Goal: Information Seeking & Learning: Find specific fact

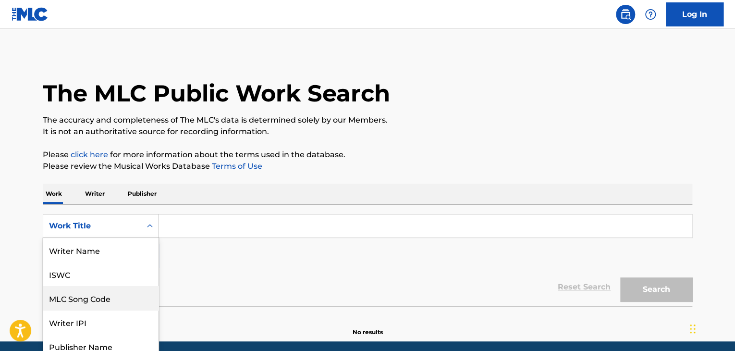
scroll to position [31, 0]
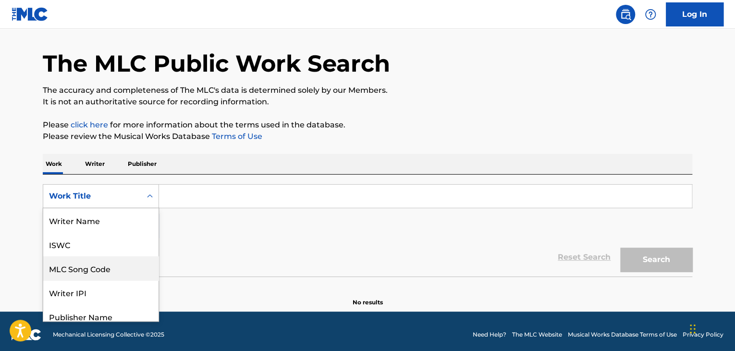
click at [129, 208] on div "8 results available. Use Up and Down to choose options, press Enter to select t…" at bounding box center [101, 196] width 116 height 24
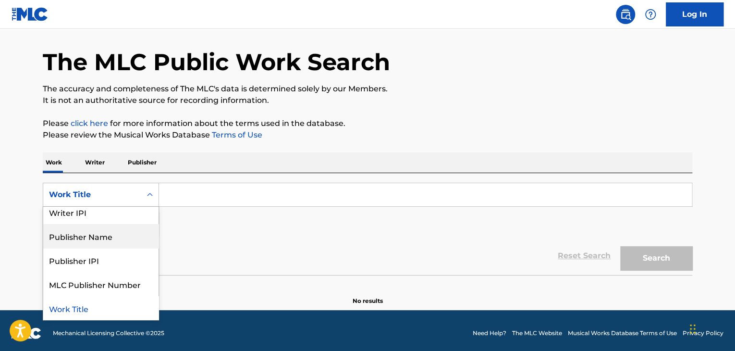
scroll to position [0, 0]
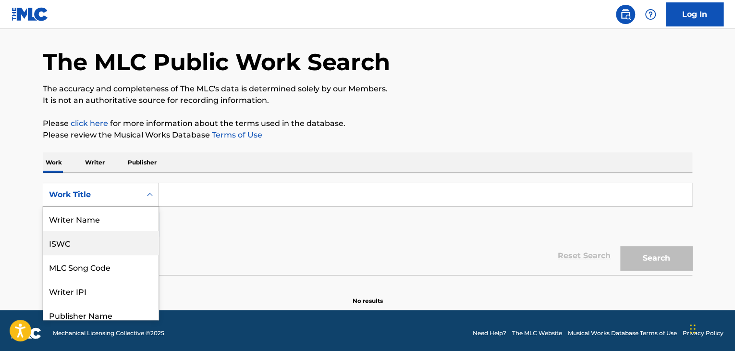
click at [84, 246] on div "ISWC" at bounding box center [100, 243] width 115 height 24
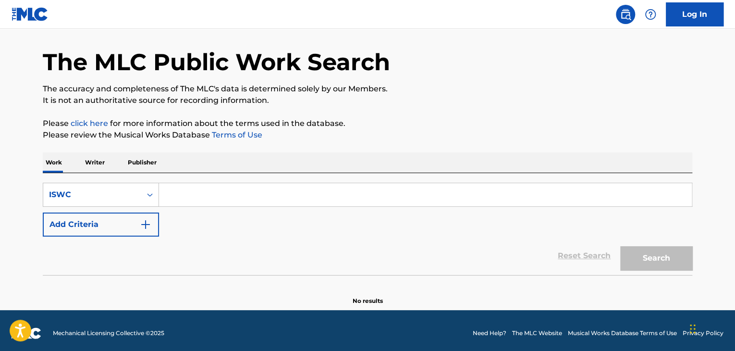
click at [169, 195] on input "Search Form" at bounding box center [425, 194] width 533 height 23
paste input "T3272561594"
click at [655, 256] on button "Search" at bounding box center [656, 258] width 72 height 24
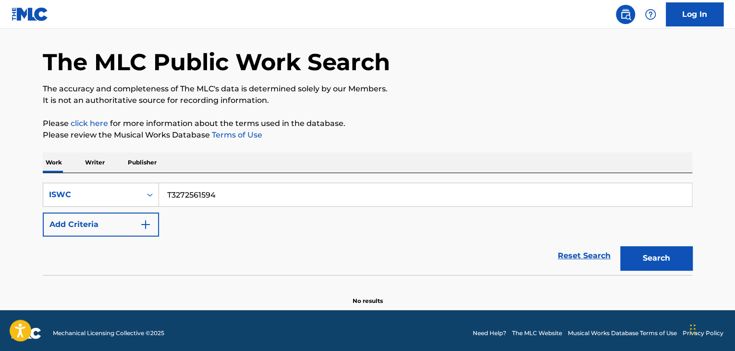
drag, startPoint x: 239, startPoint y: 190, endPoint x: 0, endPoint y: 136, distance: 245.2
click at [0, 136] on main "The MLC Public Work Search The accuracy and completeness of The MLC's data is d…" at bounding box center [367, 154] width 735 height 312
paste input "46319"
click at [670, 256] on button "Search" at bounding box center [656, 258] width 72 height 24
drag, startPoint x: 249, startPoint y: 196, endPoint x: 0, endPoint y: 162, distance: 251.5
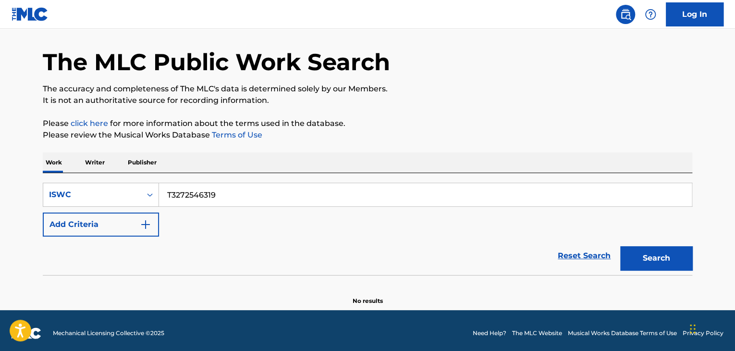
click at [21, 164] on main "The MLC Public Work Search The accuracy and completeness of The MLC's data is d…" at bounding box center [367, 154] width 735 height 312
paste input "7221"
click at [657, 257] on button "Search" at bounding box center [656, 258] width 72 height 24
paste input "390"
drag, startPoint x: 260, startPoint y: 194, endPoint x: 117, endPoint y: 182, distance: 143.7
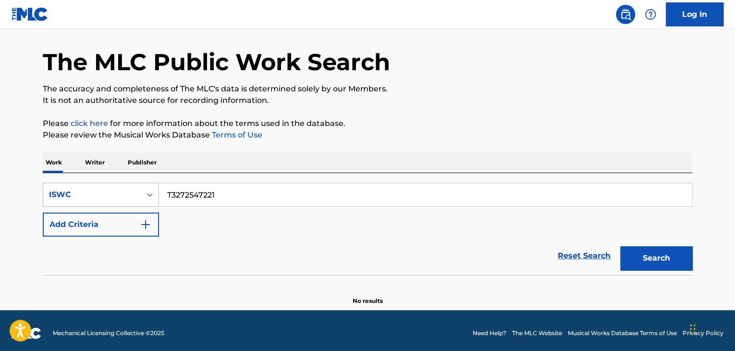
click at [117, 183] on div "SearchWithCriteria298408a1-3a92-436d-9fd7-a0da13afbd68 ISWC T3272547221" at bounding box center [367, 195] width 649 height 24
type input "T3272547390"
click at [640, 258] on button "Search" at bounding box center [656, 258] width 72 height 24
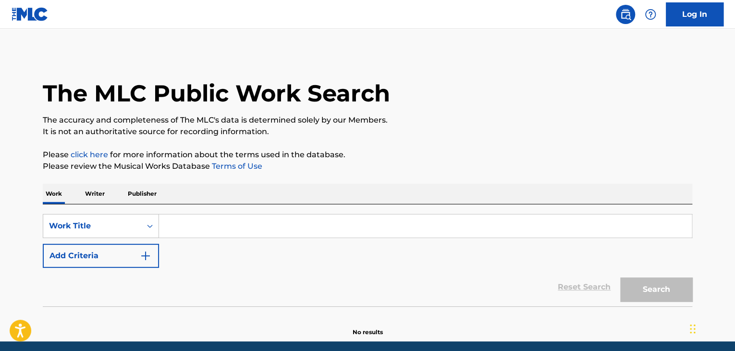
drag, startPoint x: 228, startPoint y: 219, endPoint x: 258, endPoint y: 219, distance: 30.7
click at [230, 219] on input "Search Form" at bounding box center [425, 225] width 533 height 23
paste input "DOKU DOKU"
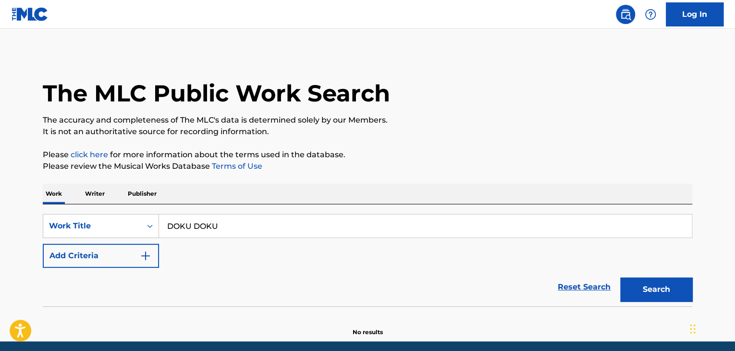
type input "DOKU DOKU"
click at [649, 274] on div "Search" at bounding box center [653, 287] width 77 height 38
click at [659, 292] on button "Search" at bounding box center [656, 289] width 72 height 24
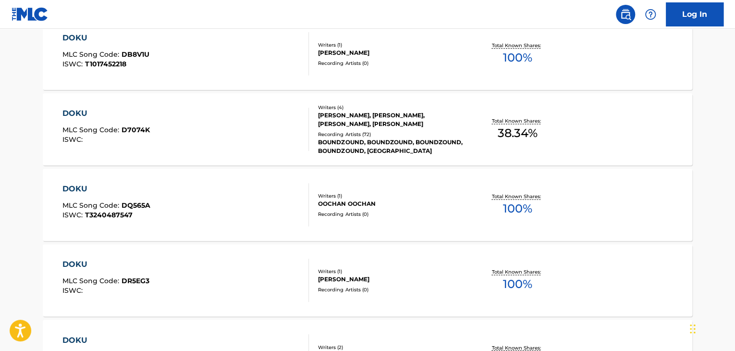
scroll to position [672, 0]
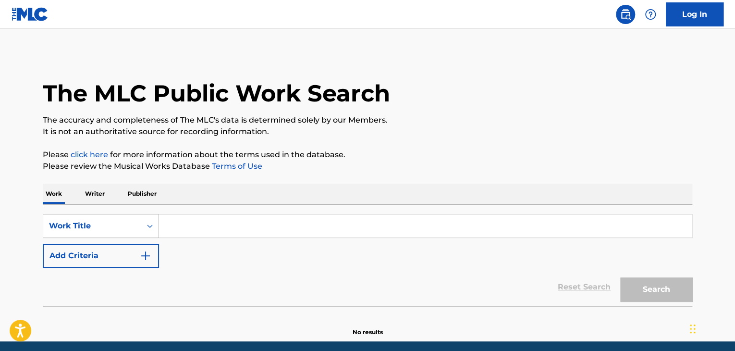
drag, startPoint x: 179, startPoint y: 231, endPoint x: 137, endPoint y: 227, distance: 41.9
click at [177, 229] on input "Search Form" at bounding box center [425, 225] width 533 height 23
click at [118, 230] on div "Work Title" at bounding box center [101, 226] width 116 height 24
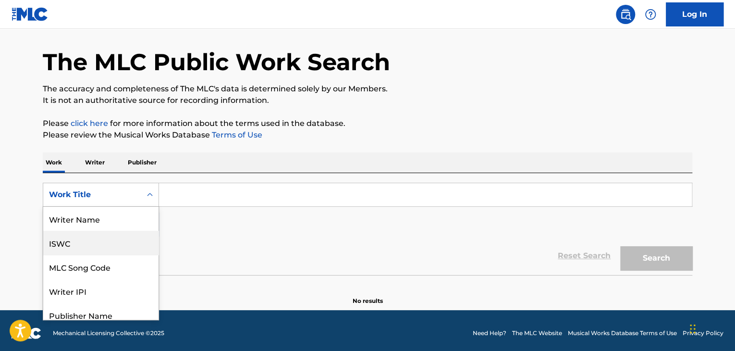
click at [109, 239] on div "ISWC" at bounding box center [100, 243] width 115 height 24
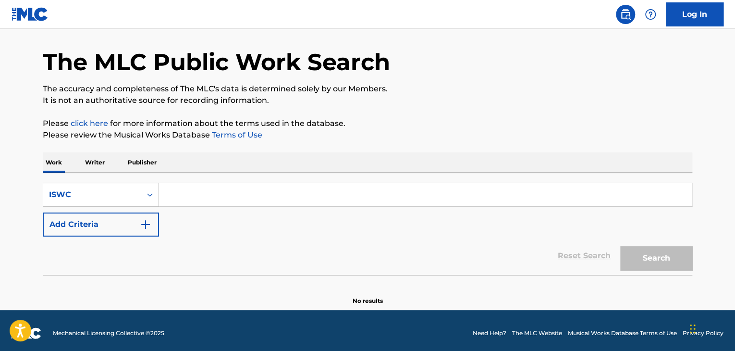
click at [240, 206] on div "SearchWithCriteria81124895-06a6-4911-bfac-368f8d655422 ISWC Add Criteria" at bounding box center [367, 210] width 649 height 54
click at [227, 189] on input "Search Form" at bounding box center [425, 194] width 533 height 23
paste input "T3272547390"
click at [656, 258] on button "Search" at bounding box center [656, 258] width 72 height 24
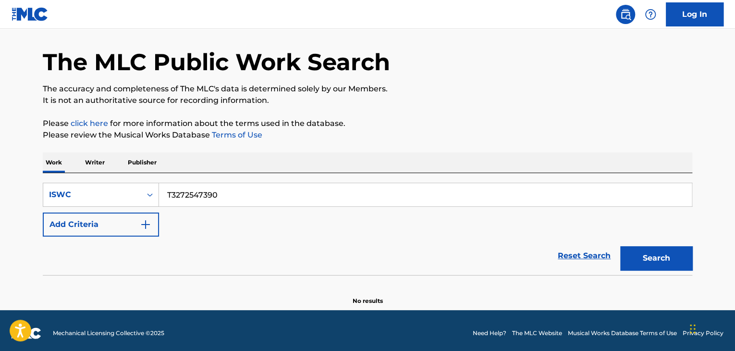
drag, startPoint x: 235, startPoint y: 188, endPoint x: 107, endPoint y: 172, distance: 129.6
click at [111, 174] on div "SearchWithCriteria81124895-06a6-4911-bfac-368f8d655422 ISWC T3272547390 Add Cri…" at bounding box center [367, 224] width 649 height 102
paste input "174"
drag, startPoint x: 670, startPoint y: 261, endPoint x: 666, endPoint y: 255, distance: 7.2
click at [670, 261] on button "Search" at bounding box center [656, 258] width 72 height 24
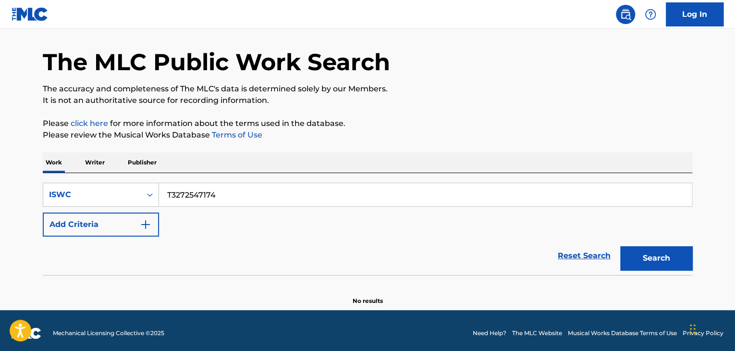
drag, startPoint x: 245, startPoint y: 202, endPoint x: 77, endPoint y: 173, distance: 171.0
click at [77, 173] on div "SearchWithCriteria81124895-06a6-4911-bfac-368f8d655422 ISWC T3272547174 Add Cri…" at bounding box center [367, 224] width 649 height 102
paste input "33"
click at [667, 243] on div "Search" at bounding box center [653, 255] width 77 height 38
click at [670, 256] on button "Search" at bounding box center [656, 258] width 72 height 24
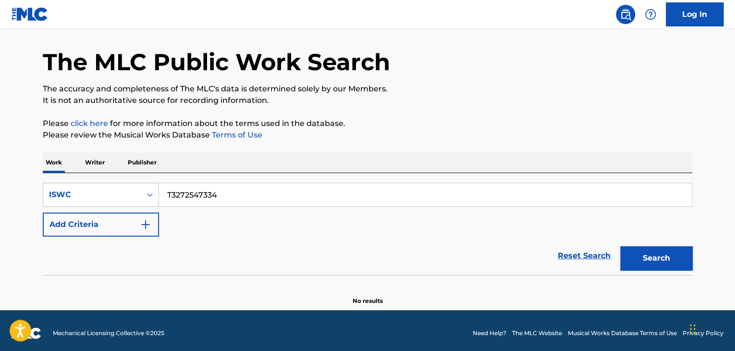
drag, startPoint x: 249, startPoint y: 195, endPoint x: 173, endPoint y: 215, distance: 78.6
click at [95, 185] on div "SearchWithCriteria81124895-06a6-4911-bfac-368f8d655422 ISWC T3272547334" at bounding box center [367, 195] width 649 height 24
paste input "01"
click at [651, 256] on button "Search" at bounding box center [656, 258] width 72 height 24
drag, startPoint x: 236, startPoint y: 187, endPoint x: 0, endPoint y: 159, distance: 237.9
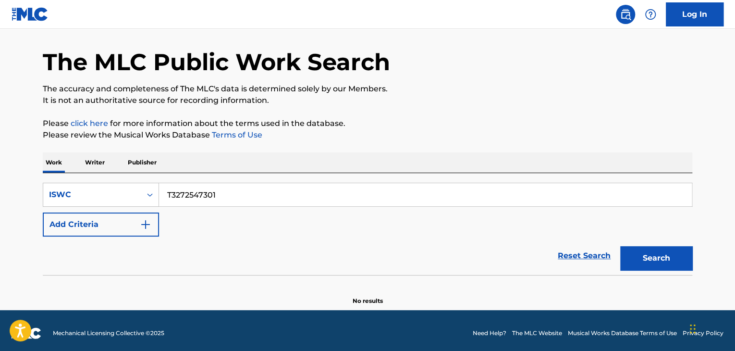
click at [0, 160] on main "The MLC Public Work Search The accuracy and completeness of The MLC's data is d…" at bounding box center [367, 154] width 735 height 312
paste input "61505"
click at [698, 260] on div "The MLC Public Work Search The accuracy and completeness of The MLC's data is d…" at bounding box center [367, 163] width 672 height 283
click at [671, 262] on button "Search" at bounding box center [656, 258] width 72 height 24
drag, startPoint x: 255, startPoint y: 200, endPoint x: 86, endPoint y: 181, distance: 169.7
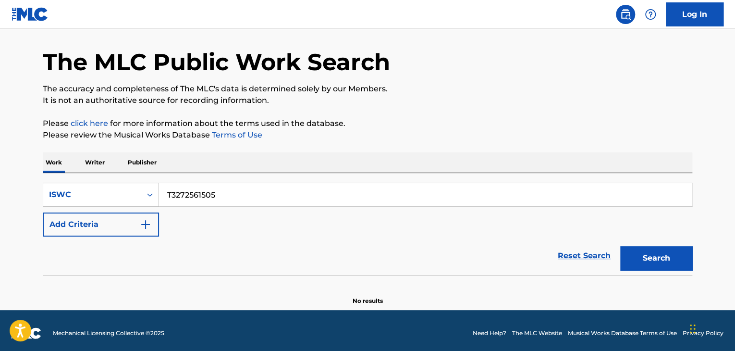
click at [90, 183] on div "SearchWithCriteria81124895-06a6-4911-bfac-368f8d655422 ISWC T3272561505" at bounding box center [367, 195] width 649 height 24
paste input "436"
click at [670, 256] on button "Search" at bounding box center [656, 258] width 72 height 24
drag, startPoint x: 152, startPoint y: 171, endPoint x: 1, endPoint y: 142, distance: 154.1
click at [0, 142] on main "The MLC Public Work Search The accuracy and completeness of The MLC's data is d…" at bounding box center [367, 154] width 735 height 312
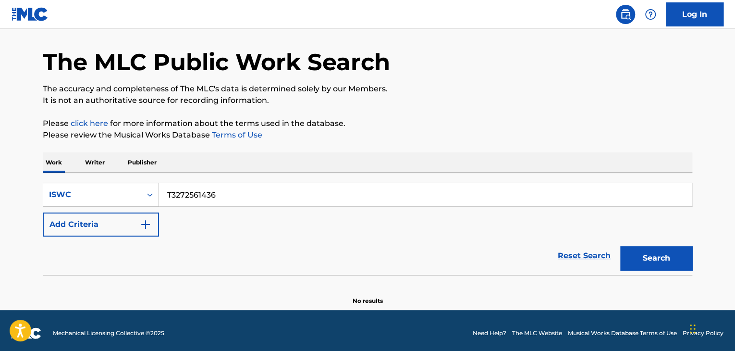
paste input "03"
click at [649, 261] on button "Search" at bounding box center [656, 258] width 72 height 24
drag, startPoint x: 231, startPoint y: 193, endPoint x: 67, endPoint y: 151, distance: 169.6
click at [67, 151] on div "The MLC Public Work Search The accuracy and completeness of The MLC's data is d…" at bounding box center [367, 163] width 672 height 283
paste input "2031"
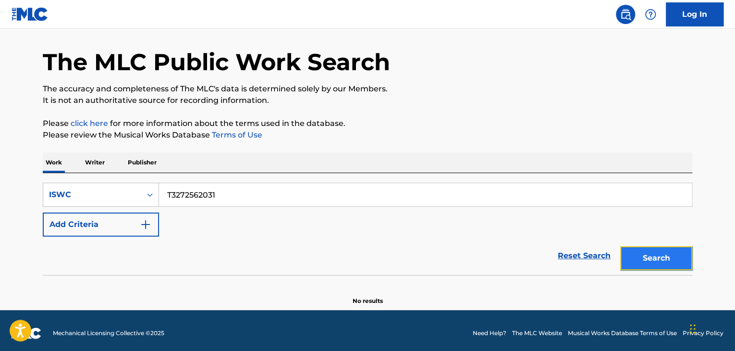
click at [665, 258] on button "Search" at bounding box center [656, 258] width 72 height 24
drag, startPoint x: 61, startPoint y: 177, endPoint x: 0, endPoint y: 170, distance: 61.8
click at [0, 171] on main "The MLC Public Work Search The accuracy and completeness of The MLC's data is d…" at bounding box center [367, 154] width 735 height 312
paste input "33430"
click at [642, 258] on button "Search" at bounding box center [656, 258] width 72 height 24
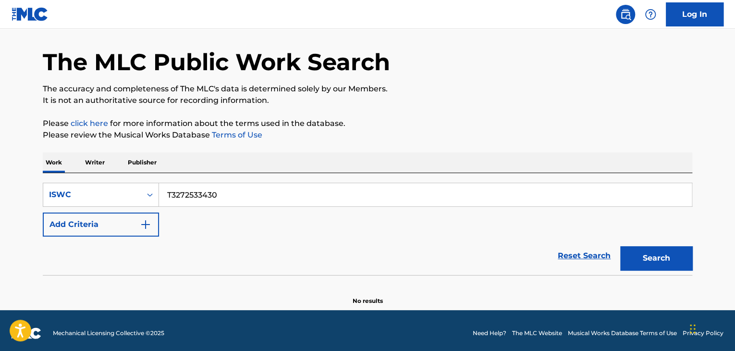
drag, startPoint x: 255, startPoint y: 196, endPoint x: 106, endPoint y: 173, distance: 150.7
click at [116, 175] on div "SearchWithCriteria81124895-06a6-4911-bfac-368f8d655422 ISWC T3272533430 Add Cri…" at bounding box center [367, 224] width 649 height 102
paste input "92317"
click at [663, 256] on button "Search" at bounding box center [656, 258] width 72 height 24
drag, startPoint x: 96, startPoint y: 171, endPoint x: 66, endPoint y: 166, distance: 29.8
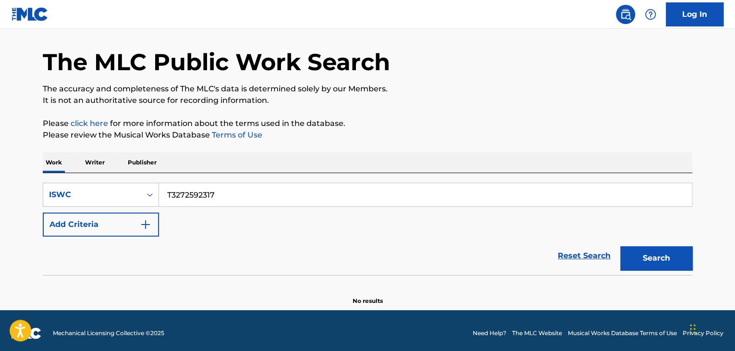
click at [66, 166] on div "Work Writer Publisher SearchWithCriteria81124895-06a6-4911-bfac-368f8d655422 IS…" at bounding box center [367, 228] width 649 height 153
paste input "62"
click at [638, 254] on button "Search" at bounding box center [656, 258] width 72 height 24
drag, startPoint x: 132, startPoint y: 187, endPoint x: 91, endPoint y: 183, distance: 41.0
click at [93, 183] on div "SearchWithCriteria81124895-06a6-4911-bfac-368f8d655422 ISWC T3272592362" at bounding box center [367, 195] width 649 height 24
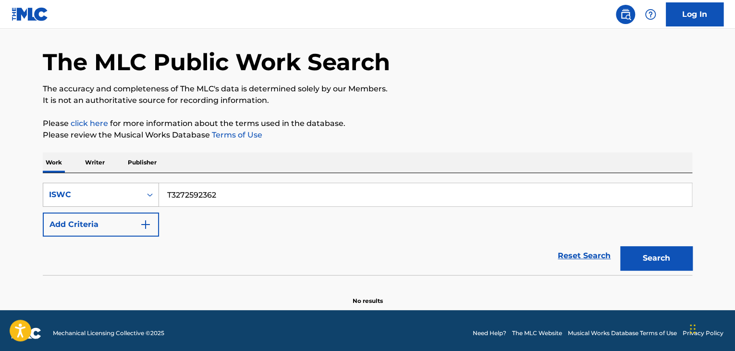
paste input "65046279"
click at [670, 256] on button "Search" at bounding box center [656, 258] width 72 height 24
click at [0, 133] on main "The MLC Public Work Search The accuracy and completeness of The MLC's data is d…" at bounding box center [367, 154] width 735 height 312
click at [682, 248] on button "Search" at bounding box center [656, 258] width 72 height 24
drag, startPoint x: 243, startPoint y: 194, endPoint x: 0, endPoint y: 85, distance: 266.1
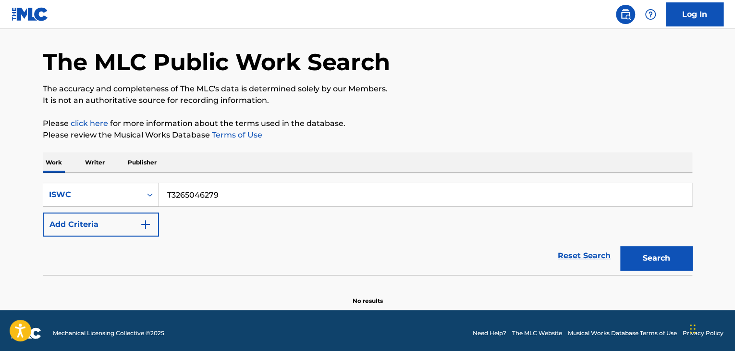
click at [0, 92] on main "The MLC Public Work Search The accuracy and completeness of The MLC's data is d…" at bounding box center [367, 154] width 735 height 312
paste input "72529070"
click at [659, 262] on button "Search" at bounding box center [656, 258] width 72 height 24
drag, startPoint x: 259, startPoint y: 186, endPoint x: 95, endPoint y: 167, distance: 165.4
click at [97, 169] on div "Work Writer Publisher SearchWithCriteria81124895-06a6-4911-bfac-368f8d655422 IS…" at bounding box center [367, 228] width 649 height 153
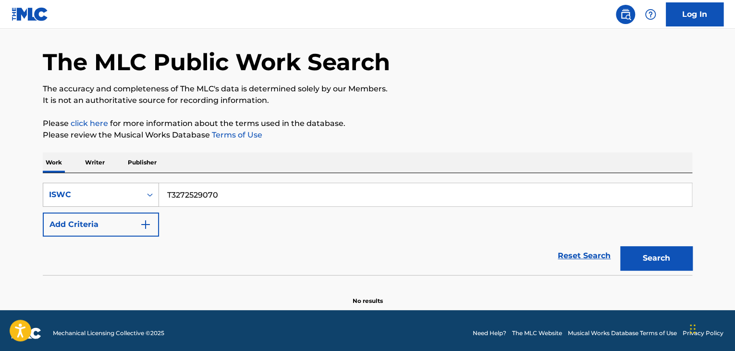
paste input "241"
click at [655, 262] on button "Search" at bounding box center [656, 258] width 72 height 24
drag, startPoint x: 259, startPoint y: 204, endPoint x: 0, endPoint y: 117, distance: 273.2
click at [0, 117] on main "The MLC Public Work Search The accuracy and completeness of The MLC's data is d…" at bounding box center [367, 154] width 735 height 312
paste input "65045618"
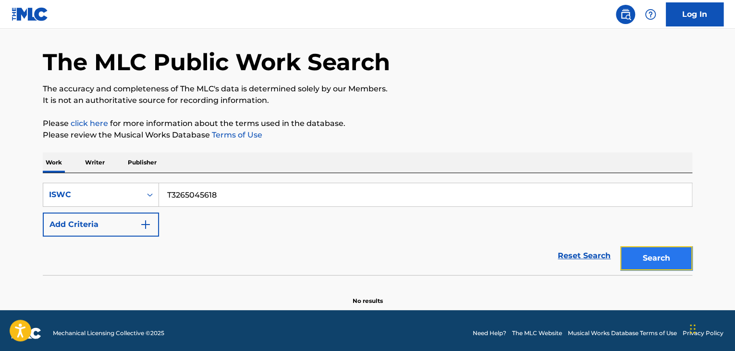
click at [674, 258] on button "Search" at bounding box center [656, 258] width 72 height 24
drag, startPoint x: 236, startPoint y: 190, endPoint x: 0, endPoint y: 135, distance: 242.6
click at [0, 138] on main "The MLC Public Work Search The accuracy and completeness of The MLC's data is d…" at bounding box center [367, 154] width 735 height 312
paste input "527"
click at [670, 262] on button "Search" at bounding box center [656, 258] width 72 height 24
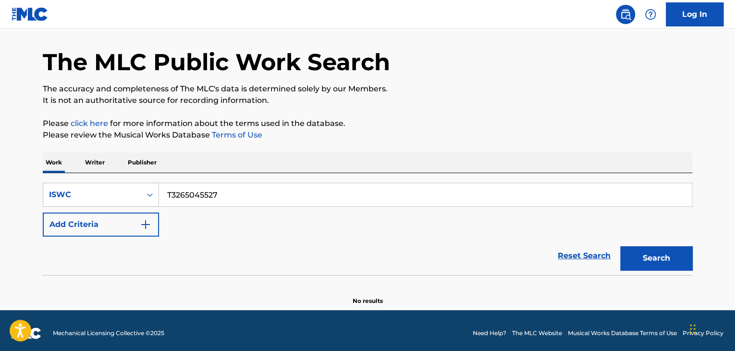
drag, startPoint x: 302, startPoint y: 192, endPoint x: 0, endPoint y: 167, distance: 302.7
click at [0, 171] on main "The MLC Public Work Search The accuracy and completeness of The MLC's data is d…" at bounding box center [367, 154] width 735 height 312
paste input "7256194"
click at [675, 258] on button "Search" at bounding box center [656, 258] width 72 height 24
drag, startPoint x: 159, startPoint y: 185, endPoint x: 0, endPoint y: 175, distance: 159.7
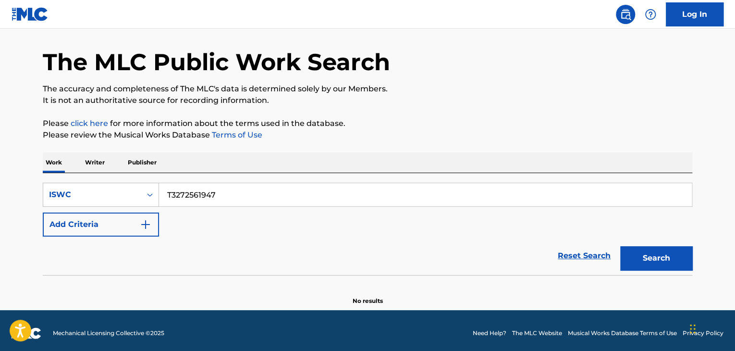
click at [0, 175] on main "The MLC Public Work Search The accuracy and completeness of The MLC's data is d…" at bounding box center [367, 154] width 735 height 312
paste input "65046122"
click at [672, 257] on button "Search" at bounding box center [656, 258] width 72 height 24
drag, startPoint x: 231, startPoint y: 193, endPoint x: 90, endPoint y: 160, distance: 144.5
click at [90, 160] on div "Work Writer Publisher SearchWithCriteria81124895-06a6-4911-bfac-368f8d655422 IS…" at bounding box center [367, 228] width 649 height 153
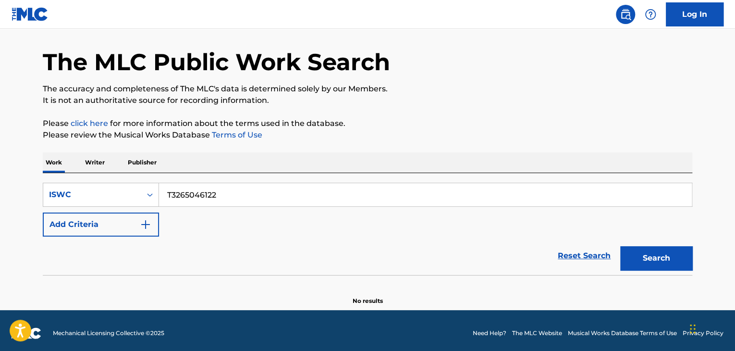
paste input "064"
click at [667, 255] on button "Search" at bounding box center [656, 258] width 72 height 24
drag, startPoint x: 246, startPoint y: 189, endPoint x: 0, endPoint y: 145, distance: 250.3
click at [0, 161] on main "The MLC Public Work Search The accuracy and completeness of The MLC's data is d…" at bounding box center [367, 154] width 735 height 312
paste input "72561867"
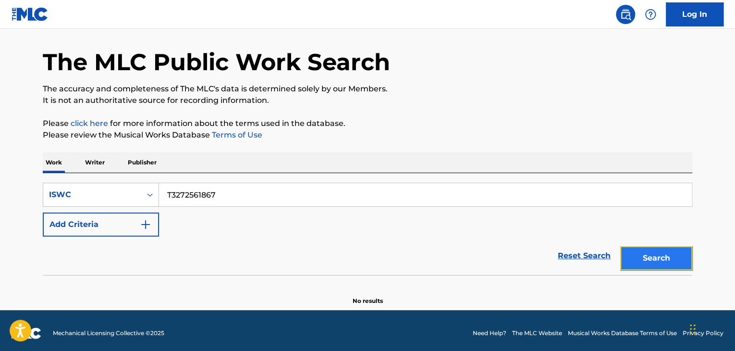
click at [661, 254] on button "Search" at bounding box center [656, 258] width 72 height 24
drag, startPoint x: 224, startPoint y: 193, endPoint x: 77, endPoint y: 181, distance: 147.0
click at [82, 183] on div "SearchWithCriteria81124895-06a6-4911-bfac-368f8d655422 ISWC T3272561867" at bounding box center [367, 195] width 649 height 24
paste input "28942"
click at [673, 254] on button "Search" at bounding box center [656, 258] width 72 height 24
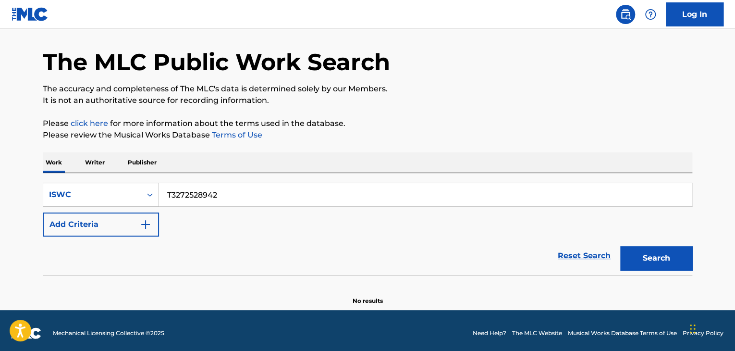
drag, startPoint x: 234, startPoint y: 179, endPoint x: 44, endPoint y: 142, distance: 193.4
click at [44, 142] on div "The MLC Public Work Search The accuracy and completeness of The MLC's data is d…" at bounding box center [367, 163] width 672 height 283
paste input "62724"
click at [657, 267] on button "Search" at bounding box center [656, 258] width 72 height 24
drag, startPoint x: 263, startPoint y: 194, endPoint x: 0, endPoint y: 141, distance: 268.5
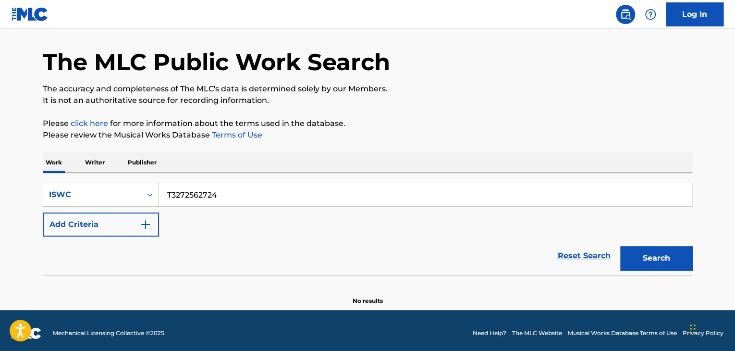
click at [0, 141] on main "The MLC Public Work Search The accuracy and completeness of The MLC's data is d…" at bounding box center [367, 154] width 735 height 312
paste input "31254193"
click at [664, 253] on button "Search" at bounding box center [656, 258] width 72 height 24
drag, startPoint x: 144, startPoint y: 180, endPoint x: 41, endPoint y: 166, distance: 103.7
click at [47, 167] on div "Work Writer Publisher SearchWithCriteria81124895-06a6-4911-bfac-368f8d655422 IS…" at bounding box center [367, 228] width 649 height 153
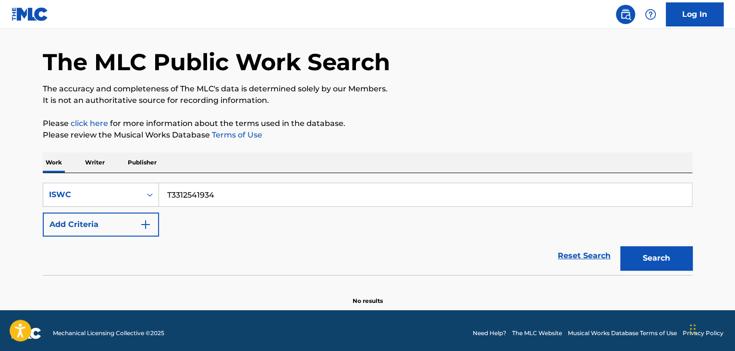
paste input "60542"
drag, startPoint x: 669, startPoint y: 256, endPoint x: 674, endPoint y: 259, distance: 6.4
click at [669, 256] on button "Search" at bounding box center [656, 258] width 72 height 24
drag, startPoint x: 258, startPoint y: 196, endPoint x: 13, endPoint y: 171, distance: 246.3
click at [16, 171] on main "The MLC Public Work Search The accuracy and completeness of The MLC's data is d…" at bounding box center [367, 154] width 735 height 312
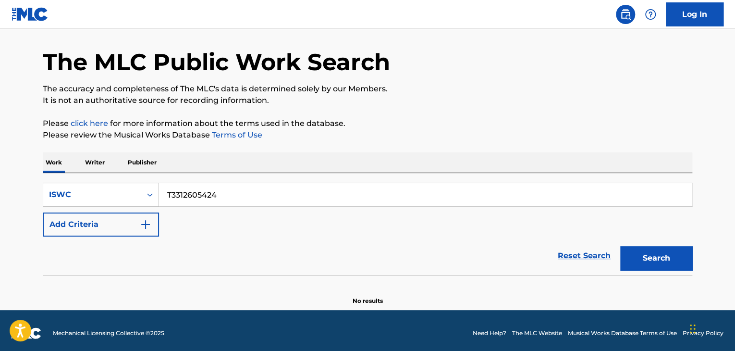
paste input "-329.754.096-2"
click at [675, 253] on button "Search" at bounding box center [656, 258] width 72 height 24
drag, startPoint x: 280, startPoint y: 202, endPoint x: 25, endPoint y: 158, distance: 258.4
click at [25, 158] on main "The MLC Public Work Search The accuracy and completeness of The MLC's data is d…" at bounding box center [367, 154] width 735 height 312
paste input "329754096"
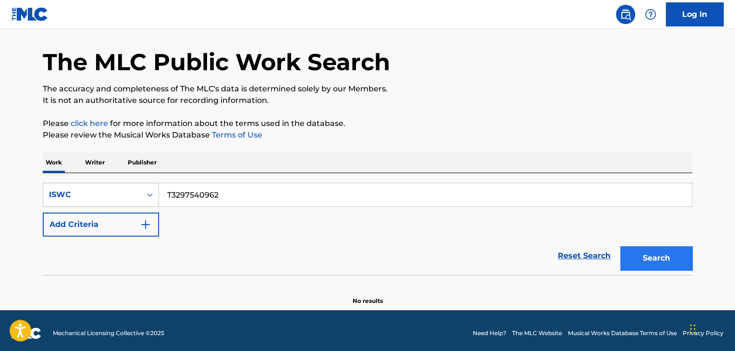
type input "T3297540962"
click at [635, 260] on button "Search" at bounding box center [656, 258] width 72 height 24
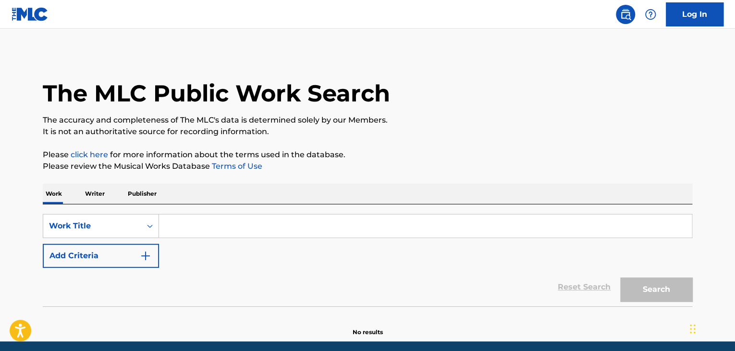
click at [95, 191] on p "Writer" at bounding box center [94, 193] width 25 height 20
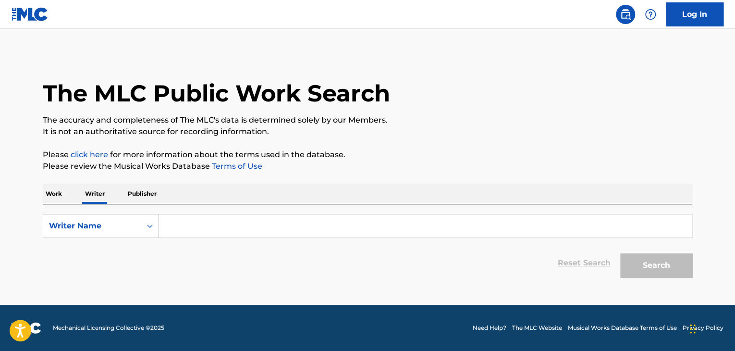
click at [213, 224] on input "Search Form" at bounding box center [425, 225] width 533 height 23
click at [58, 187] on p "Work" at bounding box center [54, 193] width 22 height 20
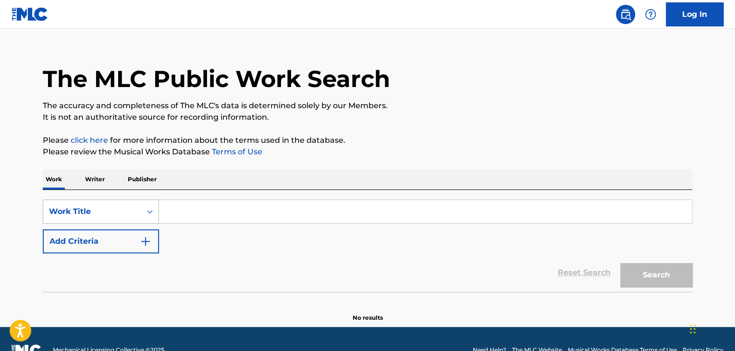
click at [121, 223] on div "Work Title" at bounding box center [101, 211] width 116 height 24
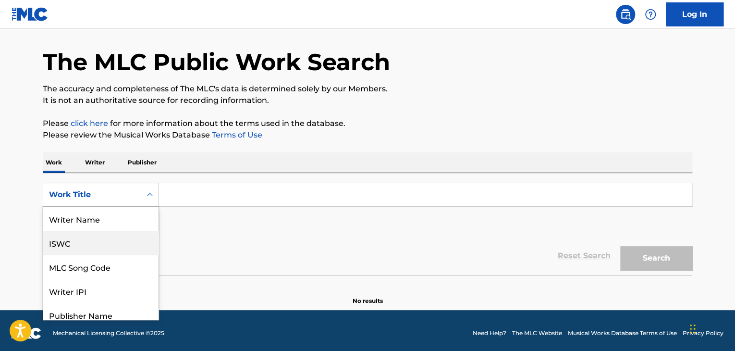
click at [91, 238] on div "ISWC" at bounding box center [100, 243] width 115 height 24
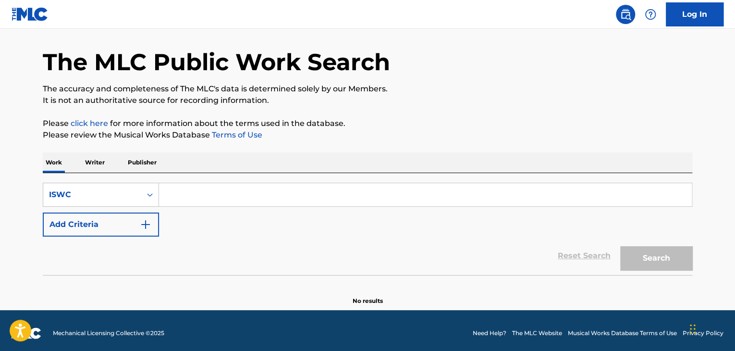
click at [234, 194] on input "Search Form" at bounding box center [425, 194] width 533 height 23
paste input "T3272547221"
click at [661, 259] on button "Search" at bounding box center [656, 258] width 72 height 24
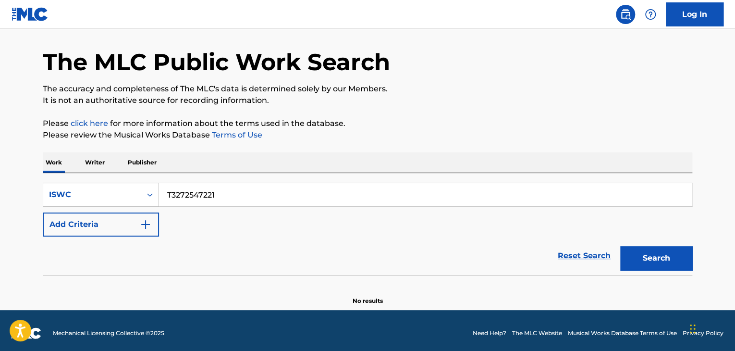
drag, startPoint x: 237, startPoint y: 198, endPoint x: 6, endPoint y: 137, distance: 238.9
click at [6, 138] on main "The MLC Public Work Search The accuracy and completeness of The MLC's data is d…" at bounding box center [367, 154] width 735 height 312
paste input "61505"
click at [665, 258] on button "Search" at bounding box center [656, 258] width 72 height 24
drag, startPoint x: 230, startPoint y: 197, endPoint x: 84, endPoint y: 177, distance: 147.3
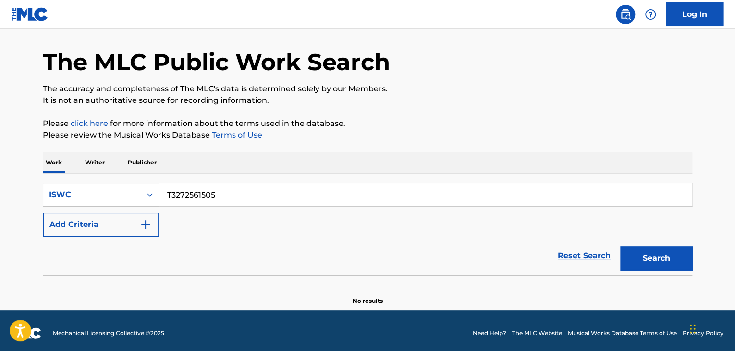
click at [85, 177] on div "SearchWithCriteria277cb7c8-e774-4b40-b71b-cf11a3db364e ISWC T3272561505 Add Cri…" at bounding box center [367, 224] width 649 height 102
paste input "436"
click at [668, 256] on button "Search" at bounding box center [656, 258] width 72 height 24
drag, startPoint x: 242, startPoint y: 197, endPoint x: 0, endPoint y: 153, distance: 245.6
click at [45, 159] on div "Work Writer Publisher SearchWithCriteria277cb7c8-e774-4b40-b71b-cf11a3db364e IS…" at bounding box center [367, 228] width 649 height 153
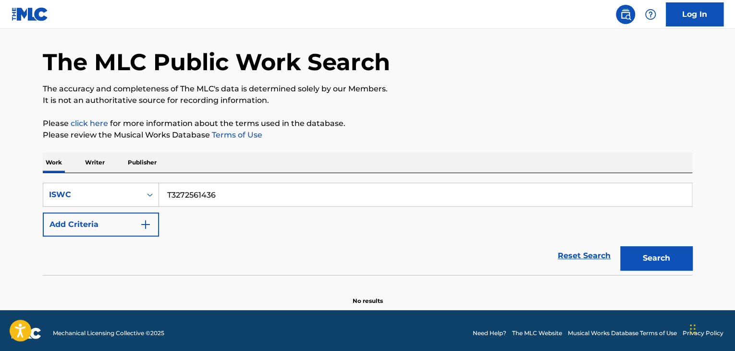
paste input "03"
click at [674, 254] on button "Search" at bounding box center [656, 258] width 72 height 24
drag, startPoint x: 232, startPoint y: 186, endPoint x: 0, endPoint y: 150, distance: 235.3
click at [0, 150] on main "The MLC Public Work Search The accuracy and completeness of The MLC's data is d…" at bounding box center [367, 154] width 735 height 312
paste input "2031"
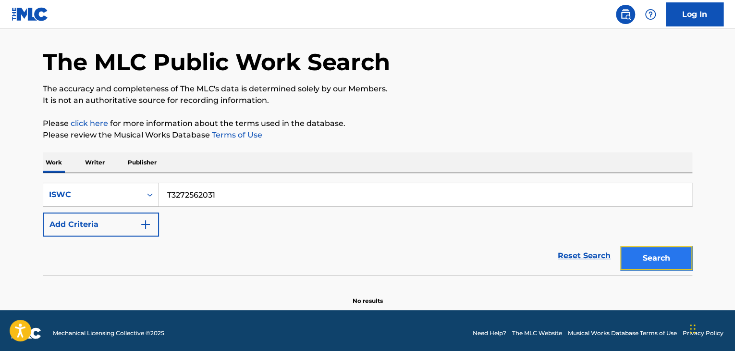
click at [661, 258] on button "Search" at bounding box center [656, 258] width 72 height 24
drag, startPoint x: 240, startPoint y: 199, endPoint x: 0, endPoint y: 118, distance: 253.5
click at [0, 119] on main "The MLC Public Work Search The accuracy and completeness of The MLC's data is d…" at bounding box center [367, 154] width 735 height 312
paste input "33430"
click at [660, 264] on button "Search" at bounding box center [656, 258] width 72 height 24
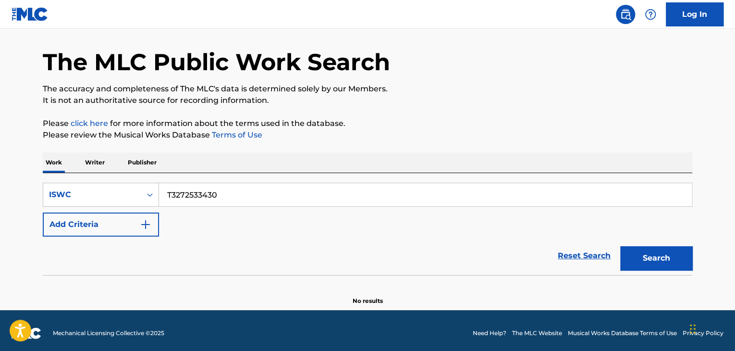
drag, startPoint x: 227, startPoint y: 182, endPoint x: 60, endPoint y: 177, distance: 167.7
click at [60, 177] on div "SearchWithCriteria277cb7c8-e774-4b40-b71b-cf11a3db364e ISWC T3272533430 Add Cri…" at bounding box center [367, 224] width 649 height 102
paste input "92317"
click at [644, 263] on button "Search" at bounding box center [656, 258] width 72 height 24
drag, startPoint x: 211, startPoint y: 187, endPoint x: 72, endPoint y: 156, distance: 142.6
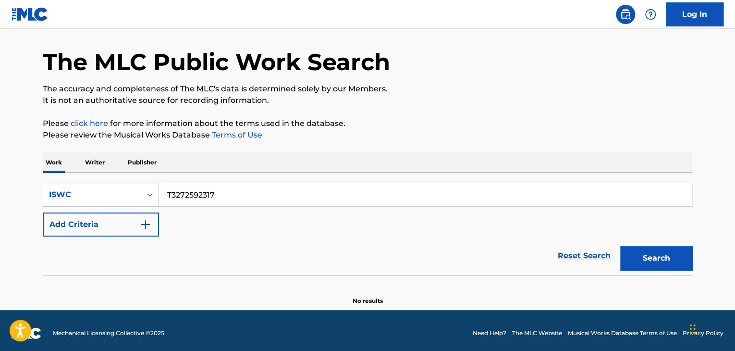
click at [72, 156] on div "Work Writer Publisher SearchWithCriteria277cb7c8-e774-4b40-b71b-cf11a3db364e IS…" at bounding box center [367, 228] width 649 height 153
paste input "62"
click at [659, 256] on button "Search" at bounding box center [656, 258] width 72 height 24
drag, startPoint x: 61, startPoint y: 165, endPoint x: 0, endPoint y: 145, distance: 64.7
click at [0, 145] on main "The MLC Public Work Search The accuracy and completeness of The MLC's data is d…" at bounding box center [367, 154] width 735 height 312
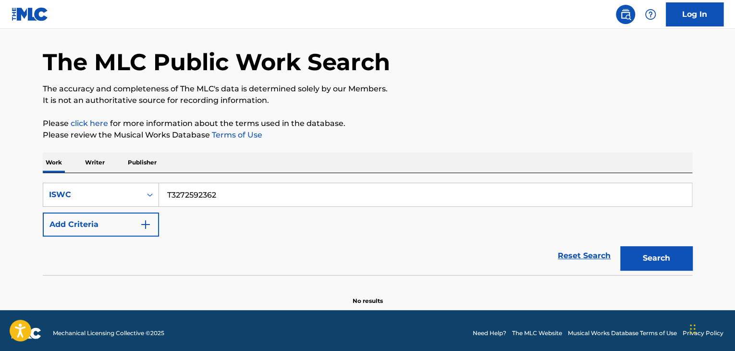
paste input "65046279"
click at [675, 257] on button "Search" at bounding box center [656, 258] width 72 height 24
drag, startPoint x: 49, startPoint y: 168, endPoint x: 18, endPoint y: 160, distance: 32.1
click at [18, 160] on main "The MLC Public Work Search The accuracy and completeness of The MLC's data is d…" at bounding box center [367, 154] width 735 height 312
paste input "72529070"
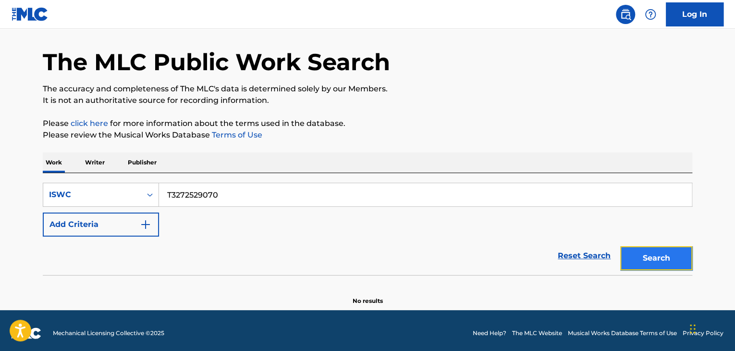
click at [661, 256] on button "Search" at bounding box center [656, 258] width 72 height 24
drag, startPoint x: 246, startPoint y: 196, endPoint x: 42, endPoint y: 187, distance: 204.3
click at [46, 188] on div "SearchWithCriteria277cb7c8-e774-4b40-b71b-cf11a3db364e ISWC T3272529070" at bounding box center [367, 195] width 649 height 24
paste input "241"
click at [641, 253] on button "Search" at bounding box center [656, 258] width 72 height 24
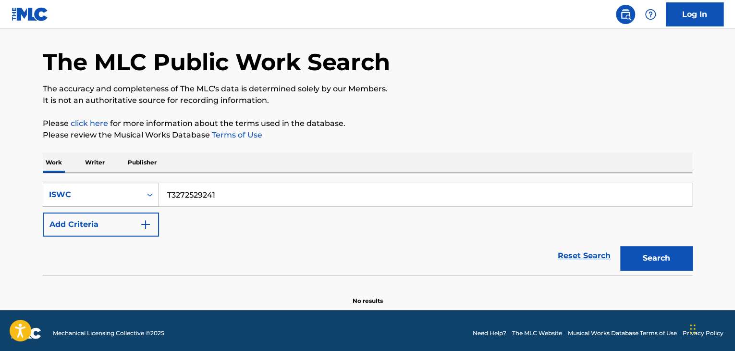
drag, startPoint x: 256, startPoint y: 190, endPoint x: 79, endPoint y: 183, distance: 177.8
click at [79, 183] on div "SearchWithCriteria277cb7c8-e774-4b40-b71b-cf11a3db364e ISWC T3272529241" at bounding box center [367, 195] width 649 height 24
paste input "65045618"
click at [652, 261] on button "Search" at bounding box center [656, 258] width 72 height 24
drag, startPoint x: 149, startPoint y: 181, endPoint x: 74, endPoint y: 181, distance: 74.4
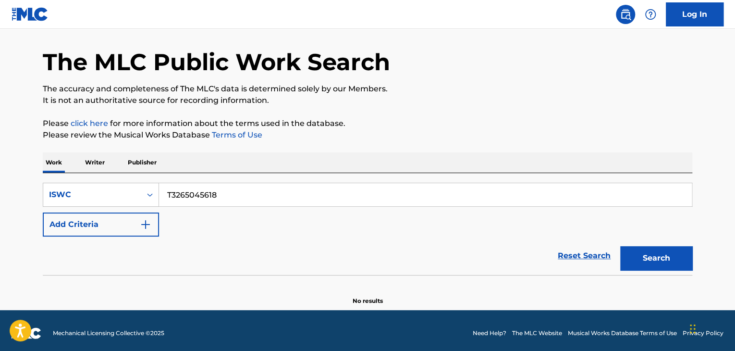
click at [73, 178] on div "SearchWithCriteria277cb7c8-e774-4b40-b71b-cf11a3db364e ISWC T3265045618 Add Cri…" at bounding box center [367, 224] width 649 height 102
paste input "527"
click at [654, 256] on button "Search" at bounding box center [656, 258] width 72 height 24
drag, startPoint x: 241, startPoint y: 196, endPoint x: 72, endPoint y: 188, distance: 168.8
click at [81, 188] on div "SearchWithCriteria277cb7c8-e774-4b40-b71b-cf11a3db364e ISWC T3265045527" at bounding box center [367, 195] width 649 height 24
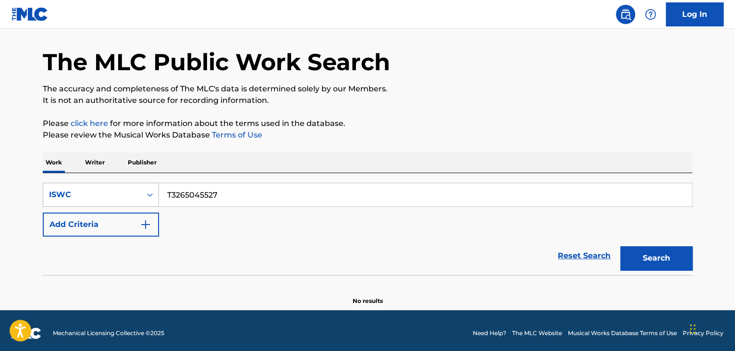
paste input "7256194"
click at [654, 254] on button "Search" at bounding box center [656, 258] width 72 height 24
click at [133, 178] on div "SearchWithCriteria277cb7c8-e774-4b40-b71b-cf11a3db364e ISWC T3272561947 Add Cri…" at bounding box center [367, 224] width 649 height 102
paste input "65046122"
click at [656, 249] on button "Search" at bounding box center [656, 258] width 72 height 24
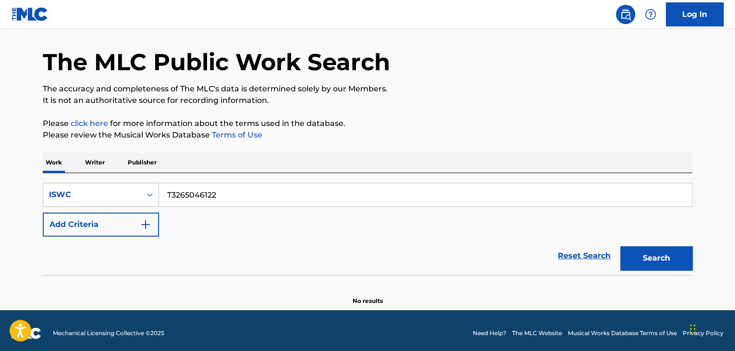
click at [0, 138] on main "The MLC Public Work Search The accuracy and completeness of The MLC's data is d…" at bounding box center [367, 154] width 735 height 312
paste input "064"
click at [655, 259] on button "Search" at bounding box center [656, 258] width 72 height 24
drag, startPoint x: 259, startPoint y: 193, endPoint x: 48, endPoint y: 178, distance: 211.8
click at [48, 178] on div "SearchWithCriteria277cb7c8-e774-4b40-b71b-cf11a3db364e ISWC T3265046064 Add Cri…" at bounding box center [367, 224] width 649 height 102
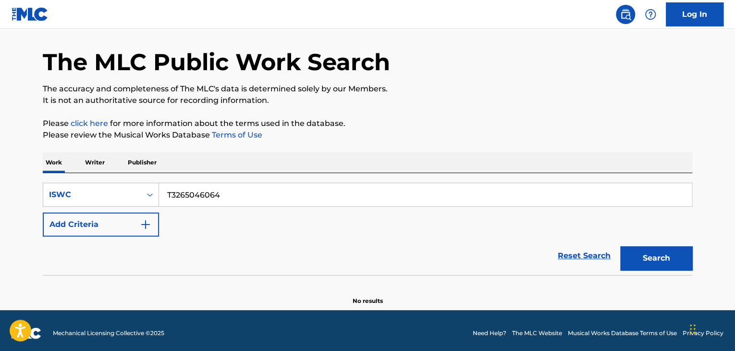
paste input "9196880758"
click at [680, 262] on button "Search" at bounding box center [656, 258] width 72 height 24
drag, startPoint x: 127, startPoint y: 185, endPoint x: 46, endPoint y: 180, distance: 81.4
click at [46, 180] on div "SearchWithCriteria277cb7c8-e774-4b40-b71b-cf11a3db364e ISWC T9196880758 Add Cri…" at bounding box center [367, 224] width 649 height 102
paste input "927829"
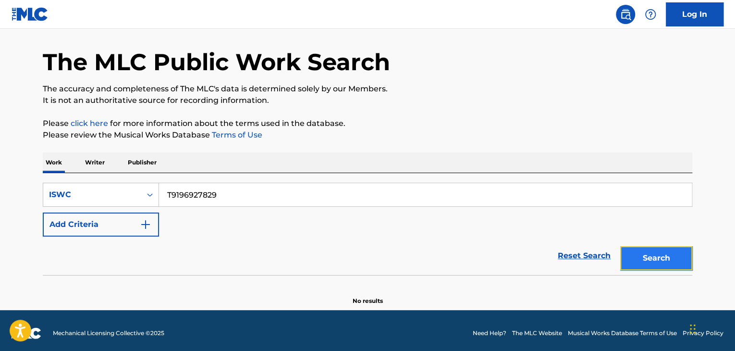
click at [664, 262] on button "Search" at bounding box center [656, 258] width 72 height 24
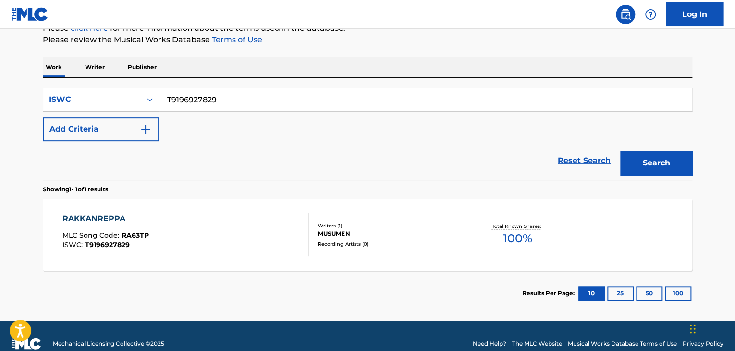
scroll to position [127, 0]
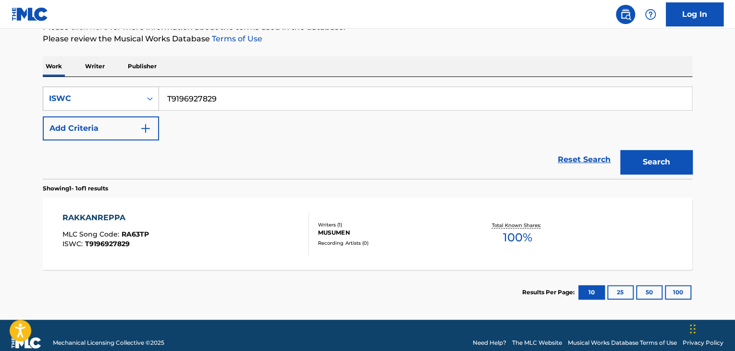
drag, startPoint x: 159, startPoint y: 84, endPoint x: 123, endPoint y: 89, distance: 36.5
click at [125, 89] on div "SearchWithCriteria277cb7c8-e774-4b40-b71b-cf11a3db364e ISWC T9196927829" at bounding box center [367, 98] width 649 height 24
paste input "3272561867"
click at [657, 157] on button "Search" at bounding box center [656, 162] width 72 height 24
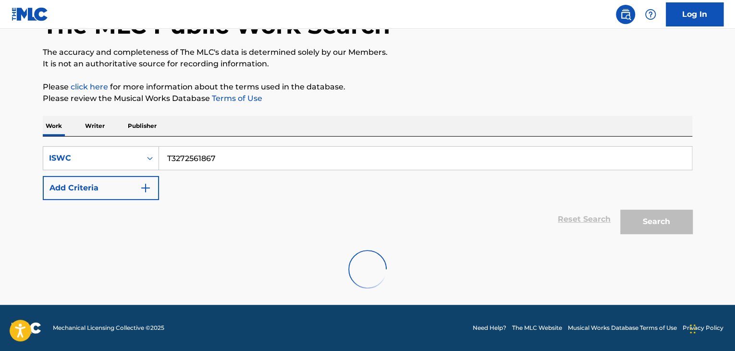
scroll to position [37, 0]
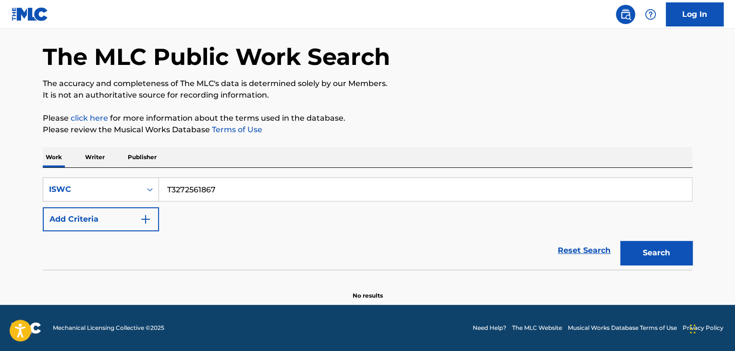
drag, startPoint x: 247, startPoint y: 197, endPoint x: 24, endPoint y: 179, distance: 223.1
click at [28, 179] on main "The MLC Public Work Search The accuracy and completeness of The MLC's data is d…" at bounding box center [367, 148] width 735 height 312
paste input "28942"
click at [633, 255] on button "Search" at bounding box center [656, 253] width 72 height 24
drag, startPoint x: 269, startPoint y: 189, endPoint x: 8, endPoint y: 155, distance: 263.4
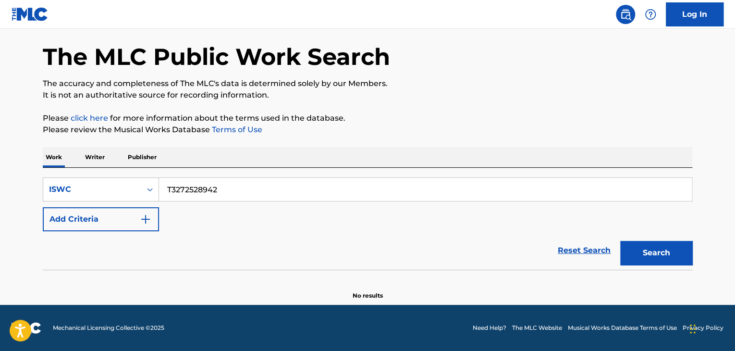
click at [13, 155] on main "The MLC Public Work Search The accuracy and completeness of The MLC's data is d…" at bounding box center [367, 148] width 735 height 312
paste input "62724"
click at [655, 255] on button "Search" at bounding box center [656, 253] width 72 height 24
drag, startPoint x: 220, startPoint y: 194, endPoint x: 1, endPoint y: 159, distance: 221.2
click at [20, 156] on main "The MLC Public Work Search The accuracy and completeness of The MLC's data is d…" at bounding box center [367, 148] width 735 height 312
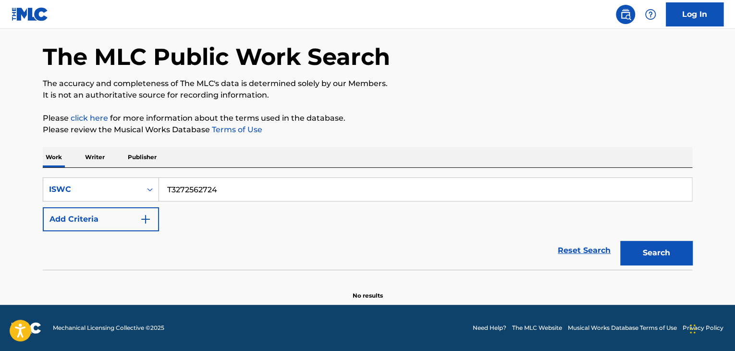
paste input "31254193"
click at [667, 249] on button "Search" at bounding box center [656, 253] width 72 height 24
drag, startPoint x: 62, startPoint y: 164, endPoint x: 54, endPoint y: 164, distance: 8.6
click at [56, 164] on div "Work Writer Publisher SearchWithCriteria277cb7c8-e774-4b40-b71b-cf11a3db364e IS…" at bounding box center [367, 223] width 649 height 153
paste input "60542"
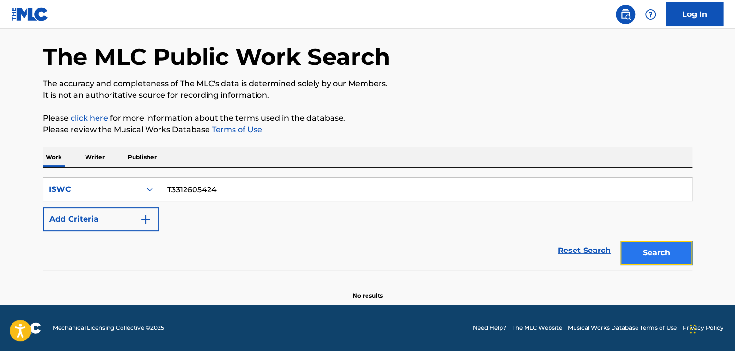
click at [659, 253] on button "Search" at bounding box center [656, 253] width 72 height 24
drag, startPoint x: 285, startPoint y: 195, endPoint x: 0, endPoint y: 168, distance: 286.0
click at [0, 168] on main "The MLC Public Work Search The accuracy and completeness of The MLC's data is d…" at bounding box center [367, 148] width 735 height 312
paste input "297540962"
click at [657, 259] on button "Search" at bounding box center [656, 253] width 72 height 24
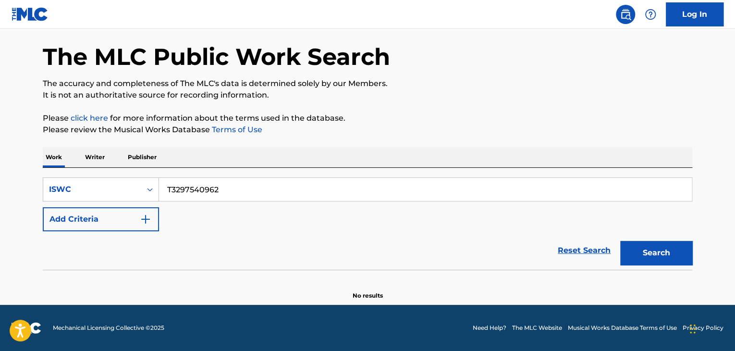
drag, startPoint x: 257, startPoint y: 187, endPoint x: 88, endPoint y: 164, distance: 171.1
click at [59, 160] on div "Work Writer Publisher SearchWithCriteria277cb7c8-e774-4b40-b71b-cf11a3db364e IS…" at bounding box center [367, 223] width 649 height 153
paste input "312605537"
click at [670, 258] on button "Search" at bounding box center [656, 253] width 72 height 24
drag, startPoint x: 245, startPoint y: 185, endPoint x: 7, endPoint y: 139, distance: 242.6
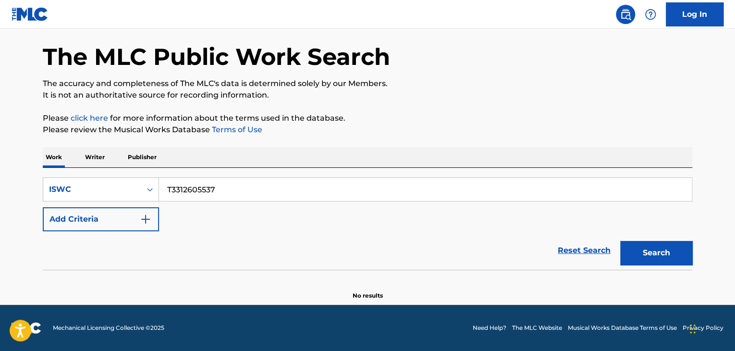
click at [53, 143] on div "The MLC Public Work Search The accuracy and completeness of The MLC's data is d…" at bounding box center [367, 157] width 672 height 283
paste input "523932"
click at [650, 241] on button "Search" at bounding box center [656, 253] width 72 height 24
drag, startPoint x: 263, startPoint y: 192, endPoint x: 0, endPoint y: 141, distance: 268.2
click at [0, 145] on main "The MLC Public Work Search The accuracy and completeness of The MLC's data is d…" at bounding box center [367, 148] width 735 height 312
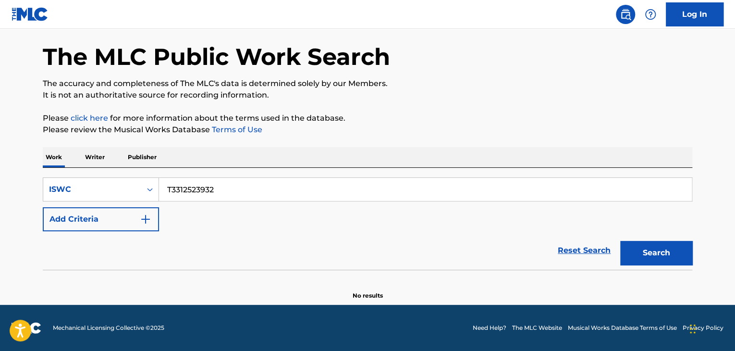
paste input "272557587"
click at [665, 250] on button "Search" at bounding box center [656, 253] width 72 height 24
drag, startPoint x: 236, startPoint y: 180, endPoint x: 110, endPoint y: 164, distance: 127.8
click at [103, 165] on div "Work Writer Publisher SearchWithCriteria277cb7c8-e774-4b40-b71b-cf11a3db364e IS…" at bounding box center [367, 223] width 649 height 153
paste input "69098"
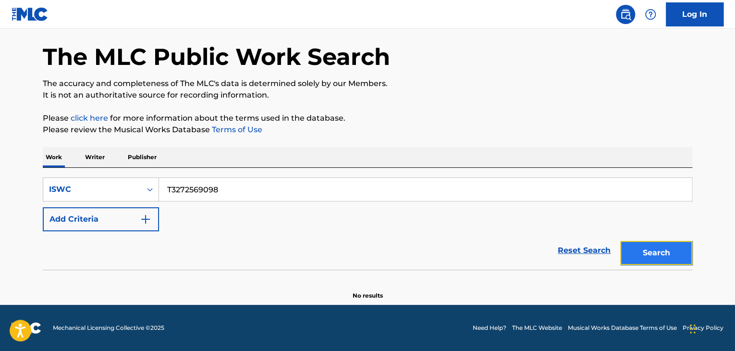
click at [643, 257] on button "Search" at bounding box center [656, 253] width 72 height 24
drag, startPoint x: 309, startPoint y: 196, endPoint x: 63, endPoint y: 168, distance: 247.6
click at [63, 168] on div "SearchWithCriteria277cb7c8-e774-4b40-b71b-cf11a3db364e ISWC T3272569098 Add Cri…" at bounding box center [367, 219] width 649 height 102
paste input "54"
click at [662, 255] on button "Search" at bounding box center [656, 253] width 72 height 24
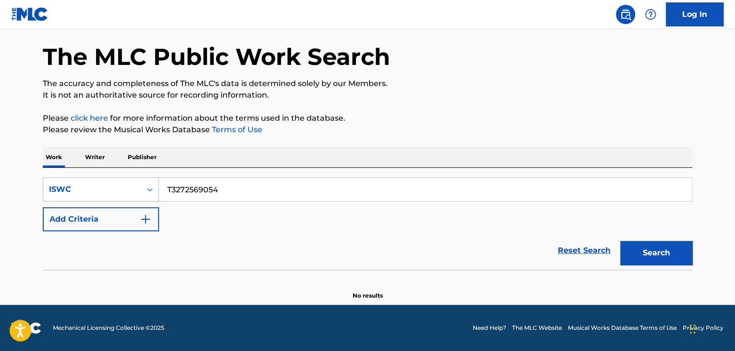
drag, startPoint x: 66, startPoint y: 188, endPoint x: 87, endPoint y: 185, distance: 21.4
click at [48, 187] on div "SearchWithCriteria277cb7c8-e774-4b40-b71b-cf11a3db364e ISWC T3272569054" at bounding box center [367, 189] width 649 height 24
paste input "8960"
click at [670, 256] on button "Search" at bounding box center [656, 253] width 72 height 24
drag, startPoint x: 232, startPoint y: 187, endPoint x: 61, endPoint y: 169, distance: 172.9
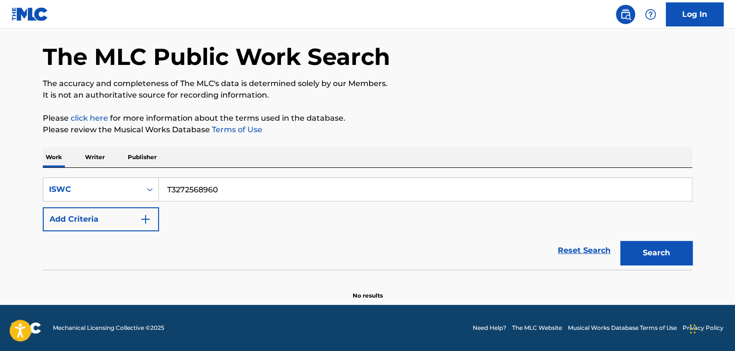
click at [61, 169] on div "SearchWithCriteria277cb7c8-e774-4b40-b71b-cf11a3db364e ISWC T3272568960 Add Cri…" at bounding box center [367, 219] width 649 height 102
paste input "879"
click at [665, 249] on button "Search" at bounding box center [656, 253] width 72 height 24
drag, startPoint x: 257, startPoint y: 193, endPoint x: 35, endPoint y: 147, distance: 227.4
click at [35, 147] on div "The MLC Public Work Search The accuracy and completeness of The MLC's data is d…" at bounding box center [367, 157] width 672 height 283
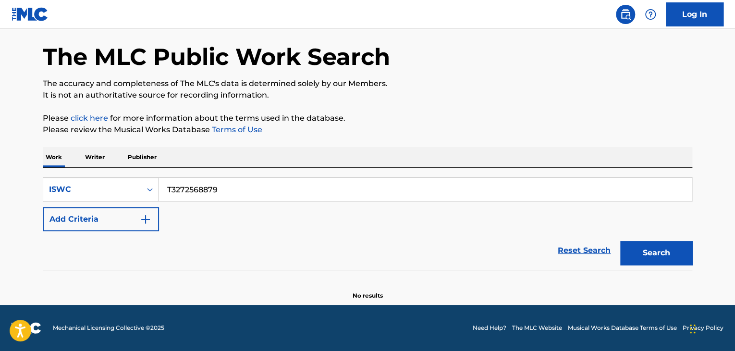
paste input "24"
click at [658, 262] on button "Search" at bounding box center [656, 253] width 72 height 24
drag, startPoint x: 30, startPoint y: 164, endPoint x: 0, endPoint y: 140, distance: 38.3
click at [0, 146] on main "The MLC Public Work Search The accuracy and completeness of The MLC's data is d…" at bounding box center [367, 148] width 735 height 312
paste input "766"
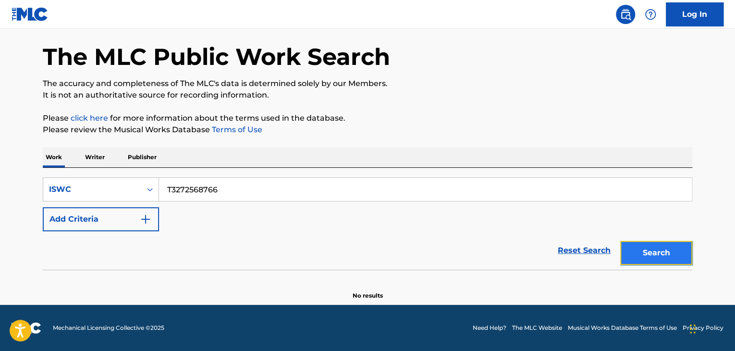
click at [683, 257] on button "Search" at bounding box center [656, 253] width 72 height 24
drag, startPoint x: 243, startPoint y: 182, endPoint x: 45, endPoint y: 146, distance: 201.0
click at [45, 146] on div "The MLC Public Work Search The accuracy and completeness of The MLC's data is d…" at bounding box center [367, 157] width 672 height 283
paste input "664"
click at [639, 244] on button "Search" at bounding box center [656, 253] width 72 height 24
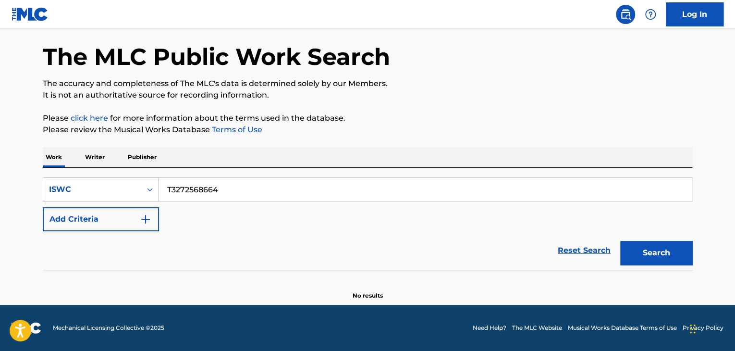
drag, startPoint x: 125, startPoint y: 188, endPoint x: 92, endPoint y: 189, distance: 33.1
click at [92, 189] on div "SearchWithCriteria277cb7c8-e774-4b40-b71b-cf11a3db364e ISWC T3272568664" at bounding box center [367, 189] width 649 height 24
paste input "595"
click at [645, 249] on button "Search" at bounding box center [656, 253] width 72 height 24
drag, startPoint x: 54, startPoint y: 182, endPoint x: 48, endPoint y: 181, distance: 6.7
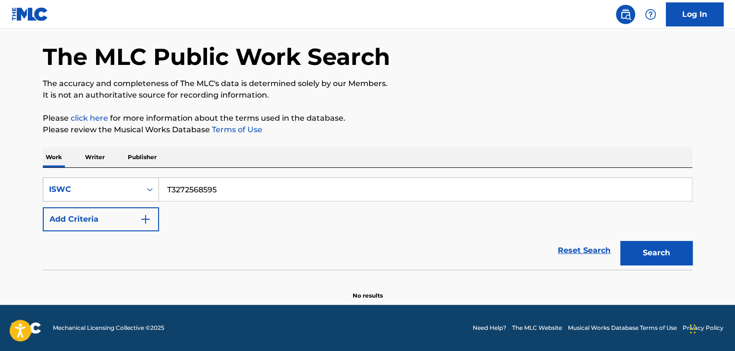
click at [51, 181] on div "SearchWithCriteria277cb7c8-e774-4b40-b71b-cf11a3db364e ISWC T3272568595" at bounding box center [367, 189] width 649 height 24
paste input "9190"
click at [651, 253] on button "Search" at bounding box center [656, 253] width 72 height 24
drag, startPoint x: 200, startPoint y: 182, endPoint x: 41, endPoint y: 166, distance: 159.2
click at [42, 168] on div "The MLC Public Work Search The accuracy and completeness of The MLC's data is d…" at bounding box center [367, 157] width 672 height 283
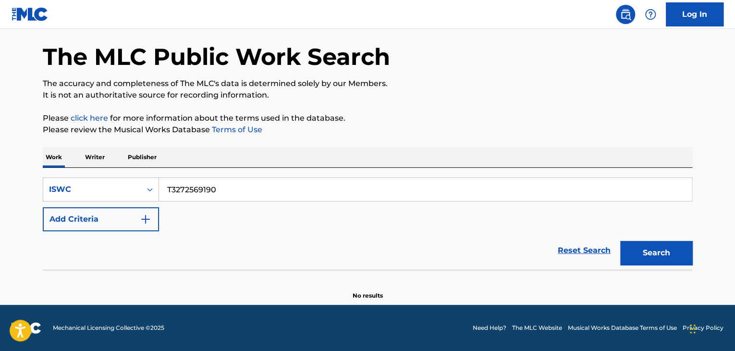
paste input "45"
click at [649, 247] on button "Search" at bounding box center [656, 253] width 72 height 24
drag, startPoint x: 207, startPoint y: 184, endPoint x: 77, endPoint y: 165, distance: 131.5
click at [83, 168] on div "SearchWithCriteria277cb7c8-e774-4b40-b71b-cf11a3db364e ISWC T3272569145 Add Cri…" at bounding box center [367, 219] width 649 height 102
paste input "076"
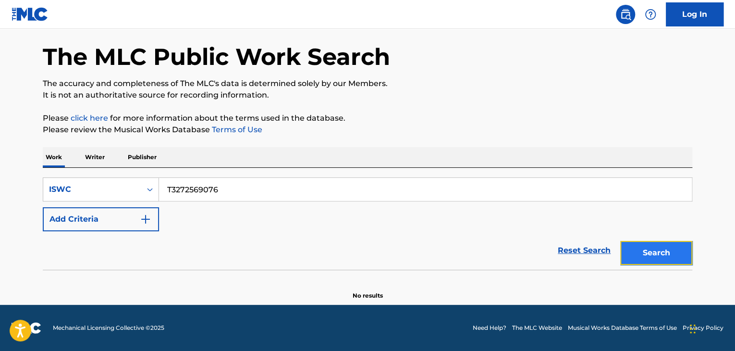
click at [675, 253] on button "Search" at bounding box center [656, 253] width 72 height 24
drag, startPoint x: 248, startPoint y: 193, endPoint x: 108, endPoint y: 156, distance: 144.9
click at [108, 156] on div "Work Writer Publisher SearchWithCriteria277cb7c8-e774-4b40-b71b-cf11a3db364e IS…" at bounding box center [367, 223] width 649 height 153
paste input "43"
click at [659, 256] on button "Search" at bounding box center [656, 253] width 72 height 24
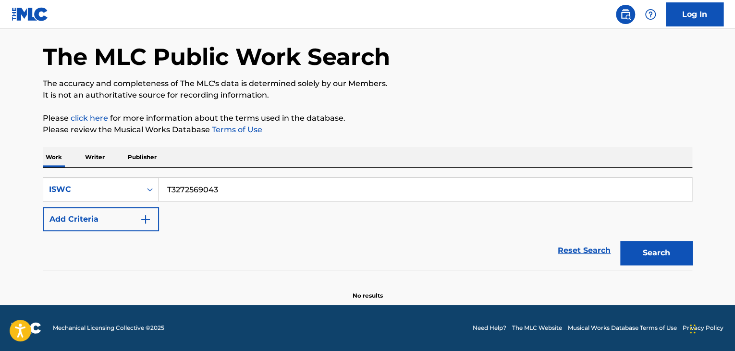
drag, startPoint x: 98, startPoint y: 180, endPoint x: 30, endPoint y: 175, distance: 68.4
click at [30, 175] on main "The MLC Public Work Search The accuracy and completeness of The MLC's data is d…" at bounding box center [367, 148] width 735 height 312
paste input "64948149"
drag, startPoint x: 647, startPoint y: 249, endPoint x: 641, endPoint y: 246, distance: 7.1
click at [645, 248] on button "Search" at bounding box center [656, 253] width 72 height 24
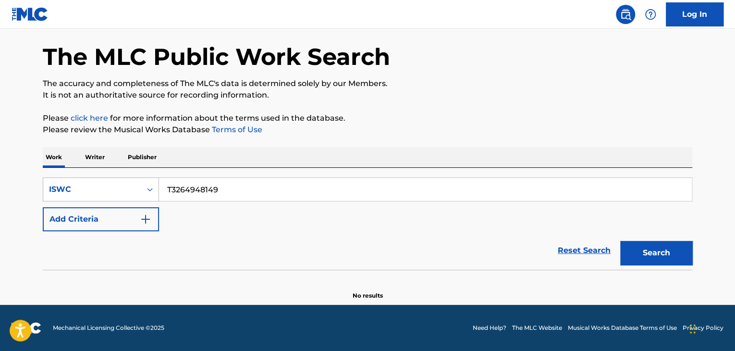
paste input "5046213"
drag, startPoint x: 255, startPoint y: 192, endPoint x: 119, endPoint y: 177, distance: 136.7
click at [119, 177] on div "SearchWithCriteria277cb7c8-e774-4b40-b71b-cf11a3db364e ISWC T3264948149" at bounding box center [367, 189] width 649 height 24
click at [640, 247] on button "Search" at bounding box center [656, 253] width 72 height 24
drag, startPoint x: 239, startPoint y: 192, endPoint x: 73, endPoint y: 179, distance: 167.2
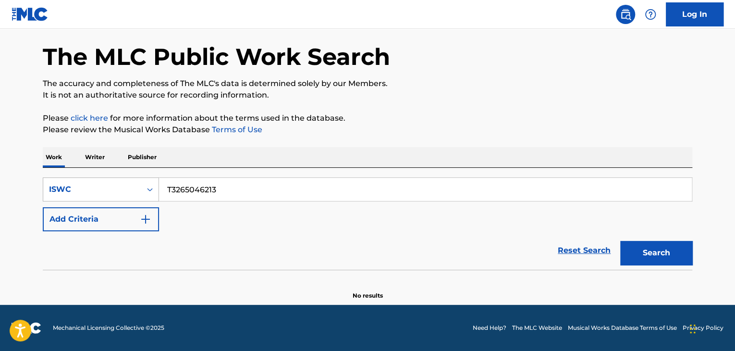
click at [73, 179] on div "SearchWithCriteria277cb7c8-e774-4b40-b71b-cf11a3db364e ISWC T3265046213" at bounding box center [367, 189] width 649 height 24
paste input "72562371"
click at [653, 249] on button "Search" at bounding box center [656, 253] width 72 height 24
drag, startPoint x: 228, startPoint y: 190, endPoint x: 23, endPoint y: 164, distance: 207.2
click at [23, 164] on main "The MLC Public Work Search The accuracy and completeness of The MLC's data is d…" at bounding box center [367, 148] width 735 height 312
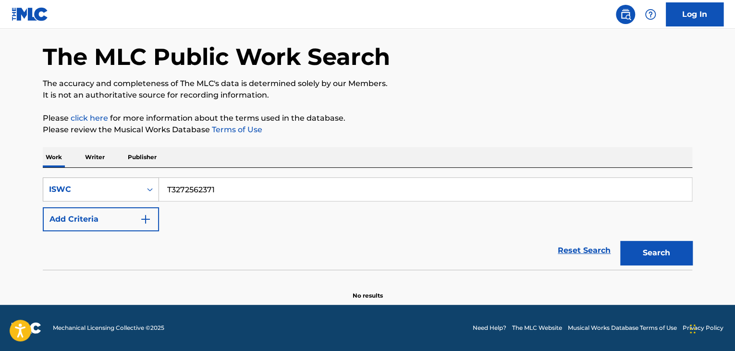
paste input "15"
click at [653, 252] on button "Search" at bounding box center [656, 253] width 72 height 24
drag, startPoint x: 251, startPoint y: 186, endPoint x: 26, endPoint y: 178, distance: 224.9
click at [52, 179] on div "SearchWithCriteria277cb7c8-e774-4b40-b71b-cf11a3db364e ISWC T3272562315" at bounding box center [367, 189] width 649 height 24
paste input "36597"
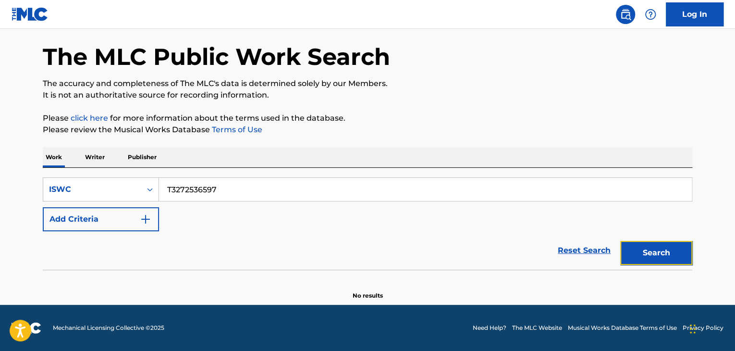
click at [657, 252] on button "Search" at bounding box center [656, 253] width 72 height 24
drag, startPoint x: 246, startPoint y: 189, endPoint x: 0, endPoint y: 149, distance: 249.7
click at [0, 149] on main "The MLC Public Work Search The accuracy and completeness of The MLC's data is d…" at bounding box center [367, 148] width 735 height 312
paste input "666"
click at [651, 250] on button "Search" at bounding box center [656, 253] width 72 height 24
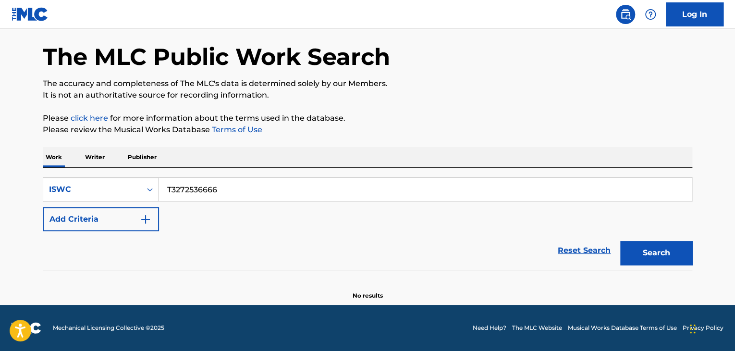
drag, startPoint x: 314, startPoint y: 191, endPoint x: 112, endPoint y: 158, distance: 203.9
click at [0, 149] on main "The MLC Public Work Search The accuracy and completeness of The MLC's data is d…" at bounding box center [367, 148] width 735 height 312
paste input "62268"
click at [658, 263] on button "Search" at bounding box center [656, 253] width 72 height 24
drag, startPoint x: 58, startPoint y: 181, endPoint x: 30, endPoint y: 179, distance: 27.5
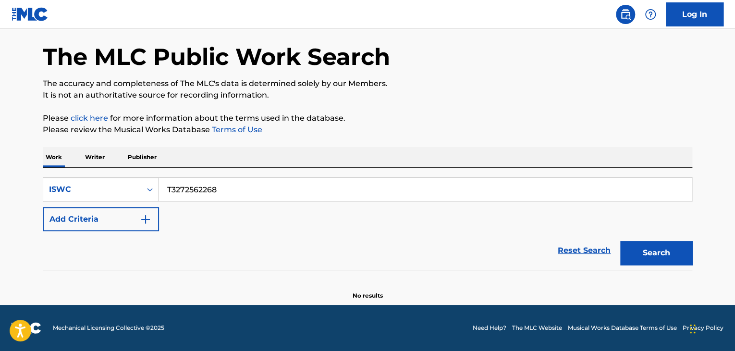
click at [30, 179] on main "The MLC Public Work Search The accuracy and completeness of The MLC's data is d…" at bounding box center [367, 148] width 735 height 312
paste input "02"
click at [649, 250] on button "Search" at bounding box center [656, 253] width 72 height 24
drag, startPoint x: 258, startPoint y: 194, endPoint x: 0, endPoint y: 157, distance: 261.0
click at [0, 157] on main "The MLC Public Work Search The accuracy and completeness of The MLC's data is d…" at bounding box center [367, 148] width 735 height 312
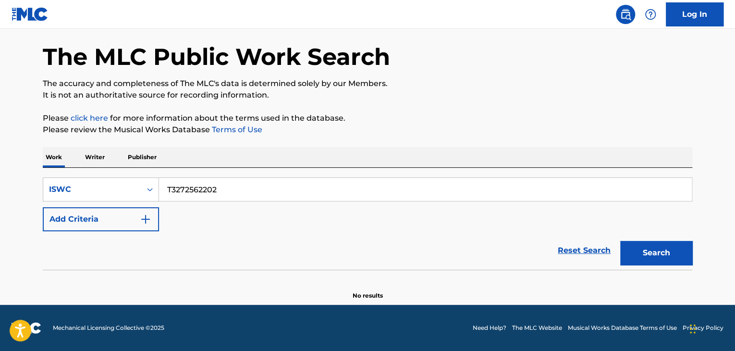
paste input "155"
click at [652, 253] on button "Search" at bounding box center [656, 253] width 72 height 24
drag, startPoint x: 229, startPoint y: 190, endPoint x: 74, endPoint y: 143, distance: 161.3
click at [80, 145] on div "The MLC Public Work Search The accuracy and completeness of The MLC's data is d…" at bounding box center [367, 157] width 672 height 283
paste input "00"
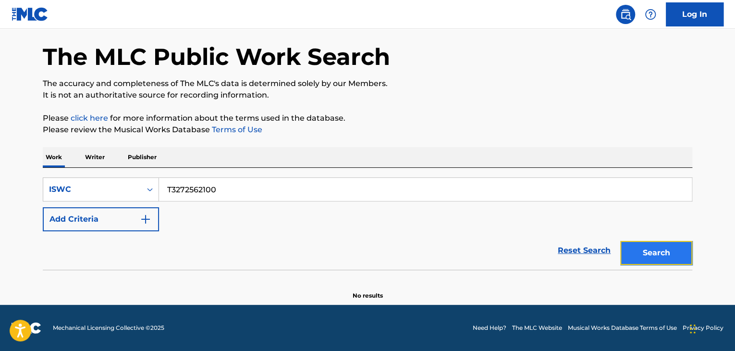
click at [655, 244] on button "Search" at bounding box center [656, 253] width 72 height 24
drag, startPoint x: 227, startPoint y: 181, endPoint x: 49, endPoint y: 153, distance: 180.3
click at [49, 153] on div "Work Writer Publisher SearchWithCriteria277cb7c8-e774-4b40-b71b-cf11a3db364e IS…" at bounding box center [367, 223] width 649 height 153
paste input "91381"
click at [634, 248] on button "Search" at bounding box center [656, 253] width 72 height 24
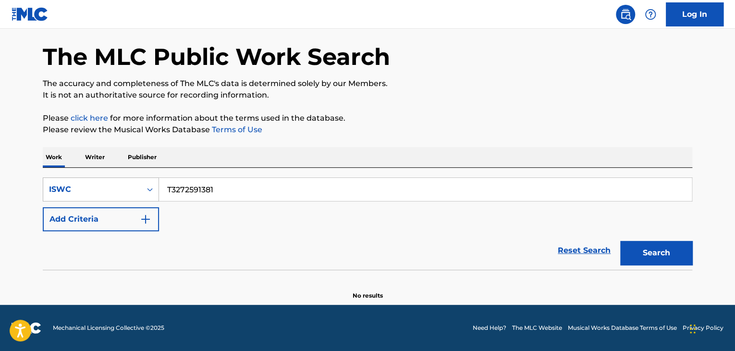
drag, startPoint x: 231, startPoint y: 192, endPoint x: 120, endPoint y: 184, distance: 110.7
click at [130, 185] on div "SearchWithCriteria277cb7c8-e774-4b40-b71b-cf11a3db364e ISWC T3272591381" at bounding box center [367, 189] width 649 height 24
paste input "62053"
click at [677, 256] on button "Search" at bounding box center [656, 253] width 72 height 24
drag, startPoint x: 271, startPoint y: 191, endPoint x: 70, endPoint y: 187, distance: 201.3
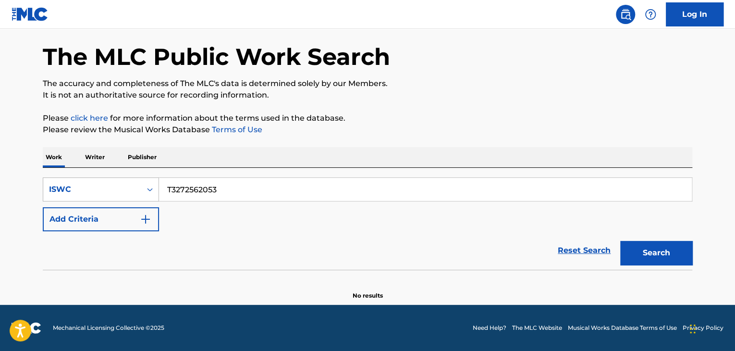
click at [71, 188] on div "SearchWithCriteria277cb7c8-e774-4b40-b71b-cf11a3db364e ISWC T3272562053" at bounding box center [367, 189] width 649 height 24
paste input "64946245"
click at [657, 254] on button "Search" at bounding box center [656, 253] width 72 height 24
drag, startPoint x: 239, startPoint y: 178, endPoint x: 37, endPoint y: 180, distance: 202.2
click at [40, 177] on div "The MLC Public Work Search The accuracy and completeness of The MLC's data is d…" at bounding box center [367, 157] width 672 height 283
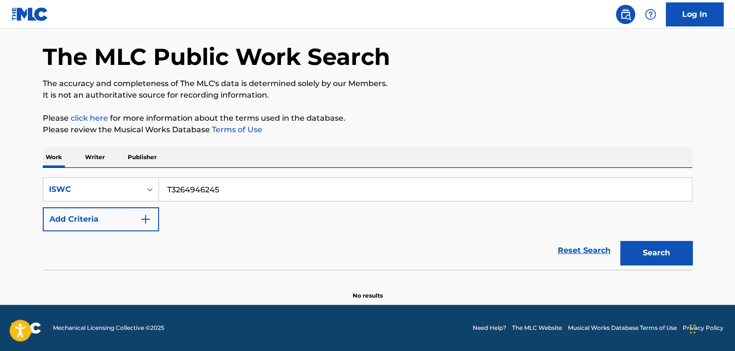
click at [274, 193] on input "T3264946245" at bounding box center [425, 189] width 533 height 23
drag, startPoint x: 284, startPoint y: 192, endPoint x: 30, endPoint y: 179, distance: 253.9
click at [30, 179] on main "The MLC Public Work Search The accuracy and completeness of The MLC's data is d…" at bounding box center [367, 148] width 735 height 312
paste input "72529718"
click at [656, 267] on div "Search" at bounding box center [653, 250] width 77 height 38
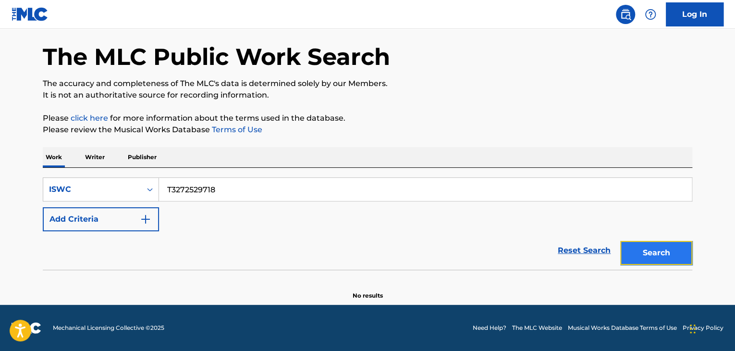
click at [662, 259] on button "Search" at bounding box center [656, 253] width 72 height 24
drag, startPoint x: 233, startPoint y: 188, endPoint x: 76, endPoint y: 184, distance: 156.6
click at [75, 184] on div "SearchWithCriteria277cb7c8-e774-4b40-b71b-cf11a3db364e ISWC T3272529718" at bounding box center [367, 189] width 649 height 24
drag, startPoint x: 236, startPoint y: 181, endPoint x: 104, endPoint y: 180, distance: 131.6
click at [85, 181] on div "SearchWithCriteria277cb7c8-e774-4b40-b71b-cf11a3db364e ISWC v" at bounding box center [367, 189] width 649 height 24
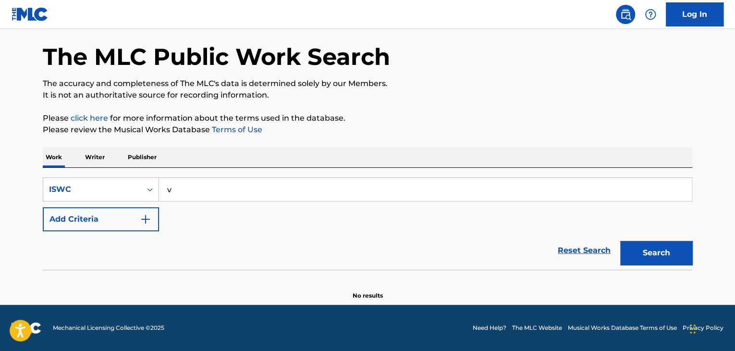
paste input "T3265046097"
drag, startPoint x: 661, startPoint y: 245, endPoint x: 655, endPoint y: 246, distance: 6.9
click at [661, 245] on button "Search" at bounding box center [656, 253] width 72 height 24
drag, startPoint x: 244, startPoint y: 185, endPoint x: 14, endPoint y: 182, distance: 230.1
click at [0, 182] on main "The MLC Public Work Search The accuracy and completeness of The MLC's data is d…" at bounding box center [367, 148] width 735 height 312
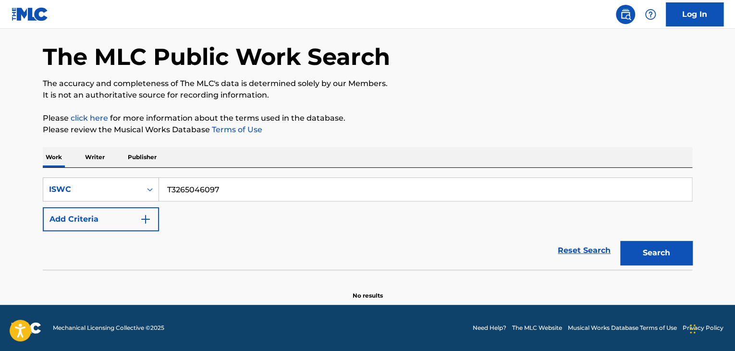
paste input "5903"
click at [662, 262] on button "Search" at bounding box center [656, 253] width 72 height 24
drag, startPoint x: 53, startPoint y: 180, endPoint x: 48, endPoint y: 180, distance: 5.3
click at [48, 180] on div "SearchWithCriteria277cb7c8-e774-4b40-b71b-cf11a3db364e ISWC T3265045903" at bounding box center [367, 189] width 649 height 24
paste input "6188"
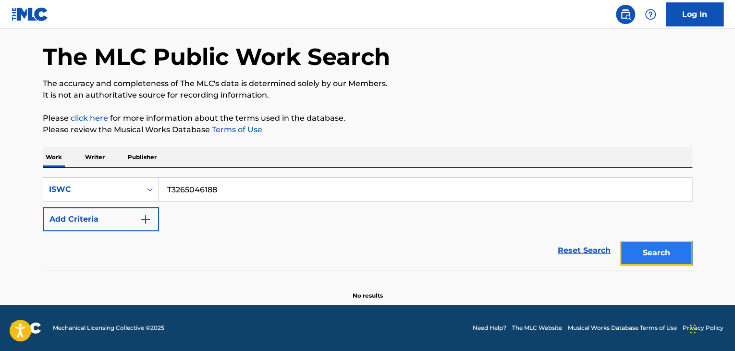
click at [667, 252] on button "Search" at bounding box center [656, 253] width 72 height 24
drag, startPoint x: 110, startPoint y: 185, endPoint x: 21, endPoint y: 182, distance: 88.9
click at [19, 182] on main "The MLC Public Work Search The accuracy and completeness of The MLC's data is d…" at bounding box center [367, 148] width 735 height 312
paste input "72562111"
click at [671, 252] on button "Search" at bounding box center [656, 253] width 72 height 24
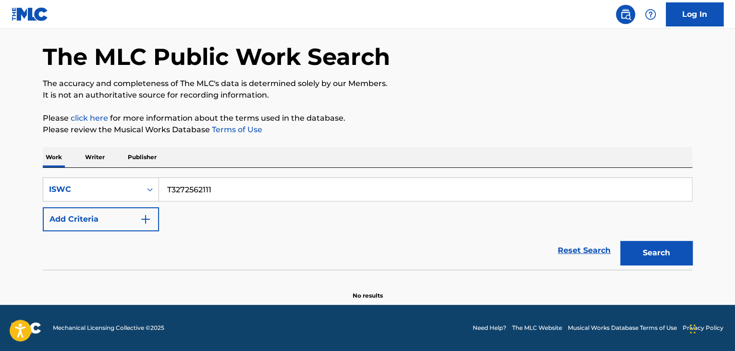
drag, startPoint x: 167, startPoint y: 177, endPoint x: 33, endPoint y: 171, distance: 134.1
click at [65, 170] on div "SearchWithCriteria277cb7c8-e774-4b40-b71b-cf11a3db364e ISWC T3272562111 Add Cri…" at bounding box center [367, 219] width 649 height 102
paste input "65046155"
click at [669, 254] on button "Search" at bounding box center [656, 253] width 72 height 24
drag, startPoint x: 220, startPoint y: 188, endPoint x: 0, endPoint y: 166, distance: 221.5
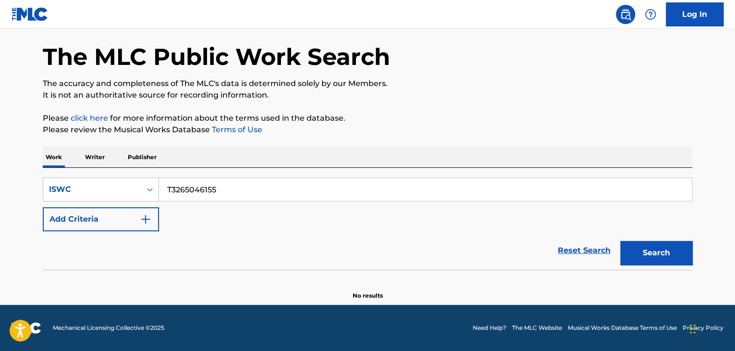
click at [0, 166] on main "The MLC Public Work Search The accuracy and completeness of The MLC's data is d…" at bounding box center [367, 148] width 735 height 312
paste input "72562008"
click at [672, 246] on button "Search" at bounding box center [656, 253] width 72 height 24
drag, startPoint x: 125, startPoint y: 166, endPoint x: 36, endPoint y: 159, distance: 89.5
click at [37, 159] on div "The MLC Public Work Search The accuracy and completeness of The MLC's data is d…" at bounding box center [367, 157] width 672 height 283
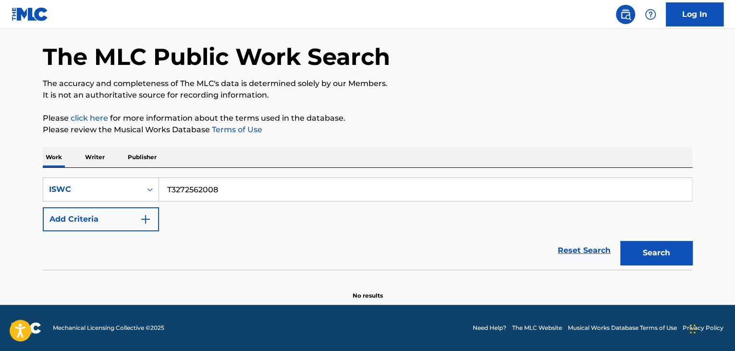
paste input "1903"
drag, startPoint x: 234, startPoint y: 195, endPoint x: 4, endPoint y: 173, distance: 231.5
click at [4, 173] on main "The MLC Public Work Search The accuracy and completeness of The MLC's data is d…" at bounding box center [367, 148] width 735 height 312
paste input "Search Form"
click at [681, 258] on button "Search" at bounding box center [656, 253] width 72 height 24
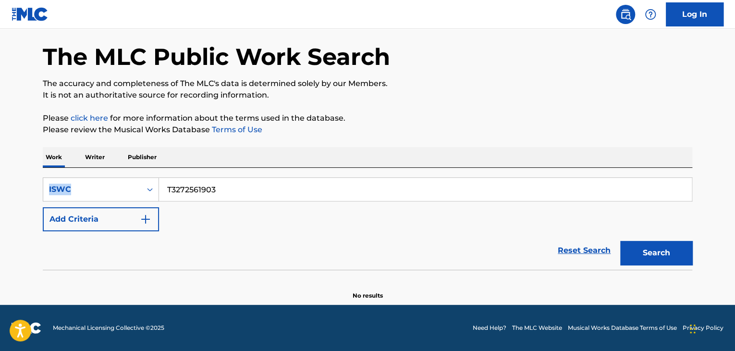
drag, startPoint x: 279, startPoint y: 166, endPoint x: 264, endPoint y: 175, distance: 17.1
click at [265, 174] on div "Work Writer Publisher SearchWithCriteria277cb7c8-e774-4b40-b71b-cf11a3db364e IS…" at bounding box center [367, 223] width 649 height 153
drag, startPoint x: 78, startPoint y: 173, endPoint x: 73, endPoint y: 173, distance: 5.3
click at [75, 173] on div "SearchWithCriteria277cb7c8-e774-4b40-b71b-cf11a3db364e ISWC T3272561903 Add Cri…" at bounding box center [367, 219] width 649 height 102
paste input "65046100"
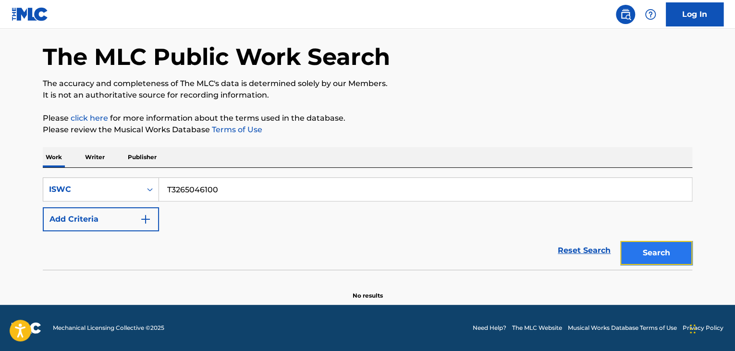
click at [665, 241] on button "Search" at bounding box center [656, 253] width 72 height 24
drag, startPoint x: 241, startPoint y: 183, endPoint x: 121, endPoint y: 174, distance: 120.8
click at [91, 169] on div "SearchWithCriteria277cb7c8-e774-4b40-b71b-cf11a3db364e ISWC T3265046100 Add Cri…" at bounding box center [367, 219] width 649 height 102
paste input "042"
click at [656, 262] on button "Search" at bounding box center [656, 253] width 72 height 24
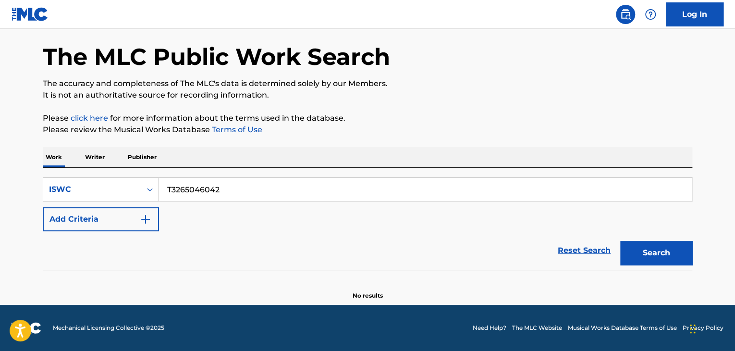
drag, startPoint x: 279, startPoint y: 193, endPoint x: 274, endPoint y: 195, distance: 4.9
click at [274, 195] on input "T3265046042" at bounding box center [425, 189] width 533 height 23
drag, startPoint x: 271, startPoint y: 195, endPoint x: 48, endPoint y: 178, distance: 223.4
click at [48, 178] on div "SearchWithCriteria277cb7c8-e774-4b40-b71b-cf11a3db364e ISWC T3265046042" at bounding box center [367, 189] width 649 height 24
paste input "5878"
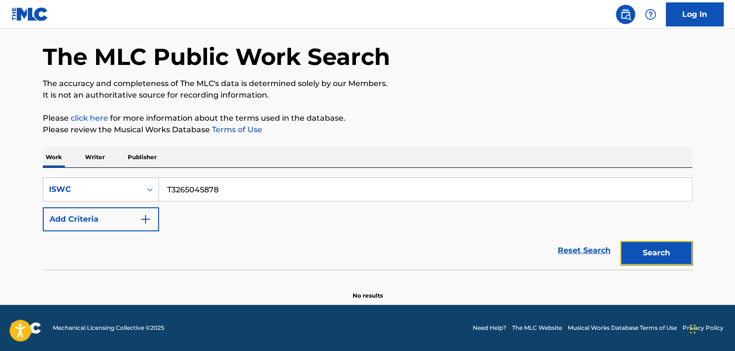
click at [655, 251] on button "Search" at bounding box center [656, 253] width 72 height 24
drag, startPoint x: 221, startPoint y: 183, endPoint x: 69, endPoint y: 178, distance: 152.3
click at [69, 178] on div "SearchWithCriteria277cb7c8-e774-4b40-b71b-cf11a3db364e ISWC T3265045878" at bounding box center [367, 189] width 649 height 24
paste input "6144"
click at [632, 264] on button "Search" at bounding box center [656, 253] width 72 height 24
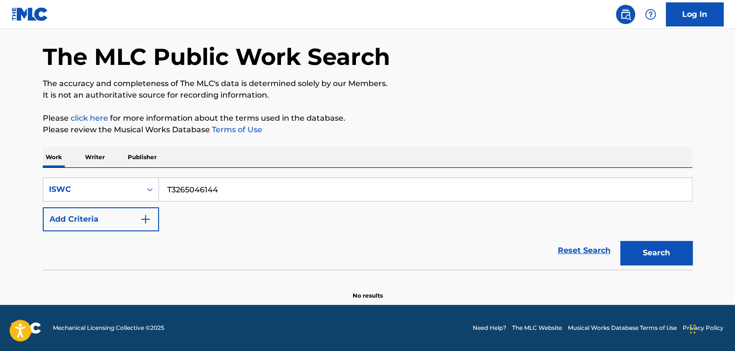
drag, startPoint x: 283, startPoint y: 194, endPoint x: 5, endPoint y: 166, distance: 279.0
click at [0, 163] on main "The MLC Public Work Search The accuracy and completeness of The MLC's data is d…" at bounding box center [367, 148] width 735 height 312
paste input "72526991"
click at [645, 248] on button "Search" at bounding box center [656, 253] width 72 height 24
click at [53, 179] on div "SearchWithCriteria277cb7c8-e774-4b40-b71b-cf11a3db364e ISWC T3272526991" at bounding box center [367, 189] width 649 height 24
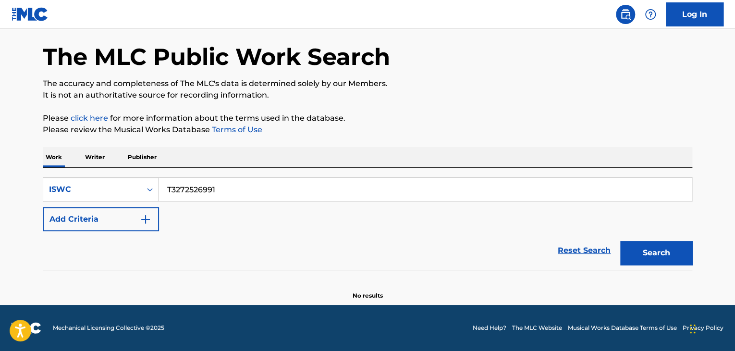
paste input "65045550"
click at [666, 256] on button "Search" at bounding box center [656, 253] width 72 height 24
drag, startPoint x: 206, startPoint y: 186, endPoint x: 35, endPoint y: 172, distance: 172.0
click at [64, 173] on div "SearchWithCriteria277cb7c8-e774-4b40-b71b-cf11a3db364e ISWC T3265045550 Add Cri…" at bounding box center [367, 219] width 649 height 102
paste input "72562199"
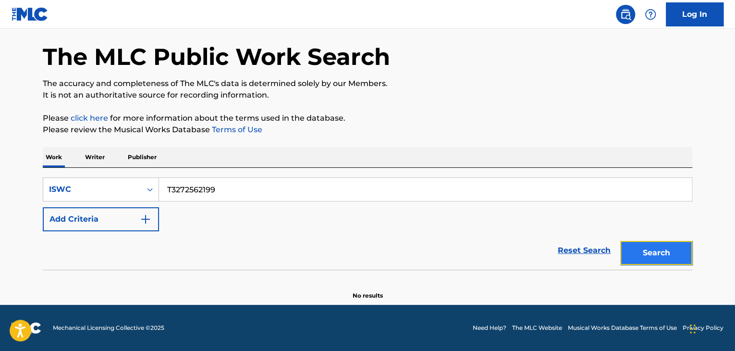
click at [659, 258] on button "Search" at bounding box center [656, 253] width 72 height 24
drag, startPoint x: 258, startPoint y: 187, endPoint x: 39, endPoint y: 177, distance: 219.2
click at [38, 176] on div "The MLC Public Work Search The accuracy and completeness of The MLC's data is d…" at bounding box center [367, 157] width 672 height 283
paste input "65046177"
click at [675, 250] on button "Search" at bounding box center [656, 253] width 72 height 24
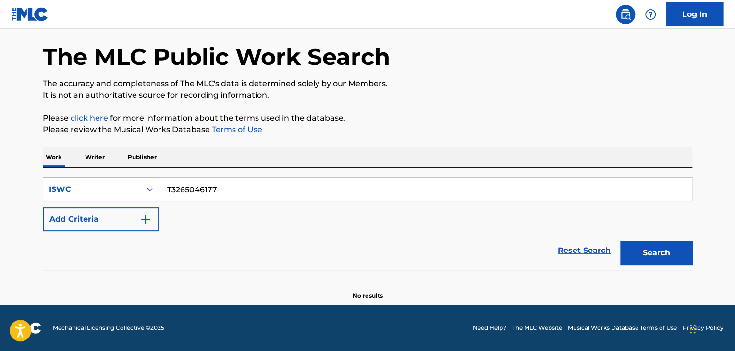
drag, startPoint x: 90, startPoint y: 178, endPoint x: 139, endPoint y: 191, distance: 51.1
click at [84, 178] on div "SearchWithCriteria277cb7c8-e774-4b40-b71b-cf11a3db364e ISWC T3265046177" at bounding box center [367, 189] width 649 height 24
paste input "5992"
click at [650, 262] on button "Search" at bounding box center [656, 253] width 72 height 24
drag, startPoint x: 253, startPoint y: 179, endPoint x: 52, endPoint y: 170, distance: 201.5
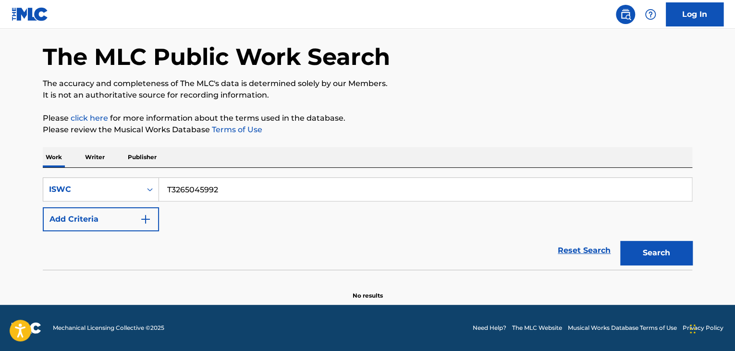
click at [13, 162] on main "The MLC Public Work Search The accuracy and completeness of The MLC's data is d…" at bounding box center [367, 148] width 735 height 312
paste input "72564151"
click at [660, 252] on button "Search" at bounding box center [656, 253] width 72 height 24
drag, startPoint x: 259, startPoint y: 191, endPoint x: 58, endPoint y: 177, distance: 201.7
click at [58, 177] on div "SearchWithCriteria277cb7c8-e774-4b40-b71b-cf11a3db364e ISWC T3272564151" at bounding box center [367, 189] width 649 height 24
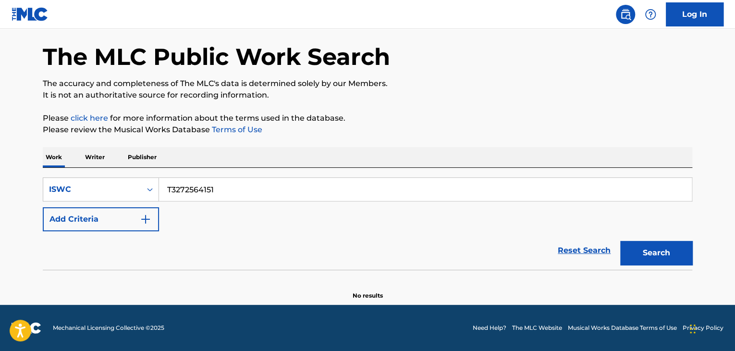
paste input "786"
click at [667, 248] on button "Search" at bounding box center [656, 253] width 72 height 24
drag, startPoint x: 235, startPoint y: 187, endPoint x: 124, endPoint y: 170, distance: 111.9
click at [124, 170] on div "SearchWithCriteria277cb7c8-e774-4b40-b71b-cf11a3db364e ISWC T3272564786 Add Cri…" at bounding box center [367, 219] width 649 height 102
paste input "65045947"
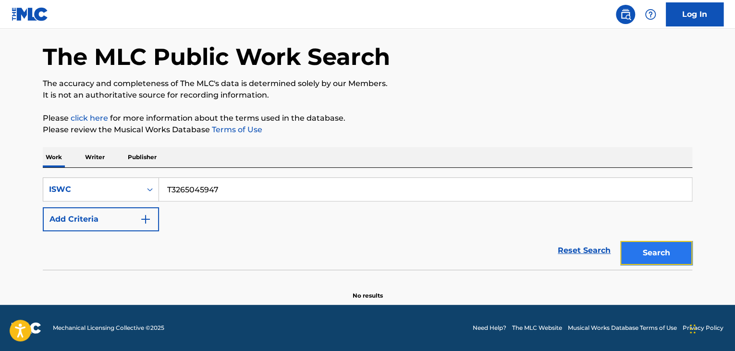
click at [653, 251] on button "Search" at bounding box center [656, 253] width 72 height 24
drag, startPoint x: 239, startPoint y: 186, endPoint x: 112, endPoint y: 162, distance: 129.6
click at [86, 157] on div "Work Writer Publisher SearchWithCriteria277cb7c8-e774-4b40-b71b-cf11a3db364e IS…" at bounding box center [367, 223] width 649 height 153
paste input "72564731"
click at [663, 247] on button "Search" at bounding box center [656, 253] width 72 height 24
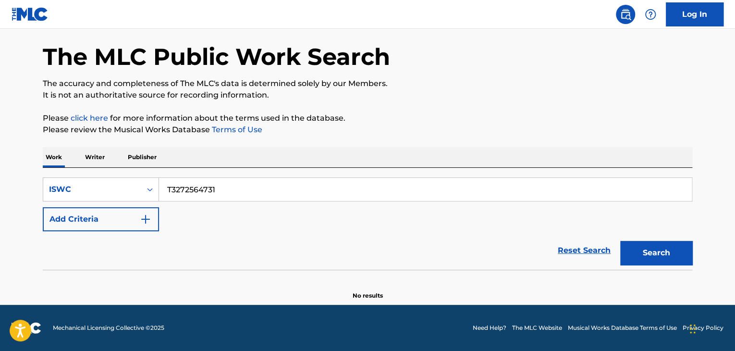
drag, startPoint x: 239, startPoint y: 200, endPoint x: 58, endPoint y: 174, distance: 183.4
click at [61, 174] on div "SearchWithCriteria277cb7c8-e774-4b40-b71b-cf11a3db364e ISWC T3272564731 Add Cri…" at bounding box center [367, 219] width 649 height 102
paste input "673"
click at [659, 245] on button "Search" at bounding box center [656, 253] width 72 height 24
drag, startPoint x: 255, startPoint y: 191, endPoint x: 3, endPoint y: 146, distance: 255.7
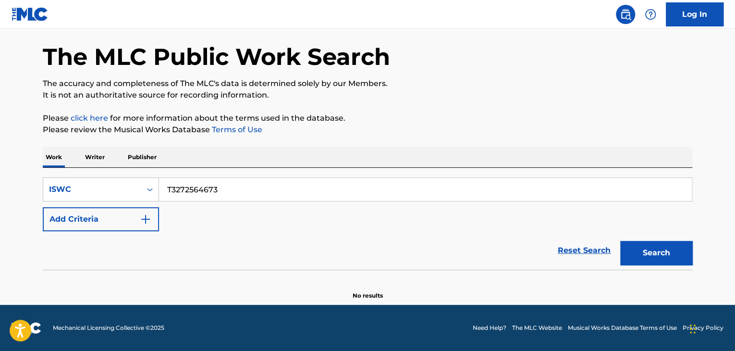
click at [3, 146] on main "The MLC Public Work Search The accuracy and completeness of The MLC's data is d…" at bounding box center [367, 148] width 735 height 312
paste input "65045889"
click at [649, 246] on button "Search" at bounding box center [656, 253] width 72 height 24
drag, startPoint x: 168, startPoint y: 187, endPoint x: 98, endPoint y: 182, distance: 69.4
click at [99, 182] on div "SearchWithCriteria277cb7c8-e774-4b40-b71b-cf11a3db364e ISWC T3265045889" at bounding box center [367, 189] width 649 height 24
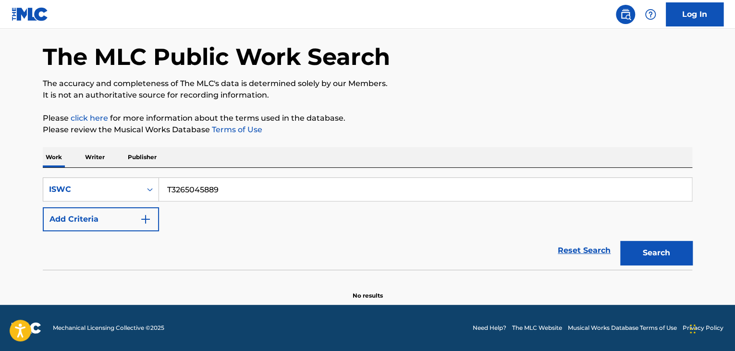
paste input "7256463"
click at [648, 244] on button "Search" at bounding box center [656, 253] width 72 height 24
drag, startPoint x: 58, startPoint y: 175, endPoint x: 37, endPoint y: 174, distance: 21.2
click at [37, 174] on div "The MLC Public Work Search The accuracy and completeness of The MLC's data is d…" at bounding box center [367, 157] width 672 height 283
paste input "47"
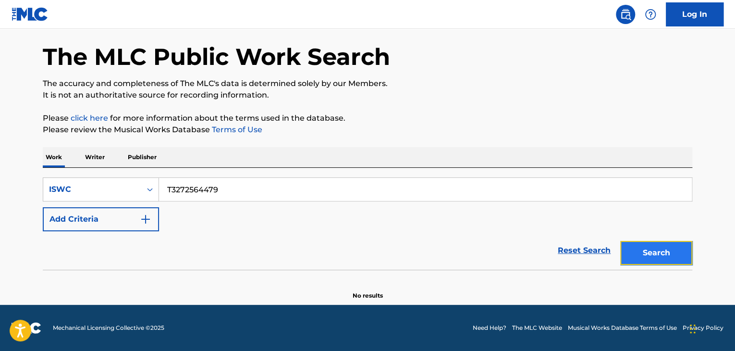
click at [672, 255] on button "Search" at bounding box center [656, 253] width 72 height 24
drag, startPoint x: 229, startPoint y: 191, endPoint x: 115, endPoint y: 181, distance: 113.8
click at [113, 182] on div "SearchWithCriteria277cb7c8-e774-4b40-b71b-cf11a3db364e ISWC T3272564479" at bounding box center [367, 189] width 649 height 24
paste input "377"
click at [657, 251] on button "Search" at bounding box center [656, 253] width 72 height 24
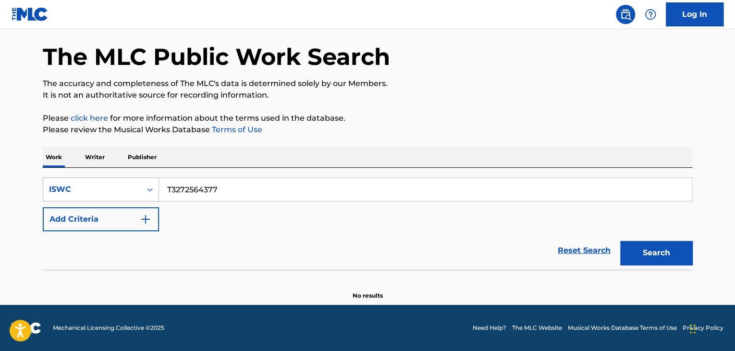
drag, startPoint x: 238, startPoint y: 190, endPoint x: 74, endPoint y: 180, distance: 164.6
click at [74, 180] on div "SearchWithCriteria277cb7c8-e774-4b40-b71b-cf11a3db364e ISWC T3272564377" at bounding box center [367, 189] width 649 height 24
paste input "275"
click at [643, 254] on button "Search" at bounding box center [656, 253] width 72 height 24
drag, startPoint x: 0, startPoint y: 167, endPoint x: 33, endPoint y: 158, distance: 33.9
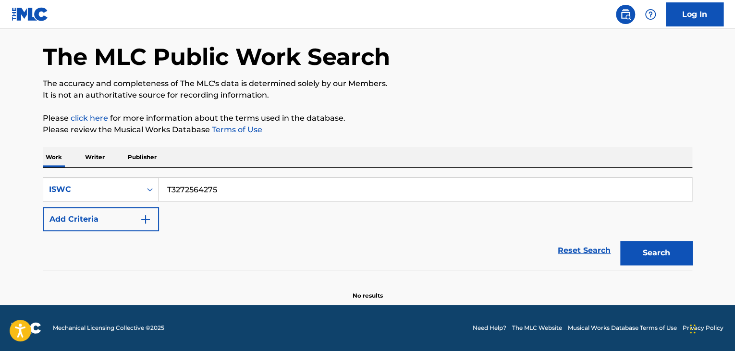
click at [0, 158] on main "The MLC Public Work Search The accuracy and completeness of The MLC's data is d…" at bounding box center [367, 148] width 735 height 312
paste input "65045630"
click at [666, 258] on button "Search" at bounding box center [656, 253] width 72 height 24
drag, startPoint x: 273, startPoint y: 196, endPoint x: 26, endPoint y: 186, distance: 247.1
click at [27, 186] on main "The MLC Public Work Search The accuracy and completeness of The MLC's data is d…" at bounding box center [367, 148] width 735 height 312
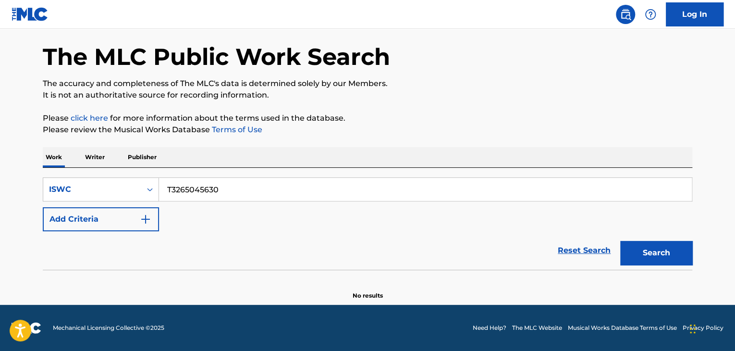
paste input "72567241"
click at [644, 259] on button "Search" at bounding box center [656, 253] width 72 height 24
drag, startPoint x: 245, startPoint y: 186, endPoint x: 65, endPoint y: 164, distance: 181.5
click at [66, 164] on div "Work Writer Publisher SearchWithCriteria277cb7c8-e774-4b40-b71b-cf11a3db364e IS…" at bounding box center [367, 223] width 649 height 153
paste input "138"
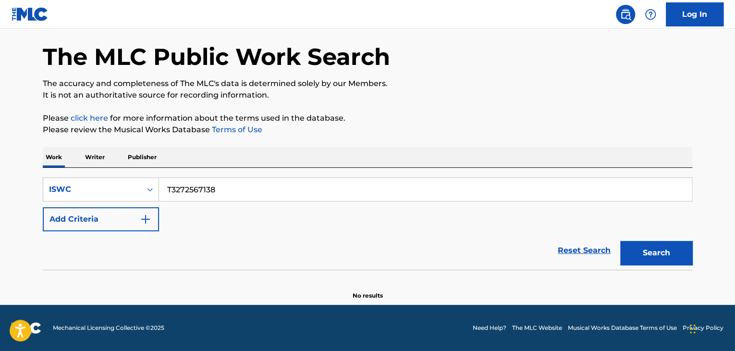
click at [662, 269] on section at bounding box center [367, 271] width 649 height 5
drag, startPoint x: 659, startPoint y: 252, endPoint x: 606, endPoint y: 256, distance: 53.4
click at [658, 252] on button "Search" at bounding box center [656, 253] width 72 height 24
drag, startPoint x: 229, startPoint y: 191, endPoint x: 34, endPoint y: 174, distance: 196.2
click at [44, 177] on div "SearchWithCriteria277cb7c8-e774-4b40-b71b-cf11a3db364e ISWC T3272567138" at bounding box center [367, 189] width 649 height 24
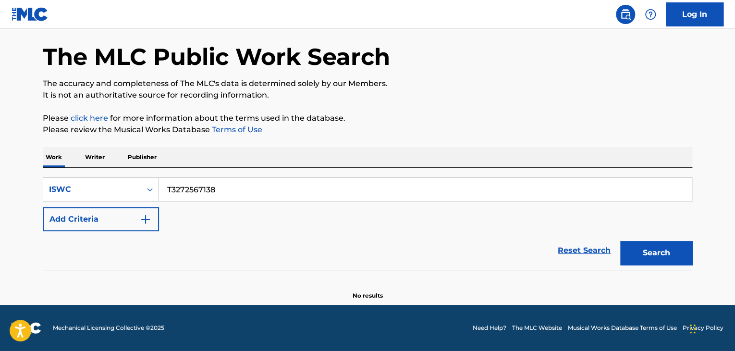
paste input "65045505"
click at [670, 248] on button "Search" at bounding box center [656, 253] width 72 height 24
drag, startPoint x: 134, startPoint y: 193, endPoint x: 120, endPoint y: 192, distance: 14.4
click at [120, 192] on div "SearchWithCriteria277cb7c8-e774-4b40-b71b-cf11a3db364e ISWC T3265045505" at bounding box center [367, 189] width 649 height 24
paste input "72567547"
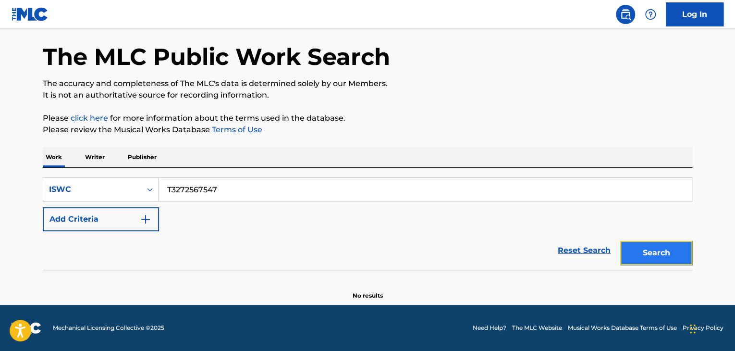
click at [663, 260] on button "Search" at bounding box center [656, 253] width 72 height 24
click at [63, 175] on div "SearchWithCriteria277cb7c8-e774-4b40-b71b-cf11a3db364e ISWC T3272567547 Add Cri…" at bounding box center [367, 219] width 649 height 102
paste input "489"
click at [661, 260] on button "Search" at bounding box center [656, 253] width 72 height 24
drag, startPoint x: 72, startPoint y: 175, endPoint x: 17, endPoint y: 165, distance: 56.1
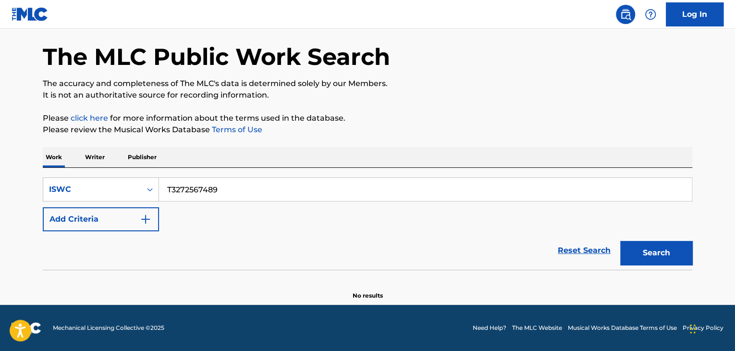
click at [17, 165] on main "The MLC Public Work Search The accuracy and completeness of The MLC's data is d…" at bounding box center [367, 148] width 735 height 312
paste input "01"
click at [649, 261] on button "Search" at bounding box center [656, 253] width 72 height 24
drag, startPoint x: 222, startPoint y: 186, endPoint x: 76, endPoint y: 181, distance: 146.1
click at [76, 181] on div "SearchWithCriteria277cb7c8-e774-4b40-b71b-cf11a3db364e ISWC T3272567401" at bounding box center [367, 189] width 649 height 24
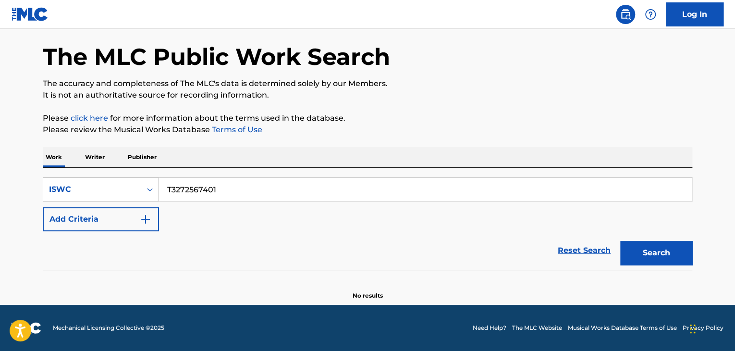
paste input "310"
click at [674, 258] on button "Search" at bounding box center [656, 253] width 72 height 24
drag, startPoint x: 221, startPoint y: 181, endPoint x: 103, endPoint y: 171, distance: 118.5
click at [104, 172] on div "SearchWithCriteria277cb7c8-e774-4b40-b71b-cf11a3db364e ISWC T3272567310 Add Cri…" at bounding box center [367, 219] width 649 height 102
paste input "218"
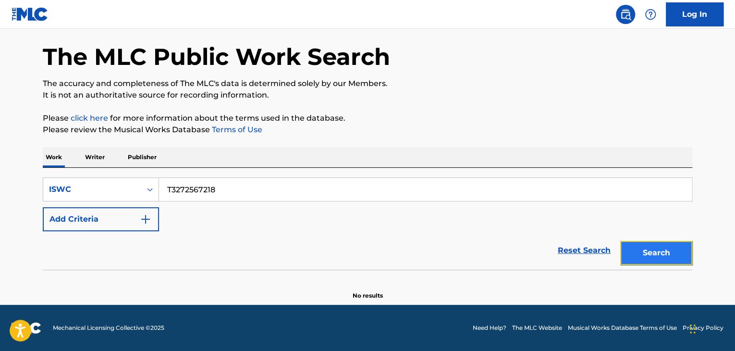
click at [664, 251] on button "Search" at bounding box center [656, 253] width 72 height 24
drag, startPoint x: 243, startPoint y: 196, endPoint x: 110, endPoint y: 176, distance: 134.6
click at [111, 176] on div "SearchWithCriteria277cb7c8-e774-4b40-b71b-cf11a3db364e ISWC T3272567218 Add Cri…" at bounding box center [367, 219] width 649 height 102
paste input "161"
click at [661, 255] on button "Search" at bounding box center [656, 253] width 72 height 24
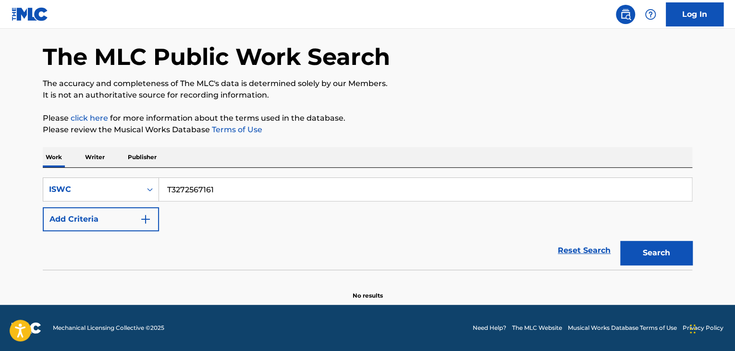
drag, startPoint x: 244, startPoint y: 190, endPoint x: 89, endPoint y: 159, distance: 158.2
click at [116, 164] on div "Work Writer Publisher SearchWithCriteria277cb7c8-e774-4b40-b71b-cf11a3db364e IS…" at bounding box center [367, 223] width 649 height 153
paste input "65046202"
click at [668, 253] on button "Search" at bounding box center [656, 253] width 72 height 24
drag, startPoint x: 244, startPoint y: 185, endPoint x: 63, endPoint y: 171, distance: 181.1
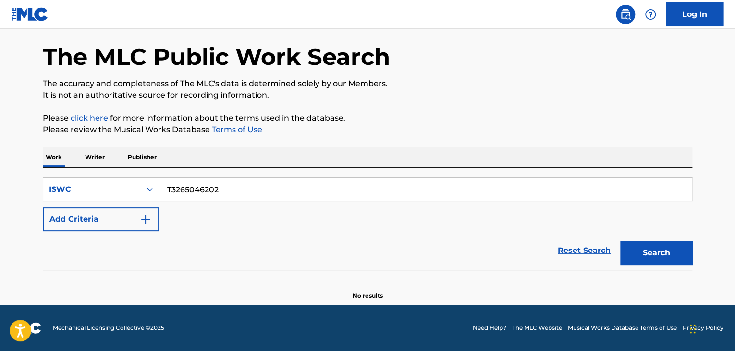
click at [69, 173] on div "SearchWithCriteria277cb7c8-e774-4b40-b71b-cf11a3db364e ISWC T3265046202 Add Cri…" at bounding box center [367, 219] width 649 height 102
paste input "7256709"
click at [657, 255] on button "Search" at bounding box center [656, 253] width 72 height 24
drag, startPoint x: 48, startPoint y: 163, endPoint x: 37, endPoint y: 160, distance: 12.0
click at [37, 160] on div "The MLC Public Work Search The accuracy and completeness of The MLC's data is d…" at bounding box center [367, 157] width 672 height 283
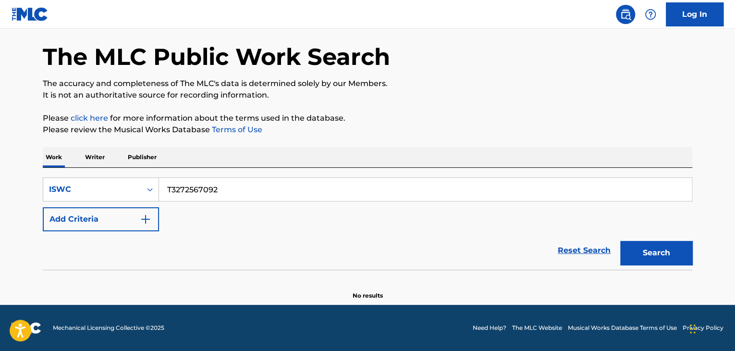
paste input "14"
click at [650, 242] on button "Search" at bounding box center [656, 253] width 72 height 24
drag, startPoint x: 137, startPoint y: 186, endPoint x: 159, endPoint y: 179, distance: 23.2
click at [53, 177] on div "SearchWithCriteria277cb7c8-e774-4b40-b71b-cf11a3db364e ISWC T3272567014" at bounding box center [367, 189] width 649 height 24
paste input "6931"
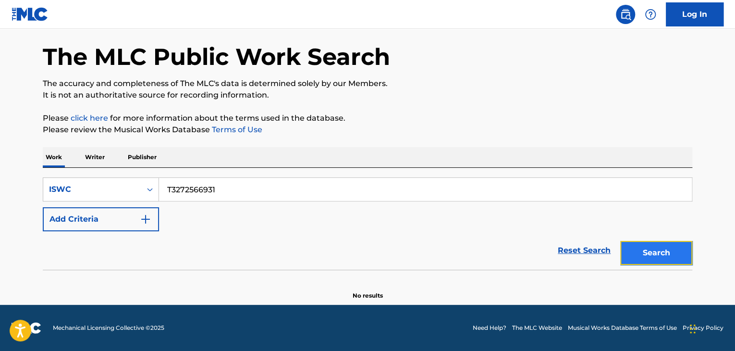
click at [658, 253] on button "Search" at bounding box center [656, 253] width 72 height 24
drag, startPoint x: 246, startPoint y: 190, endPoint x: 76, endPoint y: 181, distance: 169.8
click at [80, 180] on div "SearchWithCriteria277cb7c8-e774-4b40-b71b-cf11a3db364e ISWC T3272566931" at bounding box center [367, 189] width 649 height 24
paste input "862"
click at [642, 252] on button "Search" at bounding box center [656, 253] width 72 height 24
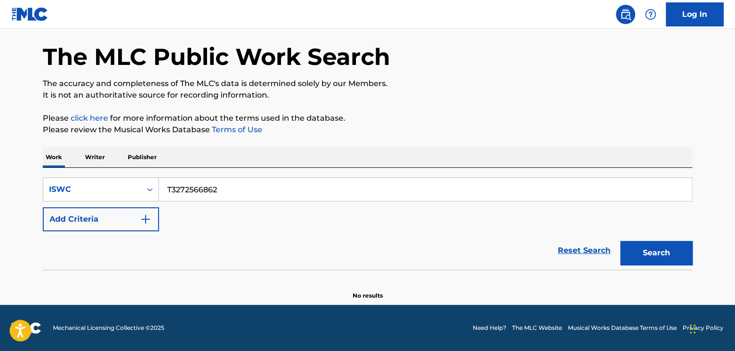
drag, startPoint x: 271, startPoint y: 187, endPoint x: 31, endPoint y: 127, distance: 246.9
click at [39, 127] on div "The MLC Public Work Search The accuracy and completeness of The MLC's data is d…" at bounding box center [367, 157] width 672 height 283
paste input "65046166"
click at [670, 262] on button "Search" at bounding box center [656, 253] width 72 height 24
drag, startPoint x: 155, startPoint y: 183, endPoint x: 116, endPoint y: 179, distance: 39.1
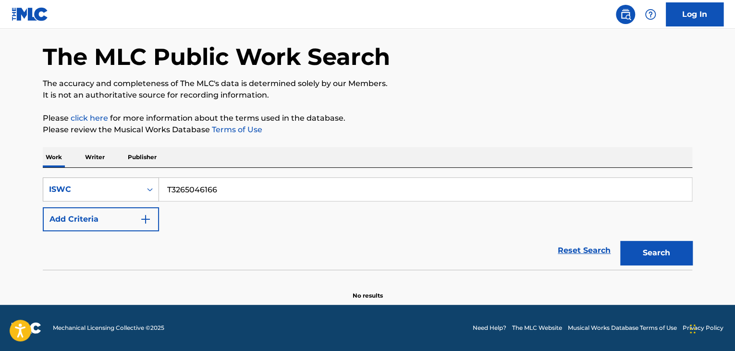
click at [116, 180] on div "SearchWithCriteria277cb7c8-e774-4b40-b71b-cf11a3db364e ISWC T3265046166" at bounding box center [367, 189] width 649 height 24
paste input "11"
click at [654, 254] on button "Search" at bounding box center [656, 253] width 72 height 24
drag, startPoint x: 255, startPoint y: 194, endPoint x: 0, endPoint y: 152, distance: 258.0
click at [0, 158] on main "The MLC Public Work Search The accuracy and completeness of The MLC's data is d…" at bounding box center [367, 148] width 735 height 312
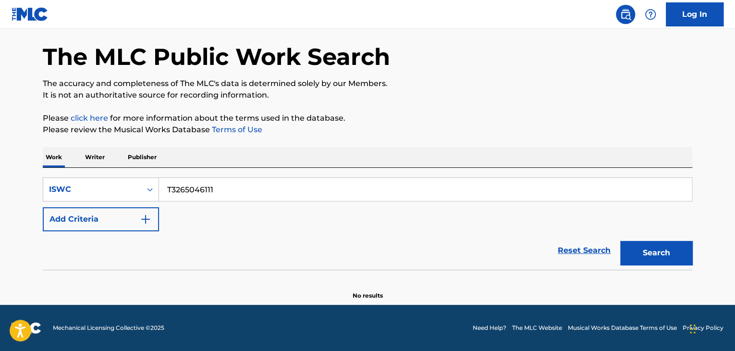
paste input "4997339"
click at [654, 256] on button "Search" at bounding box center [656, 253] width 72 height 24
drag, startPoint x: 242, startPoint y: 183, endPoint x: 77, endPoint y: 168, distance: 165.0
click at [79, 168] on div "SearchWithCriteria277cb7c8-e774-4b40-b71b-cf11a3db364e ISWC T3264997339 Add Cri…" at bounding box center [367, 219] width 649 height 102
paste input "17"
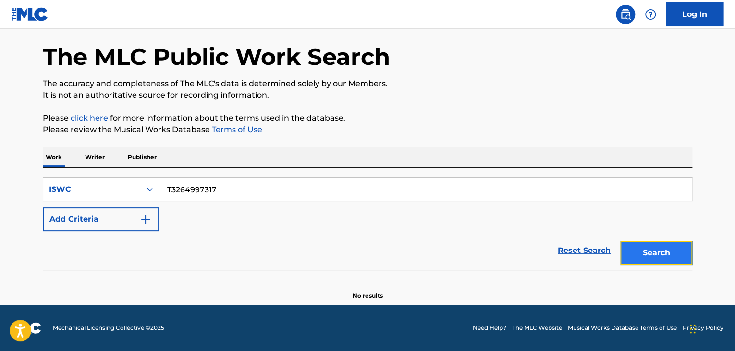
click at [638, 247] on button "Search" at bounding box center [656, 253] width 72 height 24
drag, startPoint x: 172, startPoint y: 192, endPoint x: 81, endPoint y: 188, distance: 91.8
click at [84, 188] on div "SearchWithCriteria277cb7c8-e774-4b40-b71b-cf11a3db364e ISWC T3264997317" at bounding box center [367, 189] width 649 height 24
paste input "260"
click at [678, 250] on button "Search" at bounding box center [656, 253] width 72 height 24
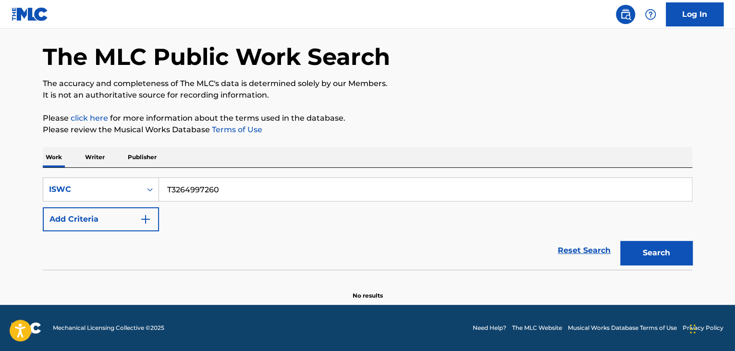
drag, startPoint x: 231, startPoint y: 193, endPoint x: 5, endPoint y: 169, distance: 228.0
click at [6, 169] on main "The MLC Public Work Search The accuracy and completeness of The MLC's data is d…" at bounding box center [367, 148] width 735 height 312
paste
click at [671, 259] on button "Search" at bounding box center [656, 253] width 72 height 24
drag, startPoint x: 250, startPoint y: 199, endPoint x: 0, endPoint y: 184, distance: 250.2
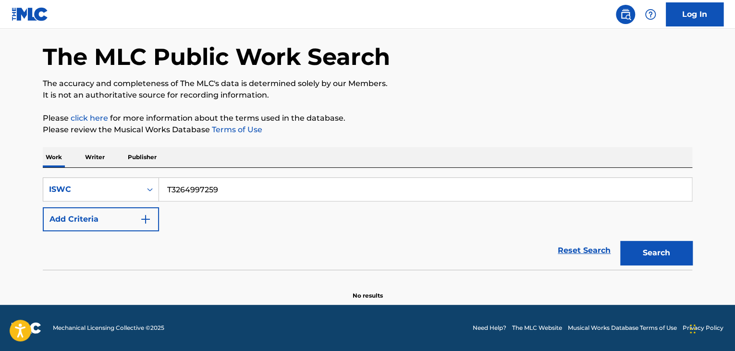
click at [0, 184] on main "The MLC Public Work Search The accuracy and completeness of The MLC's data is d…" at bounding box center [367, 148] width 735 height 312
click at [636, 247] on button "Search" at bounding box center [656, 253] width 72 height 24
drag, startPoint x: 248, startPoint y: 190, endPoint x: 69, endPoint y: 170, distance: 180.2
click at [63, 170] on div "SearchWithCriteria277cb7c8-e774-4b40-b71b-cf11a3db364e ISWC T3264997157 Add Cri…" at bounding box center [367, 219] width 649 height 102
click at [672, 244] on button "Search" at bounding box center [656, 253] width 72 height 24
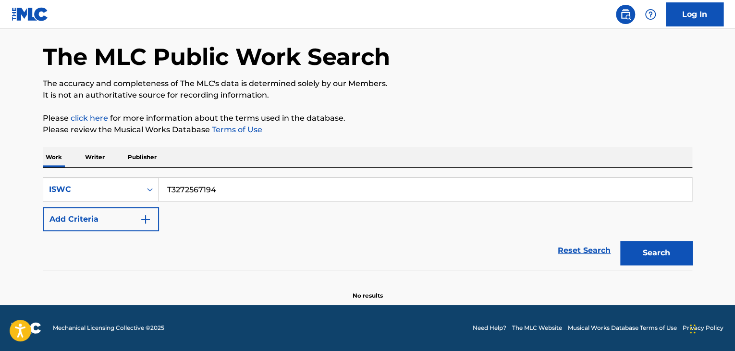
drag, startPoint x: 252, startPoint y: 191, endPoint x: 17, endPoint y: 149, distance: 238.1
click at [17, 149] on main "The MLC Public Work Search The accuracy and completeness of The MLC's data is d…" at bounding box center [367, 148] width 735 height 312
click at [659, 254] on button "Search" at bounding box center [656, 253] width 72 height 24
drag, startPoint x: 271, startPoint y: 188, endPoint x: 23, endPoint y: 166, distance: 249.3
click at [23, 167] on main "The MLC Public Work Search The accuracy and completeness of The MLC's data is d…" at bounding box center [367, 148] width 735 height 312
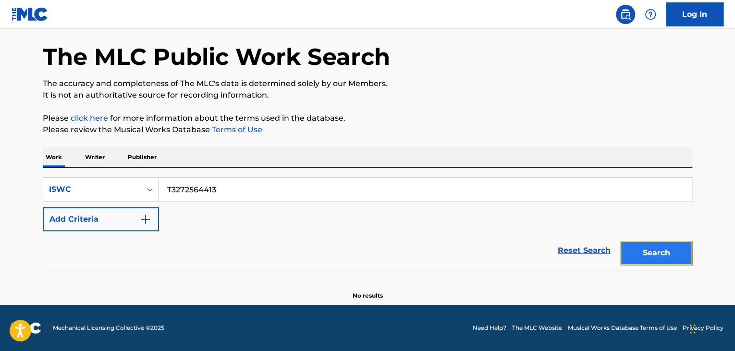
click at [674, 257] on button "Search" at bounding box center [656, 253] width 72 height 24
drag, startPoint x: 227, startPoint y: 183, endPoint x: 125, endPoint y: 171, distance: 102.6
click at [133, 171] on div "SearchWithCriteria277cb7c8-e774-4b40-b71b-cf11a3db364e ISWC T3272564413 Add Cri…" at bounding box center [367, 219] width 649 height 102
click at [658, 250] on button "Search" at bounding box center [656, 253] width 72 height 24
drag, startPoint x: 231, startPoint y: 193, endPoint x: 87, endPoint y: 189, distance: 143.6
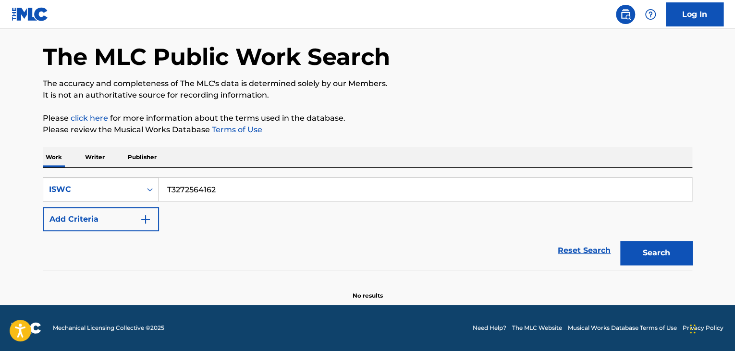
click at [92, 188] on div "SearchWithCriteria277cb7c8-e774-4b40-b71b-cf11a3db364e ISWC T3272564162" at bounding box center [367, 189] width 649 height 24
click at [666, 250] on button "Search" at bounding box center [656, 253] width 72 height 24
drag, startPoint x: 244, startPoint y: 193, endPoint x: 81, endPoint y: 158, distance: 167.3
click at [89, 161] on div "Work Writer Publisher SearchWithCriteria277cb7c8-e774-4b40-b71b-cf11a3db364e IS…" at bounding box center [367, 223] width 649 height 153
click at [640, 240] on div "Search" at bounding box center [653, 250] width 77 height 38
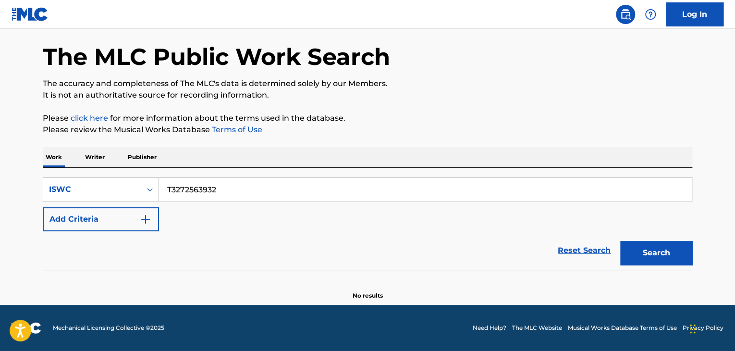
click at [655, 268] on div "Search" at bounding box center [653, 250] width 77 height 38
click at [655, 260] on button "Search" at bounding box center [656, 253] width 72 height 24
drag, startPoint x: 259, startPoint y: 201, endPoint x: 12, endPoint y: 180, distance: 248.2
click at [15, 180] on main "The MLC Public Work Search The accuracy and completeness of The MLC's data is d…" at bounding box center [367, 148] width 735 height 312
drag, startPoint x: 236, startPoint y: 179, endPoint x: 14, endPoint y: 164, distance: 222.4
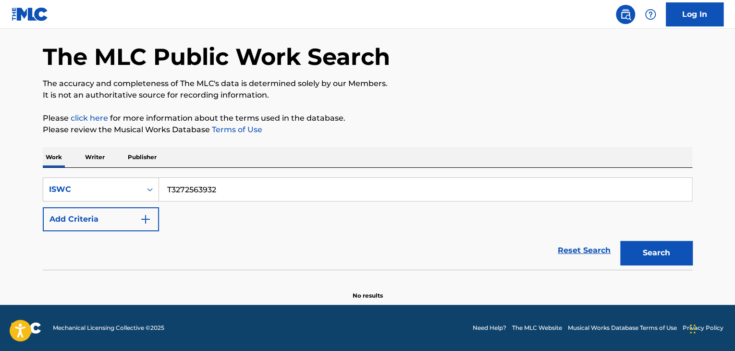
click at [23, 164] on main "The MLC Public Work Search The accuracy and completeness of The MLC's data is d…" at bounding box center [367, 148] width 735 height 312
click at [678, 256] on button "Search" at bounding box center [656, 253] width 72 height 24
drag, startPoint x: 84, startPoint y: 176, endPoint x: 36, endPoint y: 171, distance: 48.7
click at [36, 171] on div "The MLC Public Work Search The accuracy and completeness of The MLC's data is d…" at bounding box center [367, 157] width 672 height 283
click at [651, 255] on button "Search" at bounding box center [656, 253] width 72 height 24
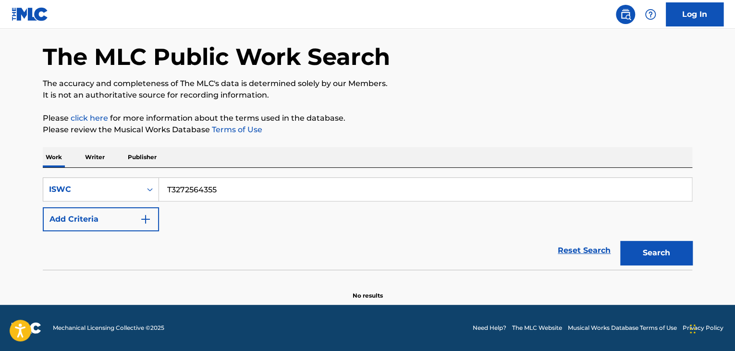
drag, startPoint x: 253, startPoint y: 195, endPoint x: 33, endPoint y: 159, distance: 222.8
click at [33, 159] on div "The MLC Public Work Search The accuracy and completeness of The MLC's data is d…" at bounding box center [367, 157] width 672 height 283
click at [653, 261] on button "Search" at bounding box center [656, 253] width 72 height 24
drag, startPoint x: 294, startPoint y: 184, endPoint x: 41, endPoint y: 156, distance: 254.7
click at [41, 156] on div "The MLC Public Work Search The accuracy and completeness of The MLC's data is d…" at bounding box center [367, 157] width 672 height 283
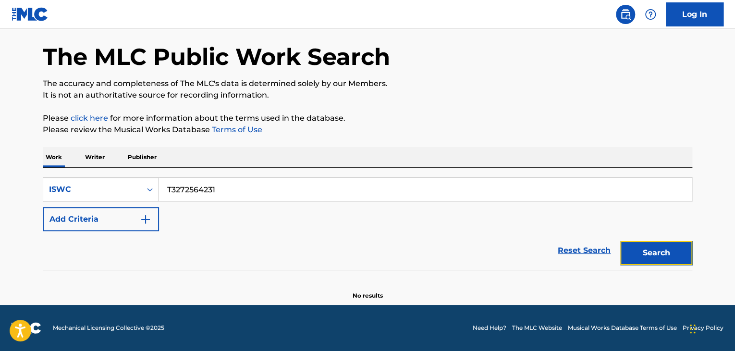
click at [660, 250] on button "Search" at bounding box center [656, 253] width 72 height 24
drag, startPoint x: 254, startPoint y: 183, endPoint x: 47, endPoint y: 158, distance: 208.1
click at [47, 158] on div "Work Writer Publisher SearchWithCriteria277cb7c8-e774-4b40-b71b-cf11a3db364e IS…" at bounding box center [367, 223] width 649 height 153
click at [645, 258] on button "Search" at bounding box center [656, 253] width 72 height 24
drag, startPoint x: 261, startPoint y: 185, endPoint x: 0, endPoint y: 131, distance: 266.8
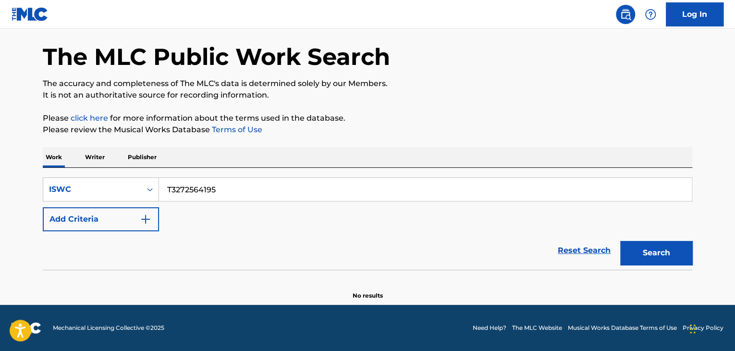
click at [0, 131] on main "The MLC Public Work Search The accuracy and completeness of The MLC's data is d…" at bounding box center [367, 148] width 735 height 312
click at [677, 263] on button "Search" at bounding box center [656, 253] width 72 height 24
drag, startPoint x: 236, startPoint y: 191, endPoint x: 33, endPoint y: 169, distance: 204.4
click at [34, 169] on div "The MLC Public Work Search The accuracy and completeness of The MLC's data is d…" at bounding box center [367, 157] width 672 height 283
click at [669, 264] on button "Search" at bounding box center [656, 253] width 72 height 24
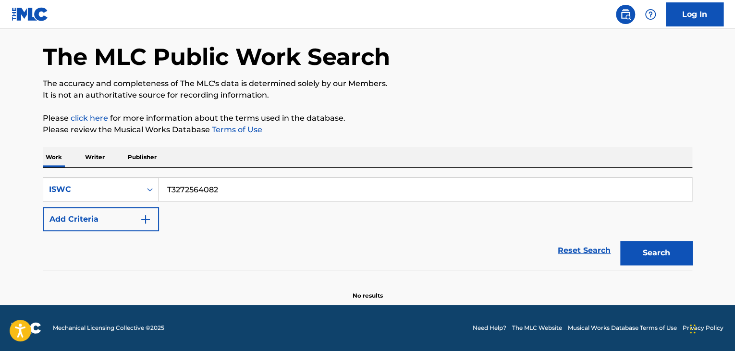
drag, startPoint x: 168, startPoint y: 181, endPoint x: 32, endPoint y: 168, distance: 136.1
click at [22, 165] on main "The MLC Public Work Search The accuracy and completeness of The MLC's data is d…" at bounding box center [367, 148] width 735 height 312
click at [670, 255] on button "Search" at bounding box center [656, 253] width 72 height 24
drag, startPoint x: 175, startPoint y: 183, endPoint x: 0, endPoint y: 148, distance: 178.8
click at [0, 150] on main "The MLC Public Work Search The accuracy and completeness of The MLC's data is d…" at bounding box center [367, 148] width 735 height 312
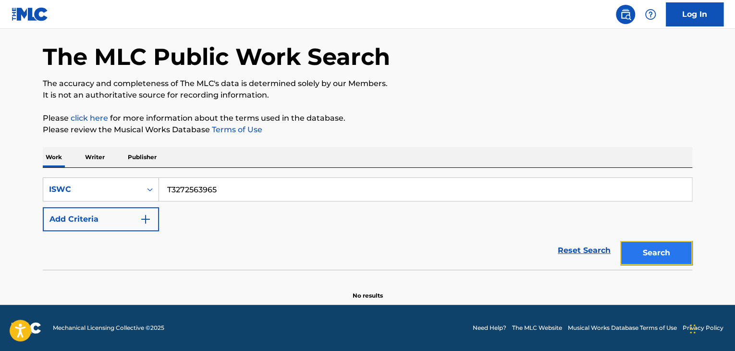
click at [663, 258] on button "Search" at bounding box center [656, 253] width 72 height 24
drag, startPoint x: 91, startPoint y: 160, endPoint x: 15, endPoint y: 148, distance: 76.4
click at [15, 148] on main "The MLC Public Work Search The accuracy and completeness of The MLC's data is d…" at bounding box center [367, 148] width 735 height 312
click at [662, 258] on button "Search" at bounding box center [656, 253] width 72 height 24
drag, startPoint x: 230, startPoint y: 190, endPoint x: 0, endPoint y: 152, distance: 232.7
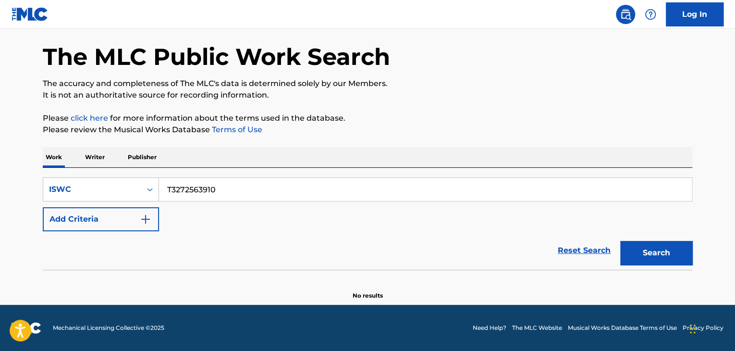
click at [8, 154] on main "The MLC Public Work Search The accuracy and completeness of The MLC's data is d…" at bounding box center [367, 148] width 735 height 312
click at [651, 246] on button "Search" at bounding box center [656, 253] width 72 height 24
drag, startPoint x: 250, startPoint y: 191, endPoint x: 104, endPoint y: 187, distance: 145.6
click at [104, 187] on div "SearchWithCriteria277cb7c8-e774-4b40-b71b-cf11a3db364e ISWC T3272564548" at bounding box center [367, 189] width 649 height 24
click at [651, 243] on button "Search" at bounding box center [656, 253] width 72 height 24
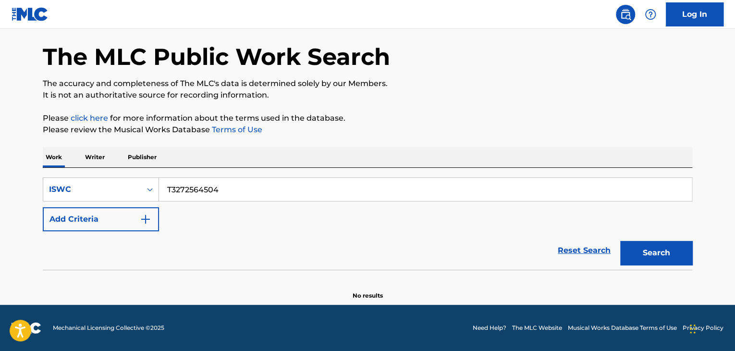
drag, startPoint x: 251, startPoint y: 198, endPoint x: 21, endPoint y: 177, distance: 231.5
click at [26, 177] on main "The MLC Public Work Search The accuracy and completeness of The MLC's data is d…" at bounding box center [367, 148] width 735 height 312
click at [690, 256] on button "Search" at bounding box center [656, 253] width 72 height 24
drag, startPoint x: 255, startPoint y: 188, endPoint x: 13, endPoint y: 162, distance: 243.4
click at [13, 162] on main "The MLC Public Work Search The accuracy and completeness of The MLC's data is d…" at bounding box center [367, 148] width 735 height 312
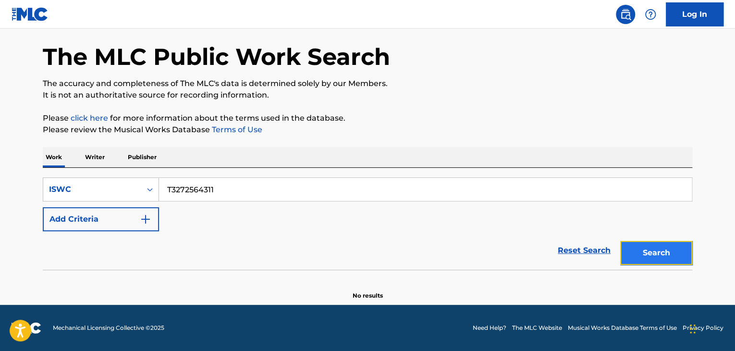
click at [643, 254] on button "Search" at bounding box center [656, 253] width 72 height 24
drag, startPoint x: 286, startPoint y: 177, endPoint x: 282, endPoint y: 182, distance: 6.2
click at [283, 180] on input "T3272564311" at bounding box center [425, 189] width 533 height 23
drag, startPoint x: 278, startPoint y: 186, endPoint x: 0, endPoint y: 160, distance: 279.3
click at [0, 160] on main "The MLC Public Work Search The accuracy and completeness of The MLC's data is d…" at bounding box center [367, 148] width 735 height 312
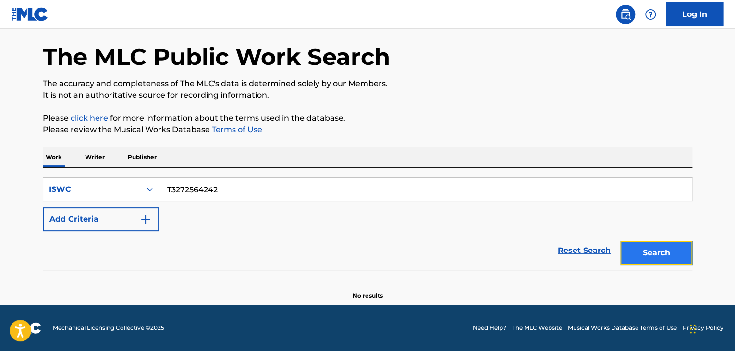
click at [628, 249] on button "Search" at bounding box center [656, 253] width 72 height 24
drag, startPoint x: 121, startPoint y: 162, endPoint x: 0, endPoint y: 140, distance: 122.2
click at [26, 150] on main "The MLC Public Work Search The accuracy and completeness of The MLC's data is d…" at bounding box center [367, 148] width 735 height 312
click at [655, 254] on button "Search" at bounding box center [656, 253] width 72 height 24
drag, startPoint x: 268, startPoint y: 193, endPoint x: 48, endPoint y: 157, distance: 223.4
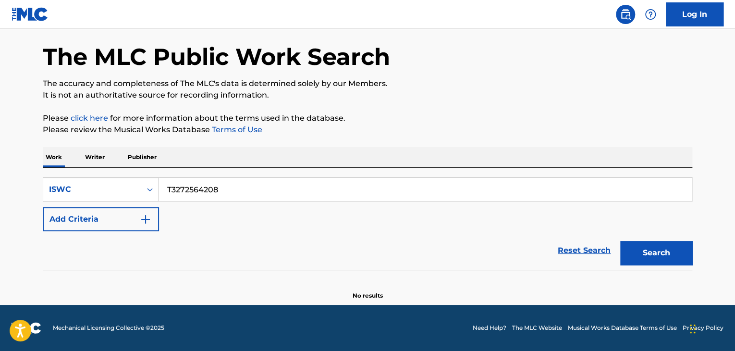
click at [49, 157] on div "Work Writer Publisher SearchWithCriteria277cb7c8-e774-4b40-b71b-cf11a3db364e IS…" at bounding box center [367, 223] width 649 height 153
click at [673, 249] on button "Search" at bounding box center [656, 253] width 72 height 24
drag, startPoint x: 160, startPoint y: 170, endPoint x: 74, endPoint y: 154, distance: 87.4
click at [119, 164] on div "Work Writer Publisher SearchWithCriteria277cb7c8-e774-4b40-b71b-cf11a3db364e IS…" at bounding box center [367, 223] width 649 height 153
click at [645, 254] on button "Search" at bounding box center [656, 253] width 72 height 24
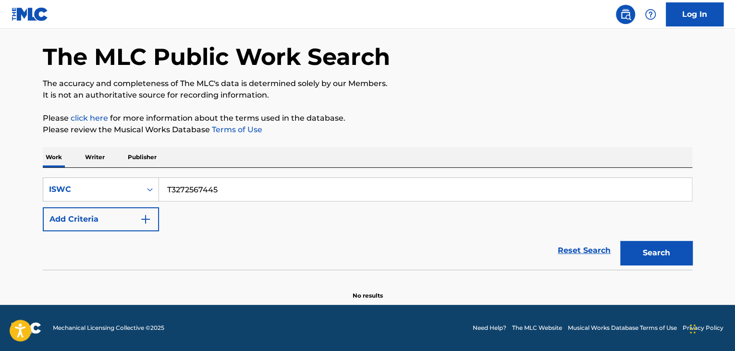
drag, startPoint x: 220, startPoint y: 187, endPoint x: 0, endPoint y: 160, distance: 222.1
click at [0, 160] on main "The MLC Public Work Search The accuracy and completeness of The MLC's data is d…" at bounding box center [367, 148] width 735 height 312
click at [657, 256] on button "Search" at bounding box center [656, 253] width 72 height 24
drag, startPoint x: 52, startPoint y: 175, endPoint x: 42, endPoint y: 175, distance: 10.1
click at [42, 175] on div "The MLC Public Work Search The accuracy and completeness of The MLC's data is d…" at bounding box center [367, 157] width 672 height 283
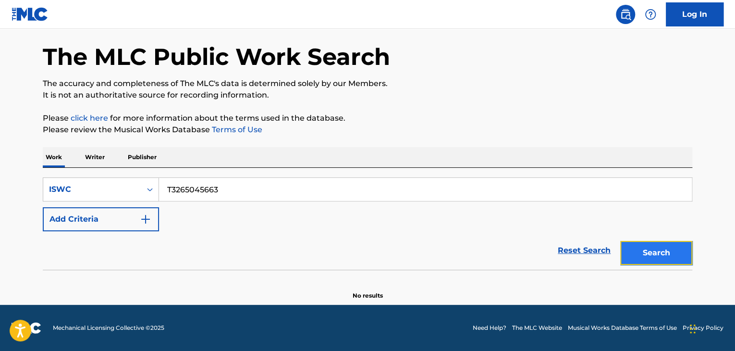
click at [684, 258] on button "Search" at bounding box center [656, 253] width 72 height 24
drag, startPoint x: 167, startPoint y: 177, endPoint x: 150, endPoint y: 173, distance: 17.1
click at [150, 173] on div "SearchWithCriteria277cb7c8-e774-4b40-b71b-cf11a3db364e ISWC T3265045663 Add Cri…" at bounding box center [367, 219] width 649 height 102
click at [658, 260] on button "Search" at bounding box center [656, 253] width 72 height 24
drag, startPoint x: 253, startPoint y: 189, endPoint x: 51, endPoint y: 160, distance: 203.8
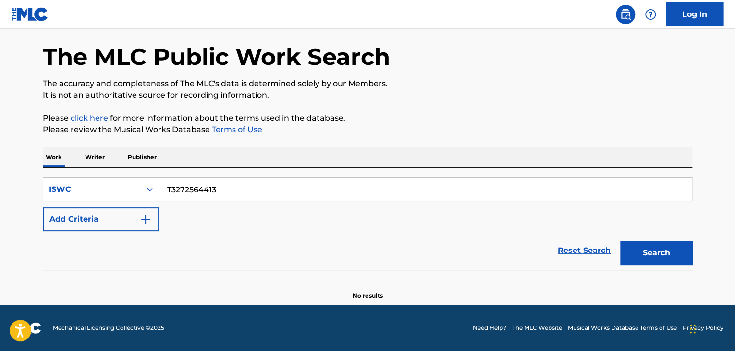
click at [0, 149] on main "The MLC Public Work Search The accuracy and completeness of The MLC's data is d…" at bounding box center [367, 148] width 735 height 312
click at [641, 253] on button "Search" at bounding box center [656, 253] width 72 height 24
drag, startPoint x: 221, startPoint y: 194, endPoint x: 107, endPoint y: 184, distance: 114.7
click at [115, 185] on div "SearchWithCriteria277cb7c8-e774-4b40-b71b-cf11a3db364e ISWC T3272563192" at bounding box center [367, 189] width 649 height 24
click at [656, 249] on button "Search" at bounding box center [656, 253] width 72 height 24
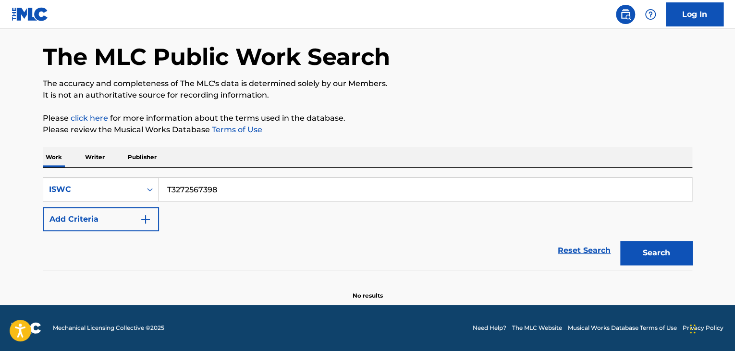
drag, startPoint x: 125, startPoint y: 178, endPoint x: 98, endPoint y: 175, distance: 26.5
click at [106, 175] on div "SearchWithCriteria277cb7c8-e774-4b40-b71b-cf11a3db364e ISWC T3272567398 Add Cri…" at bounding box center [367, 219] width 649 height 102
drag, startPoint x: 669, startPoint y: 251, endPoint x: 707, endPoint y: 258, distance: 39.5
click at [669, 252] on button "Search" at bounding box center [656, 253] width 72 height 24
drag, startPoint x: 244, startPoint y: 195, endPoint x: 10, endPoint y: 175, distance: 234.7
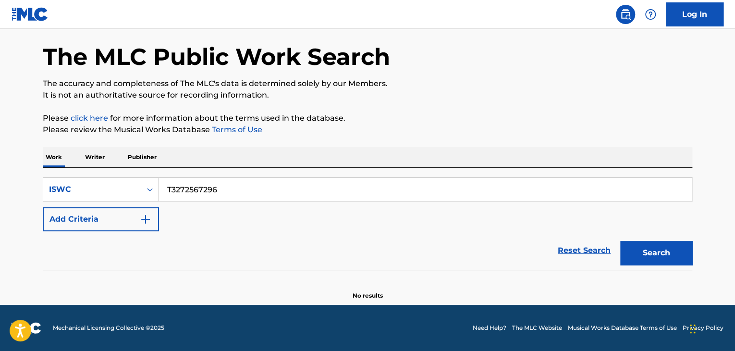
click at [11, 175] on main "The MLC Public Work Search The accuracy and completeness of The MLC's data is d…" at bounding box center [367, 148] width 735 height 312
click at [645, 257] on button "Search" at bounding box center [656, 253] width 72 height 24
drag, startPoint x: 250, startPoint y: 196, endPoint x: 32, endPoint y: 168, distance: 219.9
click at [36, 169] on div "The MLC Public Work Search The accuracy and completeness of The MLC's data is d…" at bounding box center [367, 157] width 672 height 283
click at [659, 260] on button "Search" at bounding box center [656, 253] width 72 height 24
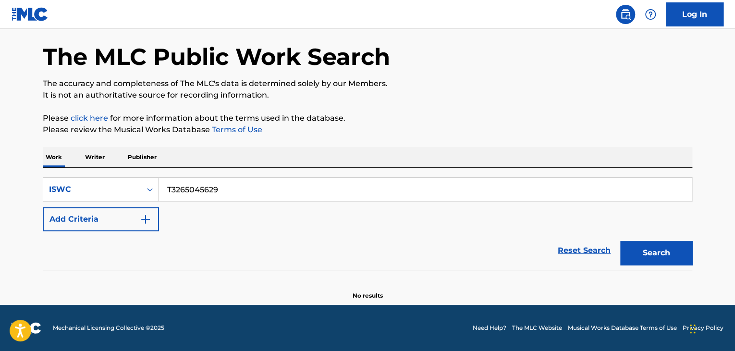
drag, startPoint x: 184, startPoint y: 182, endPoint x: 0, endPoint y: 154, distance: 186.6
click at [0, 154] on main "The MLC Public Work Search The accuracy and completeness of The MLC's data is d…" at bounding box center [367, 148] width 735 height 312
click at [642, 261] on button "Search" at bounding box center [656, 253] width 72 height 24
drag, startPoint x: 275, startPoint y: 185, endPoint x: 0, endPoint y: 162, distance: 275.7
click at [0, 162] on main "The MLC Public Work Search The accuracy and completeness of The MLC's data is d…" at bounding box center [367, 148] width 735 height 312
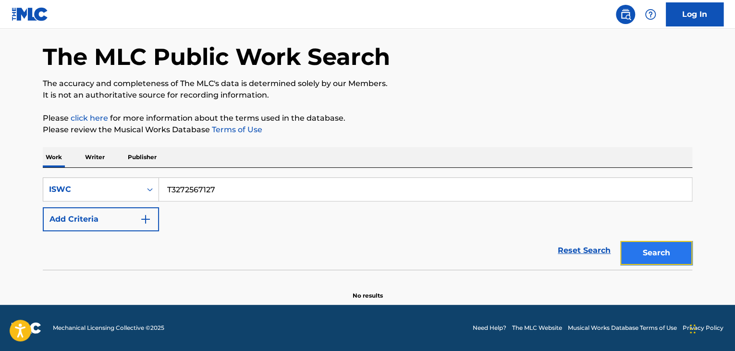
click at [651, 256] on button "Search" at bounding box center [656, 253] width 72 height 24
drag, startPoint x: 254, startPoint y: 179, endPoint x: 0, endPoint y: 116, distance: 261.7
click at [29, 140] on main "The MLC Public Work Search The accuracy and completeness of The MLC's data is d…" at bounding box center [367, 148] width 735 height 312
drag, startPoint x: 682, startPoint y: 253, endPoint x: 688, endPoint y: 254, distance: 5.9
click at [682, 253] on button "Search" at bounding box center [656, 253] width 72 height 24
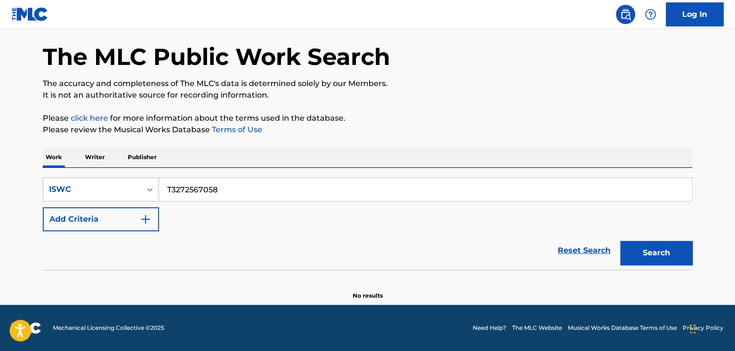
drag, startPoint x: 167, startPoint y: 188, endPoint x: 96, endPoint y: 183, distance: 71.8
click at [98, 183] on div "SearchWithCriteria277cb7c8-e774-4b40-b71b-cf11a3db364e ISWC T3272567058" at bounding box center [367, 189] width 649 height 24
click at [661, 255] on button "Search" at bounding box center [656, 253] width 72 height 24
drag, startPoint x: 238, startPoint y: 191, endPoint x: 119, endPoint y: 180, distance: 119.1
click at [120, 180] on div "SearchWithCriteria277cb7c8-e774-4b40-b71b-cf11a3db364e ISWC T3272566986" at bounding box center [367, 189] width 649 height 24
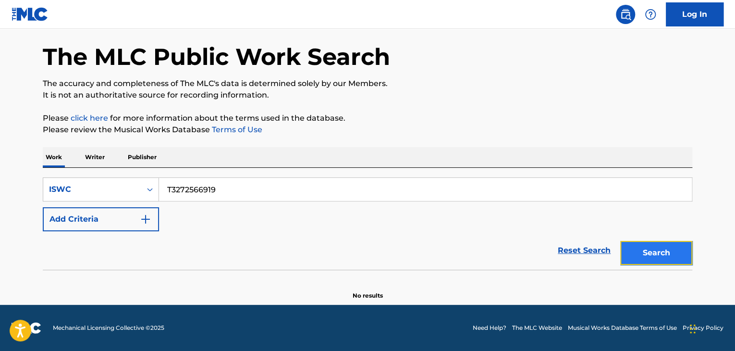
click at [663, 259] on button "Search" at bounding box center [656, 253] width 72 height 24
drag, startPoint x: 206, startPoint y: 189, endPoint x: 61, endPoint y: 165, distance: 147.1
click at [86, 173] on div "SearchWithCriteria277cb7c8-e774-4b40-b71b-cf11a3db364e ISWC T3272566919 Add Cri…" at bounding box center [367, 219] width 649 height 102
click at [677, 265] on div "Search" at bounding box center [653, 250] width 77 height 38
click at [674, 258] on button "Search" at bounding box center [656, 253] width 72 height 24
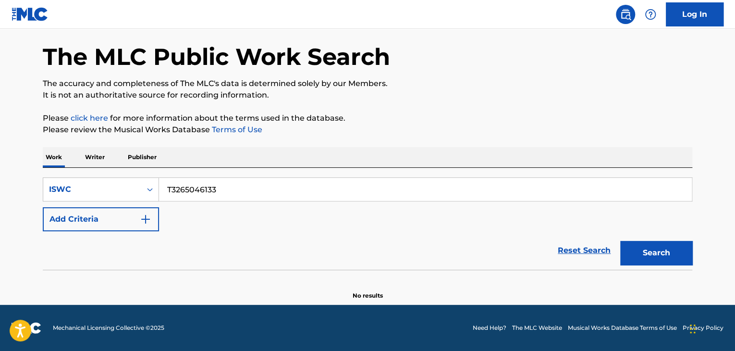
drag, startPoint x: 239, startPoint y: 191, endPoint x: 0, endPoint y: 154, distance: 241.5
click at [0, 154] on main "The MLC Public Work Search The accuracy and completeness of The MLC's data is d…" at bounding box center [367, 148] width 735 height 312
click at [664, 254] on button "Search" at bounding box center [656, 253] width 72 height 24
drag, startPoint x: 268, startPoint y: 192, endPoint x: 36, endPoint y: 165, distance: 233.5
click at [55, 166] on div "Work Writer Publisher SearchWithCriteria277cb7c8-e774-4b40-b71b-cf11a3db364e IS…" at bounding box center [367, 223] width 649 height 153
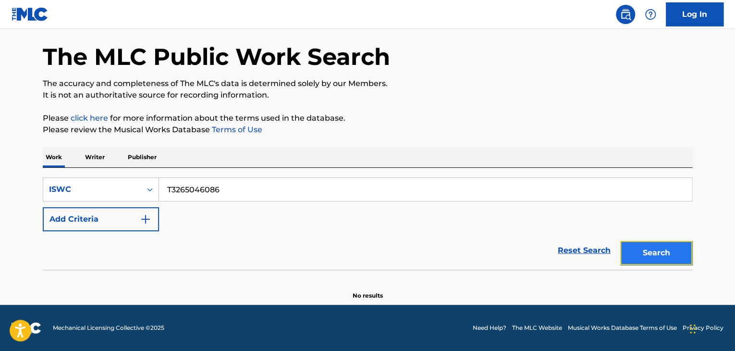
click at [641, 241] on button "Search" at bounding box center [656, 253] width 72 height 24
click at [68, 150] on div "Work Writer Publisher SearchWithCriteria277cb7c8-e774-4b40-b71b-cf11a3db364e IS…" at bounding box center [367, 223] width 649 height 153
click at [655, 252] on button "Search" at bounding box center [656, 253] width 72 height 24
drag, startPoint x: 250, startPoint y: 194, endPoint x: 12, endPoint y: 150, distance: 242.2
click at [17, 151] on main "The MLC Public Work Search The accuracy and completeness of The MLC's data is d…" at bounding box center [367, 148] width 735 height 312
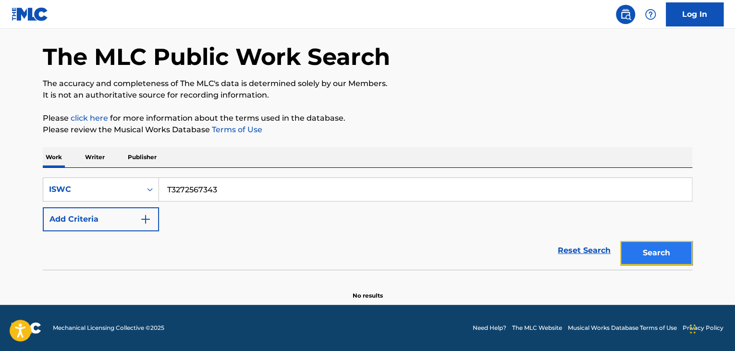
click at [636, 252] on button "Search" at bounding box center [656, 253] width 72 height 24
drag, startPoint x: 222, startPoint y: 185, endPoint x: 102, endPoint y: 187, distance: 120.6
click at [62, 184] on div "SearchWithCriteria277cb7c8-e774-4b40-b71b-cf11a3db364e ISWC T3272567343" at bounding box center [367, 189] width 649 height 24
click at [669, 250] on button "Search" at bounding box center [656, 253] width 72 height 24
drag, startPoint x: 240, startPoint y: 196, endPoint x: 0, endPoint y: 181, distance: 240.6
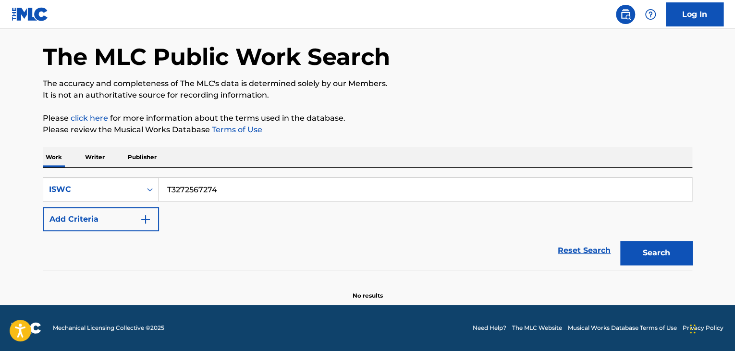
click at [0, 181] on main "The MLC Public Work Search The accuracy and completeness of The MLC's data is d…" at bounding box center [367, 148] width 735 height 312
click at [645, 249] on button "Search" at bounding box center [656, 253] width 72 height 24
drag, startPoint x: 308, startPoint y: 191, endPoint x: 15, endPoint y: 171, distance: 293.6
click at [44, 166] on div "Work Writer Publisher SearchWithCriteria277cb7c8-e774-4b40-b71b-cf11a3db364e IS…" at bounding box center [367, 223] width 649 height 153
click at [679, 254] on button "Search" at bounding box center [656, 253] width 72 height 24
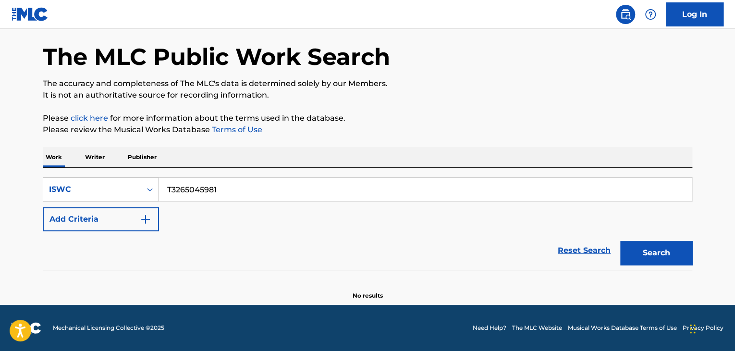
drag, startPoint x: 301, startPoint y: 184, endPoint x: 102, endPoint y: 178, distance: 198.9
click at [103, 178] on div "SearchWithCriteria277cb7c8-e774-4b40-b71b-cf11a3db364e ISWC T3265045981" at bounding box center [367, 189] width 649 height 24
click at [657, 251] on button "Search" at bounding box center [656, 253] width 72 height 24
drag, startPoint x: 246, startPoint y: 189, endPoint x: 107, endPoint y: 171, distance: 140.4
click at [109, 171] on div "SearchWithCriteria277cb7c8-e774-4b40-b71b-cf11a3db364e ISWC T3272567207 Add Cri…" at bounding box center [367, 219] width 649 height 102
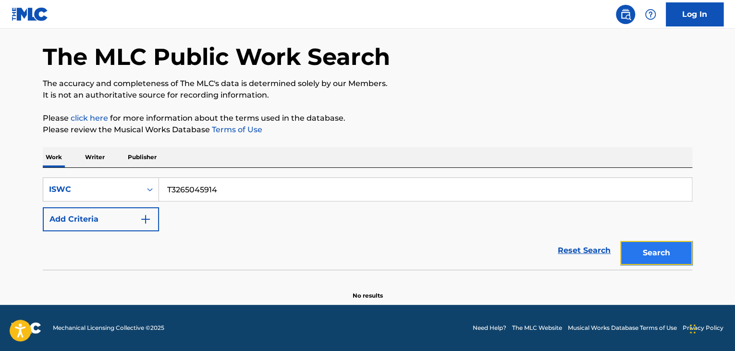
click at [661, 256] on button "Search" at bounding box center [656, 253] width 72 height 24
drag, startPoint x: 282, startPoint y: 190, endPoint x: 56, endPoint y: 168, distance: 227.2
click at [56, 168] on div "SearchWithCriteria277cb7c8-e774-4b40-b71b-cf11a3db364e ISWC T3265045914 Add Cri…" at bounding box center [367, 219] width 649 height 102
click at [667, 254] on button "Search" at bounding box center [656, 253] width 72 height 24
drag, startPoint x: 268, startPoint y: 193, endPoint x: 47, endPoint y: 163, distance: 223.4
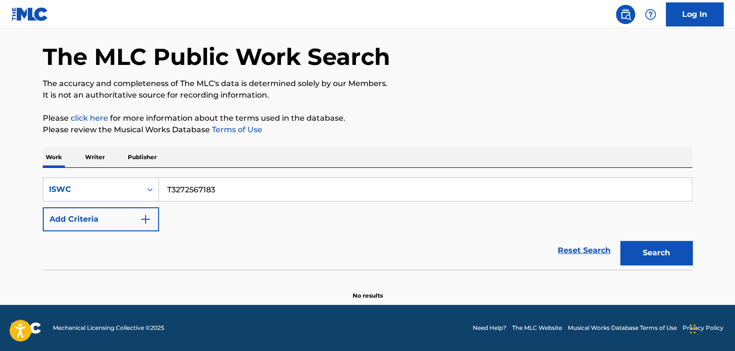
click at [34, 161] on div "The MLC Public Work Search The accuracy and completeness of The MLC's data is d…" at bounding box center [367, 157] width 672 height 283
click at [646, 252] on button "Search" at bounding box center [656, 253] width 72 height 24
drag, startPoint x: 241, startPoint y: 193, endPoint x: 150, endPoint y: 179, distance: 91.3
click at [163, 186] on input "T3272591074" at bounding box center [425, 189] width 533 height 23
click at [658, 245] on button "Search" at bounding box center [656, 253] width 72 height 24
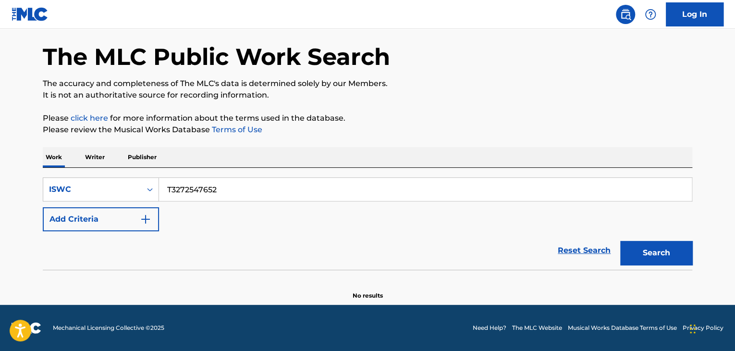
drag, startPoint x: 213, startPoint y: 187, endPoint x: 54, endPoint y: 160, distance: 161.2
click at [49, 164] on div "Work Writer Publisher SearchWithCriteria277cb7c8-e774-4b40-b71b-cf11a3db364e IS…" at bounding box center [367, 223] width 649 height 153
click at [674, 255] on button "Search" at bounding box center [656, 253] width 72 height 24
drag, startPoint x: 230, startPoint y: 187, endPoint x: 29, endPoint y: 140, distance: 205.7
click at [31, 140] on div "The MLC Public Work Search The accuracy and completeness of The MLC's data is d…" at bounding box center [367, 157] width 672 height 283
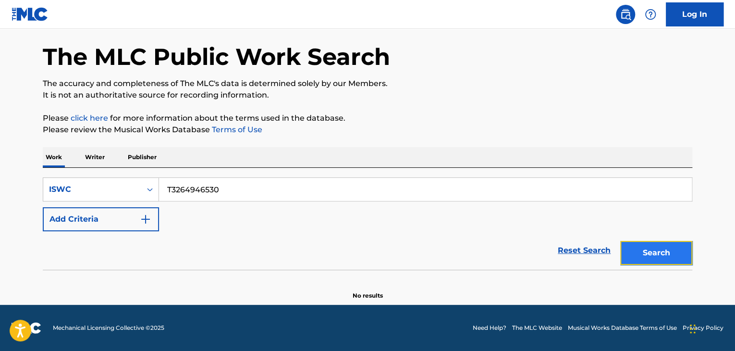
click at [650, 256] on button "Search" at bounding box center [656, 253] width 72 height 24
drag, startPoint x: 293, startPoint y: 181, endPoint x: 0, endPoint y: 150, distance: 294.5
click at [0, 157] on main "The MLC Public Work Search The accuracy and completeness of The MLC's data is d…" at bounding box center [367, 148] width 735 height 312
click at [656, 244] on button "Search" at bounding box center [656, 253] width 72 height 24
drag, startPoint x: 57, startPoint y: 166, endPoint x: 32, endPoint y: 162, distance: 25.2
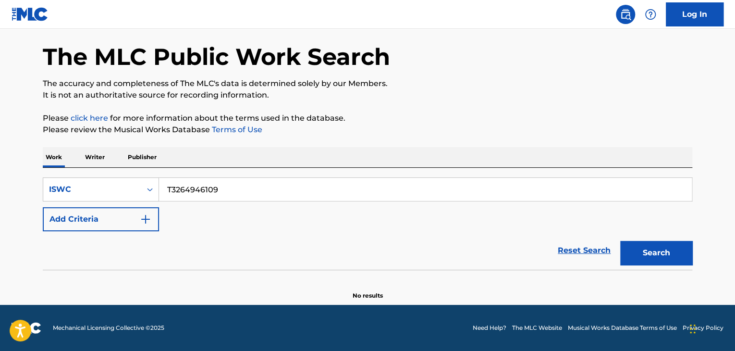
click at [35, 162] on div "The MLC Public Work Search The accuracy and completeness of The MLC's data is d…" at bounding box center [367, 157] width 672 height 283
click at [636, 255] on button "Search" at bounding box center [656, 253] width 72 height 24
drag, startPoint x: 271, startPoint y: 188, endPoint x: 0, endPoint y: 157, distance: 273.1
click at [0, 158] on main "The MLC Public Work Search The accuracy and completeness of The MLC's data is d…" at bounding box center [367, 148] width 735 height 312
click at [665, 256] on button "Search" at bounding box center [656, 253] width 72 height 24
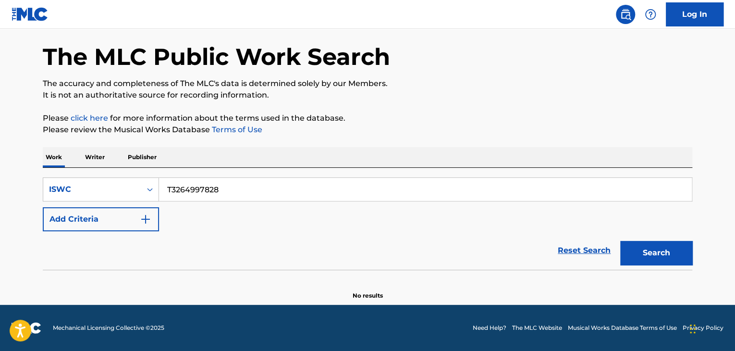
drag, startPoint x: 156, startPoint y: 183, endPoint x: 0, endPoint y: 137, distance: 162.4
click at [0, 137] on main "The MLC Public Work Search The accuracy and completeness of The MLC's data is d…" at bounding box center [367, 148] width 735 height 312
click at [675, 252] on button "Search" at bounding box center [656, 253] width 72 height 24
drag, startPoint x: 248, startPoint y: 202, endPoint x: 84, endPoint y: 177, distance: 166.1
click at [90, 179] on div "SearchWithCriteria277cb7c8-e774-4b40-b71b-cf11a3db364e ISWC T3272563501 Add Cri…" at bounding box center [367, 204] width 649 height 54
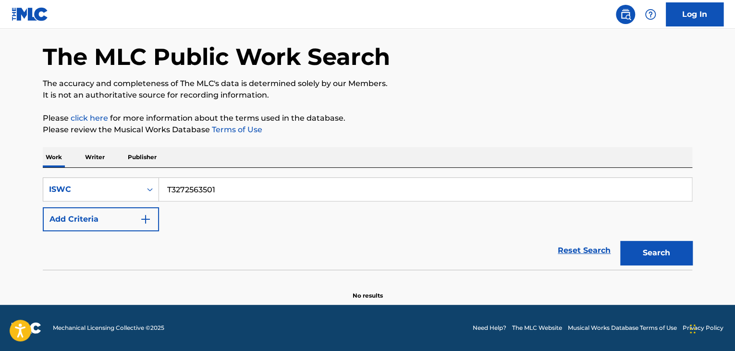
click at [244, 240] on div "Reset Search Search" at bounding box center [367, 250] width 649 height 38
drag, startPoint x: 238, startPoint y: 185, endPoint x: 47, endPoint y: 159, distance: 193.3
click at [53, 160] on div "Work Writer Publisher SearchWithCriteria277cb7c8-e774-4b40-b71b-cf11a3db364e IS…" at bounding box center [367, 223] width 649 height 153
click at [625, 256] on button "Search" at bounding box center [656, 253] width 72 height 24
drag, startPoint x: 139, startPoint y: 171, endPoint x: 2, endPoint y: 154, distance: 138.0
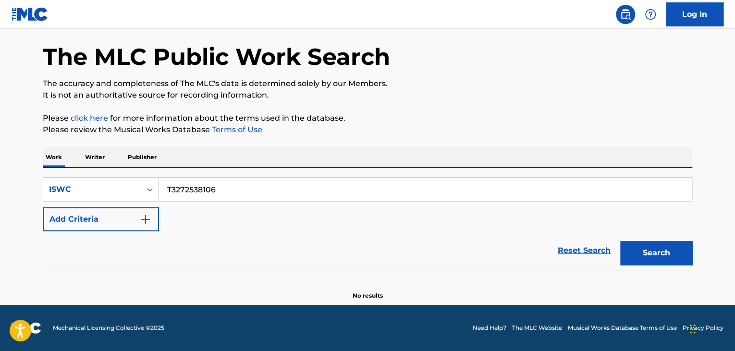
click at [0, 154] on main "The MLC Public Work Search The accuracy and completeness of The MLC's data is d…" at bounding box center [367, 148] width 735 height 312
click at [695, 259] on div "The MLC Public Work Search The accuracy and completeness of The MLC's data is d…" at bounding box center [367, 157] width 672 height 283
click at [655, 256] on button "Search" at bounding box center [656, 253] width 72 height 24
drag, startPoint x: 254, startPoint y: 192, endPoint x: 0, endPoint y: 142, distance: 258.6
click at [2, 153] on main "The MLC Public Work Search The accuracy and completeness of The MLC's data is d…" at bounding box center [367, 148] width 735 height 312
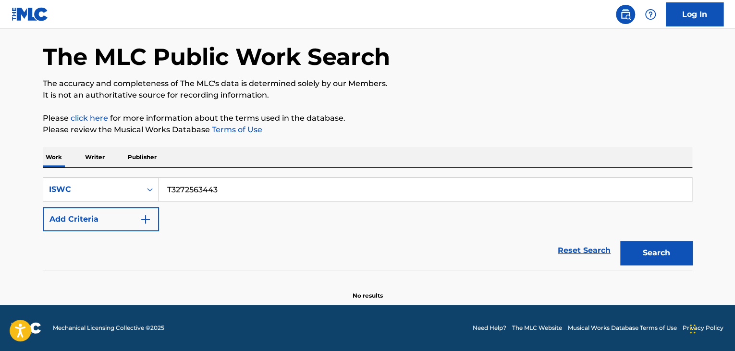
click at [669, 239] on div "Search" at bounding box center [653, 250] width 77 height 38
click at [672, 246] on button "Search" at bounding box center [656, 253] width 72 height 24
drag, startPoint x: 267, startPoint y: 183, endPoint x: 0, endPoint y: 148, distance: 268.7
click at [0, 149] on main "The MLC Public Work Search The accuracy and completeness of The MLC's data is d…" at bounding box center [367, 148] width 735 height 312
click at [664, 258] on button "Search" at bounding box center [656, 253] width 72 height 24
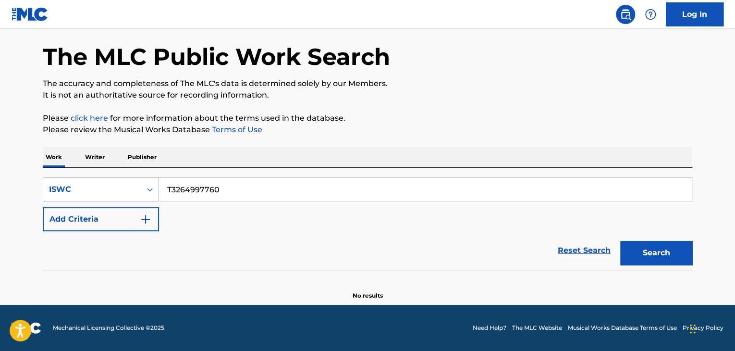
drag, startPoint x: 252, startPoint y: 189, endPoint x: 90, endPoint y: 183, distance: 161.5
click at [90, 183] on div "SearchWithCriteria277cb7c8-e774-4b40-b71b-cf11a3db364e ISWC T3264997760" at bounding box center [367, 189] width 649 height 24
click at [648, 250] on button "Search" at bounding box center [656, 253] width 72 height 24
drag, startPoint x: 93, startPoint y: 167, endPoint x: 52, endPoint y: 166, distance: 41.3
click at [52, 166] on div "Work Writer Publisher SearchWithCriteria277cb7c8-e774-4b40-b71b-cf11a3db364e IS…" at bounding box center [367, 223] width 649 height 153
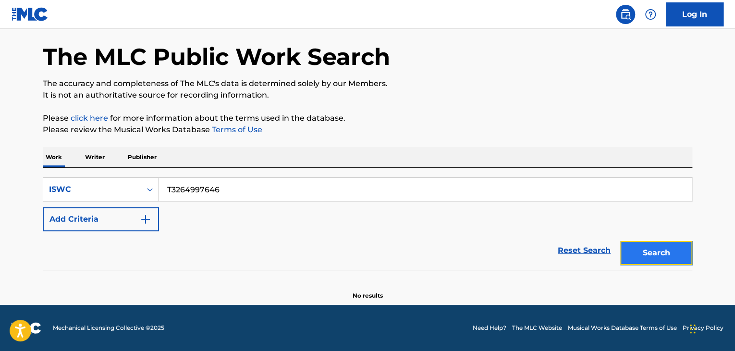
click at [645, 244] on button "Search" at bounding box center [656, 253] width 72 height 24
drag, startPoint x: 270, startPoint y: 178, endPoint x: 25, endPoint y: 170, distance: 245.1
click at [25, 170] on main "The MLC Public Work Search The accuracy and completeness of The MLC's data is d…" at bounding box center [367, 148] width 735 height 312
click at [640, 254] on button "Search" at bounding box center [656, 253] width 72 height 24
drag, startPoint x: 125, startPoint y: 177, endPoint x: 67, endPoint y: 173, distance: 57.7
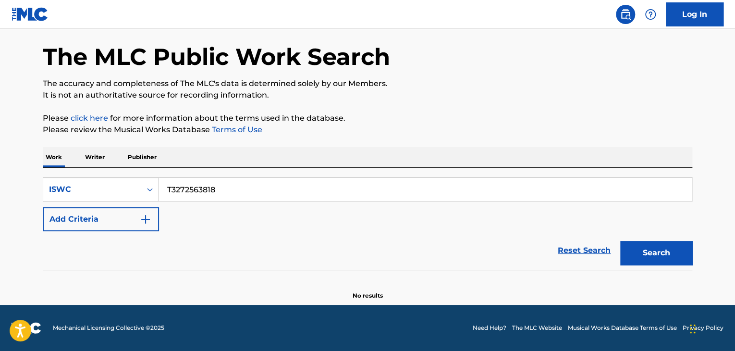
click at [67, 173] on div "SearchWithCriteria277cb7c8-e774-4b40-b71b-cf11a3db364e ISWC T3272563818 Add Cri…" at bounding box center [367, 219] width 649 height 102
click at [678, 261] on button "Search" at bounding box center [656, 253] width 72 height 24
drag, startPoint x: 250, startPoint y: 187, endPoint x: 115, endPoint y: 182, distance: 135.1
click at [115, 182] on div "SearchWithCriteria277cb7c8-e774-4b40-b71b-cf11a3db364e ISWC T3272563749" at bounding box center [367, 189] width 649 height 24
drag, startPoint x: 663, startPoint y: 247, endPoint x: 448, endPoint y: 176, distance: 226.3
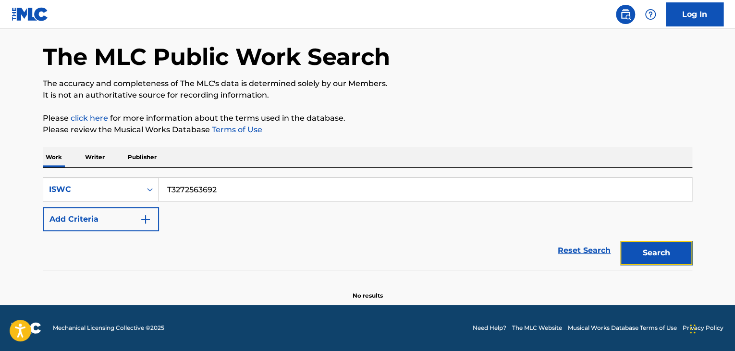
click at [663, 248] on button "Search" at bounding box center [656, 253] width 72 height 24
drag, startPoint x: 253, startPoint y: 185, endPoint x: 98, endPoint y: 170, distance: 155.4
click at [81, 170] on div "SearchWithCriteria277cb7c8-e774-4b40-b71b-cf11a3db364e ISWC T3272563692 Add Cri…" at bounding box center [367, 219] width 649 height 102
click at [678, 255] on button "Search" at bounding box center [656, 253] width 72 height 24
drag, startPoint x: 233, startPoint y: 182, endPoint x: 73, endPoint y: 171, distance: 160.8
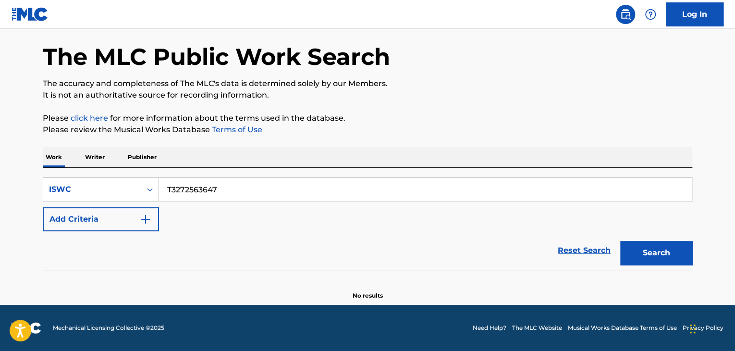
click at [72, 172] on div "SearchWithCriteria277cb7c8-e774-4b40-b71b-cf11a3db364e ISWC T3272563647 Add Cri…" at bounding box center [367, 219] width 649 height 102
click at [663, 265] on div "Search" at bounding box center [653, 250] width 77 height 38
click at [665, 259] on button "Search" at bounding box center [656, 253] width 72 height 24
drag, startPoint x: 233, startPoint y: 189, endPoint x: 76, endPoint y: 164, distance: 159.0
click at [77, 164] on div "Work Writer Publisher SearchWithCriteria277cb7c8-e774-4b40-b71b-cf11a3db364e IS…" at bounding box center [367, 223] width 649 height 153
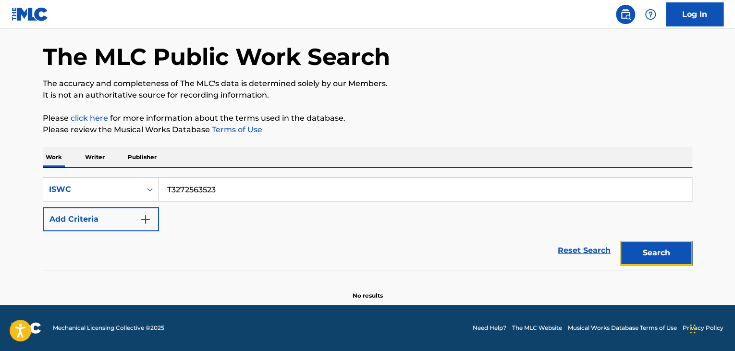
click at [691, 252] on button "Search" at bounding box center [656, 253] width 72 height 24
drag, startPoint x: 219, startPoint y: 184, endPoint x: 53, endPoint y: 170, distance: 167.2
click at [65, 173] on div "SearchWithCriteria277cb7c8-e774-4b40-b71b-cf11a3db364e ISWC T3272563523 Add Cri…" at bounding box center [367, 219] width 649 height 102
click at [654, 257] on button "Search" at bounding box center [656, 253] width 72 height 24
drag, startPoint x: 232, startPoint y: 184, endPoint x: 0, endPoint y: 135, distance: 237.2
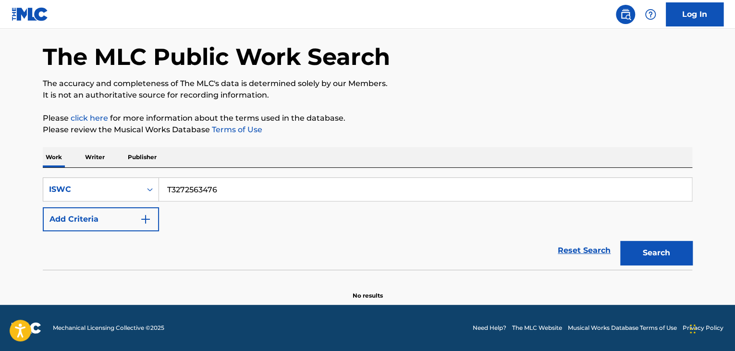
click at [10, 153] on main "The MLC Public Work Search The accuracy and completeness of The MLC's data is d…" at bounding box center [367, 148] width 735 height 312
click at [639, 249] on button "Search" at bounding box center [656, 253] width 72 height 24
drag, startPoint x: 253, startPoint y: 189, endPoint x: 0, endPoint y: 136, distance: 258.0
click at [0, 149] on main "The MLC Public Work Search The accuracy and completeness of The MLC's data is d…" at bounding box center [367, 148] width 735 height 312
click at [660, 242] on button "Search" at bounding box center [656, 253] width 72 height 24
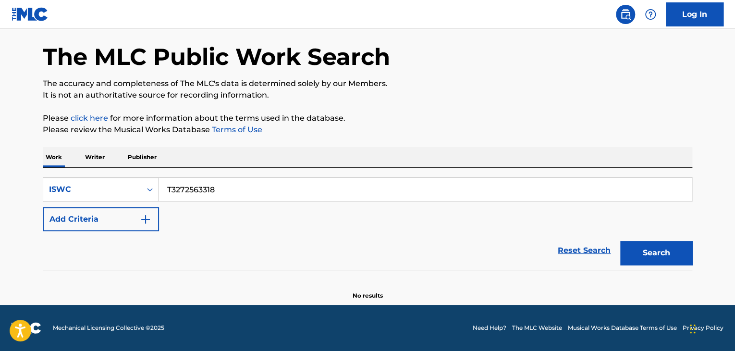
drag, startPoint x: 218, startPoint y: 191, endPoint x: 39, endPoint y: 174, distance: 179.4
click at [38, 175] on div "The MLC Public Work Search The accuracy and completeness of The MLC's data is d…" at bounding box center [367, 157] width 672 height 283
click at [657, 243] on button "Search" at bounding box center [656, 253] width 72 height 24
drag, startPoint x: 25, startPoint y: 150, endPoint x: 5, endPoint y: 145, distance: 21.3
click at [5, 145] on main "The MLC Public Work Search The accuracy and completeness of The MLC's data is d…" at bounding box center [367, 148] width 735 height 312
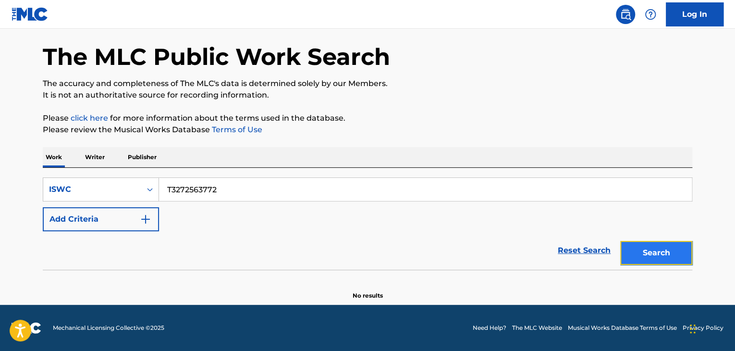
click at [645, 252] on button "Search" at bounding box center [656, 253] width 72 height 24
drag, startPoint x: 210, startPoint y: 193, endPoint x: 2, endPoint y: 170, distance: 208.7
click at [3, 171] on main "The MLC Public Work Search The accuracy and completeness of The MLC's data is d…" at bounding box center [367, 148] width 735 height 312
click at [664, 254] on button "Search" at bounding box center [656, 253] width 72 height 24
drag, startPoint x: 274, startPoint y: 190, endPoint x: 11, endPoint y: 146, distance: 266.3
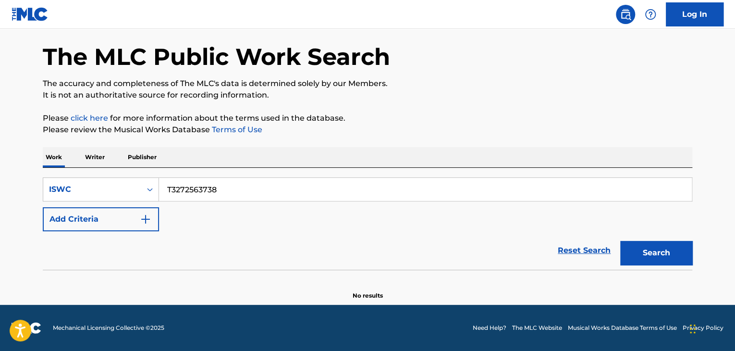
click at [0, 148] on main "The MLC Public Work Search The accuracy and completeness of The MLC's data is d…" at bounding box center [367, 148] width 735 height 312
click at [640, 256] on button "Search" at bounding box center [656, 253] width 72 height 24
click at [142, 181] on div "SearchWithCriteria277cb7c8-e774-4b40-b71b-cf11a3db364e ISWC T3272563681" at bounding box center [367, 189] width 649 height 24
click at [659, 253] on button "Search" at bounding box center [656, 253] width 72 height 24
drag, startPoint x: 242, startPoint y: 193, endPoint x: 56, endPoint y: 187, distance: 186.4
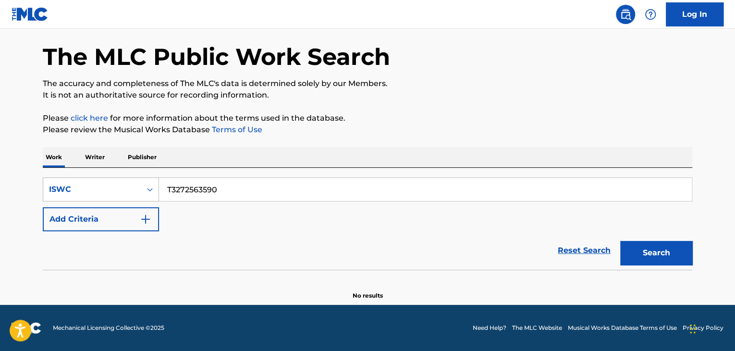
click at [70, 187] on div "SearchWithCriteria277cb7c8-e774-4b40-b71b-cf11a3db364e ISWC T3272563590" at bounding box center [367, 189] width 649 height 24
click at [662, 249] on button "Search" at bounding box center [656, 253] width 72 height 24
drag, startPoint x: 240, startPoint y: 189, endPoint x: 69, endPoint y: 172, distance: 171.3
click at [71, 172] on div "SearchWithCriteria277cb7c8-e774-4b40-b71b-cf11a3db364e ISWC T3272563545 Add Cri…" at bounding box center [367, 219] width 649 height 102
click at [671, 261] on button "Search" at bounding box center [656, 253] width 72 height 24
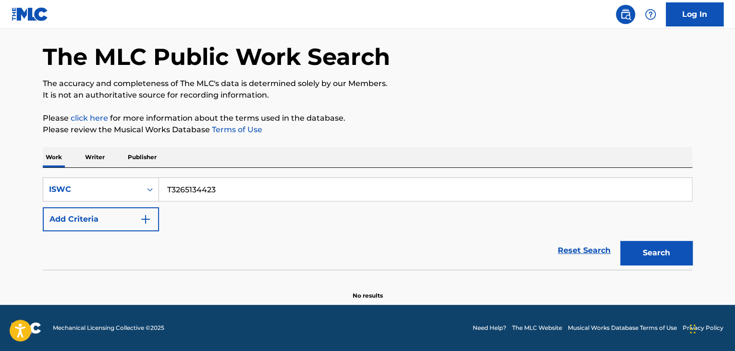
drag, startPoint x: 133, startPoint y: 183, endPoint x: 37, endPoint y: 174, distance: 95.4
click at [37, 174] on div "The MLC Public Work Search The accuracy and completeness of The MLC's data is d…" at bounding box center [367, 157] width 672 height 283
click at [663, 258] on button "Search" at bounding box center [656, 253] width 72 height 24
drag, startPoint x: 238, startPoint y: 196, endPoint x: 93, endPoint y: 185, distance: 145.5
click at [96, 185] on div "SearchWithCriteria277cb7c8-e774-4b40-b71b-cf11a3db364e ISWC T3264950445" at bounding box center [367, 189] width 649 height 24
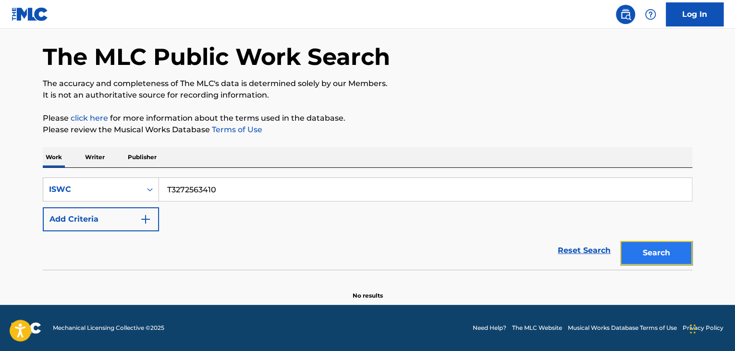
click at [649, 251] on button "Search" at bounding box center [656, 253] width 72 height 24
drag, startPoint x: 184, startPoint y: 185, endPoint x: 63, endPoint y: 166, distance: 122.5
click at [63, 166] on div "Work Writer Publisher SearchWithCriteria277cb7c8-e774-4b40-b71b-cf11a3db364e IS…" at bounding box center [367, 223] width 649 height 153
click at [677, 257] on button "Search" at bounding box center [656, 253] width 72 height 24
click at [74, 175] on div "SearchWithCriteria277cb7c8-e774-4b40-b71b-cf11a3db364e ISWC T3272593092 Add Cri…" at bounding box center [367, 219] width 649 height 102
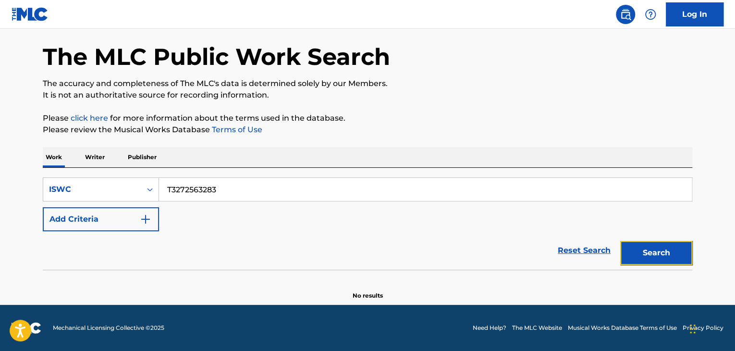
drag, startPoint x: 660, startPoint y: 254, endPoint x: 631, endPoint y: 234, distance: 34.9
click at [659, 254] on button "Search" at bounding box center [656, 253] width 72 height 24
drag, startPoint x: 182, startPoint y: 186, endPoint x: 177, endPoint y: 185, distance: 5.0
click at [181, 186] on input "T3272563283" at bounding box center [425, 189] width 533 height 23
drag, startPoint x: 253, startPoint y: 185, endPoint x: 58, endPoint y: 146, distance: 198.4
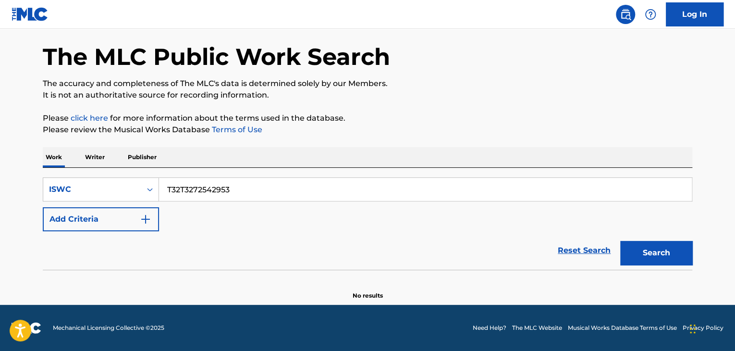
click at [74, 158] on div "Work Writer Publisher SearchWithCriteria277cb7c8-e774-4b40-b71b-cf11a3db364e IS…" at bounding box center [367, 223] width 649 height 153
click at [661, 249] on button "Search" at bounding box center [656, 253] width 72 height 24
drag, startPoint x: 240, startPoint y: 179, endPoint x: 116, endPoint y: 179, distance: 123.4
click at [113, 180] on div "SearchWithCriteria277cb7c8-e774-4b40-b71b-cf11a3db364e ISWC T3272542953 Add Cri…" at bounding box center [367, 219] width 649 height 102
drag, startPoint x: 139, startPoint y: 181, endPoint x: 0, endPoint y: 132, distance: 147.4
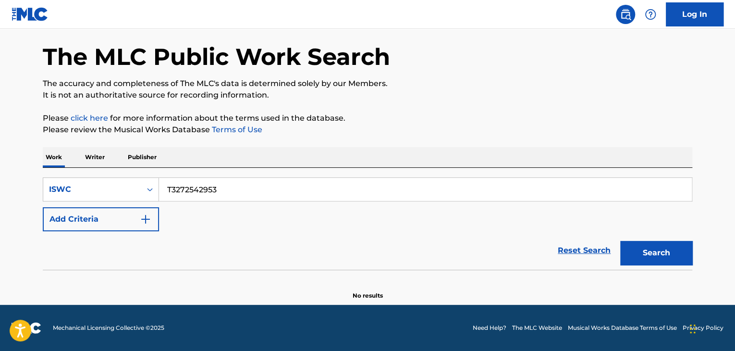
click at [0, 136] on main "The MLC Public Work Search The accuracy and completeness of The MLC's data is d…" at bounding box center [367, 148] width 735 height 312
click at [647, 255] on button "Search" at bounding box center [656, 253] width 72 height 24
drag, startPoint x: 231, startPoint y: 193, endPoint x: 39, endPoint y: 171, distance: 192.8
click at [41, 172] on div "The MLC Public Work Search The accuracy and completeness of The MLC's data is d…" at bounding box center [367, 157] width 672 height 283
type input "T3272535505"
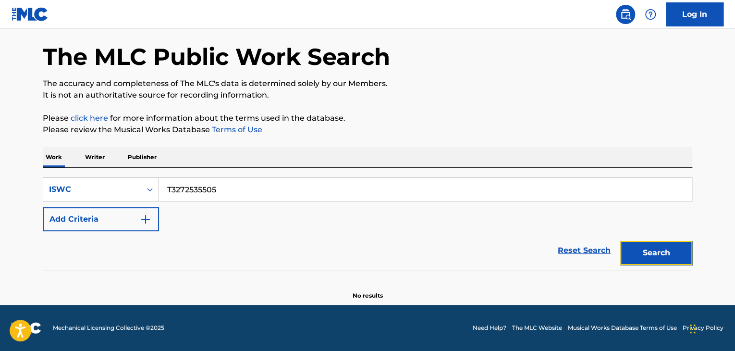
click at [665, 252] on button "Search" at bounding box center [656, 253] width 72 height 24
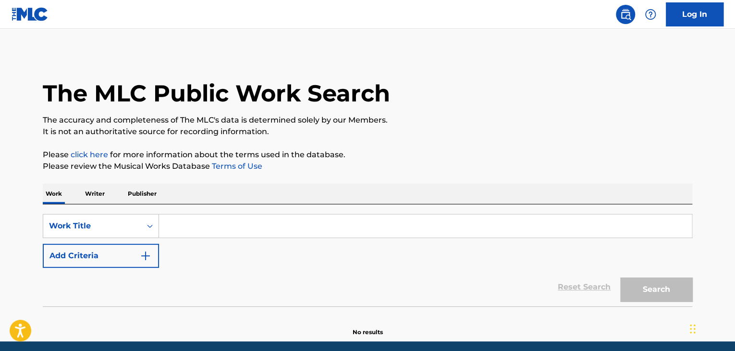
click at [183, 224] on input "Search Form" at bounding box center [425, 225] width 533 height 23
paste input "TAIMUTORABERU"
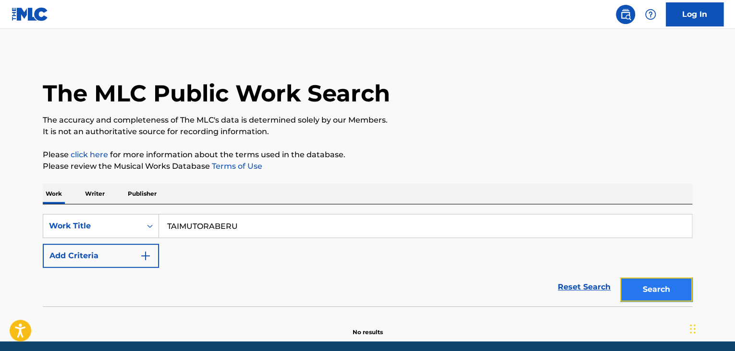
click at [630, 278] on button "Search" at bounding box center [656, 289] width 72 height 24
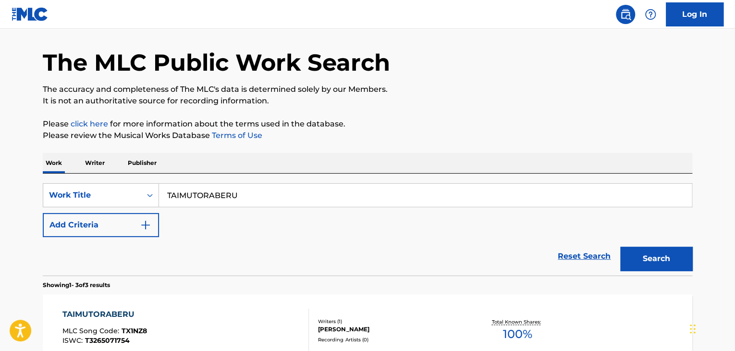
scroll to position [48, 0]
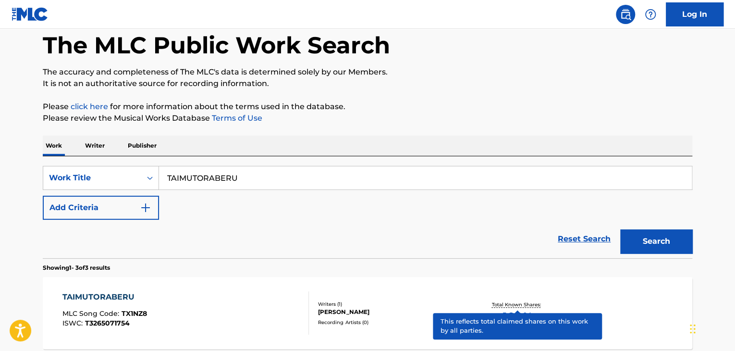
drag, startPoint x: 31, startPoint y: 158, endPoint x: 8, endPoint y: 158, distance: 23.1
click at [8, 158] on main "The MLC Public Work Search The accuracy and completeness of The MLC's data is d…" at bounding box center [367, 265] width 735 height 569
paste input "KOKOKARA"
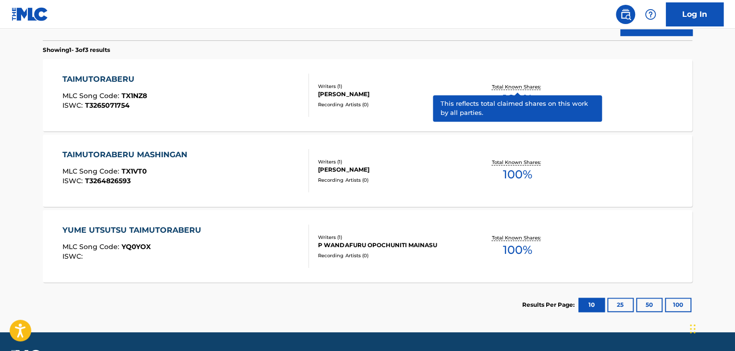
scroll to position [288, 0]
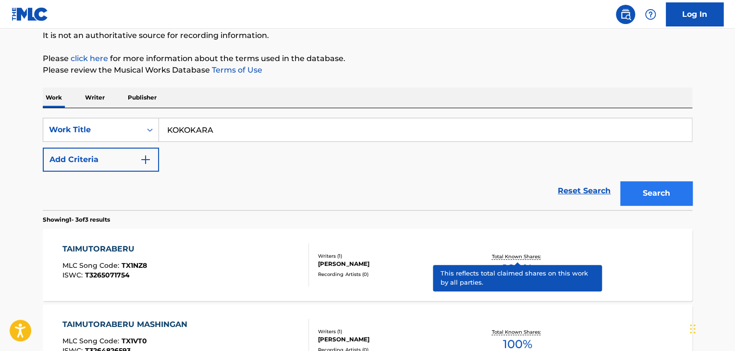
type input "KOKOKARA"
click at [658, 195] on button "Search" at bounding box center [656, 193] width 72 height 24
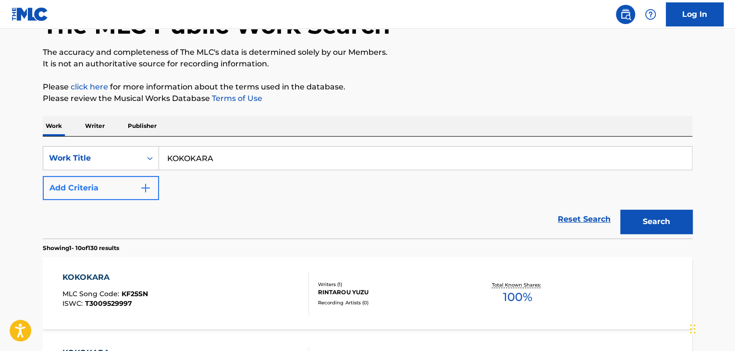
scroll to position [9, 0]
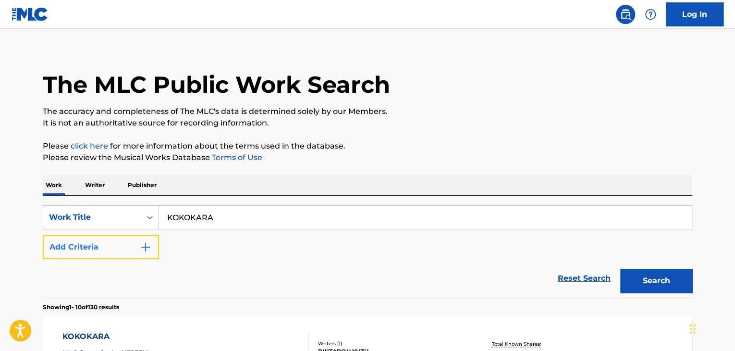
click at [116, 237] on button "Add Criteria" at bounding box center [101, 247] width 116 height 24
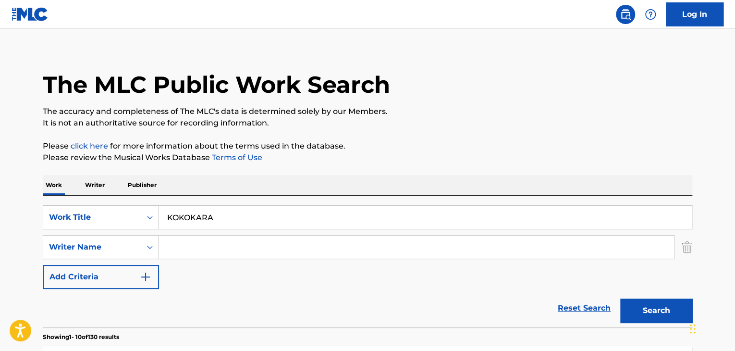
click at [218, 252] on input "Search Form" at bounding box center [416, 246] width 515 height 23
paste input "Hirotaka Hayakawa"
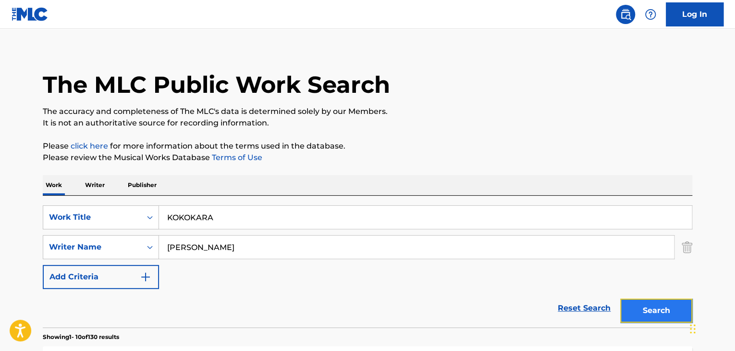
click at [669, 307] on button "Search" at bounding box center [656, 310] width 72 height 24
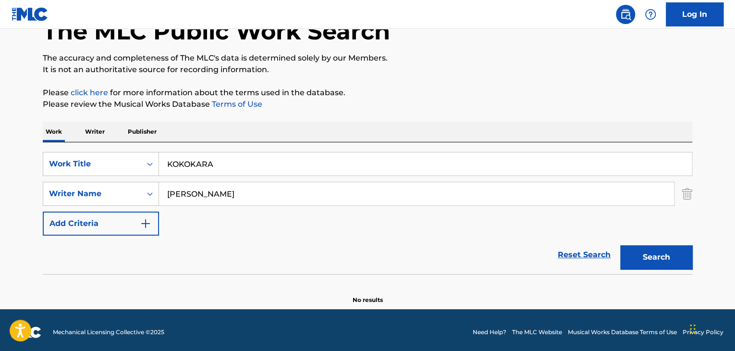
scroll to position [66, 0]
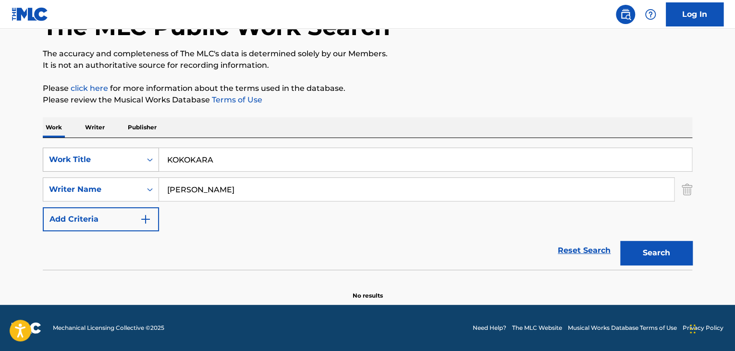
drag, startPoint x: 271, startPoint y: 195, endPoint x: 47, endPoint y: 156, distance: 227.2
click at [49, 158] on div "SearchWithCriteriaa624b13d-6ee1-4e46-a14e-04b0d64f4a7d Work Title KOKOKARA Sear…" at bounding box center [367, 189] width 649 height 84
paste input "Saitou Taig"
type input "Saitou Taiga"
drag, startPoint x: 213, startPoint y: 160, endPoint x: 104, endPoint y: 139, distance: 111.4
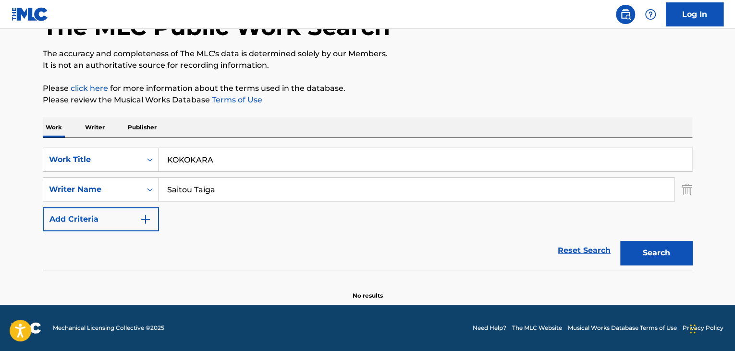
click at [104, 139] on div "SearchWithCriteriaa624b13d-6ee1-4e46-a14e-04b0d64f4a7d Work Title KOKOKARA Sear…" at bounding box center [367, 204] width 649 height 132
paste input "HAREKOI"
type input "HAREKOI"
click at [674, 252] on button "Search" at bounding box center [656, 253] width 72 height 24
drag, startPoint x: 284, startPoint y: 187, endPoint x: 25, endPoint y: 146, distance: 262.5
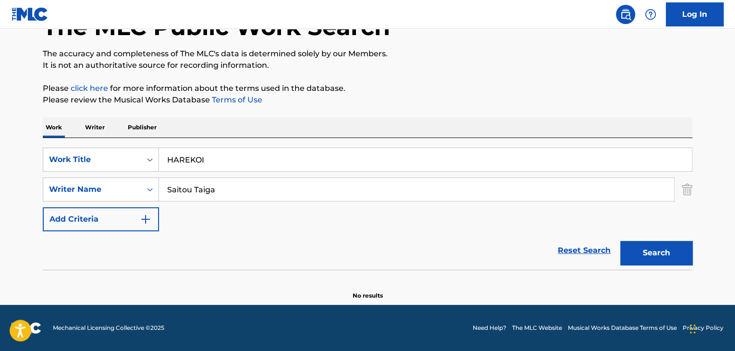
click at [25, 146] on main "The MLC Public Work Search The accuracy and completeness of The MLC's data is d…" at bounding box center [367, 134] width 735 height 342
paste input "Watanabe Toshihiko"
type input "Watanabe Toshihiko"
drag, startPoint x: 205, startPoint y: 148, endPoint x: 103, endPoint y: 143, distance: 102.0
click at [103, 143] on div "SearchWithCriteriaa624b13d-6ee1-4e46-a14e-04b0d64f4a7d Work Title HAREKOI Searc…" at bounding box center [367, 204] width 649 height 132
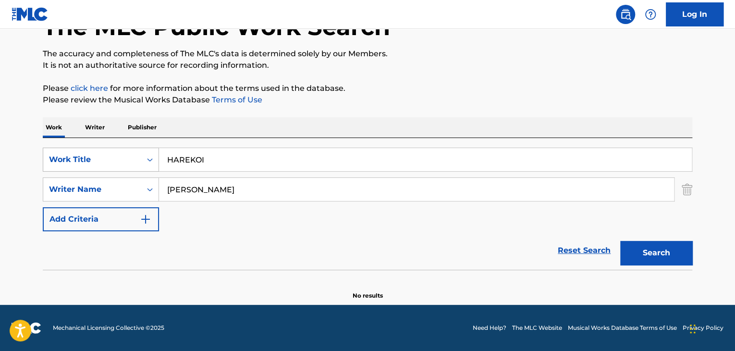
drag, startPoint x: 215, startPoint y: 168, endPoint x: 125, endPoint y: 160, distance: 90.6
click at [128, 161] on div "SearchWithCriteriaa624b13d-6ee1-4e46-a14e-04b0d64f4a7d Work Title HAREKOI" at bounding box center [367, 159] width 649 height 24
drag, startPoint x: 223, startPoint y: 170, endPoint x: 237, endPoint y: 171, distance: 14.0
click at [225, 170] on input "Search Form" at bounding box center [425, 159] width 533 height 23
paste input "SAMAAHOWAITO"
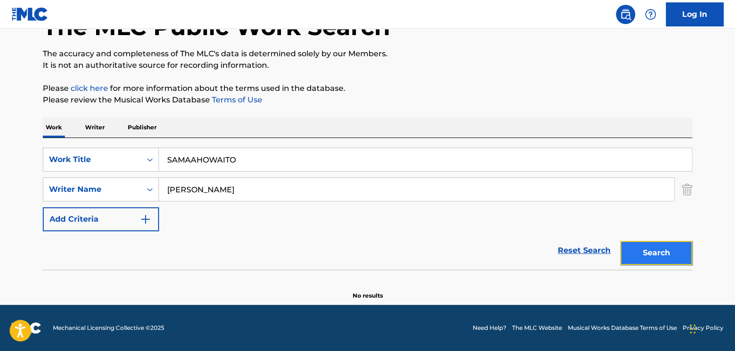
click at [658, 247] on button "Search" at bounding box center [656, 253] width 72 height 24
drag, startPoint x: 269, startPoint y: 150, endPoint x: 53, endPoint y: 133, distance: 216.8
click at [53, 133] on div "Work Writer Publisher SearchWithCriteriaa624b13d-6ee1-4e46-a14e-04b0d64f4a7d Wo…" at bounding box center [367, 208] width 649 height 183
paste input "RATATAHARERUYA"
click at [648, 256] on button "Search" at bounding box center [656, 253] width 72 height 24
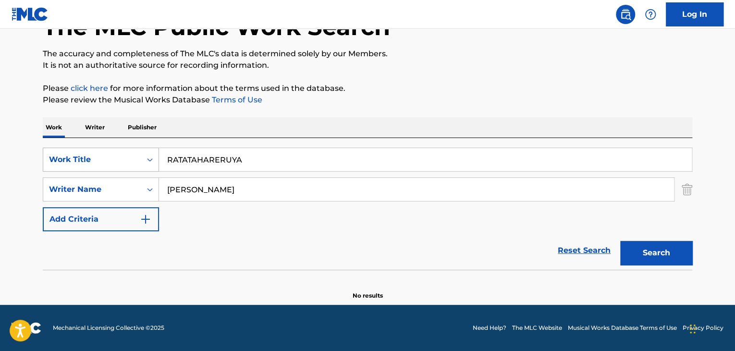
drag, startPoint x: 255, startPoint y: 162, endPoint x: 60, endPoint y: 151, distance: 195.3
click at [61, 151] on div "SearchWithCriteriaa624b13d-6ee1-4e46-a14e-04b0d64f4a7d Work Title RATATAHARERUYA" at bounding box center [367, 159] width 649 height 24
paste input "MEIKUAPPUOTOMENORITERASHII"
click at [661, 254] on button "Search" at bounding box center [656, 253] width 72 height 24
paste input "HOLOTORI DANCE!"
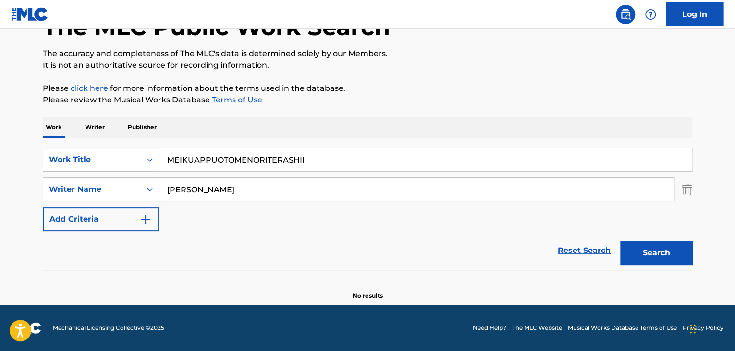
drag, startPoint x: 338, startPoint y: 152, endPoint x: 36, endPoint y: 129, distance: 303.5
click at [37, 128] on div "The MLC Public Work Search The accuracy and completeness of The MLC's data is d…" at bounding box center [367, 143] width 672 height 313
type input "HOLOTORI DANCE!"
drag, startPoint x: 298, startPoint y: 184, endPoint x: 0, endPoint y: 170, distance: 298.1
click at [0, 170] on main "The MLC Public Work Search The accuracy and completeness of The MLC's data is d…" at bounding box center [367, 134] width 735 height 342
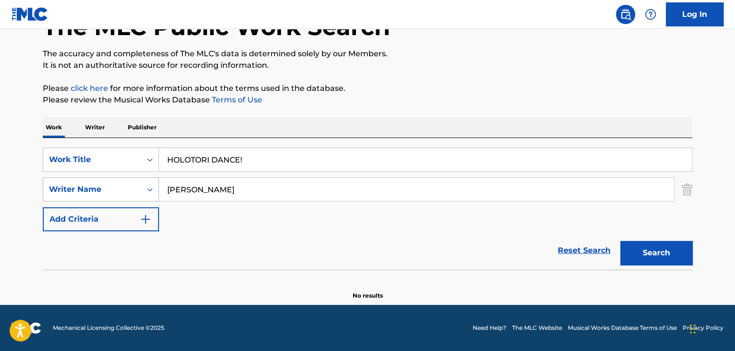
paste input "Noire"
type input "Noire"
click at [673, 256] on button "Search" at bounding box center [656, 253] width 72 height 24
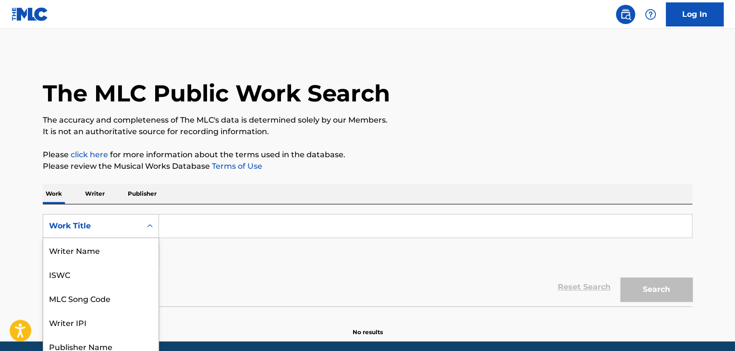
click at [134, 231] on div "8 results available. Use Up and Down to choose options, press Enter to select t…" at bounding box center [101, 226] width 116 height 24
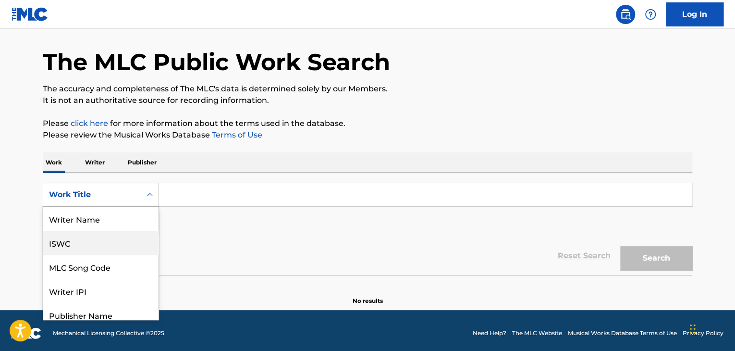
click at [122, 242] on div "ISWC" at bounding box center [100, 243] width 115 height 24
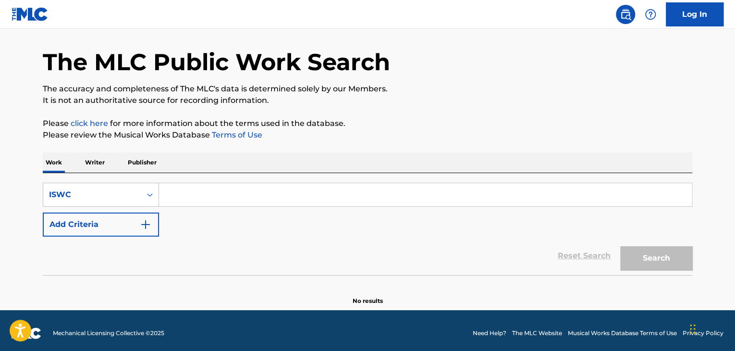
drag, startPoint x: 150, startPoint y: 217, endPoint x: 190, endPoint y: 190, distance: 48.1
click at [182, 191] on input "Search Form" at bounding box center [425, 194] width 533 height 23
paste input "T3272535505"
drag, startPoint x: 669, startPoint y: 256, endPoint x: 638, endPoint y: 248, distance: 31.8
click at [668, 256] on button "Search" at bounding box center [656, 258] width 72 height 24
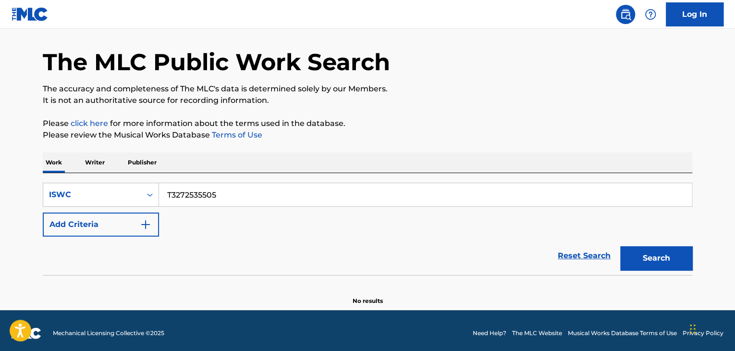
drag, startPoint x: 300, startPoint y: 197, endPoint x: 0, endPoint y: 156, distance: 302.5
click at [0, 168] on main "The MLC Public Work Search The accuracy and completeness of The MLC's data is d…" at bounding box center [367, 154] width 735 height 312
paste input "95076"
click at [643, 252] on button "Search" at bounding box center [656, 258] width 72 height 24
drag, startPoint x: 240, startPoint y: 184, endPoint x: 68, endPoint y: 172, distance: 172.3
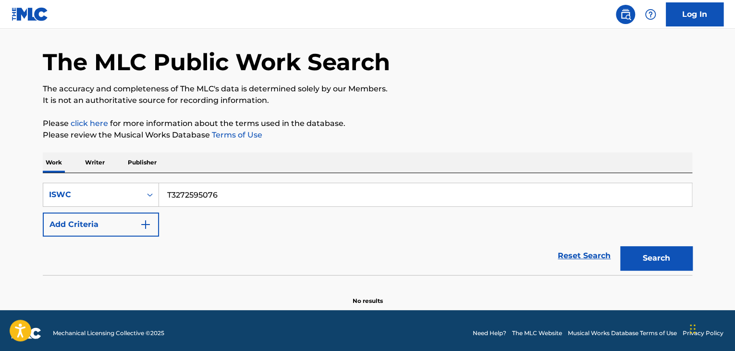
click at [69, 173] on div "SearchWithCriteriaa7ea4d0b-ea20-4438-962d-4b77d4352ef8 ISWC T3272595076 Add Cri…" at bounding box center [367, 224] width 649 height 102
paste input "32993"
click at [645, 246] on button "Search" at bounding box center [656, 258] width 72 height 24
drag, startPoint x: 43, startPoint y: 180, endPoint x: 37, endPoint y: 179, distance: 6.8
click at [34, 179] on div "The MLC Public Work Search The accuracy and completeness of The MLC's data is d…" at bounding box center [367, 163] width 672 height 283
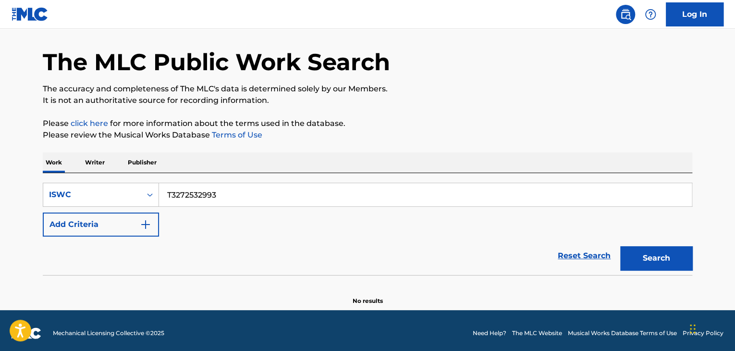
paste input "95407"
click at [682, 253] on button "Search" at bounding box center [656, 258] width 72 height 24
click at [40, 181] on div "The MLC Public Work Search The accuracy and completeness of The MLC's data is d…" at bounding box center [367, 163] width 672 height 283
paste input "043"
click at [661, 258] on button "Search" at bounding box center [656, 258] width 72 height 24
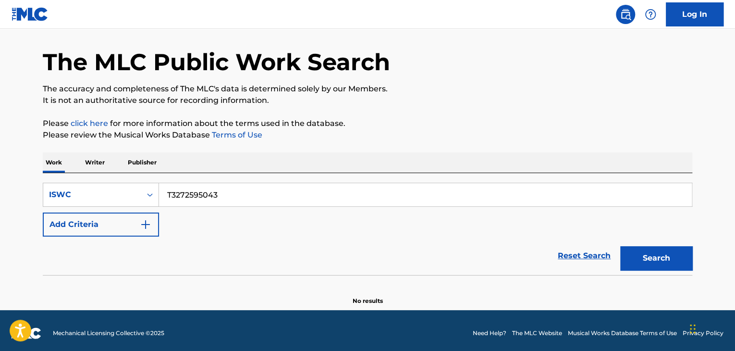
drag, startPoint x: 255, startPoint y: 197, endPoint x: 49, endPoint y: 162, distance: 209.6
click at [49, 162] on div "Work Writer Publisher SearchWithCriteriaa7ea4d0b-ea20-4438-962d-4b77d4352ef8 IS…" at bounding box center [367, 228] width 649 height 153
paste input "331809571"
click at [657, 263] on button "Search" at bounding box center [656, 258] width 72 height 24
drag, startPoint x: 108, startPoint y: 163, endPoint x: 0, endPoint y: 147, distance: 109.2
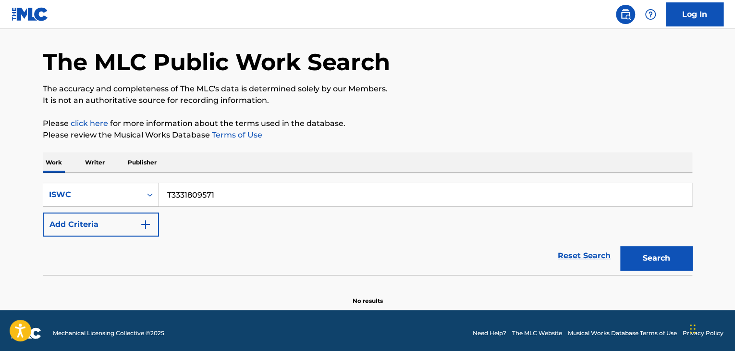
click at [0, 147] on main "The MLC Public Work Search The accuracy and completeness of The MLC's data is d…" at bounding box center [367, 154] width 735 height 312
paste input "272529489"
click at [669, 248] on button "Search" at bounding box center [656, 258] width 72 height 24
drag, startPoint x: 217, startPoint y: 199, endPoint x: 120, endPoint y: 194, distance: 96.7
click at [120, 194] on div "SearchWithCriteriaa7ea4d0b-ea20-4438-962d-4b77d4352ef8 ISWC T3272529489" at bounding box center [367, 195] width 649 height 24
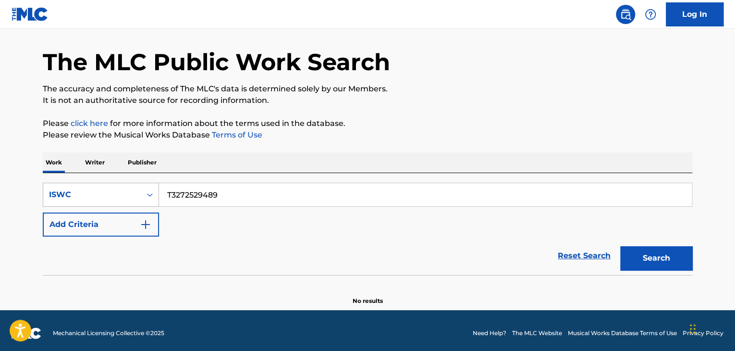
paste input "32891"
click at [683, 252] on button "Search" at bounding box center [656, 258] width 72 height 24
drag, startPoint x: 257, startPoint y: 202, endPoint x: 138, endPoint y: 190, distance: 119.7
click at [25, 172] on main "The MLC Public Work Search The accuracy and completeness of The MLC's data is d…" at bounding box center [367, 154] width 735 height 312
paste input "788"
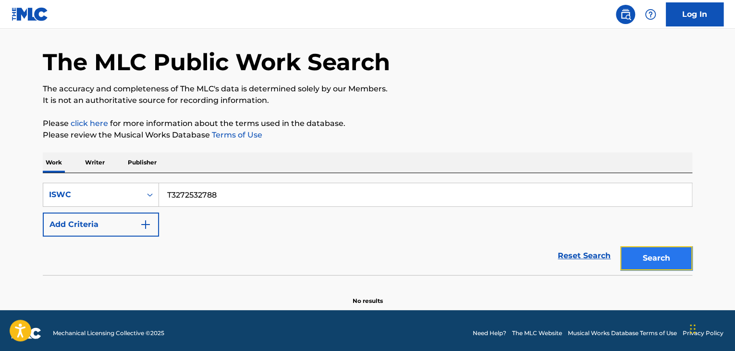
click at [635, 255] on button "Search" at bounding box center [656, 258] width 72 height 24
drag, startPoint x: 88, startPoint y: 182, endPoint x: 53, endPoint y: 179, distance: 35.7
click at [53, 179] on div "SearchWithCriteriaa7ea4d0b-ea20-4438-962d-4b77d4352ef8 ISWC T3272532788 Add Cri…" at bounding box center [367, 224] width 649 height 102
paste input "7791336"
click at [640, 256] on button "Search" at bounding box center [656, 258] width 72 height 24
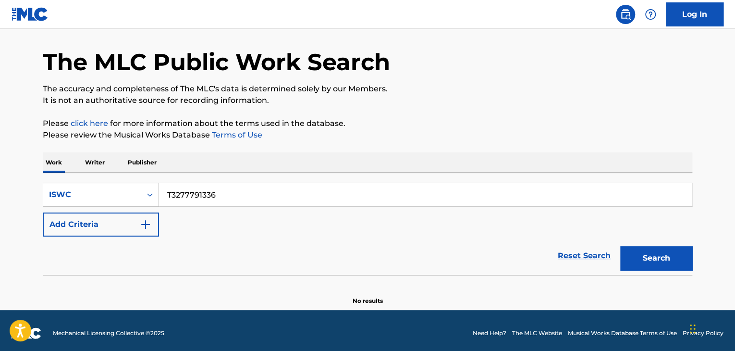
drag, startPoint x: 159, startPoint y: 179, endPoint x: 96, endPoint y: 174, distance: 63.6
click at [96, 174] on div "SearchWithCriteriaa7ea4d0b-ea20-4438-962d-4b77d4352ef8 ISWC T3277791336 Add Cri…" at bounding box center [367, 224] width 649 height 102
paste input "2563238"
click at [636, 257] on button "Search" at bounding box center [656, 258] width 72 height 24
click at [0, 139] on main "The MLC Public Work Search The accuracy and completeness of The MLC's data is d…" at bounding box center [367, 154] width 735 height 312
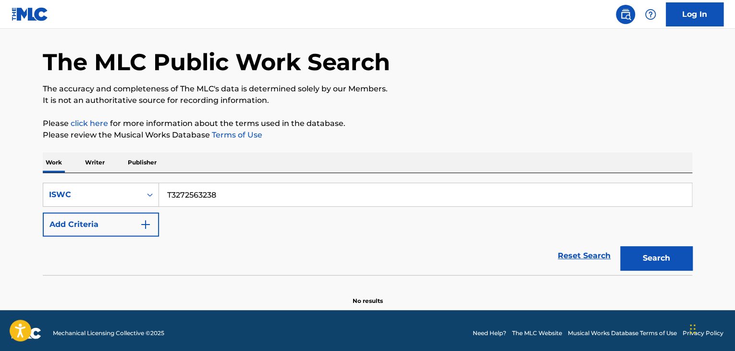
paste input "170"
click at [667, 259] on button "Search" at bounding box center [656, 258] width 72 height 24
drag, startPoint x: 232, startPoint y: 202, endPoint x: 81, endPoint y: 184, distance: 152.3
click at [81, 184] on div "SearchWithCriteriaa7ea4d0b-ea20-4438-962d-4b77d4352ef8 ISWC T3272563170" at bounding box center [367, 195] width 649 height 24
paste input "794"
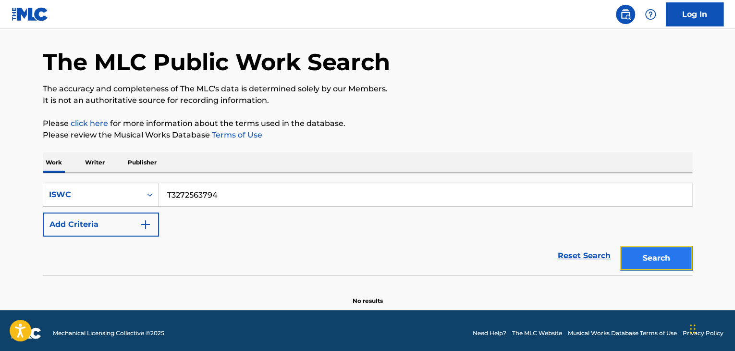
click at [659, 256] on button "Search" at bounding box center [656, 258] width 72 height 24
drag, startPoint x: 265, startPoint y: 193, endPoint x: 38, endPoint y: 175, distance: 226.9
click at [38, 175] on div "The MLC Public Work Search The accuracy and completeness of The MLC's data is d…" at bounding box center [367, 163] width 672 height 283
paste input "27"
click at [655, 258] on button "Search" at bounding box center [656, 258] width 72 height 24
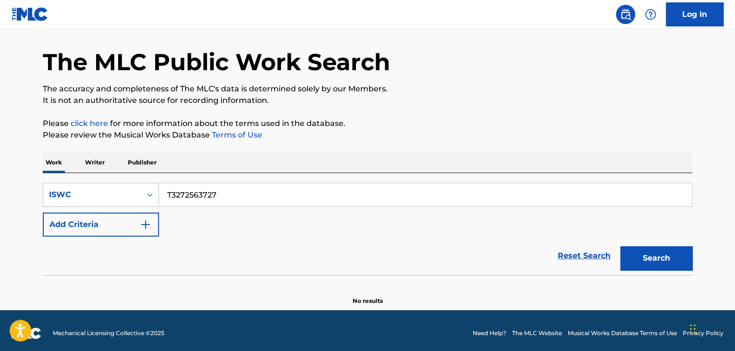
drag, startPoint x: 71, startPoint y: 181, endPoint x: 57, endPoint y: 181, distance: 14.4
click at [57, 181] on div "SearchWithCriteriaa7ea4d0b-ea20-4438-962d-4b77d4352ef8 ISWC T3272563727 Add Cri…" at bounding box center [367, 224] width 649 height 102
paste input "27632"
click at [670, 258] on button "Search" at bounding box center [656, 258] width 72 height 24
drag, startPoint x: 218, startPoint y: 193, endPoint x: 72, endPoint y: 178, distance: 147.3
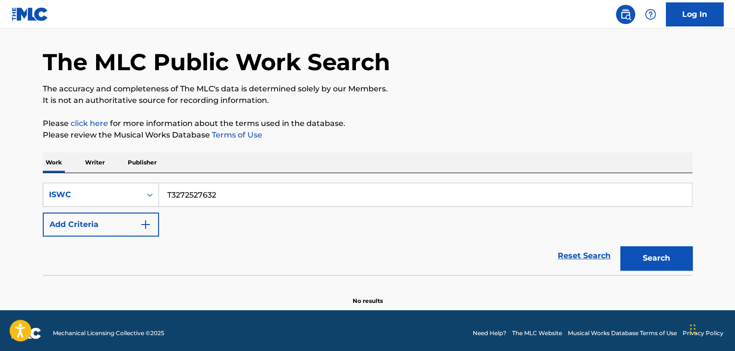
click at [72, 178] on div "SearchWithCriteriaa7ea4d0b-ea20-4438-962d-4b77d4352ef8 ISWC T3272527632 Add Cri…" at bounding box center [367, 224] width 649 height 102
paste input "63625"
click at [672, 257] on button "Search" at bounding box center [656, 258] width 72 height 24
drag, startPoint x: 230, startPoint y: 190, endPoint x: 47, endPoint y: 179, distance: 183.3
click at [50, 179] on div "SearchWithCriteriaa7ea4d0b-ea20-4438-962d-4b77d4352ef8 ISWC T3272563625 Add Cri…" at bounding box center [367, 224] width 649 height 102
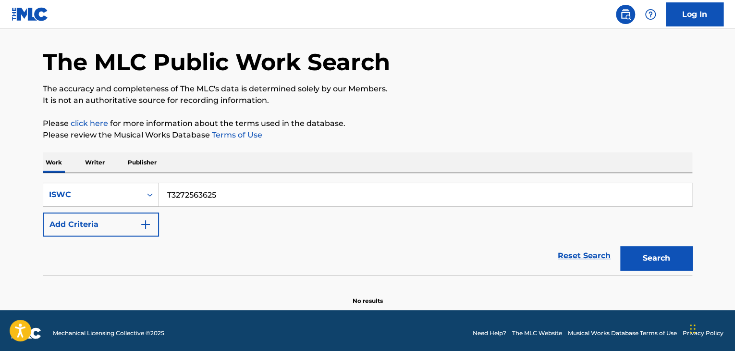
paste input "556"
click at [645, 258] on button "Search" at bounding box center [656, 258] width 72 height 24
drag, startPoint x: 140, startPoint y: 179, endPoint x: 37, endPoint y: 170, distance: 103.7
click at [37, 170] on div "The MLC Public Work Search The accuracy and completeness of The MLC's data is d…" at bounding box center [367, 163] width 672 height 283
paste input "487"
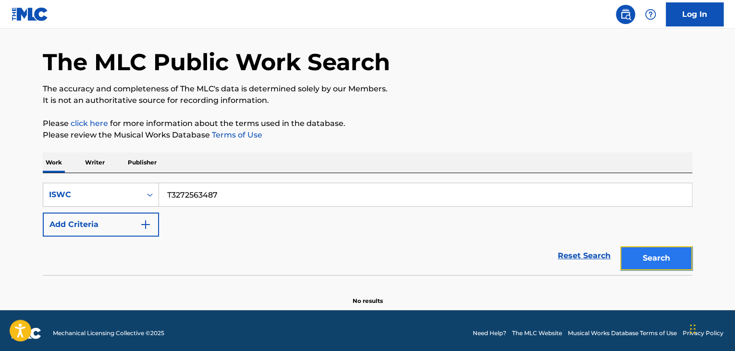
click at [627, 252] on button "Search" at bounding box center [656, 258] width 72 height 24
drag, startPoint x: 197, startPoint y: 197, endPoint x: 54, endPoint y: 190, distance: 142.8
click at [58, 191] on div "SearchWithCriteriaa7ea4d0b-ea20-4438-962d-4b77d4352ef8 ISWC T3272563487" at bounding box center [367, 195] width 649 height 24
paste input "09"
click at [677, 255] on button "Search" at bounding box center [656, 258] width 72 height 24
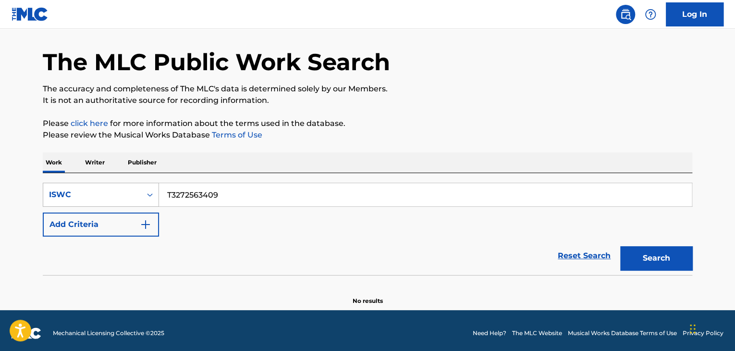
drag, startPoint x: 234, startPoint y: 198, endPoint x: 85, endPoint y: 186, distance: 149.4
click at [85, 186] on div "SearchWithCriteriaa7ea4d0b-ea20-4438-962d-4b77d4352ef8 ISWC T3272563409" at bounding box center [367, 195] width 649 height 24
paste input "330"
click at [647, 263] on button "Search" at bounding box center [656, 258] width 72 height 24
drag, startPoint x: 244, startPoint y: 194, endPoint x: 10, endPoint y: 164, distance: 235.8
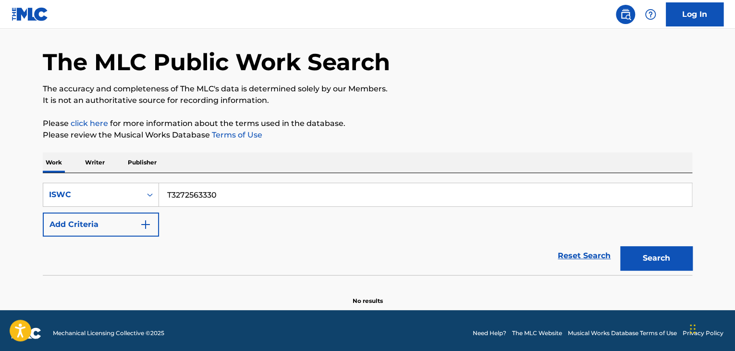
click at [10, 164] on main "The MLC Public Work Search The accuracy and completeness of The MLC's data is d…" at bounding box center [367, 154] width 735 height 312
paste input "294"
click at [667, 256] on button "Search" at bounding box center [656, 258] width 72 height 24
drag, startPoint x: 78, startPoint y: 185, endPoint x: 37, endPoint y: 183, distance: 41.9
click at [43, 183] on div "SearchWithCriteriaa7ea4d0b-ea20-4438-962d-4b77d4352ef8 ISWC T3272563294" at bounding box center [367, 195] width 649 height 24
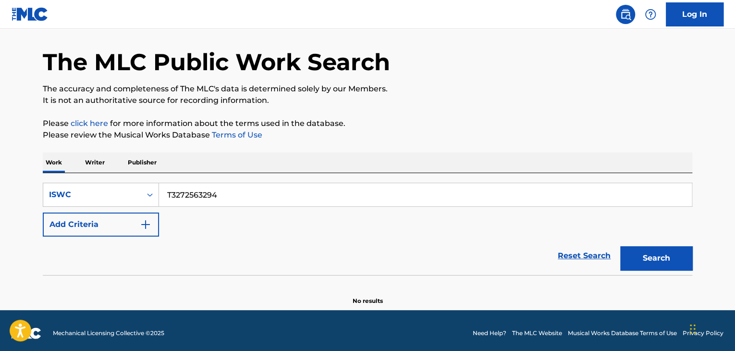
paste input "44346"
click at [658, 258] on button "Search" at bounding box center [656, 258] width 72 height 24
drag, startPoint x: 289, startPoint y: 200, endPoint x: 79, endPoint y: 171, distance: 211.8
click at [79, 171] on div "Work Writer Publisher SearchWithCriteriaa7ea4d0b-ea20-4438-962d-4b77d4352ef8 IS…" at bounding box center [367, 228] width 649 height 153
paste input "36042"
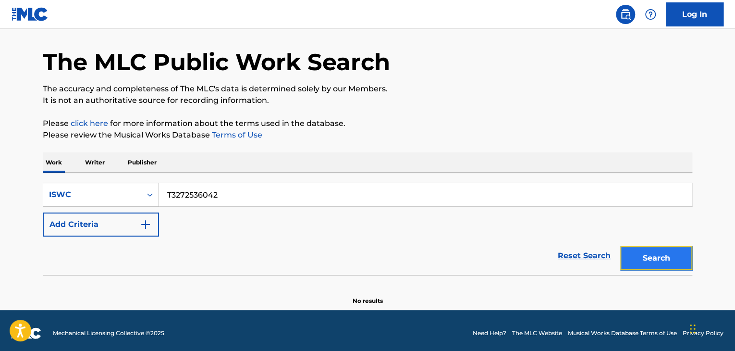
click at [668, 252] on button "Search" at bounding box center [656, 258] width 72 height 24
drag, startPoint x: 241, startPoint y: 198, endPoint x: 136, endPoint y: 181, distance: 106.2
click at [158, 188] on div "SearchWithCriteriaa7ea4d0b-ea20-4438-962d-4b77d4352ef8 ISWC T3272536042" at bounding box center [367, 195] width 649 height 24
paste input "64997384"
click at [658, 262] on button "Search" at bounding box center [656, 258] width 72 height 24
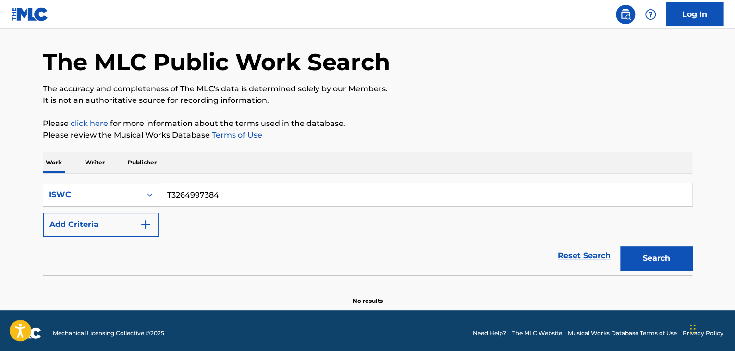
drag, startPoint x: 241, startPoint y: 190, endPoint x: 0, endPoint y: 125, distance: 249.2
click at [0, 127] on main "The MLC Public Work Search The accuracy and completeness of The MLC's data is d…" at bounding box center [367, 154] width 735 height 312
paste input "72544108"
click at [639, 261] on button "Search" at bounding box center [656, 258] width 72 height 24
drag, startPoint x: 292, startPoint y: 187, endPoint x: 0, endPoint y: 178, distance: 292.2
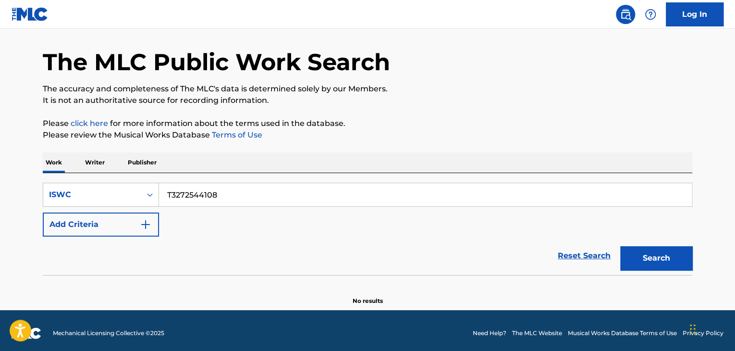
click at [0, 181] on main "The MLC Public Work Search The accuracy and completeness of The MLC's data is d…" at bounding box center [367, 154] width 735 height 312
paste input "5667"
click at [687, 257] on button "Search" at bounding box center [656, 258] width 72 height 24
drag, startPoint x: 147, startPoint y: 189, endPoint x: 0, endPoint y: 173, distance: 147.8
click at [0, 185] on main "The MLC Public Work Search The accuracy and completeness of The MLC's data is d…" at bounding box center [367, 154] width 735 height 312
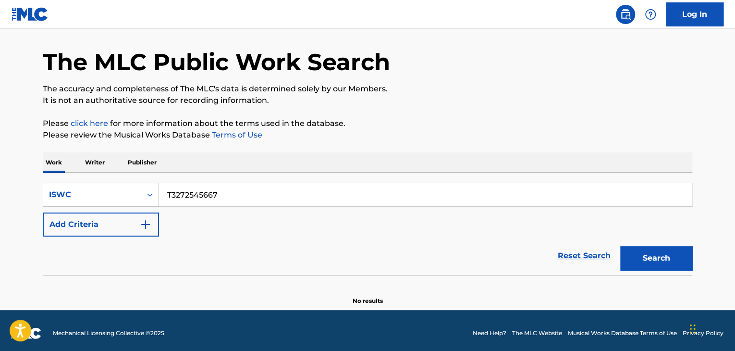
paste input "64997522"
click at [675, 262] on button "Search" at bounding box center [656, 258] width 72 height 24
drag, startPoint x: 37, startPoint y: 161, endPoint x: 0, endPoint y: 143, distance: 41.0
click at [0, 144] on main "The MLC Public Work Search The accuracy and completeness of The MLC's data is d…" at bounding box center [367, 154] width 735 height 312
paste input "72533145"
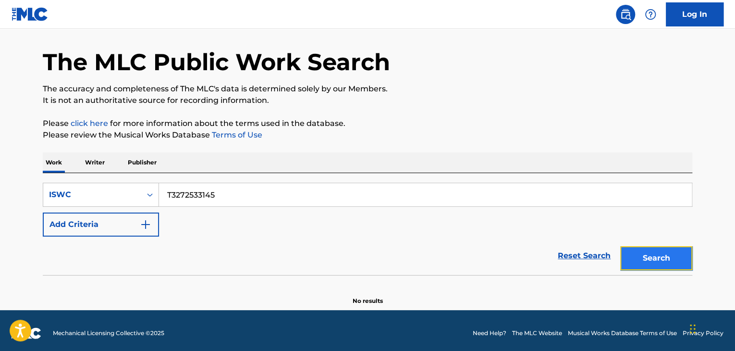
click at [669, 262] on button "Search" at bounding box center [656, 258] width 72 height 24
drag, startPoint x: 255, startPoint y: 196, endPoint x: 96, endPoint y: 175, distance: 160.4
click at [98, 175] on div "SearchWithCriteriaa7ea4d0b-ea20-4438-962d-4b77d4352ef8 ISWC T3272533145 Add Cri…" at bounding box center [367, 224] width 649 height 102
paste input "7790048"
drag, startPoint x: 650, startPoint y: 255, endPoint x: 659, endPoint y: 261, distance: 10.4
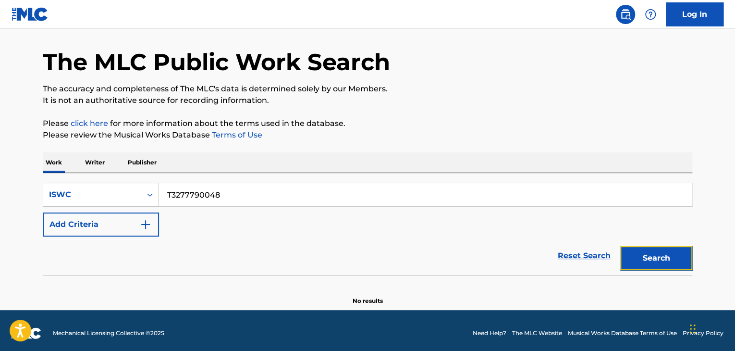
click at [650, 255] on button "Search" at bounding box center [656, 258] width 72 height 24
drag, startPoint x: 0, startPoint y: 141, endPoint x: 0, endPoint y: 136, distance: 5.3
click at [0, 138] on main "The MLC Public Work Search The accuracy and completeness of The MLC's data is d…" at bounding box center [367, 154] width 735 height 312
paste input "2591154"
click at [661, 256] on button "Search" at bounding box center [656, 258] width 72 height 24
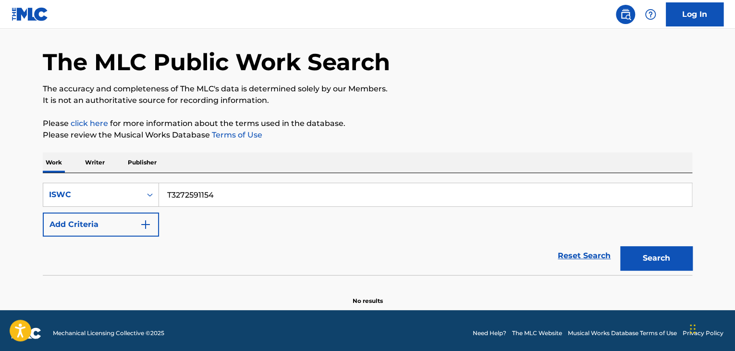
drag, startPoint x: 242, startPoint y: 193, endPoint x: 0, endPoint y: 148, distance: 246.2
click at [0, 148] on main "The MLC Public Work Search The accuracy and completeness of The MLC's data is d…" at bounding box center [367, 154] width 735 height 312
paste input "212"
click at [665, 258] on button "Search" at bounding box center [656, 258] width 72 height 24
drag, startPoint x: 244, startPoint y: 190, endPoint x: 0, endPoint y: 159, distance: 246.4
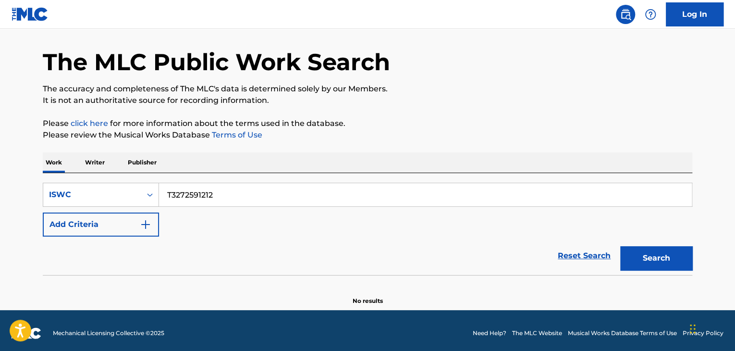
click at [0, 159] on main "The MLC Public Work Search The accuracy and completeness of The MLC's data is d…" at bounding box center [367, 154] width 735 height 312
paste input "36257"
click at [654, 256] on button "Search" at bounding box center [656, 258] width 72 height 24
drag, startPoint x: 239, startPoint y: 195, endPoint x: 0, endPoint y: 134, distance: 246.8
click at [0, 135] on main "The MLC Public Work Search The accuracy and completeness of The MLC's data is d…" at bounding box center [367, 154] width 735 height 312
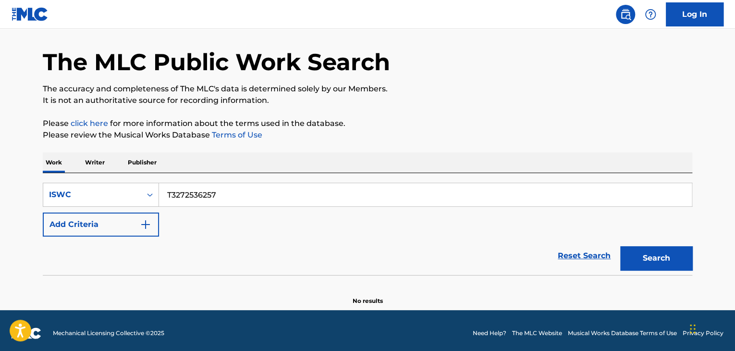
paste input "94733"
click at [636, 260] on button "Search" at bounding box center [656, 258] width 72 height 24
drag, startPoint x: 250, startPoint y: 198, endPoint x: 0, endPoint y: 131, distance: 258.6
click at [0, 132] on main "The MLC Public Work Search The accuracy and completeness of The MLC's data is d…" at bounding box center [367, 154] width 735 height 312
paste input "64997237"
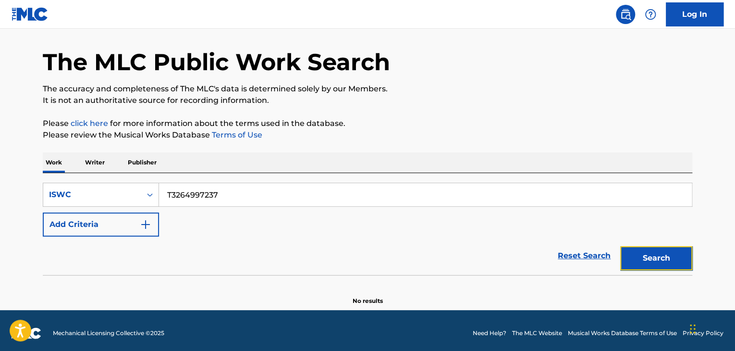
click at [655, 254] on button "Search" at bounding box center [656, 258] width 72 height 24
drag, startPoint x: 183, startPoint y: 189, endPoint x: 0, endPoint y: 166, distance: 184.0
click at [0, 166] on main "The MLC Public Work Search The accuracy and completeness of The MLC's data is d…" at bounding box center [367, 154] width 735 height 312
paste input "8116"
click at [670, 261] on button "Search" at bounding box center [656, 258] width 72 height 24
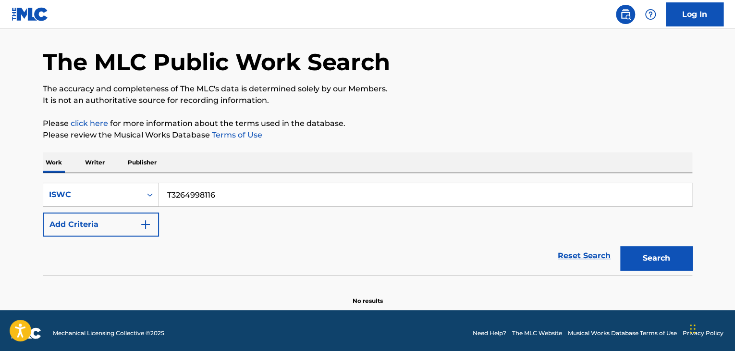
drag, startPoint x: 248, startPoint y: 193, endPoint x: 0, endPoint y: 159, distance: 250.1
click at [0, 159] on main "The MLC Public Work Search The accuracy and completeness of The MLC's data is d…" at bounding box center [367, 154] width 735 height 312
paste input "7259353"
click at [652, 256] on button "Search" at bounding box center [656, 258] width 72 height 24
click at [0, 168] on main "The MLC Public Work Search The accuracy and completeness of The MLC's data is d…" at bounding box center [367, 154] width 735 height 312
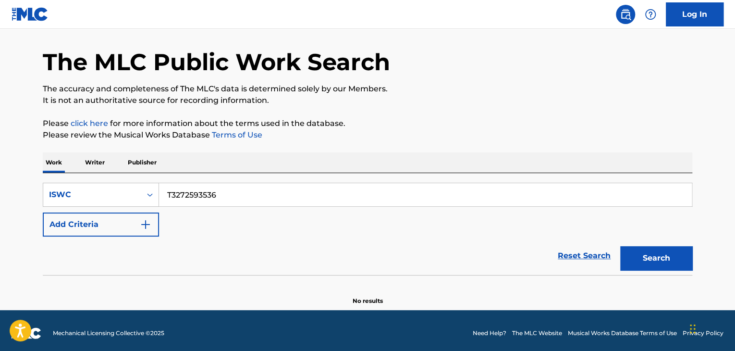
paste input "4017"
click at [670, 263] on button "Search" at bounding box center [656, 258] width 72 height 24
drag, startPoint x: 85, startPoint y: 175, endPoint x: 21, endPoint y: 161, distance: 65.4
click at [0, 158] on main "The MLC Public Work Search The accuracy and completeness of The MLC's data is d…" at bounding box center [367, 154] width 735 height 312
paste input "64997964"
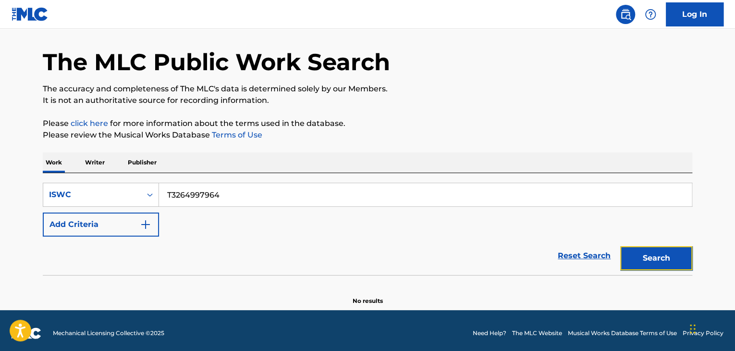
click at [643, 264] on button "Search" at bounding box center [656, 258] width 72 height 24
drag, startPoint x: 0, startPoint y: 158, endPoint x: 0, endPoint y: 136, distance: 22.1
click at [0, 146] on main "The MLC Public Work Search The accuracy and completeness of The MLC's data is d…" at bounding box center [367, 154] width 735 height 312
paste input "793"
click at [675, 257] on button "Search" at bounding box center [656, 258] width 72 height 24
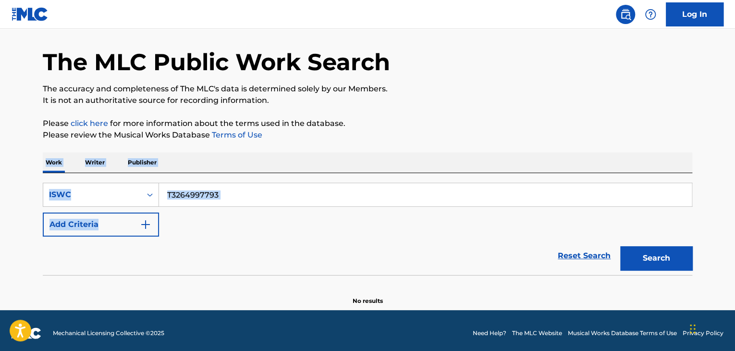
drag, startPoint x: 115, startPoint y: 187, endPoint x: 0, endPoint y: 158, distance: 118.8
click at [0, 163] on main "The MLC Public Work Search The accuracy and completeness of The MLC's data is d…" at bounding box center [367, 154] width 735 height 312
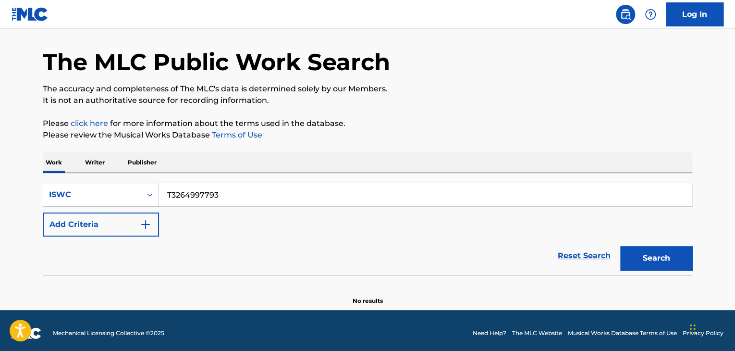
click at [182, 241] on div "Reset Search Search" at bounding box center [367, 255] width 649 height 38
drag, startPoint x: 251, startPoint y: 186, endPoint x: 0, endPoint y: 131, distance: 256.8
click at [0, 131] on main "The MLC Public Work Search The accuracy and completeness of The MLC's data is d…" at bounding box center [367, 154] width 735 height 312
paste input "53"
click at [676, 247] on button "Search" at bounding box center [656, 258] width 72 height 24
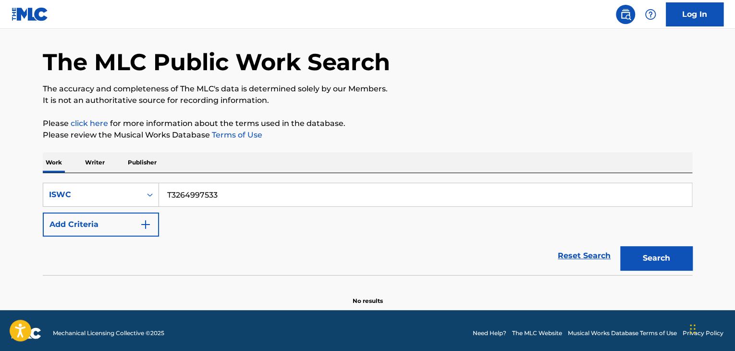
drag, startPoint x: 0, startPoint y: 153, endPoint x: 16, endPoint y: 144, distance: 18.3
click at [0, 144] on main "The MLC Public Work Search The accuracy and completeness of The MLC's data is d…" at bounding box center [367, 154] width 735 height 312
paste input "419"
click at [672, 253] on button "Search" at bounding box center [656, 258] width 72 height 24
drag, startPoint x: 279, startPoint y: 202, endPoint x: 27, endPoint y: 156, distance: 256.4
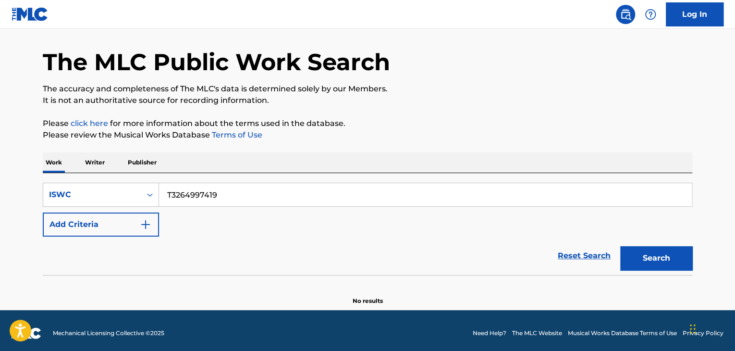
click at [30, 156] on main "The MLC Public Work Search The accuracy and completeness of The MLC's data is d…" at bounding box center [367, 154] width 735 height 312
paste input "72565416"
click at [645, 255] on button "Search" at bounding box center [656, 258] width 72 height 24
drag, startPoint x: 227, startPoint y: 205, endPoint x: 50, endPoint y: 198, distance: 176.9
click at [71, 198] on div "SearchWithCriteriaa7ea4d0b-ea20-4438-962d-4b77d4352ef8 ISWC T3272565416" at bounding box center [367, 195] width 649 height 24
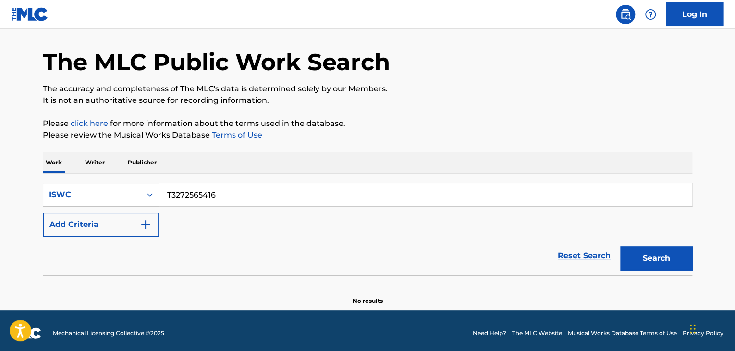
paste input "358"
click at [650, 250] on button "Search" at bounding box center [656, 258] width 72 height 24
drag, startPoint x: 83, startPoint y: 187, endPoint x: 44, endPoint y: 184, distance: 39.0
click at [44, 184] on div "SearchWithCriteriaa7ea4d0b-ea20-4438-962d-4b77d4352ef8 ISWC T3272565358" at bounding box center [367, 195] width 649 height 24
paste input "289"
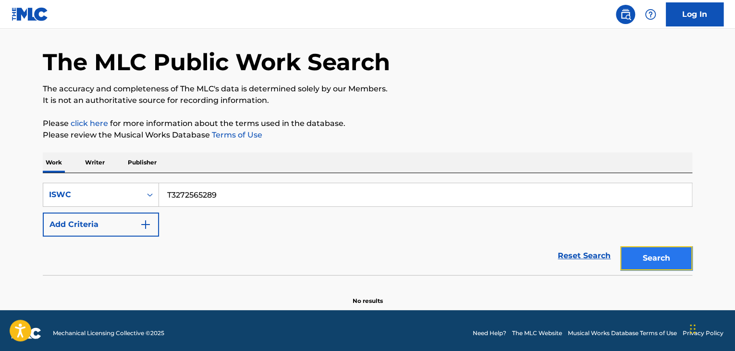
click at [634, 254] on button "Search" at bounding box center [656, 258] width 72 height 24
drag, startPoint x: 234, startPoint y: 192, endPoint x: 0, endPoint y: 134, distance: 240.8
click at [4, 137] on main "The MLC Public Work Search The accuracy and completeness of The MLC's data is d…" at bounding box center [367, 154] width 735 height 312
paste input "31310"
click at [647, 248] on button "Search" at bounding box center [656, 258] width 72 height 24
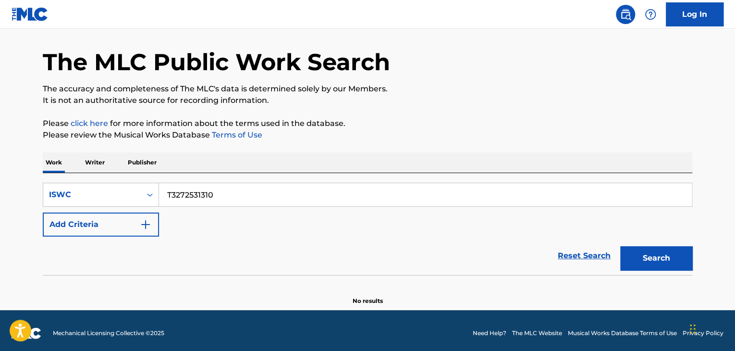
drag, startPoint x: 262, startPoint y: 189, endPoint x: 4, endPoint y: 152, distance: 261.0
click at [8, 154] on main "The MLC Public Work Search The accuracy and completeness of The MLC's data is d…" at bounding box center [367, 154] width 735 height 312
paste input "23"
click at [646, 261] on button "Search" at bounding box center [656, 258] width 72 height 24
drag, startPoint x: 220, startPoint y: 187, endPoint x: 47, endPoint y: 171, distance: 173.6
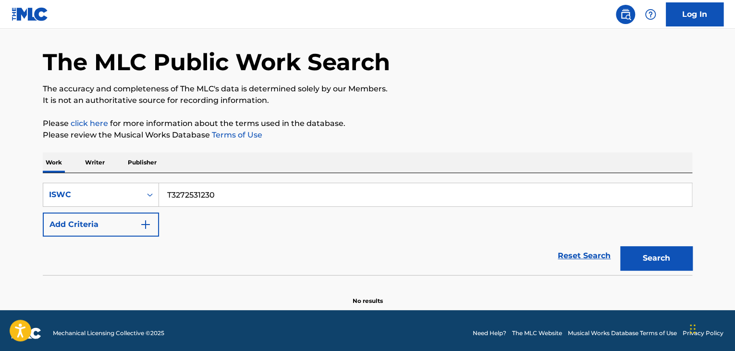
click at [48, 171] on div "Work Writer Publisher SearchWithCriteriaa7ea4d0b-ea20-4438-962d-4b77d4352ef8 IS…" at bounding box center [367, 228] width 649 height 153
paste input "161"
drag, startPoint x: 641, startPoint y: 256, endPoint x: 635, endPoint y: 259, distance: 6.7
click at [638, 257] on button "Search" at bounding box center [656, 258] width 72 height 24
drag, startPoint x: 227, startPoint y: 193, endPoint x: 169, endPoint y: 196, distance: 57.7
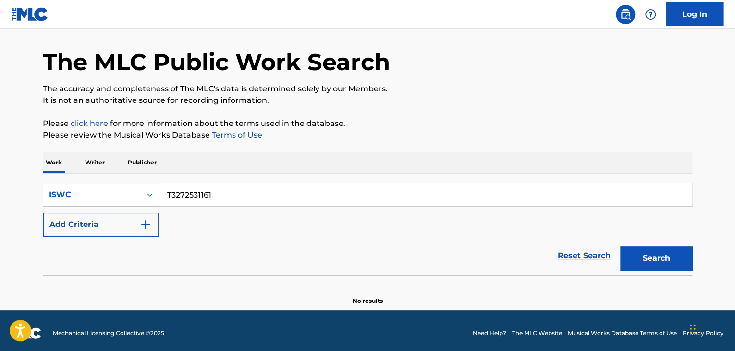
click at [92, 173] on div "SearchWithCriteriaa7ea4d0b-ea20-4438-962d-4b77d4352ef8 ISWC T3272531161 Add Cri…" at bounding box center [367, 224] width 649 height 102
paste input "45714"
click at [657, 255] on button "Search" at bounding box center [656, 258] width 72 height 24
drag, startPoint x: 158, startPoint y: 175, endPoint x: 94, endPoint y: 166, distance: 64.5
click at [33, 162] on div "The MLC Public Work Search The accuracy and completeness of The MLC's data is d…" at bounding box center [367, 163] width 672 height 283
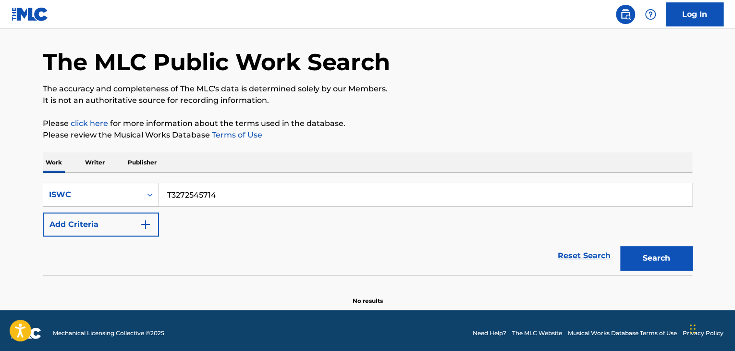
paste input "39"
click at [653, 260] on button "Search" at bounding box center [656, 258] width 72 height 24
drag, startPoint x: 166, startPoint y: 188, endPoint x: 63, endPoint y: 182, distance: 103.5
click at [63, 183] on div "SearchWithCriteriaa7ea4d0b-ea20-4438-962d-4b77d4352ef8 ISWC T3272545394" at bounding box center [367, 195] width 649 height 24
paste input "3616"
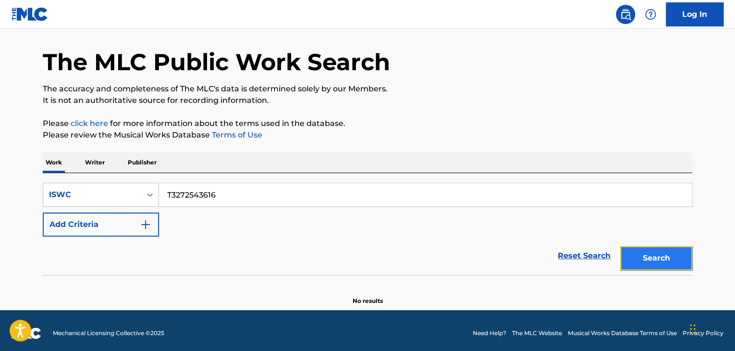
click at [636, 260] on button "Search" at bounding box center [656, 258] width 72 height 24
drag, startPoint x: 110, startPoint y: 195, endPoint x: 0, endPoint y: 179, distance: 110.6
click at [0, 179] on main "The MLC Public Work Search The accuracy and completeness of The MLC's data is d…" at bounding box center [367, 154] width 735 height 312
paste input "90457"
click at [678, 260] on button "Search" at bounding box center [656, 258] width 72 height 24
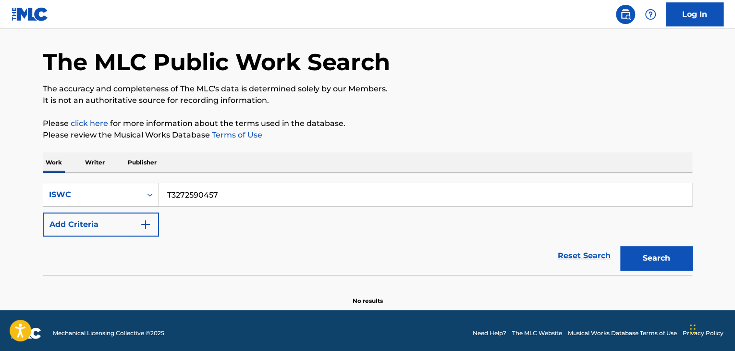
drag, startPoint x: 256, startPoint y: 198, endPoint x: 38, endPoint y: 179, distance: 217.9
click at [39, 179] on div "The MLC Public Work Search The accuracy and completeness of The MLC's data is d…" at bounding box center [367, 163] width 672 height 283
paste input "64997395"
drag, startPoint x: 645, startPoint y: 266, endPoint x: 630, endPoint y: 271, distance: 16.3
click at [645, 266] on button "Search" at bounding box center [656, 258] width 72 height 24
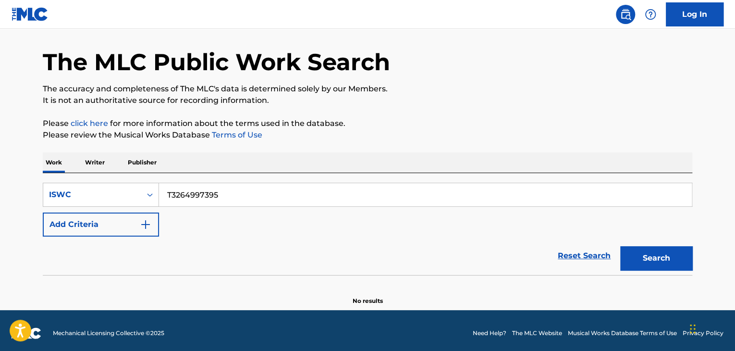
click at [0, 155] on main "The MLC Public Work Search The accuracy and completeness of The MLC's data is d…" at bounding box center [367, 154] width 735 height 312
paste input "7256710"
type input "T3272567105"
click at [680, 257] on button "Search" at bounding box center [656, 258] width 72 height 24
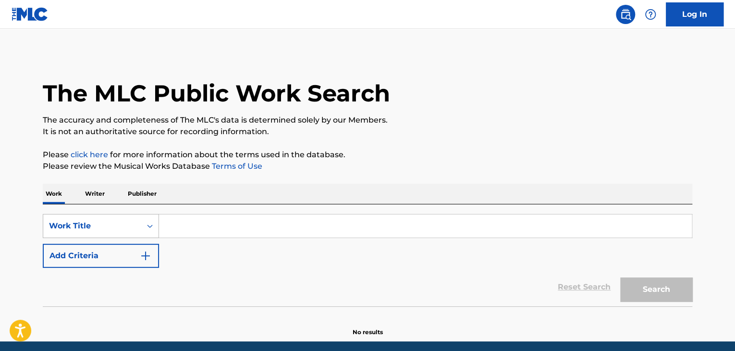
click at [150, 223] on div "Work Title" at bounding box center [101, 226] width 116 height 24
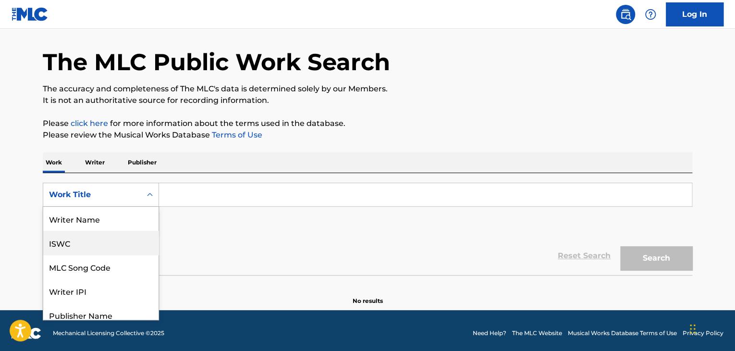
click at [96, 250] on div "ISWC" at bounding box center [100, 243] width 115 height 24
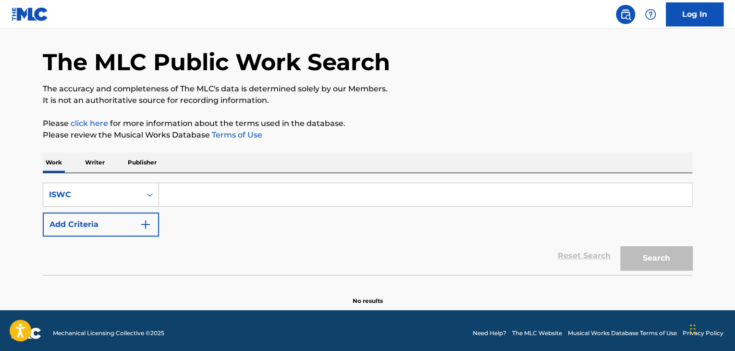
click at [213, 173] on div "SearchWithCriteria06e25952-0eee-4a92-9319-d423f6001cd7 ISWC Add Criteria Reset …" at bounding box center [367, 224] width 649 height 102
click at [212, 195] on input "Search Form" at bounding box center [425, 194] width 533 height 23
paste input "T3272567069"
click at [679, 262] on button "Search" at bounding box center [656, 258] width 72 height 24
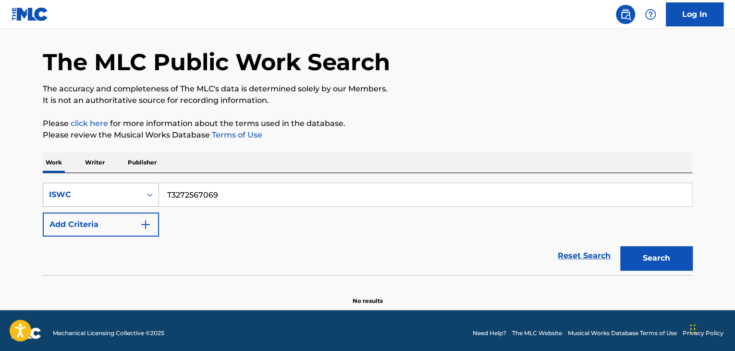
drag, startPoint x: 252, startPoint y: 205, endPoint x: 133, endPoint y: 189, distance: 120.2
click at [134, 189] on div "SearchWithCriteria06e25952-0eee-4a92-9319-d423f6001cd7 ISWC T3272567069" at bounding box center [367, 195] width 649 height 24
drag, startPoint x: 122, startPoint y: 179, endPoint x: 69, endPoint y: 168, distance: 54.1
click at [69, 168] on div "Work Writer Publisher SearchWithCriteria06e25952-0eee-4a92-9319-d423f6001cd7 IS…" at bounding box center [367, 228] width 649 height 153
paste input "64997215"
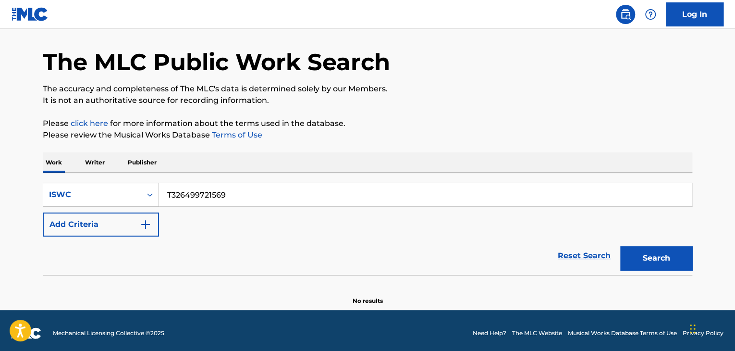
drag, startPoint x: 269, startPoint y: 185, endPoint x: 0, endPoint y: 158, distance: 270.8
click at [0, 158] on main "The MLC Public Work Search The accuracy and completeness of The MLC's data is d…" at bounding box center [367, 154] width 735 height 312
paste input "Search Form"
click at [664, 257] on button "Search" at bounding box center [656, 258] width 72 height 24
drag, startPoint x: 187, startPoint y: 189, endPoint x: 27, endPoint y: 176, distance: 160.5
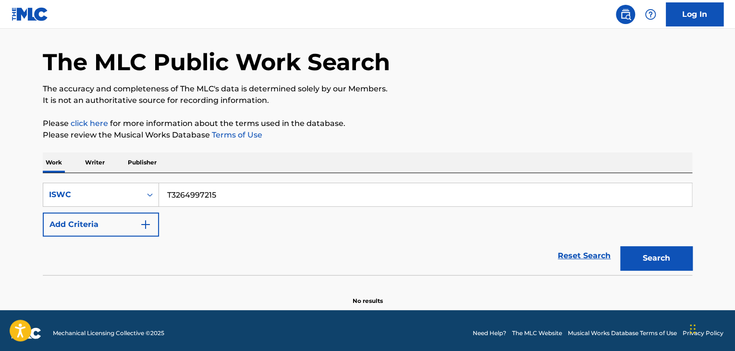
click at [27, 176] on main "The MLC Public Work Search The accuracy and completeness of The MLC's data is d…" at bounding box center [367, 154] width 735 height 312
paste input "57504"
click at [646, 260] on button "Search" at bounding box center [656, 258] width 72 height 24
drag, startPoint x: 90, startPoint y: 165, endPoint x: 63, endPoint y: 163, distance: 26.5
click at [65, 163] on div "Work Writer Publisher SearchWithCriteria06e25952-0eee-4a92-9319-d423f6001cd7 IS…" at bounding box center [367, 228] width 649 height 153
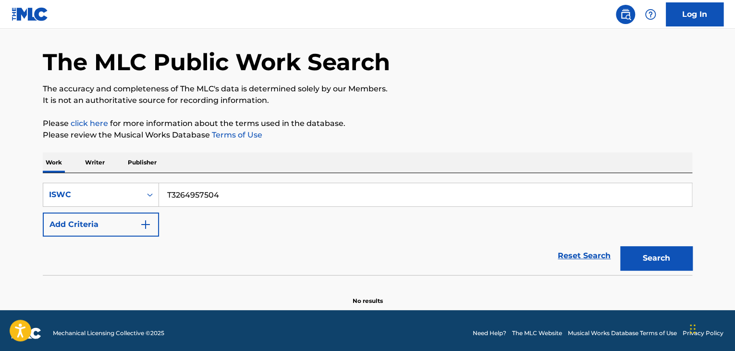
paste input "435"
click at [653, 255] on button "Search" at bounding box center [656, 258] width 72 height 24
drag, startPoint x: 227, startPoint y: 198, endPoint x: 68, endPoint y: 184, distance: 160.0
click at [69, 185] on div "SearchWithCriteria06e25952-0eee-4a92-9319-d423f6001cd7 ISWC T3264957435" at bounding box center [367, 195] width 649 height 24
paste input "311"
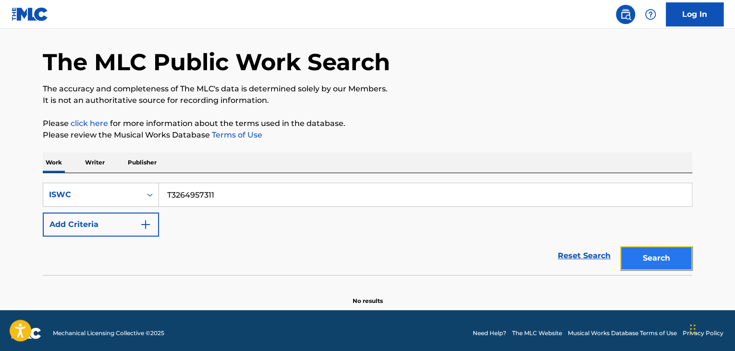
click at [655, 253] on button "Search" at bounding box center [656, 258] width 72 height 24
drag, startPoint x: 257, startPoint y: 195, endPoint x: 158, endPoint y: 174, distance: 102.1
click at [73, 177] on div "SearchWithCriteria06e25952-0eee-4a92-9319-d423f6001cd7 ISWC T3264957311 Add Cri…" at bounding box center [367, 224] width 649 height 102
paste input "77765530"
drag, startPoint x: 656, startPoint y: 256, endPoint x: 676, endPoint y: 269, distance: 24.2
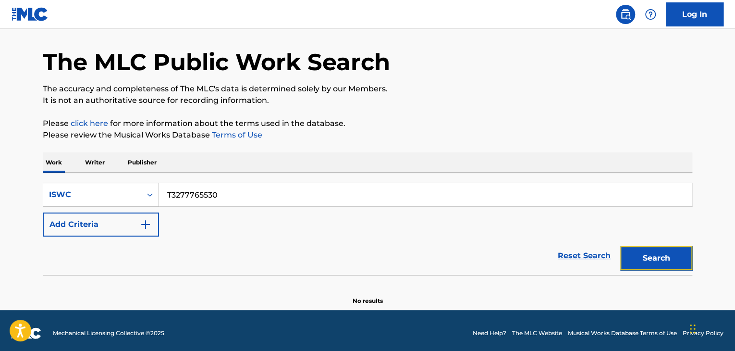
click at [656, 256] on button "Search" at bounding box center [656, 258] width 72 height 24
drag, startPoint x: 61, startPoint y: 175, endPoint x: 50, endPoint y: 175, distance: 11.5
click at [50, 175] on div "SearchWithCriteria06e25952-0eee-4a92-9319-d423f6001cd7 ISWC T3277765530 Add Cri…" at bounding box center [367, 224] width 649 height 102
paste input "670578"
click at [657, 261] on button "Search" at bounding box center [656, 258] width 72 height 24
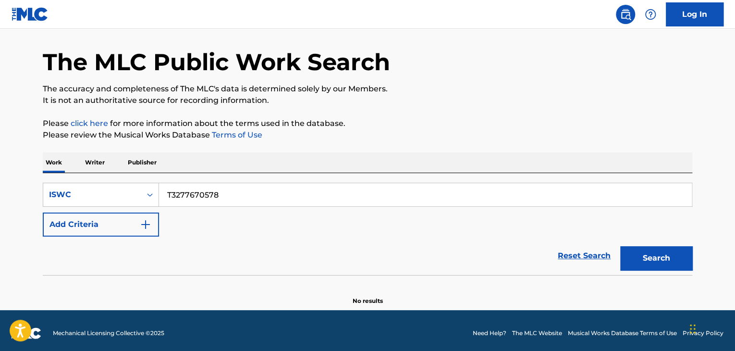
drag, startPoint x: 228, startPoint y: 202, endPoint x: 77, endPoint y: 160, distance: 156.6
click at [80, 160] on div "Work Writer Publisher SearchWithCriteria06e25952-0eee-4a92-9319-d423f6001cd7 IS…" at bounding box center [367, 228] width 649 height 153
paste input "64948901"
click at [672, 256] on button "Search" at bounding box center [656, 258] width 72 height 24
drag, startPoint x: 236, startPoint y: 194, endPoint x: 39, endPoint y: 179, distance: 197.5
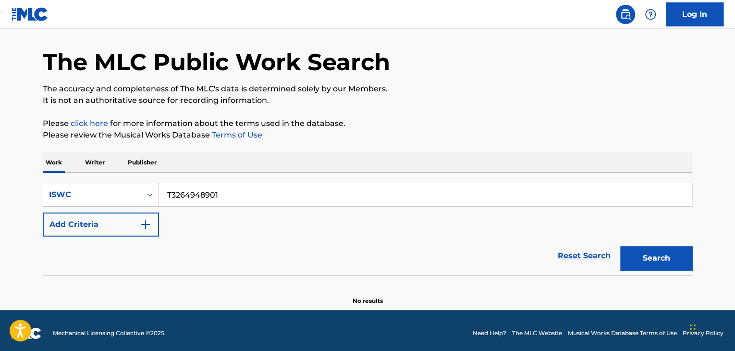
click at [46, 179] on div "SearchWithCriteria06e25952-0eee-4a92-9319-d423f6001cd7 ISWC T3264948901 Add Cri…" at bounding box center [367, 224] width 649 height 102
paste input "54925"
click at [640, 256] on button "Search" at bounding box center [656, 258] width 72 height 24
drag, startPoint x: 116, startPoint y: 184, endPoint x: 0, endPoint y: 165, distance: 117.3
click at [12, 169] on main "The MLC Public Work Search The accuracy and completeness of The MLC's data is d…" at bounding box center [367, 154] width 735 height 312
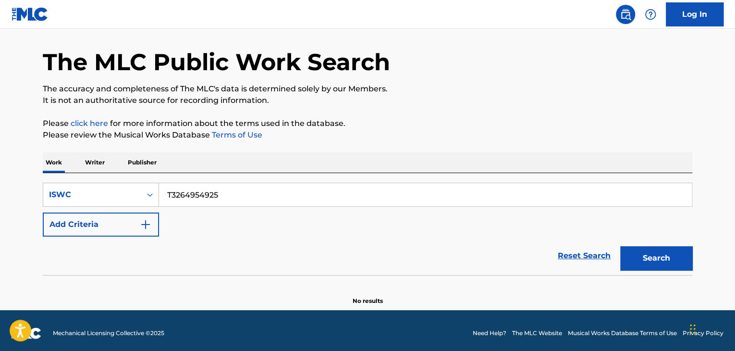
click at [230, 193] on input "T3264954925" at bounding box center [425, 194] width 533 height 23
drag, startPoint x: 95, startPoint y: 173, endPoint x: 0, endPoint y: 147, distance: 98.7
click at [1, 150] on main "The MLC Public Work Search The accuracy and completeness of The MLC's data is d…" at bounding box center [367, 154] width 735 height 312
paste input "834"
click at [673, 254] on button "Search" at bounding box center [656, 258] width 72 height 24
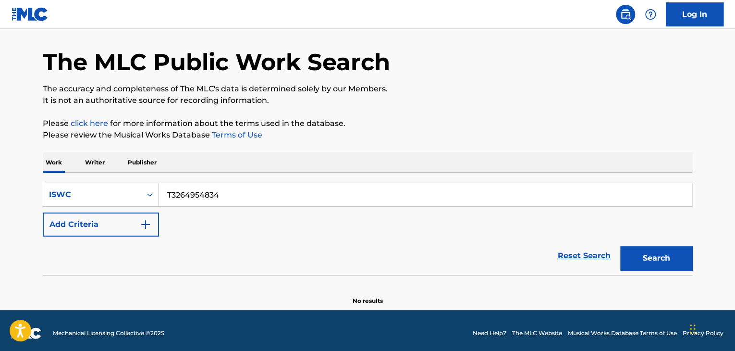
drag, startPoint x: 147, startPoint y: 195, endPoint x: 0, endPoint y: 170, distance: 149.5
click at [0, 170] on main "The MLC Public Work Search The accuracy and completeness of The MLC's data is d…" at bounding box center [367, 154] width 735 height 312
paste input "12"
click at [663, 256] on button "Search" at bounding box center [656, 258] width 72 height 24
drag, startPoint x: 265, startPoint y: 192, endPoint x: 66, endPoint y: 163, distance: 200.9
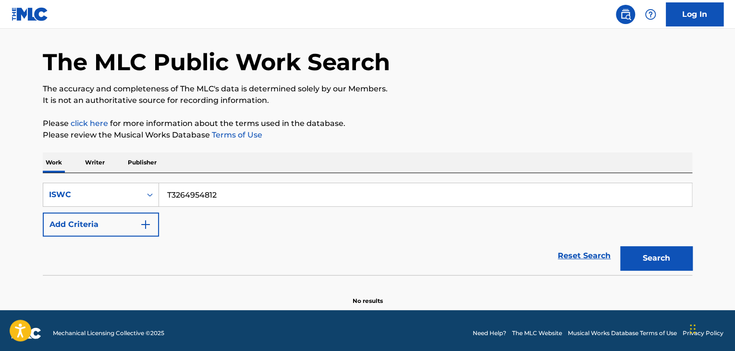
click at [66, 163] on div "Work Writer Publisher SearchWithCriteria06e25952-0eee-4a92-9319-d423f6001cd7 IS…" at bounding box center [367, 228] width 649 height 153
paste input "0365"
click at [665, 263] on button "Search" at bounding box center [656, 258] width 72 height 24
drag, startPoint x: 217, startPoint y: 189, endPoint x: 96, endPoint y: 171, distance: 122.3
click at [96, 173] on div "SearchWithCriteria06e25952-0eee-4a92-9319-d423f6001cd7 ISWC T3264950365 Add Cri…" at bounding box center [367, 224] width 649 height 102
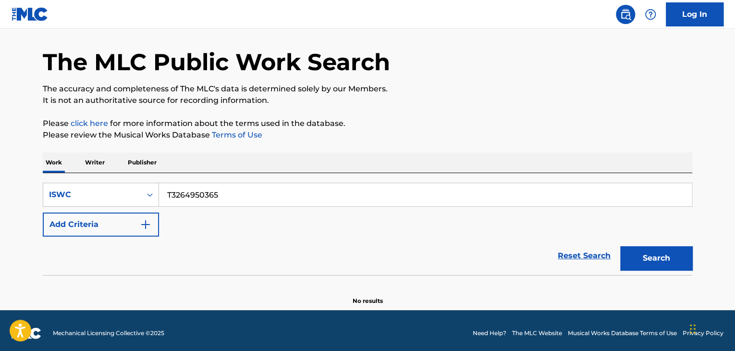
paste input "4754"
click at [657, 256] on button "Search" at bounding box center [656, 258] width 72 height 24
drag, startPoint x: 94, startPoint y: 181, endPoint x: 51, endPoint y: 174, distance: 43.7
click at [71, 179] on div "SearchWithCriteria06e25952-0eee-4a92-9319-d423f6001cd7 ISWC T3264954754 Add Cri…" at bounding box center [367, 224] width 649 height 102
paste input "10"
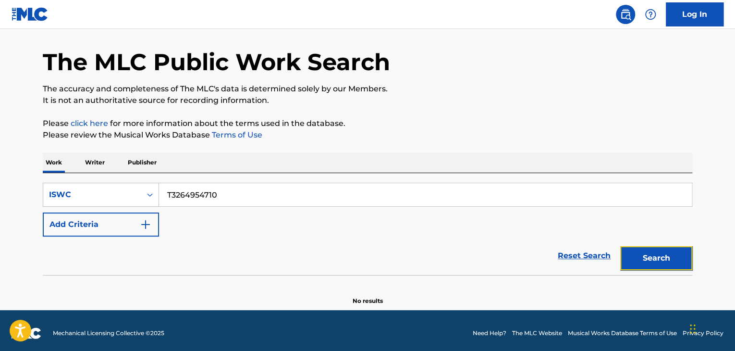
click at [640, 258] on button "Search" at bounding box center [656, 258] width 72 height 24
drag, startPoint x: 279, startPoint y: 191, endPoint x: 33, endPoint y: 164, distance: 247.9
click at [33, 164] on div "The MLC Public Work Search The accuracy and completeness of The MLC's data is d…" at bounding box center [367, 163] width 672 height 283
paste input "607"
click at [661, 260] on button "Search" at bounding box center [656, 258] width 72 height 24
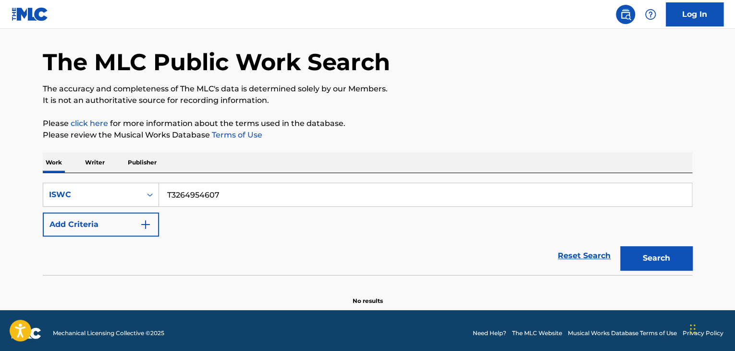
drag, startPoint x: 245, startPoint y: 187, endPoint x: 44, endPoint y: 170, distance: 201.5
click at [46, 170] on div "Work Writer Publisher SearchWithCriteria06e25952-0eee-4a92-9319-d423f6001cd7 IS…" at bounding box center [367, 228] width 649 height 153
paste input "3484"
click at [682, 254] on button "Search" at bounding box center [656, 258] width 72 height 24
drag, startPoint x: 259, startPoint y: 190, endPoint x: 54, endPoint y: 166, distance: 206.9
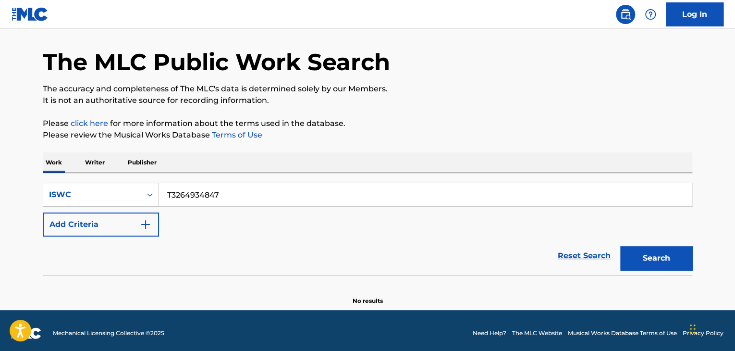
click at [58, 167] on div "Work Writer Publisher SearchWithCriteria06e25952-0eee-4a92-9319-d423f6001cd7 IS…" at bounding box center [367, 228] width 649 height 153
paste input "14"
click at [644, 262] on button "Search" at bounding box center [656, 258] width 72 height 24
drag, startPoint x: 246, startPoint y: 195, endPoint x: 74, endPoint y: 181, distance: 172.1
click at [74, 181] on div "SearchWithCriteria06e25952-0eee-4a92-9319-d423f6001cd7 ISWC T3264934814 Add Cri…" at bounding box center [367, 224] width 649 height 102
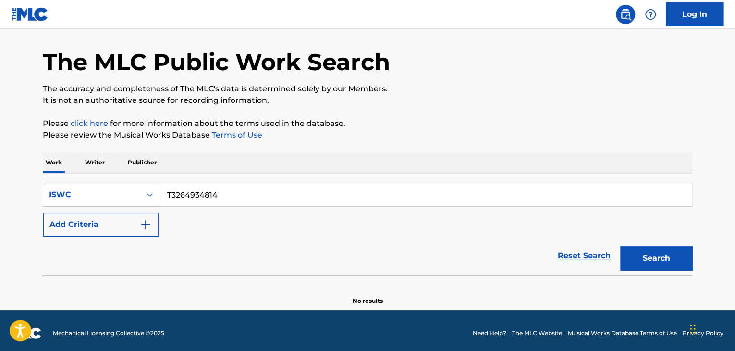
paste input "92"
click at [655, 261] on button "Search" at bounding box center [656, 258] width 72 height 24
drag, startPoint x: 236, startPoint y: 186, endPoint x: 0, endPoint y: 137, distance: 241.3
click at [0, 137] on main "The MLC Public Work Search The accuracy and completeness of The MLC's data is d…" at bounding box center [367, 154] width 735 height 312
paste input "5646"
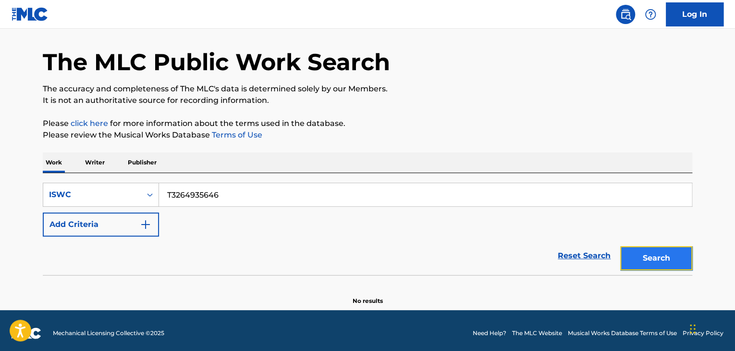
click at [657, 260] on button "Search" at bounding box center [656, 258] width 72 height 24
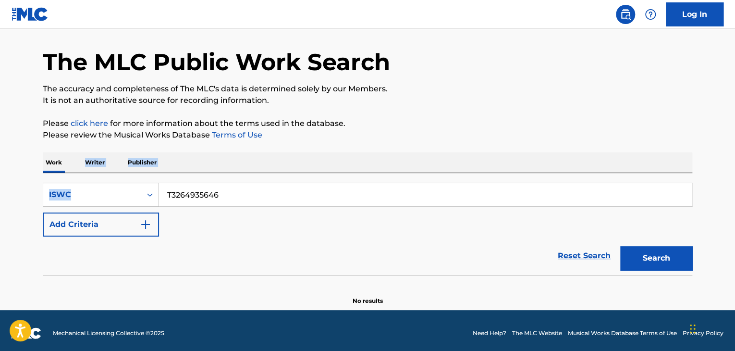
drag, startPoint x: 295, startPoint y: 180, endPoint x: 88, endPoint y: 153, distance: 208.7
click at [68, 153] on div "Work Writer Publisher SearchWithCriteria06e25952-0eee-4a92-9319-d423f6001cd7 IS…" at bounding box center [367, 228] width 649 height 153
click at [278, 187] on input "T3264935646" at bounding box center [425, 194] width 533 height 23
drag, startPoint x: 161, startPoint y: 185, endPoint x: 17, endPoint y: 170, distance: 145.4
click at [16, 171] on main "The MLC Public Work Search The accuracy and completeness of The MLC's data is d…" at bounding box center [367, 154] width 735 height 312
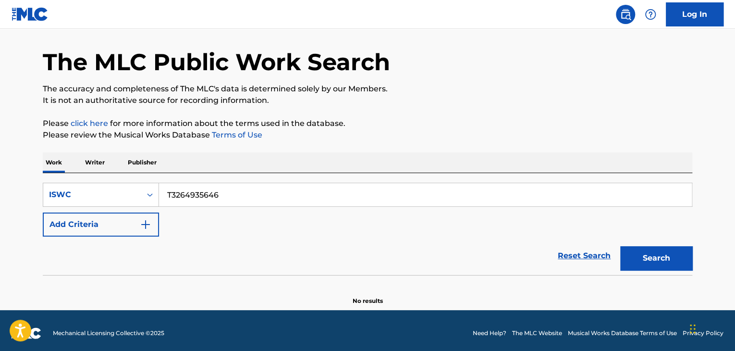
paste input "4110"
click at [640, 260] on button "Search" at bounding box center [656, 258] width 72 height 24
click at [37, 159] on div "The MLC Public Work Search The accuracy and completeness of The MLC's data is d…" at bounding box center [367, 163] width 672 height 283
paste input "97475"
click at [652, 263] on button "Search" at bounding box center [656, 258] width 72 height 24
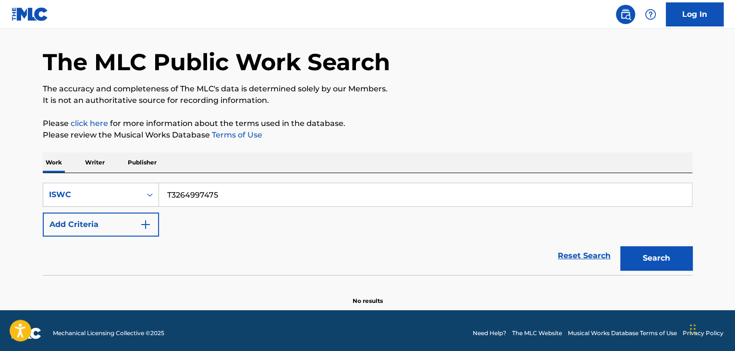
drag, startPoint x: 244, startPoint y: 196, endPoint x: 86, endPoint y: 170, distance: 160.3
click at [86, 170] on div "Work Writer Publisher SearchWithCriteria06e25952-0eee-4a92-9319-d423f6001cd7 IS…" at bounding box center [367, 228] width 649 height 153
paste input "34530"
click at [649, 263] on button "Search" at bounding box center [656, 258] width 72 height 24
drag, startPoint x: 281, startPoint y: 189, endPoint x: 52, endPoint y: 171, distance: 229.3
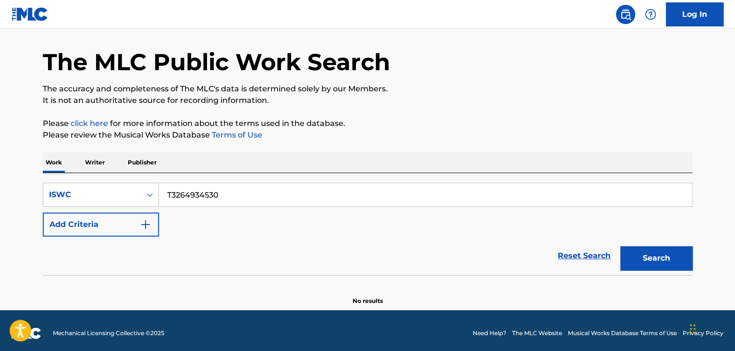
click at [60, 173] on div "SearchWithCriteria06e25952-0eee-4a92-9319-d423f6001cd7 ISWC T3264934530 Add Cri…" at bounding box center [367, 224] width 649 height 102
paste input "5502"
click at [665, 262] on button "Search" at bounding box center [656, 258] width 72 height 24
drag, startPoint x: 242, startPoint y: 190, endPoint x: 103, endPoint y: 178, distance: 138.8
click at [103, 178] on div "SearchWithCriteria06e25952-0eee-4a92-9319-d423f6001cd7 ISWC T3264955020 Add Cri…" at bounding box center [367, 224] width 649 height 102
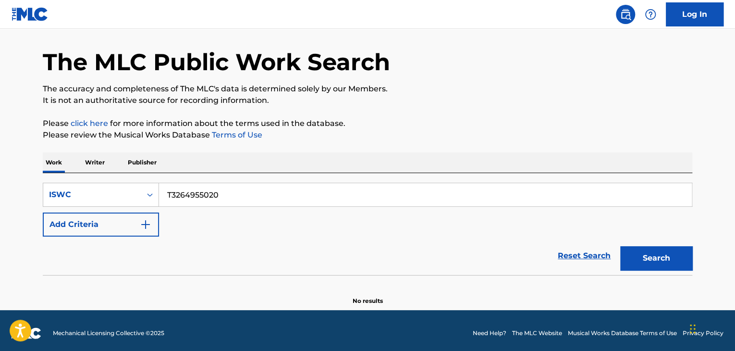
paste input "4936"
click at [652, 257] on button "Search" at bounding box center [656, 258] width 72 height 24
drag, startPoint x: 130, startPoint y: 179, endPoint x: 77, endPoint y: 160, distance: 56.5
click at [21, 158] on main "The MLC Public Work Search The accuracy and completeness of The MLC's data is d…" at bounding box center [367, 154] width 735 height 312
paste input "845"
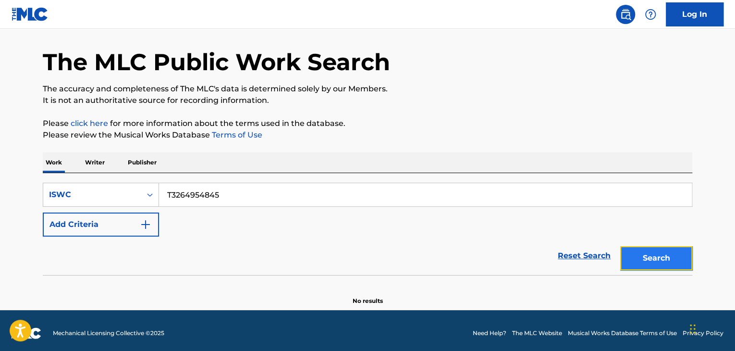
click at [638, 256] on button "Search" at bounding box center [656, 258] width 72 height 24
drag, startPoint x: 228, startPoint y: 195, endPoint x: 63, endPoint y: 180, distance: 164.9
click at [63, 180] on div "SearchWithCriteria06e25952-0eee-4a92-9319-d423f6001cd7 ISWC T3264954845 Add Cri…" at bounding box center [367, 224] width 649 height 102
paste input "787"
click at [650, 260] on button "Search" at bounding box center [656, 258] width 72 height 24
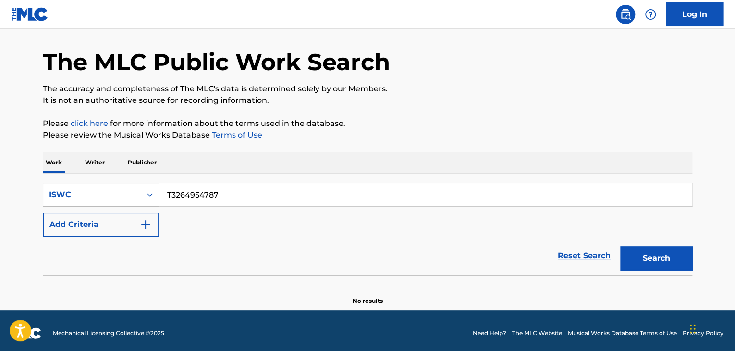
drag, startPoint x: 209, startPoint y: 195, endPoint x: 133, endPoint y: 189, distance: 77.1
click at [133, 189] on div "SearchWithCriteria06e25952-0eee-4a92-9319-d423f6001cd7 ISWC T3264954787" at bounding box center [367, 195] width 649 height 24
paste input "97306"
click at [668, 259] on button "Search" at bounding box center [656, 258] width 72 height 24
drag, startPoint x: 107, startPoint y: 179, endPoint x: 45, endPoint y: 168, distance: 63.0
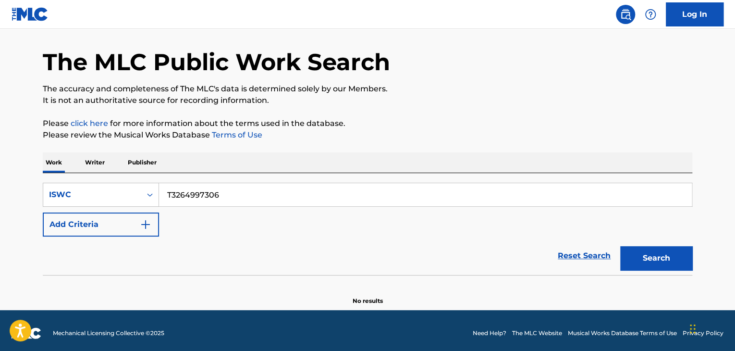
click at [33, 169] on div "The MLC Public Work Search The accuracy and completeness of The MLC's data is d…" at bounding box center [367, 163] width 672 height 283
paste input "14"
drag, startPoint x: 672, startPoint y: 256, endPoint x: 684, endPoint y: 270, distance: 19.1
click at [671, 256] on button "Search" at bounding box center [656, 258] width 72 height 24
drag, startPoint x: 204, startPoint y: 186, endPoint x: 118, endPoint y: 182, distance: 86.1
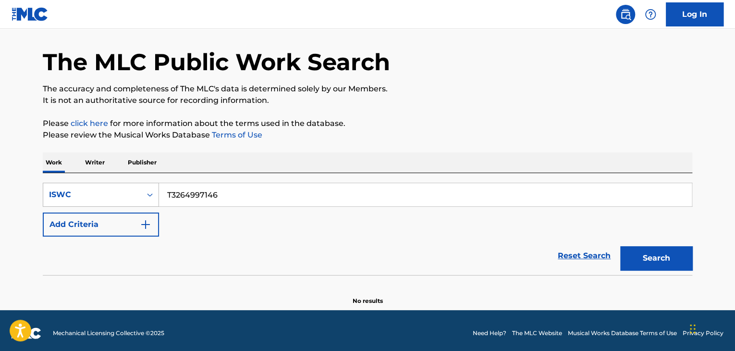
click at [130, 186] on div "SearchWithCriteria06e25952-0eee-4a92-9319-d423f6001cd7 ISWC T3264997146" at bounding box center [367, 195] width 649 height 24
paste input "39648"
click at [664, 258] on button "Search" at bounding box center [656, 258] width 72 height 24
drag, startPoint x: 253, startPoint y: 193, endPoint x: 23, endPoint y: 169, distance: 231.3
click at [31, 170] on div "The MLC Public Work Search The accuracy and completeness of The MLC's data is d…" at bounding box center [367, 163] width 672 height 283
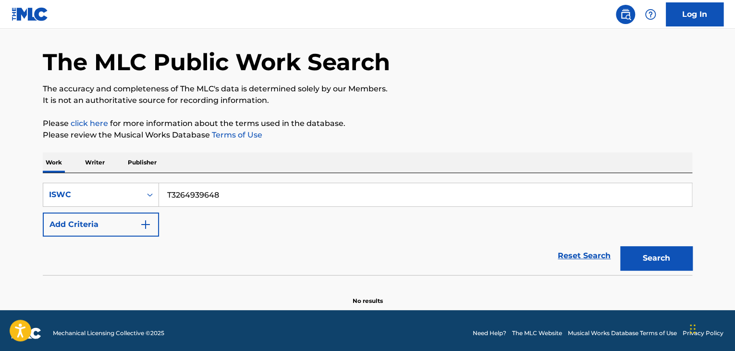
paste input "778"
click at [638, 259] on button "Search" at bounding box center [656, 258] width 72 height 24
drag, startPoint x: 252, startPoint y: 188, endPoint x: 62, endPoint y: 168, distance: 191.3
click at [60, 168] on div "Work Writer Publisher SearchWithCriteria06e25952-0eee-4a92-9319-d423f6001cd7 IS…" at bounding box center [367, 228] width 649 height 153
paste input "5442"
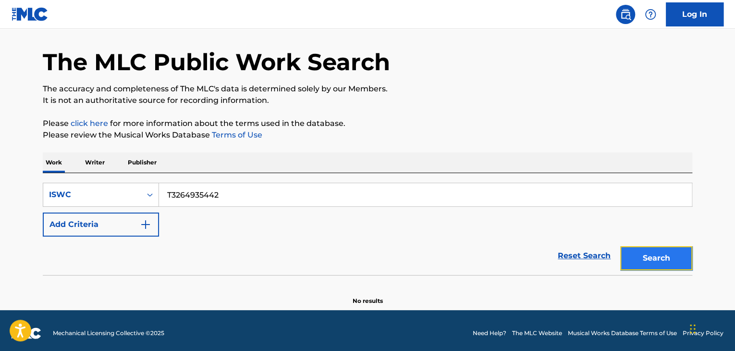
click at [656, 262] on button "Search" at bounding box center [656, 258] width 72 height 24
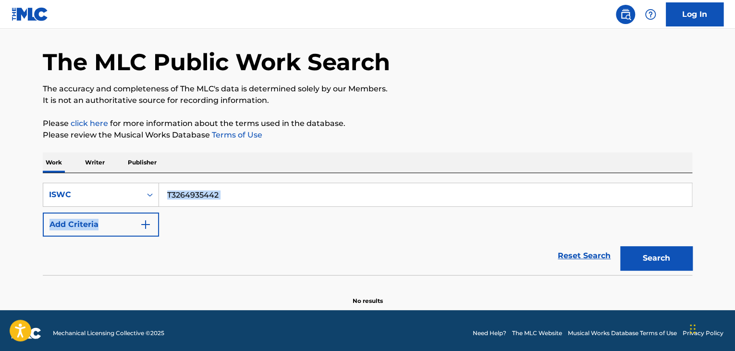
drag, startPoint x: 264, startPoint y: 206, endPoint x: 183, endPoint y: 194, distance: 81.2
click at [183, 194] on div "SearchWithCriteria06e25952-0eee-4a92-9319-d423f6001cd7 ISWC T3264935442 Add Cri…" at bounding box center [367, 210] width 649 height 54
click at [258, 194] on input "T3264935442" at bounding box center [425, 194] width 533 height 23
drag, startPoint x: 219, startPoint y: 191, endPoint x: 42, endPoint y: 178, distance: 177.7
click at [41, 178] on div "The MLC Public Work Search The accuracy and completeness of The MLC's data is d…" at bounding box center [367, 163] width 672 height 283
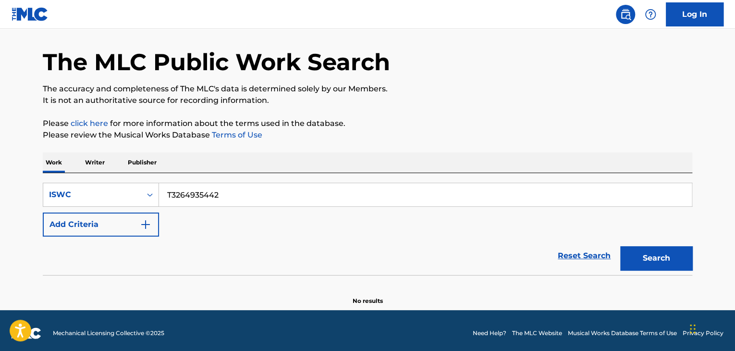
paste input "259"
drag, startPoint x: 674, startPoint y: 258, endPoint x: 680, endPoint y: 262, distance: 7.3
click at [673, 258] on button "Search" at bounding box center [656, 258] width 72 height 24
click at [8, 173] on main "The MLC Public Work Search The accuracy and completeness of The MLC's data is d…" at bounding box center [367, 154] width 735 height 312
paste input "4041"
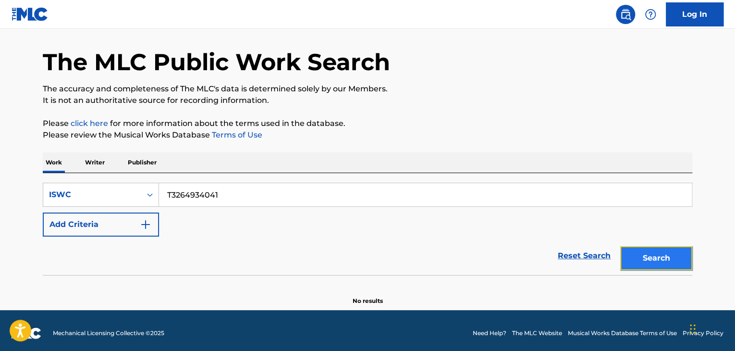
click at [678, 254] on button "Search" at bounding box center [656, 258] width 72 height 24
drag, startPoint x: 109, startPoint y: 176, endPoint x: 13, endPoint y: 156, distance: 97.1
click at [12, 157] on main "The MLC Public Work Search The accuracy and completeness of The MLC's data is d…" at bounding box center [367, 154] width 735 height 312
paste input "5486"
click at [679, 260] on button "Search" at bounding box center [656, 258] width 72 height 24
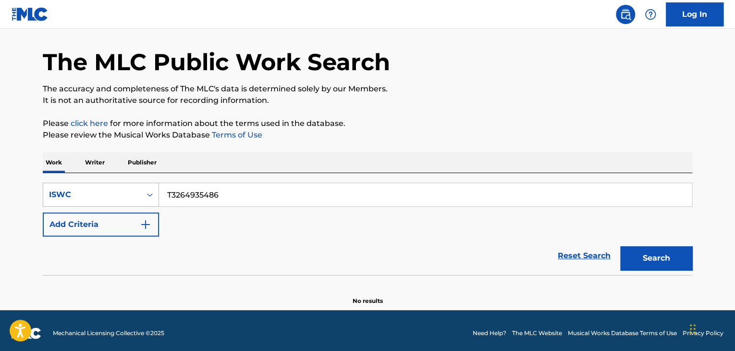
drag, startPoint x: 271, startPoint y: 204, endPoint x: 70, endPoint y: 187, distance: 202.4
click at [63, 187] on div "SearchWithCriteria06e25952-0eee-4a92-9319-d423f6001cd7 ISWC T3264935486" at bounding box center [367, 195] width 649 height 24
paste input "30"
click at [649, 256] on button "Search" at bounding box center [656, 258] width 72 height 24
drag, startPoint x: 244, startPoint y: 191, endPoint x: 90, endPoint y: 175, distance: 154.5
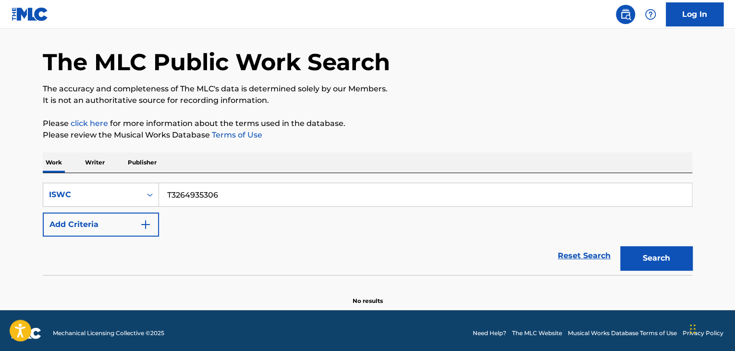
click at [90, 175] on div "SearchWithCriteria06e25952-0eee-4a92-9319-d423f6001cd7 ISWC T3264935306 Add Cri…" at bounding box center [367, 224] width 649 height 102
paste input "73"
click at [651, 252] on button "Search" at bounding box center [656, 258] width 72 height 24
drag, startPoint x: 244, startPoint y: 197, endPoint x: 110, endPoint y: 179, distance: 136.2
click at [87, 180] on div "SearchWithCriteria06e25952-0eee-4a92-9319-d423f6001cd7 ISWC T3264935373 Add Cri…" at bounding box center [367, 224] width 649 height 102
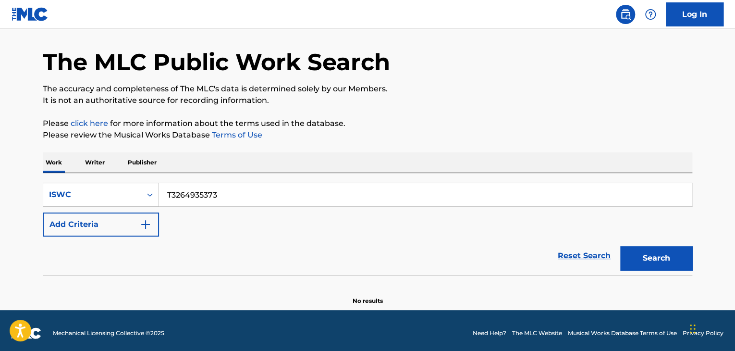
paste input "62"
click at [651, 260] on button "Search" at bounding box center [656, 258] width 72 height 24
drag, startPoint x: 264, startPoint y: 194, endPoint x: 29, endPoint y: 169, distance: 236.7
click at [29, 169] on main "The MLC Public Work Search The accuracy and completeness of The MLC's data is d…" at bounding box center [367, 154] width 735 height 312
paste input "7039"
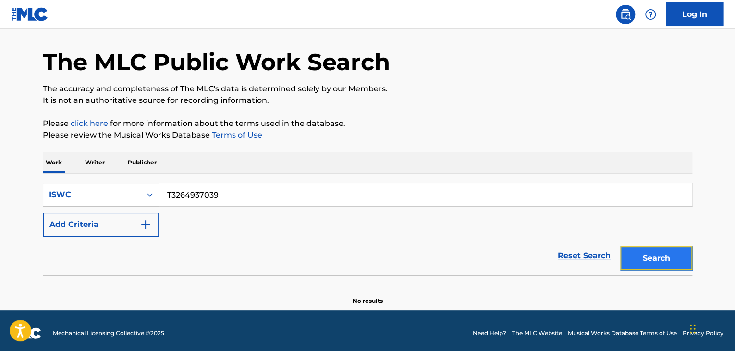
click at [663, 260] on button "Search" at bounding box center [656, 258] width 72 height 24
drag, startPoint x: 240, startPoint y: 183, endPoint x: 55, endPoint y: 161, distance: 186.2
click at [51, 158] on div "Work Writer Publisher SearchWithCriteria06e25952-0eee-4a92-9319-d423f6001cd7 IS…" at bounding box center [367, 228] width 649 height 153
paste input "277"
click at [668, 264] on button "Search" at bounding box center [656, 258] width 72 height 24
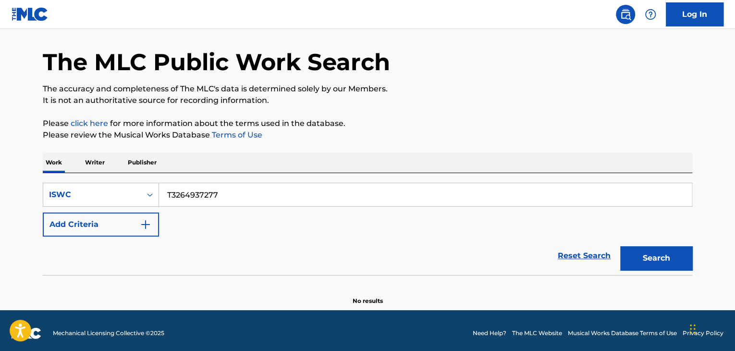
drag, startPoint x: 255, startPoint y: 187, endPoint x: 36, endPoint y: 148, distance: 222.9
click at [56, 154] on div "Work Writer Publisher SearchWithCriteria06e25952-0eee-4a92-9319-d423f6001cd7 IS…" at bounding box center [367, 228] width 649 height 153
paste input "55"
click at [649, 255] on button "Search" at bounding box center [656, 258] width 72 height 24
drag, startPoint x: 281, startPoint y: 186, endPoint x: 31, endPoint y: 171, distance: 250.6
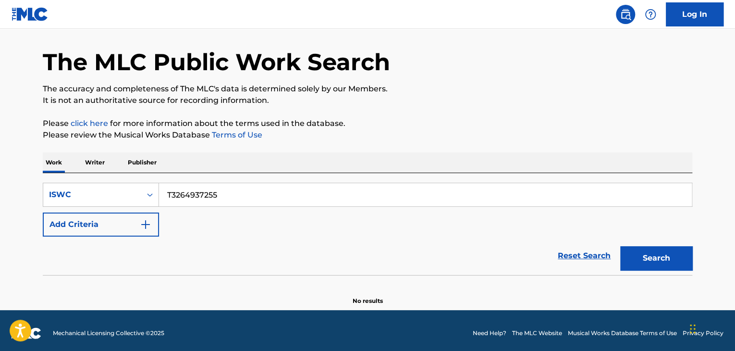
click at [49, 173] on div "SearchWithCriteria06e25952-0eee-4a92-9319-d423f6001cd7 ISWC T3264937255 Add Cri…" at bounding box center [367, 224] width 649 height 102
paste input "084"
click at [679, 255] on button "Search" at bounding box center [656, 258] width 72 height 24
drag, startPoint x: 27, startPoint y: 176, endPoint x: 0, endPoint y: 168, distance: 28.3
click at [0, 168] on main "The MLC Public Work Search The accuracy and completeness of The MLC's data is d…" at bounding box center [367, 154] width 735 height 312
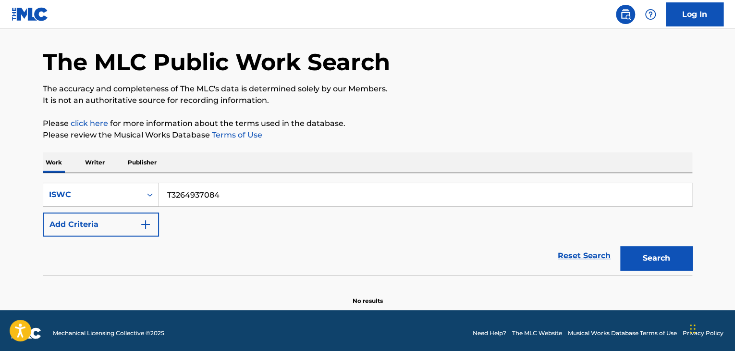
paste input "6967"
click at [645, 256] on button "Search" at bounding box center [656, 258] width 72 height 24
drag, startPoint x: 248, startPoint y: 191, endPoint x: 94, endPoint y: 180, distance: 155.0
click at [97, 181] on div "SearchWithCriteria06e25952-0eee-4a92-9319-d423f6001cd7 ISWC T3264936967 Add Cri…" at bounding box center [367, 224] width 649 height 102
paste input "5475"
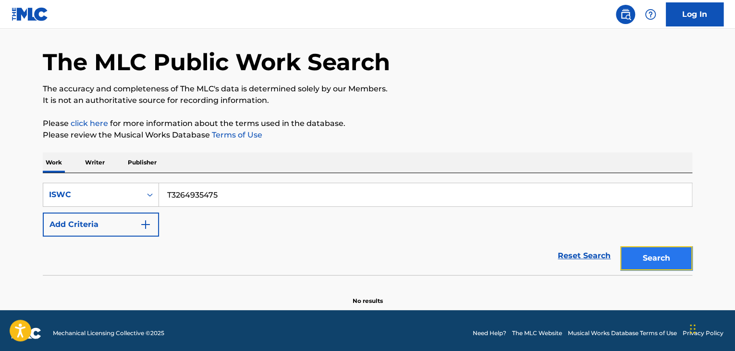
click at [682, 250] on button "Search" at bounding box center [656, 258] width 72 height 24
drag, startPoint x: 117, startPoint y: 172, endPoint x: 0, endPoint y: 140, distance: 121.7
click at [38, 157] on div "The MLC Public Work Search The accuracy and completeness of The MLC's data is d…" at bounding box center [367, 163] width 672 height 283
paste input "180"
click at [669, 258] on button "Search" at bounding box center [656, 258] width 72 height 24
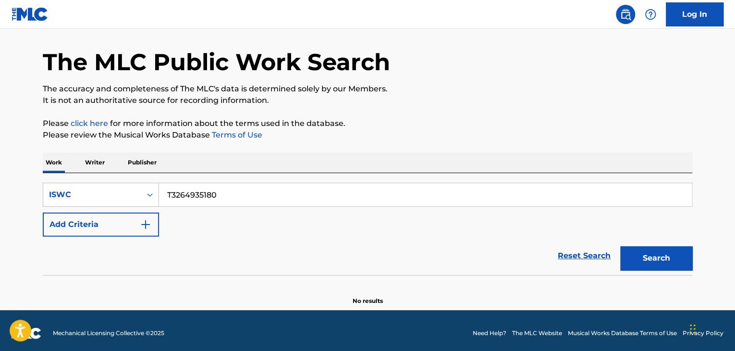
drag, startPoint x: 238, startPoint y: 192, endPoint x: 37, endPoint y: 173, distance: 202.6
click at [33, 173] on div "The MLC Public Work Search The accuracy and completeness of The MLC's data is d…" at bounding box center [367, 163] width 672 height 283
paste input "26"
click at [660, 254] on button "Search" at bounding box center [656, 258] width 72 height 24
drag, startPoint x: 143, startPoint y: 188, endPoint x: 244, endPoint y: 206, distance: 102.4
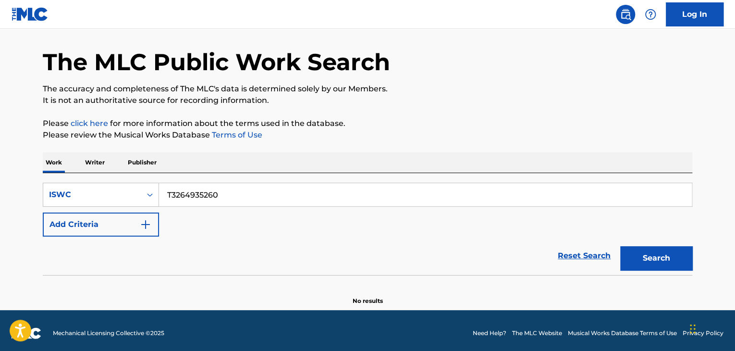
click at [127, 184] on div "SearchWithCriteria06e25952-0eee-4a92-9319-d423f6001cd7 ISWC T3264935260" at bounding box center [367, 195] width 649 height 24
paste input "71"
click at [666, 252] on button "Search" at bounding box center [656, 258] width 72 height 24
drag, startPoint x: 272, startPoint y: 185, endPoint x: 92, endPoint y: 160, distance: 181.8
click at [48, 159] on div "Work Writer Publisher SearchWithCriteria06e25952-0eee-4a92-9319-d423f6001cd7 IS…" at bounding box center [367, 228] width 649 height 153
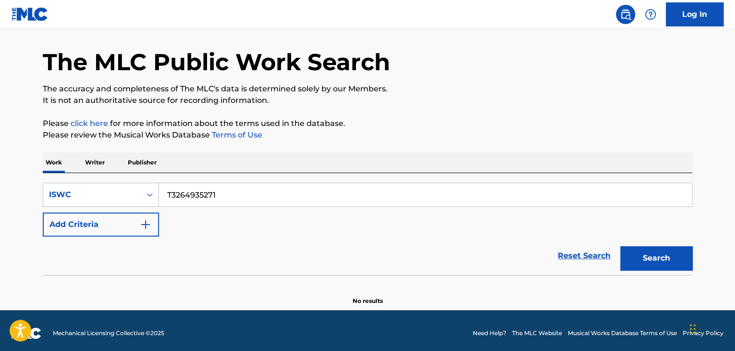
paste input "395"
click at [662, 259] on button "Search" at bounding box center [656, 258] width 72 height 24
drag, startPoint x: 104, startPoint y: 168, endPoint x: 79, endPoint y: 162, distance: 25.1
click at [79, 162] on div "Work Writer Publisher SearchWithCriteria06e25952-0eee-4a92-9319-d423f6001cd7 IS…" at bounding box center [367, 228] width 649 height 153
paste input "4687"
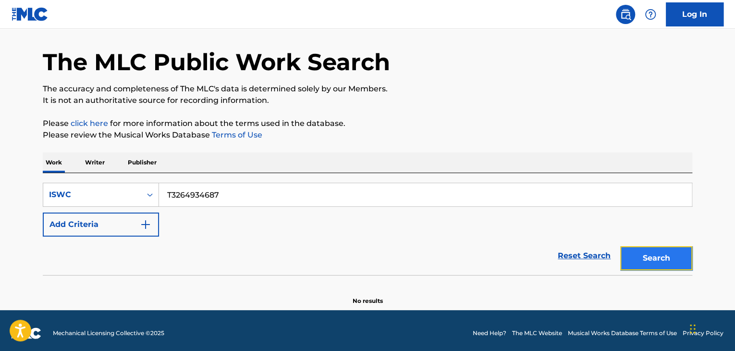
click at [667, 253] on button "Search" at bounding box center [656, 258] width 72 height 24
drag, startPoint x: 223, startPoint y: 197, endPoint x: 93, endPoint y: 185, distance: 130.7
click at [93, 185] on div "SearchWithCriteria06e25952-0eee-4a92-9319-d423f6001cd7 ISWC T3264934687" at bounding box center [367, 195] width 649 height 24
paste input "416"
click at [657, 260] on button "Search" at bounding box center [656, 258] width 72 height 24
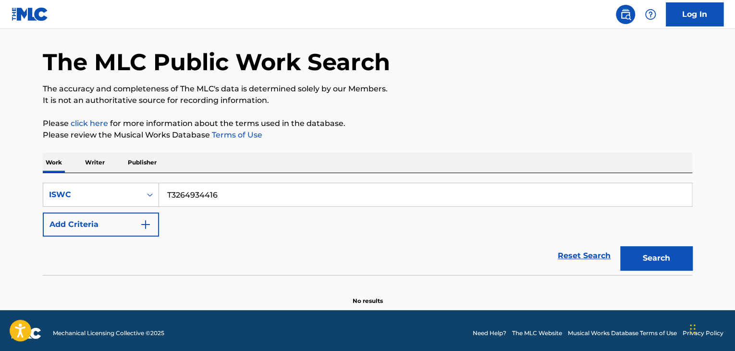
drag, startPoint x: 254, startPoint y: 190, endPoint x: 82, endPoint y: 165, distance: 173.7
click at [95, 168] on div "Work Writer Publisher SearchWithCriteria06e25952-0eee-4a92-9319-d423f6001cd7 IS…" at bounding box center [367, 228] width 649 height 153
paste input "83"
click at [650, 256] on button "Search" at bounding box center [656, 258] width 72 height 24
drag, startPoint x: 206, startPoint y: 192, endPoint x: 59, endPoint y: 182, distance: 147.3
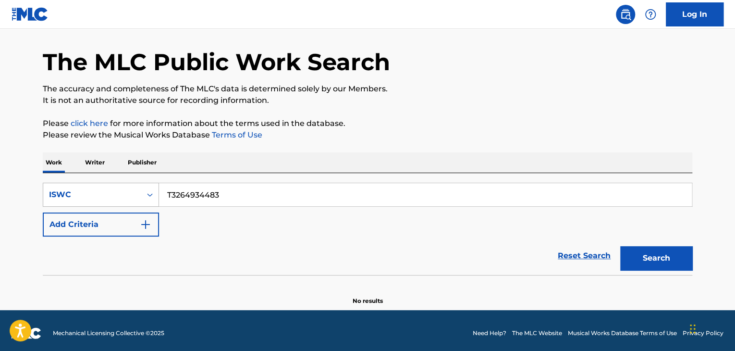
click at [59, 183] on div "SearchWithCriteria06e25952-0eee-4a92-9319-d423f6001cd7 ISWC T3264934483" at bounding box center [367, 195] width 649 height 24
paste input "541"
click at [645, 246] on button "Search" at bounding box center [656, 258] width 72 height 24
drag, startPoint x: 252, startPoint y: 197, endPoint x: 103, endPoint y: 173, distance: 150.8
click at [103, 173] on div "SearchWithCriteria06e25952-0eee-4a92-9319-d423f6001cd7 ISWC T3264934541 Add Cri…" at bounding box center [367, 224] width 649 height 102
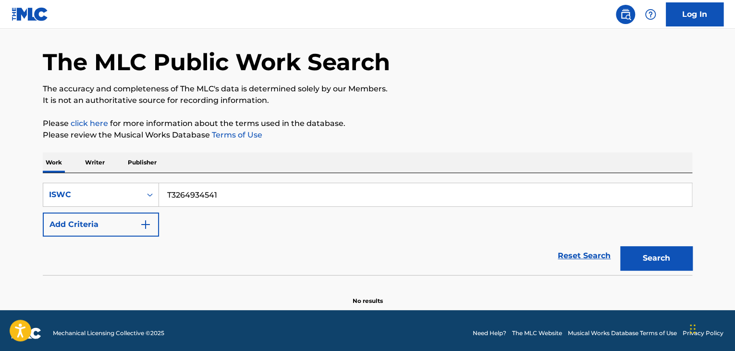
paste input "643"
click at [657, 251] on button "Search" at bounding box center [656, 258] width 72 height 24
drag, startPoint x: 120, startPoint y: 186, endPoint x: 80, endPoint y: 178, distance: 41.2
click at [92, 179] on div "SearchWithCriteria06e25952-0eee-4a92-9319-d423f6001cd7 ISWC T3264934643 Add Cri…" at bounding box center [367, 224] width 649 height 102
paste input "97340"
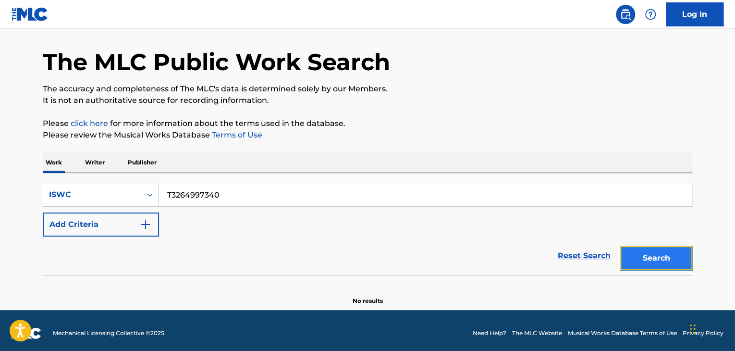
click at [661, 260] on button "Search" at bounding box center [656, 258] width 72 height 24
drag, startPoint x: 43, startPoint y: 170, endPoint x: 7, endPoint y: 164, distance: 36.0
click at [7, 164] on main "The MLC Public Work Search The accuracy and completeness of The MLC's data is d…" at bounding box center [367, 154] width 735 height 312
paste input "34369"
click at [651, 264] on button "Search" at bounding box center [656, 258] width 72 height 24
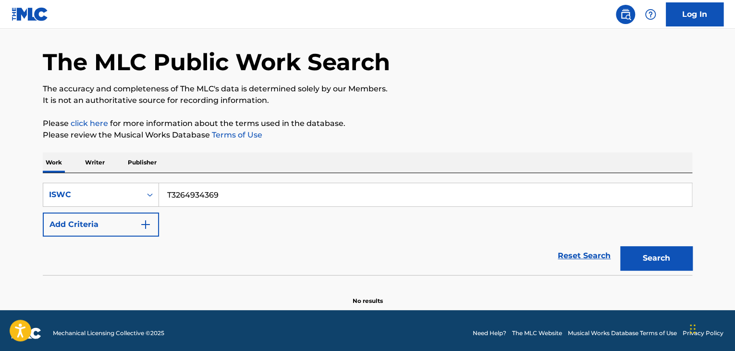
drag, startPoint x: 255, startPoint y: 196, endPoint x: 45, endPoint y: 168, distance: 211.8
click at [45, 168] on div "Work Writer Publisher SearchWithCriteria06e25952-0eee-4a92-9319-d423f6001cd7 IS…" at bounding box center [367, 228] width 649 height 153
paste input "54721"
click at [630, 252] on button "Search" at bounding box center [656, 258] width 72 height 24
drag, startPoint x: 66, startPoint y: 150, endPoint x: 0, endPoint y: 140, distance: 67.0
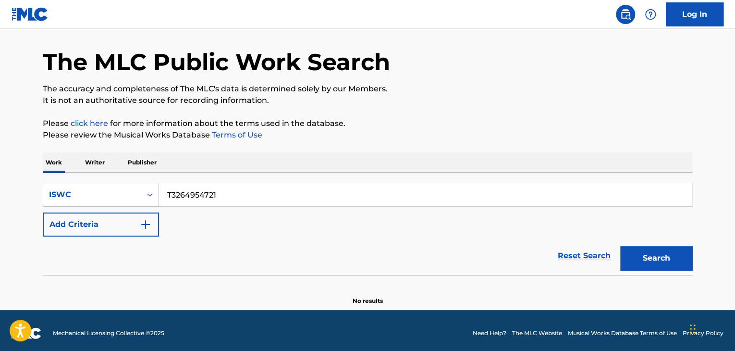
click at [0, 141] on main "The MLC Public Work Search The accuracy and completeness of The MLC's data is d…" at bounding box center [367, 154] width 735 height 312
paste input "46110"
click at [688, 261] on button "Search" at bounding box center [656, 258] width 72 height 24
drag, startPoint x: 219, startPoint y: 195, endPoint x: 43, endPoint y: 158, distance: 180.2
click at [53, 159] on div "Work Writer Publisher SearchWithCriteria06e25952-0eee-4a92-9319-d423f6001cd7 IS…" at bounding box center [367, 228] width 649 height 153
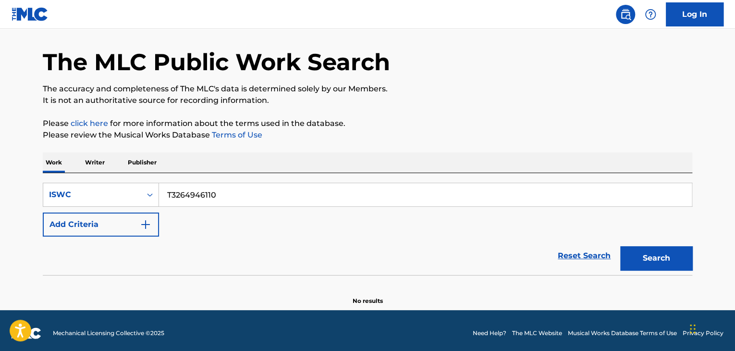
paste input "55213"
click at [636, 256] on button "Search" at bounding box center [656, 258] width 72 height 24
drag, startPoint x: 236, startPoint y: 197, endPoint x: 165, endPoint y: 198, distance: 71.1
click at [70, 178] on div "SearchWithCriteria06e25952-0eee-4a92-9319-d423f6001cd7 ISWC T3264955213 Add Cri…" at bounding box center [367, 224] width 649 height 102
paste input "166"
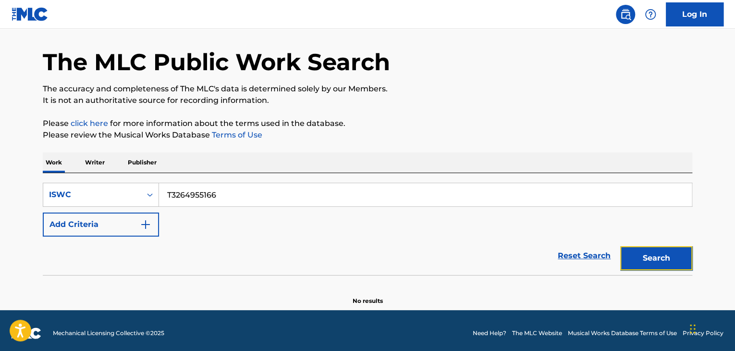
click at [644, 252] on button "Search" at bounding box center [656, 258] width 72 height 24
drag, startPoint x: 125, startPoint y: 187, endPoint x: 176, endPoint y: 185, distance: 50.9
click at [107, 185] on div "SearchWithCriteria06e25952-0eee-4a92-9319-d423f6001cd7 ISWC T3264955166" at bounding box center [367, 195] width 649 height 24
paste input "00"
click at [674, 264] on button "Search" at bounding box center [656, 258] width 72 height 24
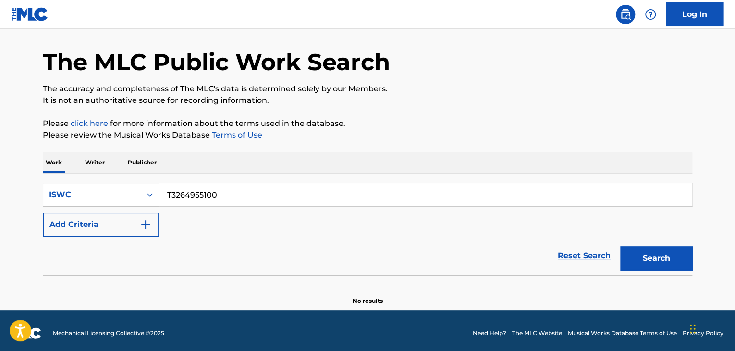
drag, startPoint x: 208, startPoint y: 179, endPoint x: 81, endPoint y: 162, distance: 127.9
click at [91, 164] on div "Work Writer Publisher SearchWithCriteria06e25952-0eee-4a92-9319-d423f6001cd7 IS…" at bounding box center [367, 228] width 649 height 153
paste input "008"
click at [681, 252] on button "Search" at bounding box center [656, 258] width 72 height 24
drag, startPoint x: 240, startPoint y: 206, endPoint x: 102, endPoint y: 171, distance: 141.5
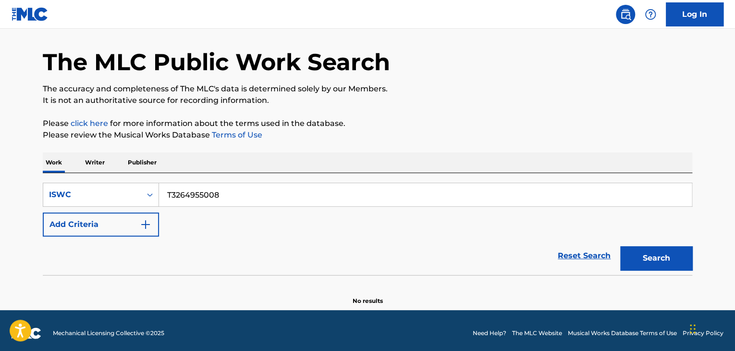
click at [103, 171] on div "Work Writer Publisher SearchWithCriteria06e25952-0eee-4a92-9319-d423f6001cd7 IS…" at bounding box center [367, 228] width 649 height 153
paste input "77669446"
click at [681, 260] on button "Search" at bounding box center [656, 258] width 72 height 24
drag, startPoint x: 207, startPoint y: 185, endPoint x: 8, endPoint y: 169, distance: 199.9
click at [9, 170] on main "The MLC Public Work Search The accuracy and completeness of The MLC's data is d…" at bounding box center [367, 154] width 735 height 312
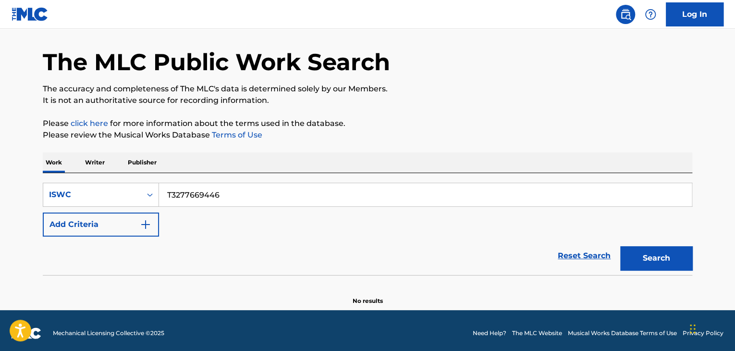
paste input "72123"
click at [645, 254] on button "Search" at bounding box center [656, 258] width 72 height 24
drag, startPoint x: 231, startPoint y: 200, endPoint x: 66, endPoint y: 186, distance: 165.4
click at [85, 187] on div "SearchWithCriteria06e25952-0eee-4a92-9319-d423f6001cd7 ISWC T3277721236" at bounding box center [367, 195] width 649 height 24
paste input "65133895"
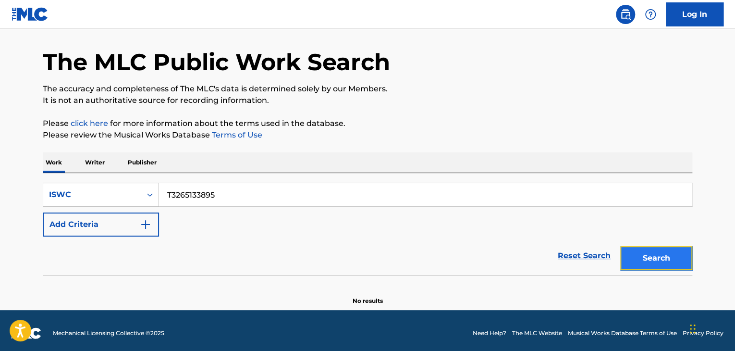
click at [679, 260] on button "Search" at bounding box center [656, 258] width 72 height 24
drag, startPoint x: 256, startPoint y: 194, endPoint x: 44, endPoint y: 170, distance: 212.7
click at [47, 170] on div "Work Writer Publisher SearchWithCriteria06e25952-0eee-4a92-9319-d423f6001cd7 IS…" at bounding box center [367, 228] width 649 height 153
paste input "06"
click at [672, 254] on button "Search" at bounding box center [656, 258] width 72 height 24
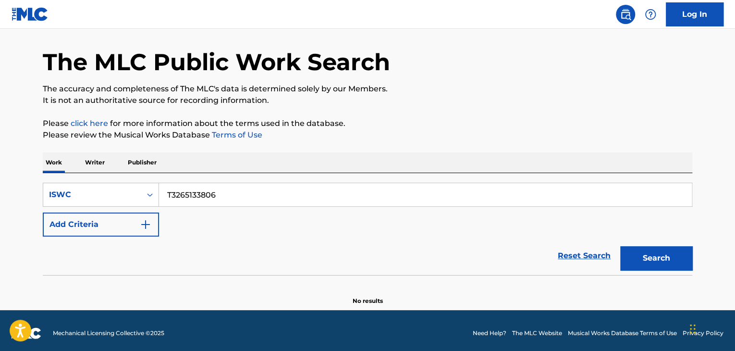
drag, startPoint x: 266, startPoint y: 193, endPoint x: 8, endPoint y: 153, distance: 261.4
click at [0, 157] on main "The MLC Public Work Search The accuracy and completeness of The MLC's data is d…" at bounding box center [367, 154] width 735 height 312
paste input "691"
click at [658, 256] on button "Search" at bounding box center [656, 258] width 72 height 24
drag, startPoint x: 253, startPoint y: 197, endPoint x: 84, endPoint y: 183, distance: 170.1
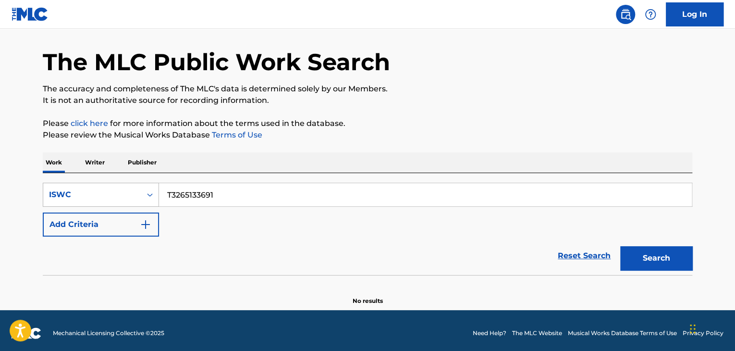
click at [85, 183] on div "SearchWithCriteria06e25952-0eee-4a92-9319-d423f6001cd7 ISWC T3265133691" at bounding box center [367, 195] width 649 height 24
paste input "4939762"
click at [655, 244] on div "Search" at bounding box center [653, 255] width 77 height 38
click at [656, 250] on button "Search" at bounding box center [656, 258] width 72 height 24
drag, startPoint x: 257, startPoint y: 195, endPoint x: 61, endPoint y: 178, distance: 196.7
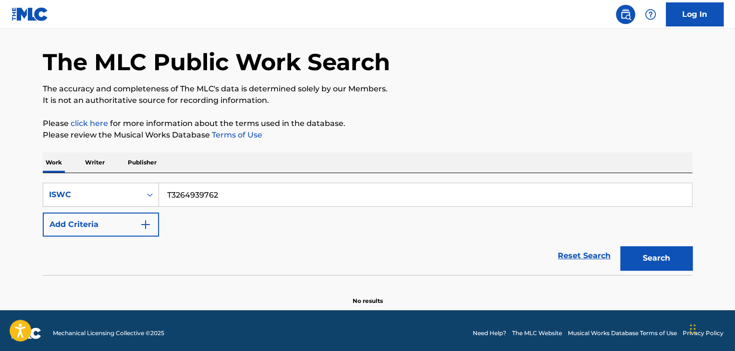
click at [54, 177] on div "SearchWithCriteria06e25952-0eee-4a92-9319-d423f6001cd7 ISWC T3264939762 Add Cri…" at bounding box center [367, 224] width 649 height 102
paste input "933"
click at [652, 247] on button "Search" at bounding box center [656, 258] width 72 height 24
drag, startPoint x: 248, startPoint y: 188, endPoint x: 7, endPoint y: 148, distance: 244.4
click at [25, 149] on main "The MLC Public Work Search The accuracy and completeness of The MLC's data is d…" at bounding box center [367, 154] width 735 height 312
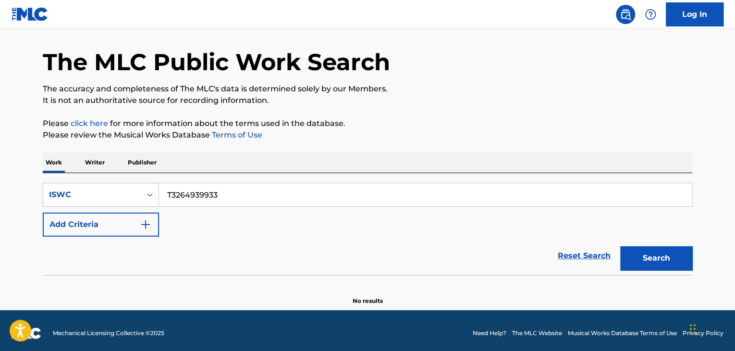
paste input "40725"
click at [657, 253] on button "Search" at bounding box center [656, 258] width 72 height 24
drag, startPoint x: 73, startPoint y: 177, endPoint x: 22, endPoint y: 173, distance: 51.1
click at [34, 175] on div "The MLC Public Work Search The accuracy and completeness of The MLC's data is d…" at bounding box center [367, 163] width 672 height 283
paste input "043"
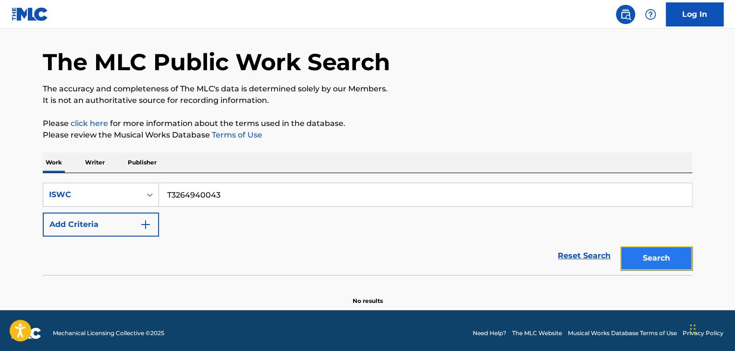
click at [648, 250] on button "Search" at bounding box center [656, 258] width 72 height 24
click at [0, 166] on main "The MLC Public Work Search The accuracy and completeness of The MLC's data is d…" at bounding box center [367, 154] width 735 height 312
paste input "601"
click at [665, 262] on button "Search" at bounding box center [656, 258] width 72 height 24
click at [88, 179] on div "SearchWithCriteria06e25952-0eee-4a92-9319-d423f6001cd7 ISWC T3264940601 Add Cri…" at bounding box center [367, 224] width 649 height 102
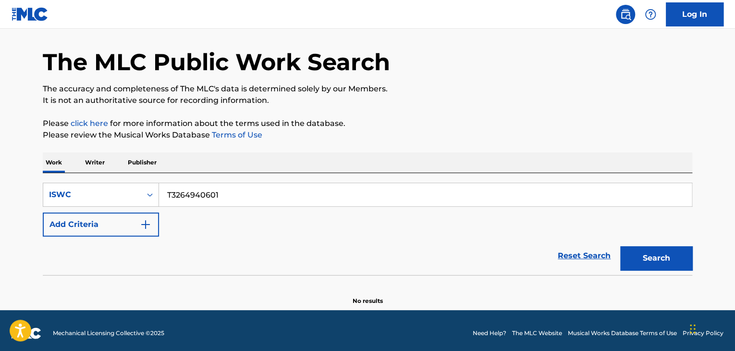
paste input "350"
click at [634, 258] on button "Search" at bounding box center [656, 258] width 72 height 24
drag, startPoint x: 256, startPoint y: 191, endPoint x: 171, endPoint y: 173, distance: 85.8
click at [64, 162] on div "Work Writer Publisher SearchWithCriteria06e25952-0eee-4a92-9319-d423f6001cd7 IS…" at bounding box center [367, 228] width 649 height 153
paste input "441"
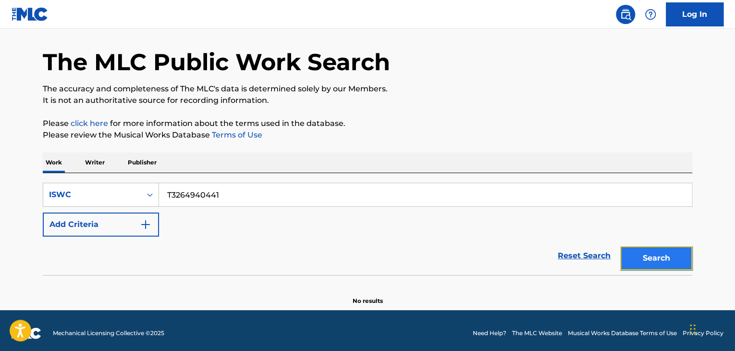
click at [675, 256] on button "Search" at bounding box center [656, 258] width 72 height 24
drag, startPoint x: 190, startPoint y: 181, endPoint x: 108, endPoint y: 168, distance: 83.1
click at [56, 167] on div "Work Writer Publisher SearchWithCriteria06e25952-0eee-4a92-9319-d423f6001cd7 IS…" at bounding box center [367, 228] width 649 height 153
paste input "62525"
click at [684, 259] on button "Search" at bounding box center [656, 258] width 72 height 24
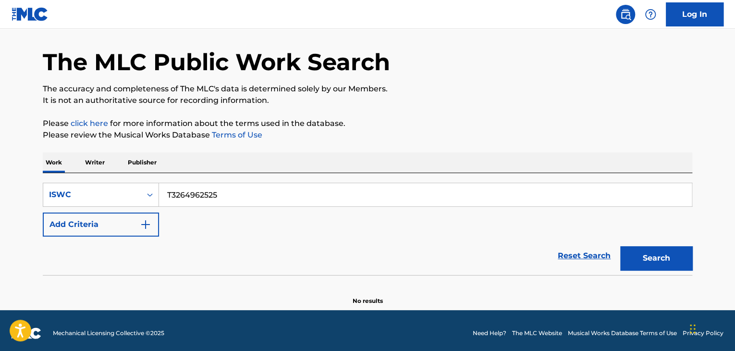
drag, startPoint x: 249, startPoint y: 196, endPoint x: 113, endPoint y: 180, distance: 136.9
click at [113, 180] on div "SearchWithCriteria06e25952-0eee-4a92-9319-d423f6001cd7 ISWC T3264962525 Add Cri…" at bounding box center [367, 224] width 649 height 102
paste input "94394080"
click at [659, 260] on button "Search" at bounding box center [656, 258] width 72 height 24
drag, startPoint x: 266, startPoint y: 192, endPoint x: 119, endPoint y: 175, distance: 148.5
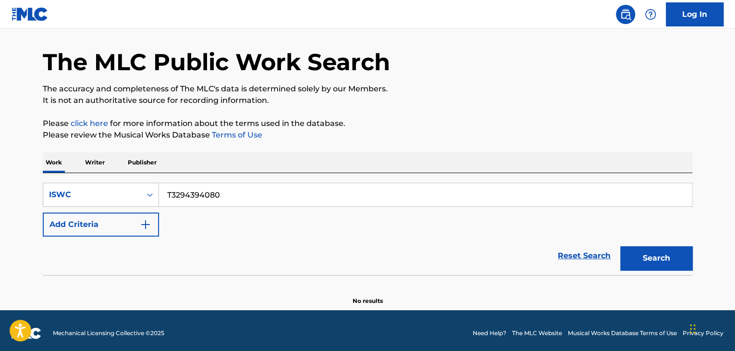
click at [103, 175] on div "SearchWithCriteria06e25952-0eee-4a92-9319-d423f6001cd7 ISWC T3294394080 Add Cri…" at bounding box center [367, 224] width 649 height 102
paste input "82906218"
click at [664, 261] on button "Search" at bounding box center [656, 258] width 72 height 24
click at [73, 174] on div "SearchWithCriteria06e25952-0eee-4a92-9319-d423f6001cd7 ISWC T3282906218 Add Cri…" at bounding box center [367, 224] width 649 height 102
paste input "9094862"
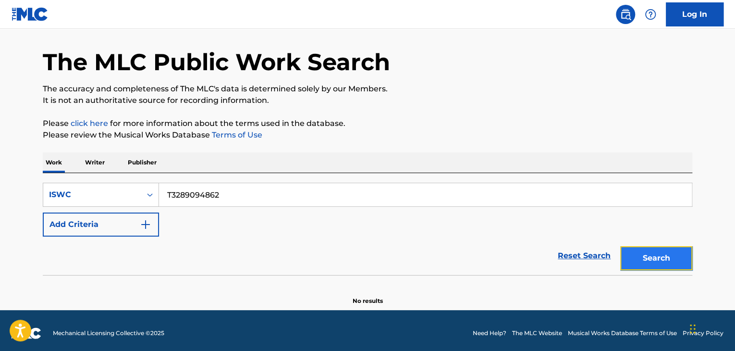
click at [673, 252] on button "Search" at bounding box center [656, 258] width 72 height 24
drag, startPoint x: 244, startPoint y: 190, endPoint x: 82, endPoint y: 177, distance: 161.9
click at [82, 177] on div "SearchWithCriteria06e25952-0eee-4a92-9319-d423f6001cd7 ISWC T3289094862 Add Cri…" at bounding box center [367, 224] width 649 height 102
paste input "8960890"
click at [639, 257] on button "Search" at bounding box center [656, 258] width 72 height 24
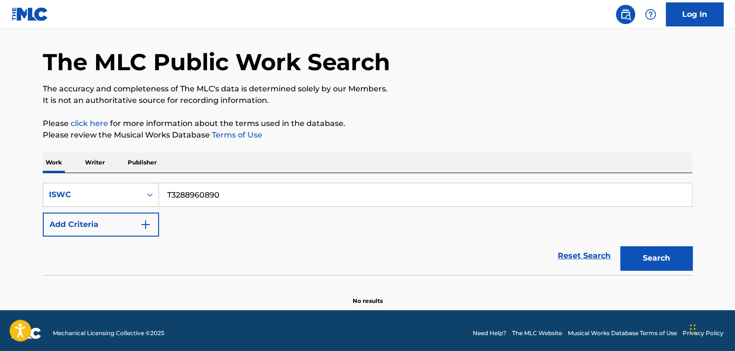
drag, startPoint x: 238, startPoint y: 196, endPoint x: 71, endPoint y: 163, distance: 170.4
click at [71, 163] on div "Work Writer Publisher SearchWithCriteria06e25952-0eee-4a92-9319-d423f6001cd7 IS…" at bounding box center [367, 228] width 649 height 153
paste input "9010302"
click at [680, 258] on button "Search" at bounding box center [656, 258] width 72 height 24
drag, startPoint x: 221, startPoint y: 188, endPoint x: 23, endPoint y: 165, distance: 199.3
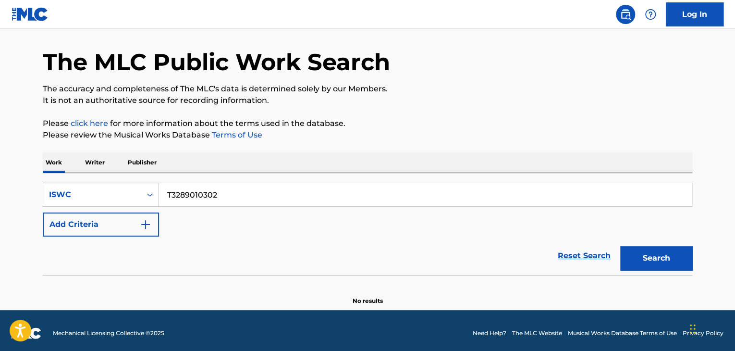
click at [23, 165] on main "The MLC Public Work Search The accuracy and completeness of The MLC's data is d…" at bounding box center [367, 154] width 735 height 312
paste input "8960801"
click at [647, 260] on button "Search" at bounding box center [656, 258] width 72 height 24
drag, startPoint x: 231, startPoint y: 182, endPoint x: 131, endPoint y: 175, distance: 99.6
click at [145, 177] on div "SearchWithCriteria06e25952-0eee-4a92-9319-d423f6001cd7 ISWC T3288960801 Add Cri…" at bounding box center [367, 224] width 649 height 102
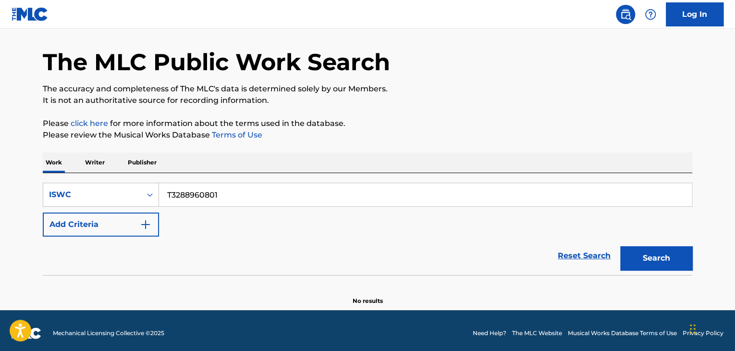
paste input "9010222"
click at [642, 268] on button "Search" at bounding box center [656, 258] width 72 height 24
drag, startPoint x: 261, startPoint y: 197, endPoint x: 44, endPoint y: 169, distance: 219.4
click at [44, 169] on div "Work Writer Publisher SearchWithCriteria06e25952-0eee-4a92-9319-d423f6001cd7 IS…" at bounding box center [367, 228] width 649 height 153
paste input "896073"
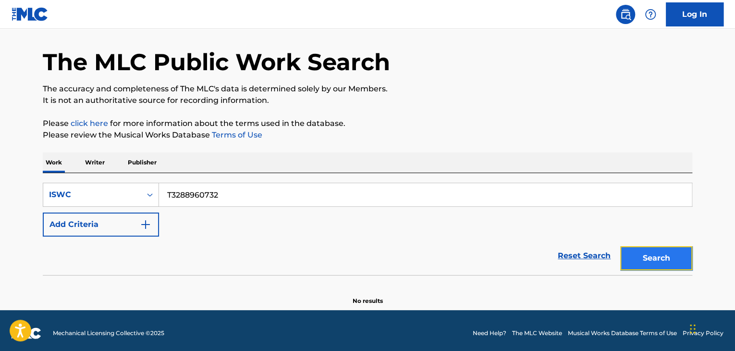
click at [643, 254] on button "Search" at bounding box center [656, 258] width 72 height 24
drag, startPoint x: 265, startPoint y: 196, endPoint x: 134, endPoint y: 177, distance: 132.5
click at [140, 178] on div "SearchWithCriteria06e25952-0eee-4a92-9319-d423f6001cd7 ISWC T3288960732 Add Cri…" at bounding box center [367, 224] width 649 height 102
paste input "9010164"
click at [663, 254] on button "Search" at bounding box center [656, 258] width 72 height 24
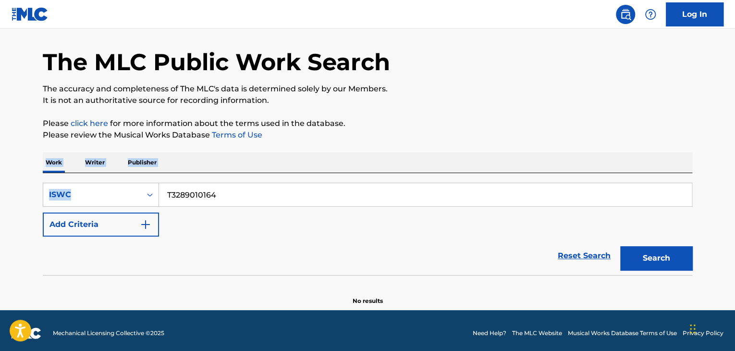
drag, startPoint x: 205, startPoint y: 179, endPoint x: 0, endPoint y: 154, distance: 206.5
click at [0, 154] on main "The MLC Public Work Search The accuracy and completeness of The MLC's data is d…" at bounding box center [367, 154] width 735 height 312
click at [200, 219] on div "SearchWithCriteria06e25952-0eee-4a92-9319-d423f6001cd7 ISWC T3289010164 Add Cri…" at bounding box center [367, 210] width 649 height 54
drag, startPoint x: 242, startPoint y: 195, endPoint x: 56, endPoint y: 176, distance: 186.9
click at [56, 176] on div "SearchWithCriteria06e25952-0eee-4a92-9319-d423f6001cd7 ISWC T3289010164 Add Cri…" at bounding box center [367, 224] width 649 height 102
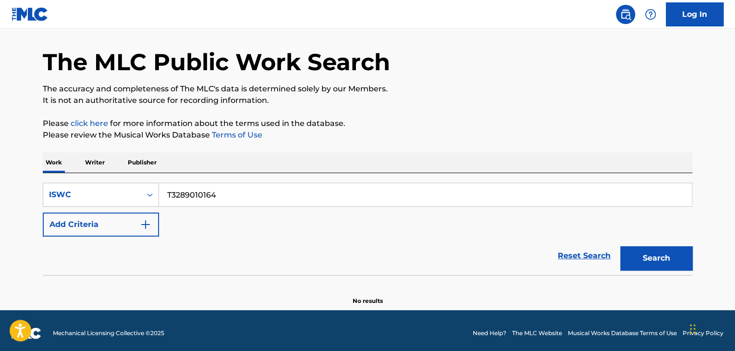
paste input "8960685"
click at [639, 250] on button "Search" at bounding box center [656, 258] width 72 height 24
drag, startPoint x: 131, startPoint y: 177, endPoint x: 89, endPoint y: 168, distance: 42.4
click at [89, 168] on div "Work Writer Publisher SearchWithCriteria06e25952-0eee-4a92-9319-d423f6001cd7 IS…" at bounding box center [367, 228] width 649 height 153
paste input "9010119"
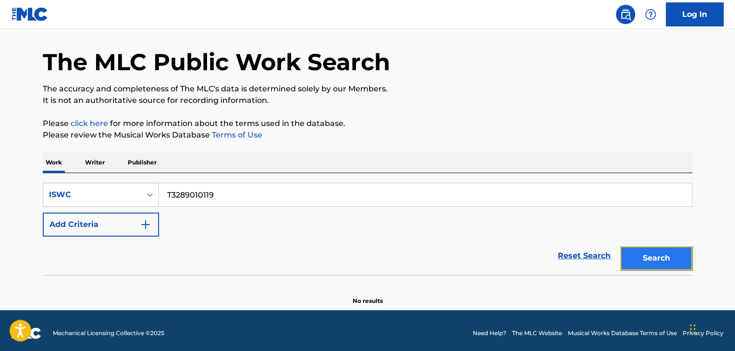
click at [657, 255] on button "Search" at bounding box center [656, 258] width 72 height 24
drag, startPoint x: 227, startPoint y: 192, endPoint x: 9, endPoint y: 170, distance: 219.2
click at [9, 170] on main "The MLC Public Work Search The accuracy and completeness of The MLC's data is d…" at bounding box center [367, 154] width 735 height 312
paste input "8960618"
click at [618, 252] on div "Search" at bounding box center [653, 255] width 77 height 38
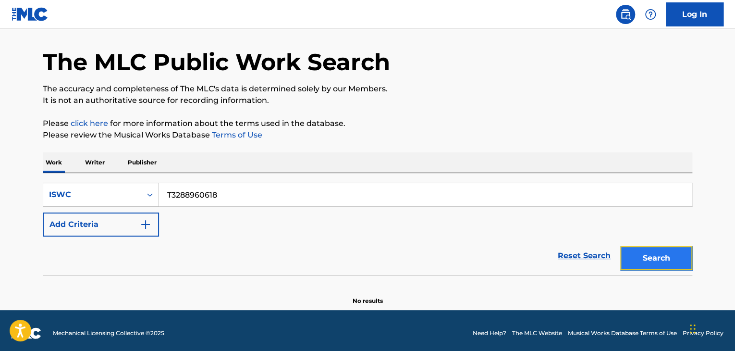
click at [645, 259] on button "Search" at bounding box center [656, 258] width 72 height 24
drag, startPoint x: 156, startPoint y: 180, endPoint x: 69, endPoint y: 173, distance: 87.7
click at [72, 173] on div "SearchWithCriteria06e25952-0eee-4a92-9319-d423f6001cd7 ISWC T3288960618 Add Cri…" at bounding box center [367, 224] width 649 height 102
paste input "9010073"
click at [682, 262] on button "Search" at bounding box center [656, 258] width 72 height 24
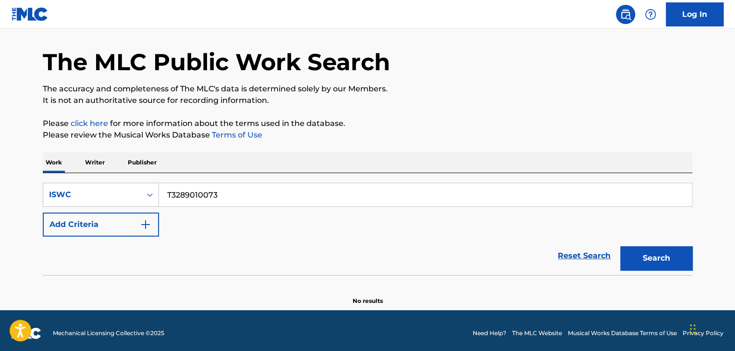
click at [55, 180] on div "SearchWithCriteria06e25952-0eee-4a92-9319-d423f6001cd7 ISWC T3289010073 Add Cri…" at bounding box center [367, 224] width 649 height 102
paste input "8961100"
click at [675, 256] on button "Search" at bounding box center [656, 258] width 72 height 24
drag, startPoint x: 167, startPoint y: 198, endPoint x: 79, endPoint y: 181, distance: 90.1
click at [79, 181] on div "SearchWithCriteria06e25952-0eee-4a92-9319-d423f6001cd7 ISWC T3288961100 Add Cri…" at bounding box center [367, 224] width 649 height 102
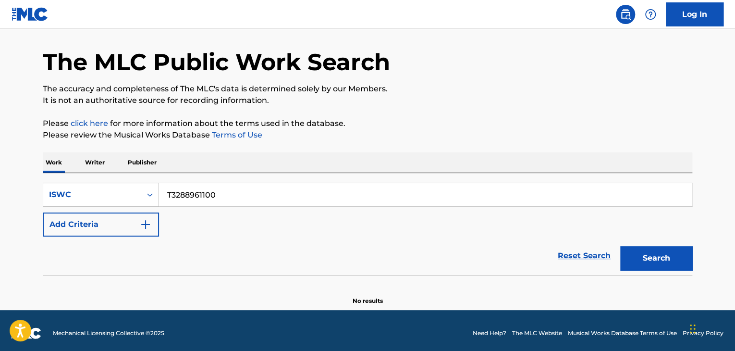
paste input "94394717"
click at [674, 262] on button "Search" at bounding box center [656, 258] width 72 height 24
drag, startPoint x: 247, startPoint y: 197, endPoint x: 0, endPoint y: 158, distance: 249.9
click at [0, 158] on main "The MLC Public Work Search The accuracy and completeness of The MLC's data is d…" at bounding box center [367, 154] width 735 height 312
paste input "461879"
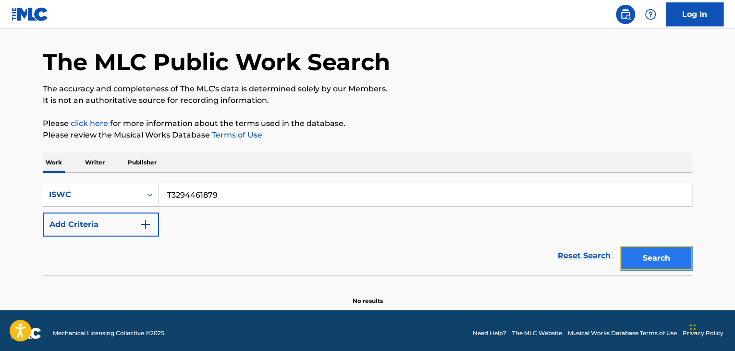
click at [671, 254] on button "Search" at bounding box center [656, 258] width 72 height 24
drag, startPoint x: 150, startPoint y: 187, endPoint x: 7, endPoint y: 162, distance: 145.3
click at [7, 162] on main "The MLC Public Work Search The accuracy and completeness of The MLC's data is d…" at bounding box center [367, 154] width 735 height 312
paste input "13"
click at [664, 262] on button "Search" at bounding box center [656, 258] width 72 height 24
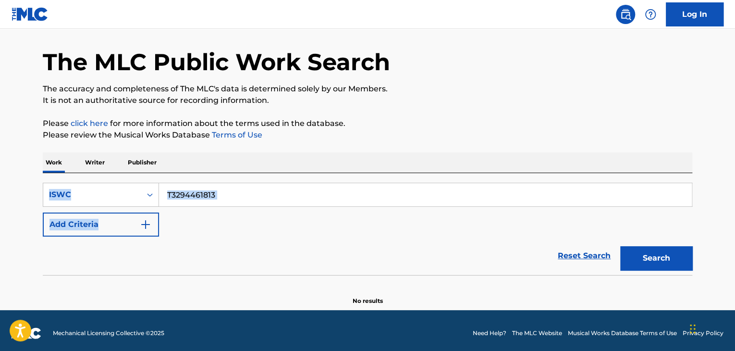
drag, startPoint x: 290, startPoint y: 212, endPoint x: 4, endPoint y: 172, distance: 288.5
click at [4, 172] on main "The MLC Public Work Search The accuracy and completeness of The MLC's data is d…" at bounding box center [367, 154] width 735 height 312
click at [208, 225] on div "SearchWithCriteria06e25952-0eee-4a92-9319-d423f6001cd7 ISWC T3294461813 Add Cri…" at bounding box center [367, 210] width 649 height 54
drag, startPoint x: 246, startPoint y: 193, endPoint x: 55, endPoint y: 170, distance: 192.6
click at [57, 170] on div "Work Writer Publisher SearchWithCriteria06e25952-0eee-4a92-9319-d423f6001cd7 IS…" at bounding box center [367, 228] width 649 height 153
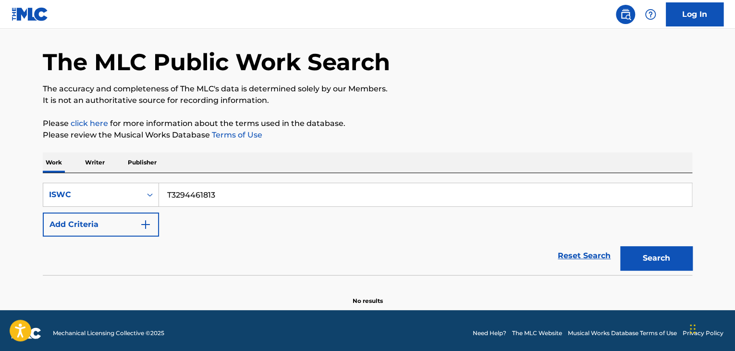
paste input "394900"
click at [657, 261] on button "Search" at bounding box center [656, 258] width 72 height 24
drag, startPoint x: 138, startPoint y: 189, endPoint x: 80, endPoint y: 190, distance: 58.1
click at [80, 190] on div "SearchWithCriteria06e25952-0eee-4a92-9319-d423f6001cd7 ISWC T3294394900" at bounding box center [367, 195] width 649 height 24
paste input "615"
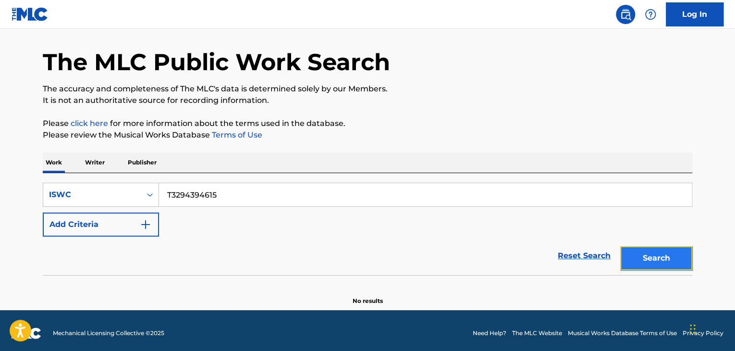
click at [647, 247] on button "Search" at bounding box center [656, 258] width 72 height 24
drag, startPoint x: 117, startPoint y: 199, endPoint x: 54, endPoint y: 195, distance: 63.1
click at [60, 195] on div "SearchWithCriteria06e25952-0eee-4a92-9319-d423f6001cd7 ISWC T3294394615" at bounding box center [367, 195] width 649 height 24
paste input "461608"
drag, startPoint x: 240, startPoint y: 199, endPoint x: 47, endPoint y: 185, distance: 193.6
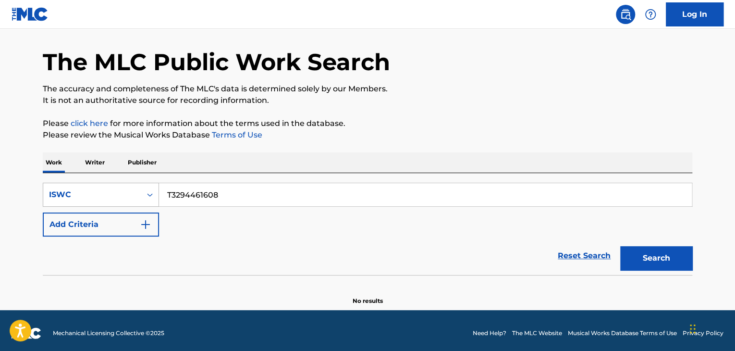
click at [47, 185] on div "SearchWithCriteria06e25952-0eee-4a92-9319-d423f6001cd7 ISWC T3294461608" at bounding box center [367, 195] width 649 height 24
paste input "89010006"
click at [666, 256] on button "Search" at bounding box center [656, 258] width 72 height 24
drag, startPoint x: 241, startPoint y: 196, endPoint x: 117, endPoint y: 189, distance: 124.1
click at [117, 189] on div "SearchWithCriteria06e25952-0eee-4a92-9319-d423f6001cd7 ISWC T3289010006" at bounding box center [367, 195] width 649 height 24
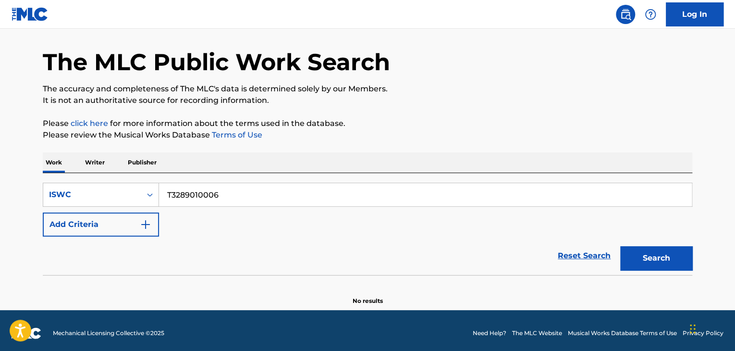
paste input "8961031"
drag, startPoint x: 667, startPoint y: 259, endPoint x: 665, endPoint y: 266, distance: 7.1
click at [667, 259] on button "Search" at bounding box center [656, 258] width 72 height 24
drag, startPoint x: 134, startPoint y: 183, endPoint x: 129, endPoint y: 183, distance: 5.3
click at [129, 183] on div "SearchWithCriteria06e25952-0eee-4a92-9319-d423f6001cd7 ISWC T3288961031" at bounding box center [367, 195] width 649 height 24
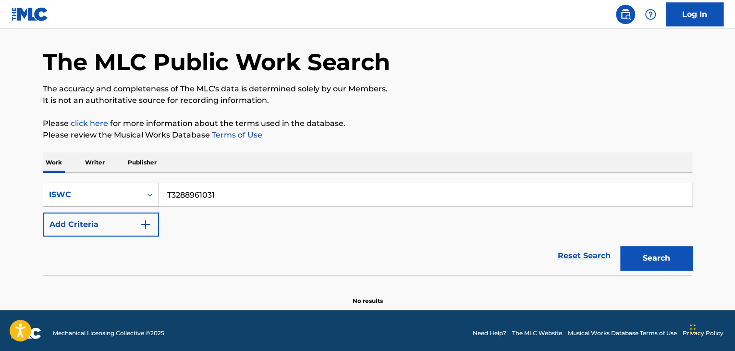
paste input "9009952"
click at [634, 254] on button "Search" at bounding box center [656, 258] width 72 height 24
drag, startPoint x: 249, startPoint y: 195, endPoint x: 121, endPoint y: 185, distance: 129.0
click at [97, 186] on div "SearchWithCriteria06e25952-0eee-4a92-9319-d423f6001cd7 ISWC T3289009952" at bounding box center [367, 195] width 649 height 24
paste input "8960936"
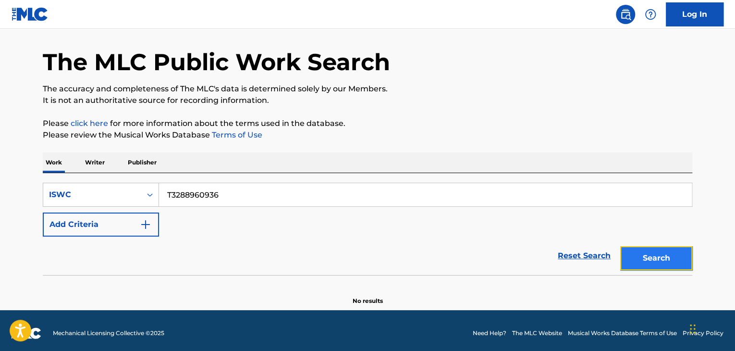
click at [657, 253] on button "Search" at bounding box center [656, 258] width 72 height 24
drag, startPoint x: 223, startPoint y: 196, endPoint x: 76, endPoint y: 152, distance: 153.0
click at [111, 168] on div "Work Writer Publisher SearchWithCriteria06e25952-0eee-4a92-9319-d423f6001cd7 IS…" at bounding box center [367, 228] width 649 height 153
paste input "9009883"
click at [652, 254] on button "Search" at bounding box center [656, 258] width 72 height 24
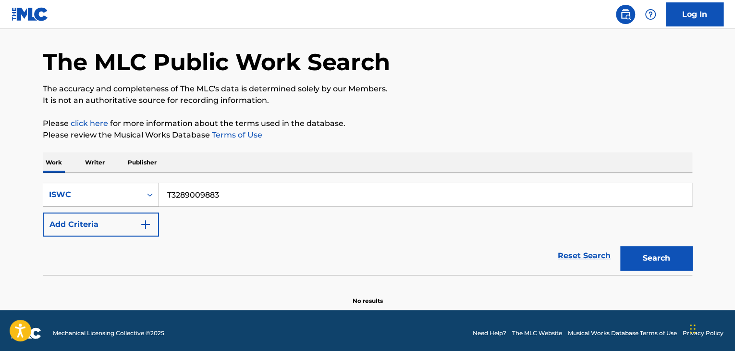
drag, startPoint x: 158, startPoint y: 187, endPoint x: 59, endPoint y: 182, distance: 98.6
click at [59, 183] on div "SearchWithCriteria06e25952-0eee-4a92-9319-d423f6001cd7 ISWC T3289009883" at bounding box center [367, 195] width 649 height 24
paste input "8960867"
click at [645, 259] on button "Search" at bounding box center [656, 258] width 72 height 24
drag, startPoint x: 244, startPoint y: 193, endPoint x: 61, endPoint y: 180, distance: 183.5
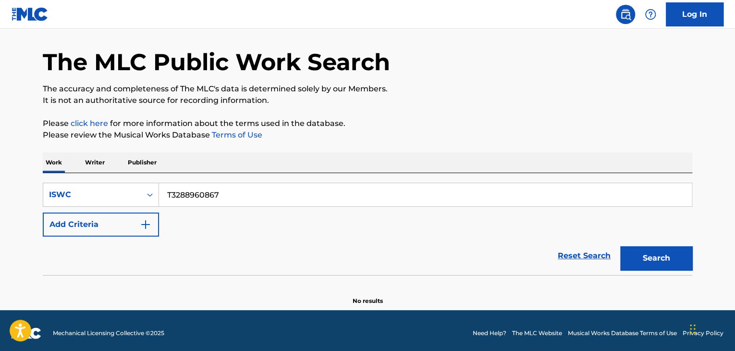
click at [61, 180] on div "SearchWithCriteria06e25952-0eee-4a92-9319-d423f6001cd7 ISWC T3288960867 Add Cri…" at bounding box center [367, 224] width 649 height 102
paste
click at [657, 256] on button "Search" at bounding box center [656, 258] width 72 height 24
drag, startPoint x: 134, startPoint y: 178, endPoint x: 123, endPoint y: 174, distance: 12.2
click at [111, 176] on div "SearchWithCriteria06e25952-0eee-4a92-9319-d423f6001cd7 ISWC T3289010426 Add Cri…" at bounding box center [367, 224] width 649 height 102
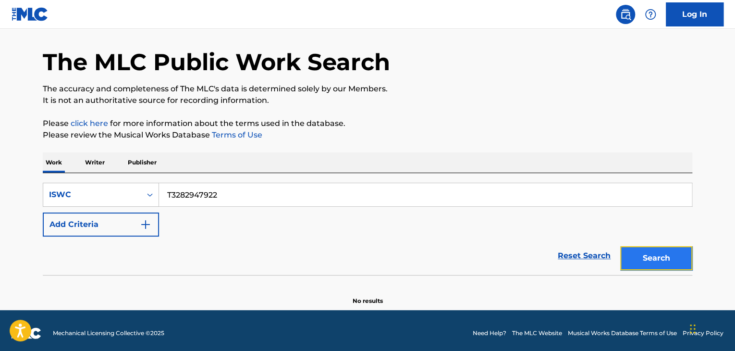
click at [681, 264] on button "Search" at bounding box center [656, 258] width 72 height 24
click at [86, 180] on div "SearchWithCriteria06e25952-0eee-4a92-9319-d423f6001cd7 ISWC T3282947922 Add Cri…" at bounding box center [367, 224] width 649 height 102
click at [634, 267] on button "Search" at bounding box center [656, 258] width 72 height 24
click at [103, 195] on div "SearchWithCriteria06e25952-0eee-4a92-9319-d423f6001cd7 ISWC T3288960812" at bounding box center [367, 195] width 649 height 24
click at [663, 255] on button "Search" at bounding box center [656, 258] width 72 height 24
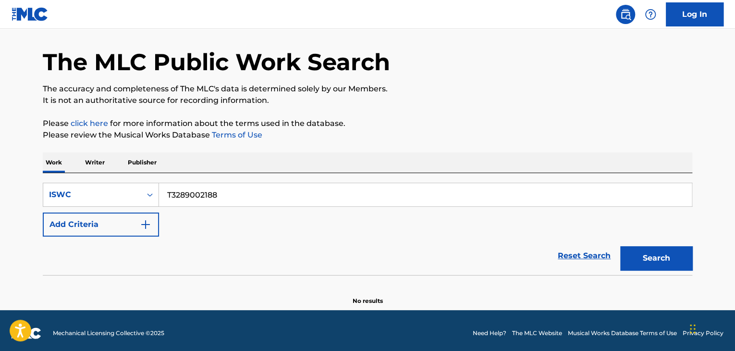
drag, startPoint x: 245, startPoint y: 205, endPoint x: 90, endPoint y: 178, distance: 157.9
click at [90, 178] on div "SearchWithCriteria06e25952-0eee-4a92-9319-d423f6001cd7 ISWC T3289002188 Add Cri…" at bounding box center [367, 224] width 649 height 102
click at [669, 256] on button "Search" at bounding box center [656, 258] width 72 height 24
drag, startPoint x: 231, startPoint y: 195, endPoint x: 77, endPoint y: 196, distance: 154.7
click at [61, 189] on div "SearchWithCriteria06e25952-0eee-4a92-9319-d423f6001cd7 ISWC T3289010391" at bounding box center [367, 195] width 649 height 24
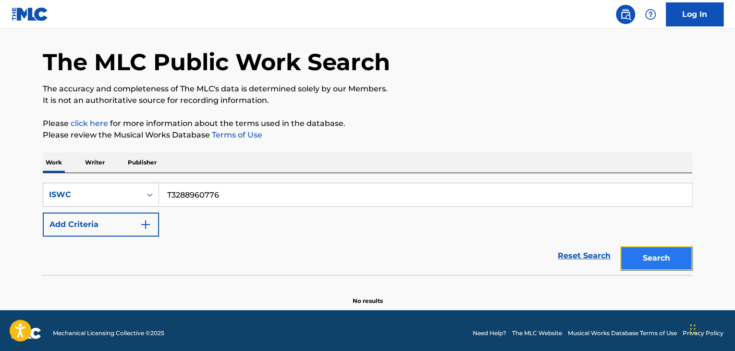
click at [683, 248] on button "Search" at bounding box center [656, 258] width 72 height 24
drag, startPoint x: 259, startPoint y: 189, endPoint x: 95, endPoint y: 167, distance: 165.7
click at [95, 167] on div "Work Writer Publisher SearchWithCriteria06e25952-0eee-4a92-9319-d423f6001cd7 IS…" at bounding box center [367, 228] width 649 height 153
click at [676, 259] on button "Search" at bounding box center [656, 258] width 72 height 24
drag, startPoint x: 159, startPoint y: 191, endPoint x: 37, endPoint y: 180, distance: 123.4
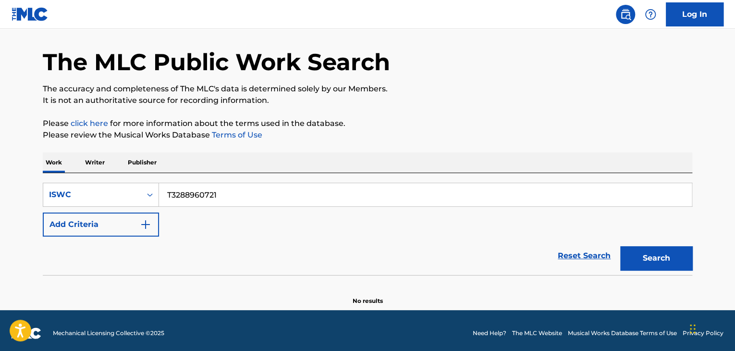
click at [38, 181] on div "The MLC Public Work Search The accuracy and completeness of The MLC's data is d…" at bounding box center [367, 163] width 672 height 283
click at [676, 258] on button "Search" at bounding box center [656, 258] width 72 height 24
drag, startPoint x: 33, startPoint y: 160, endPoint x: 1, endPoint y: 150, distance: 33.7
click at [8, 153] on main "The MLC Public Work Search The accuracy and completeness of The MLC's data is d…" at bounding box center [367, 154] width 735 height 312
click at [674, 256] on button "Search" at bounding box center [656, 258] width 72 height 24
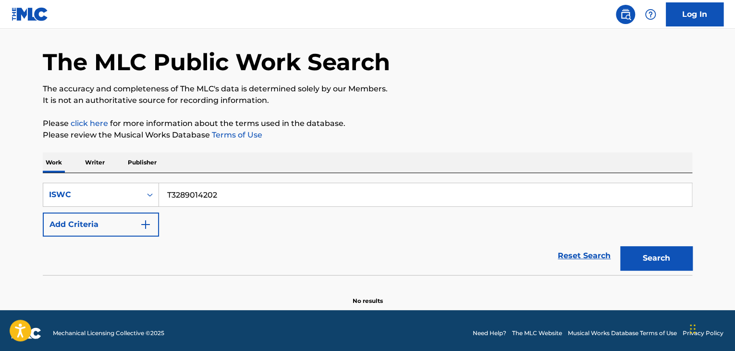
drag, startPoint x: 31, startPoint y: 167, endPoint x: 25, endPoint y: 155, distance: 13.3
click at [0, 158] on main "The MLC Public Work Search The accuracy and completeness of The MLC's data is d…" at bounding box center [367, 154] width 735 height 312
click at [674, 259] on button "Search" at bounding box center [656, 258] width 72 height 24
drag, startPoint x: 161, startPoint y: 187, endPoint x: 122, endPoint y: 181, distance: 39.4
click at [123, 181] on div "SearchWithCriteria06e25952-0eee-4a92-9319-d423f6001cd7 ISWC T3289014155 Add Cri…" at bounding box center [367, 224] width 649 height 102
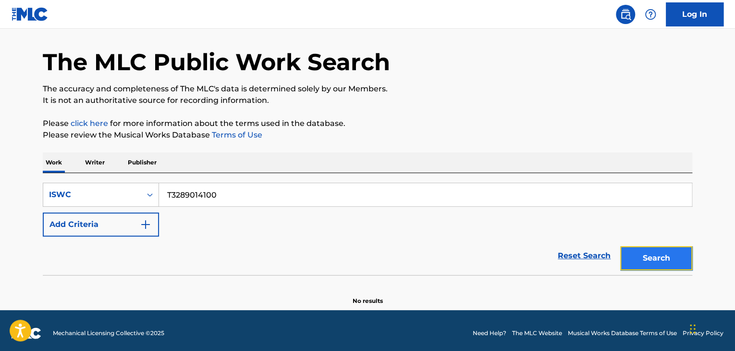
click at [667, 259] on button "Search" at bounding box center [656, 258] width 72 height 24
drag, startPoint x: 171, startPoint y: 188, endPoint x: 19, endPoint y: 175, distance: 152.3
click at [19, 176] on main "The MLC Public Work Search The accuracy and completeness of The MLC's data is d…" at bounding box center [367, 154] width 735 height 312
click at [666, 264] on button "Search" at bounding box center [656, 258] width 72 height 24
drag, startPoint x: 257, startPoint y: 198, endPoint x: 66, endPoint y: 160, distance: 195.4
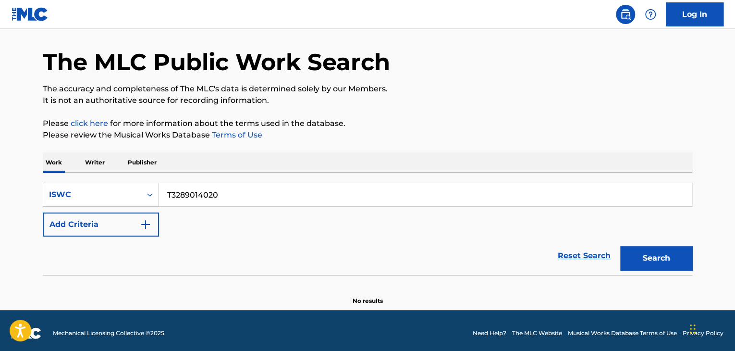
click at [13, 157] on main "The MLC Public Work Search The accuracy and completeness of The MLC's data is d…" at bounding box center [367, 154] width 735 height 312
click at [659, 249] on button "Search" at bounding box center [656, 258] width 72 height 24
drag, startPoint x: 90, startPoint y: 183, endPoint x: 50, endPoint y: 185, distance: 39.9
click at [51, 185] on div "SearchWithCriteria06e25952-0eee-4a92-9319-d423f6001cd7 ISWC T3288960607" at bounding box center [367, 195] width 649 height 24
click at [667, 254] on button "Search" at bounding box center [656, 258] width 72 height 24
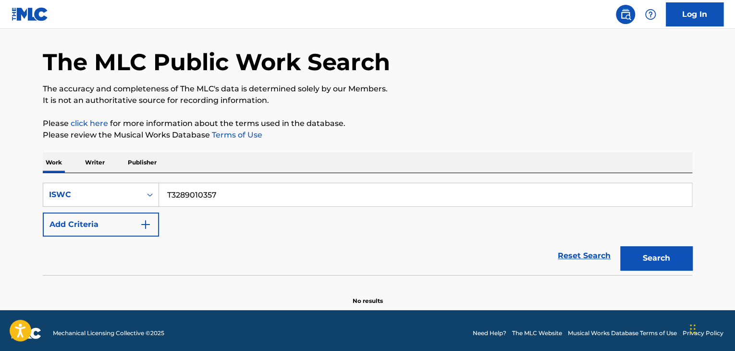
drag, startPoint x: 200, startPoint y: 203, endPoint x: 37, endPoint y: 184, distance: 164.8
click at [38, 186] on div "The MLC Public Work Search The accuracy and completeness of The MLC's data is d…" at bounding box center [367, 163] width 672 height 283
click at [676, 253] on button "Search" at bounding box center [656, 258] width 72 height 24
drag, startPoint x: 133, startPoint y: 177, endPoint x: 0, endPoint y: 171, distance: 133.2
click at [13, 171] on main "The MLC Public Work Search The accuracy and completeness of The MLC's data is d…" at bounding box center [367, 154] width 735 height 312
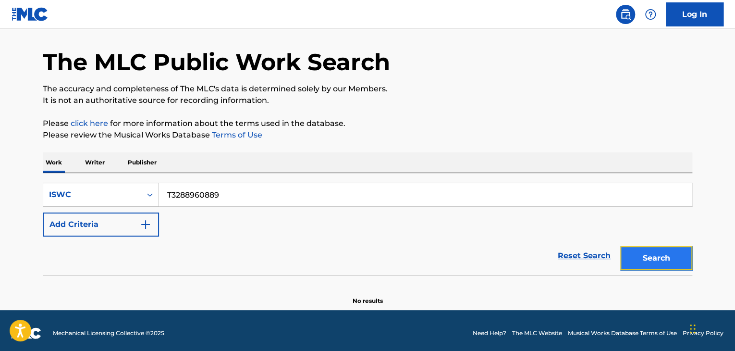
click at [654, 254] on button "Search" at bounding box center [656, 258] width 72 height 24
drag, startPoint x: 148, startPoint y: 180, endPoint x: 119, endPoint y: 184, distance: 29.6
click at [74, 175] on div "SearchWithCriteria06e25952-0eee-4a92-9319-d423f6001cd7 ISWC T3288960889 Add Cri…" at bounding box center [367, 224] width 649 height 102
click at [644, 260] on button "Search" at bounding box center [656, 258] width 72 height 24
drag, startPoint x: 308, startPoint y: 196, endPoint x: 96, endPoint y: 195, distance: 212.3
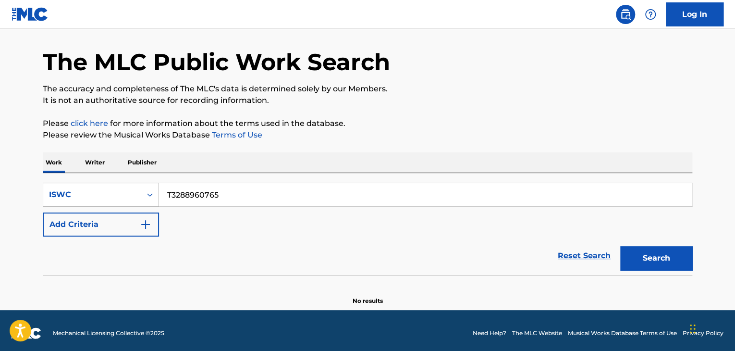
click at [102, 193] on div "SearchWithCriteria06e25952-0eee-4a92-9319-d423f6001cd7 ISWC T3288960765" at bounding box center [367, 195] width 649 height 24
drag, startPoint x: 670, startPoint y: 257, endPoint x: 644, endPoint y: 253, distance: 25.9
click at [669, 258] on button "Search" at bounding box center [656, 258] width 72 height 24
drag, startPoint x: 140, startPoint y: 187, endPoint x: 33, endPoint y: 169, distance: 108.6
click at [53, 173] on div "SearchWithCriteria06e25952-0eee-4a92-9319-d423f6001cd7 ISWC T3288960710 Add Cri…" at bounding box center [367, 224] width 649 height 102
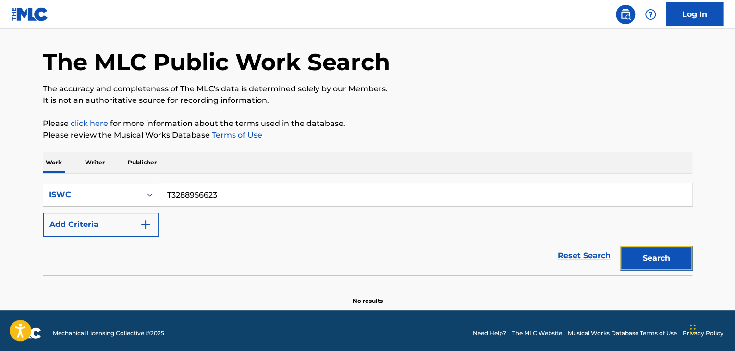
click at [666, 256] on button "Search" at bounding box center [656, 258] width 72 height 24
drag, startPoint x: 33, startPoint y: 186, endPoint x: 16, endPoint y: 186, distance: 17.3
click at [18, 186] on main "The MLC Public Work Search The accuracy and completeness of The MLC's data is d…" at bounding box center [367, 154] width 735 height 312
click at [647, 254] on button "Search" at bounding box center [656, 258] width 72 height 24
click at [121, 184] on div "SearchWithCriteria06e25952-0eee-4a92-9319-d423f6001cd7 ISWC T3289007569" at bounding box center [367, 195] width 649 height 24
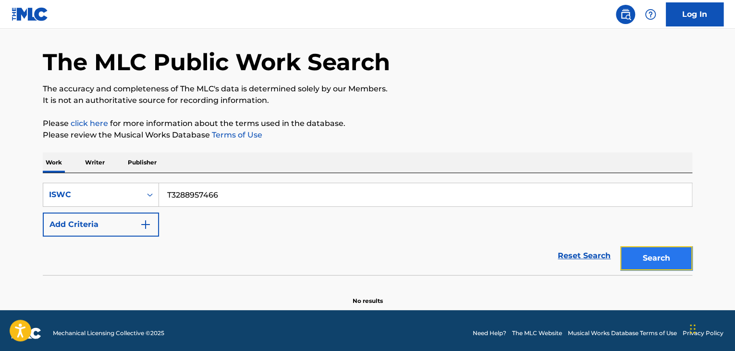
click at [647, 266] on button "Search" at bounding box center [656, 258] width 72 height 24
drag, startPoint x: 232, startPoint y: 191, endPoint x: 83, endPoint y: 178, distance: 149.9
click at [85, 178] on div "SearchWithCriteria06e25952-0eee-4a92-9319-d423f6001cd7 ISWC T3288957466 Add Cri…" at bounding box center [367, 224] width 649 height 102
click at [644, 250] on button "Search" at bounding box center [656, 258] width 72 height 24
drag, startPoint x: 247, startPoint y: 198, endPoint x: 14, endPoint y: 136, distance: 240.9
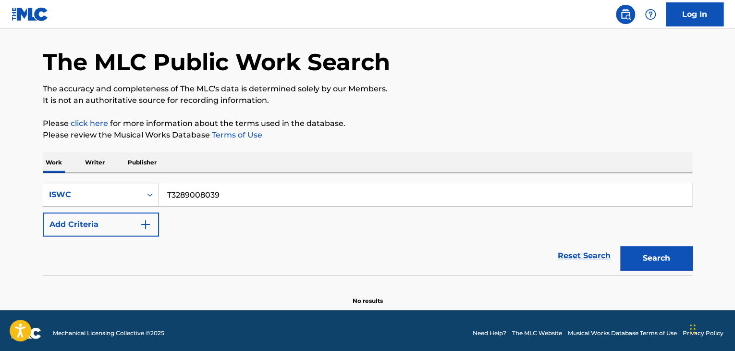
click at [17, 136] on main "The MLC Public Work Search The accuracy and completeness of The MLC's data is d…" at bounding box center [367, 154] width 735 height 312
click at [654, 265] on button "Search" at bounding box center [656, 258] width 72 height 24
click at [70, 179] on div "SearchWithCriteria06e25952-0eee-4a92-9319-d423f6001cd7 ISWC T3288956918 Add Cri…" at bounding box center [367, 224] width 649 height 102
click at [678, 264] on button "Search" at bounding box center [656, 258] width 72 height 24
drag, startPoint x: 237, startPoint y: 200, endPoint x: 62, endPoint y: 179, distance: 176.1
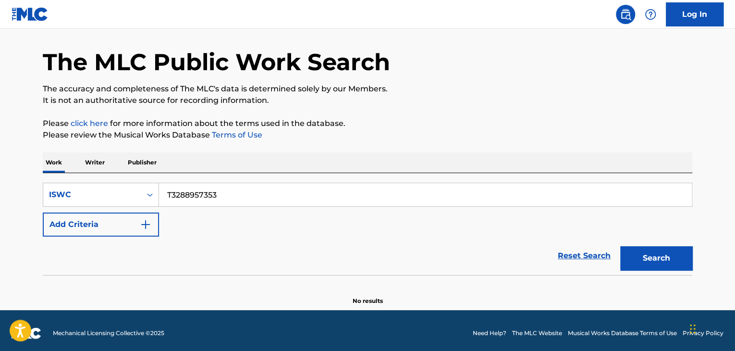
click at [49, 179] on div "SearchWithCriteria06e25952-0eee-4a92-9319-d423f6001cd7 ISWC T3288957353 Add Cri…" at bounding box center [367, 224] width 649 height 102
click at [672, 266] on button "Search" at bounding box center [656, 258] width 72 height 24
drag, startPoint x: 96, startPoint y: 183, endPoint x: 308, endPoint y: 208, distance: 213.3
click at [89, 183] on div "SearchWithCriteria06e25952-0eee-4a92-9319-d423f6001cd7 ISWC T3289007978" at bounding box center [367, 195] width 649 height 24
drag, startPoint x: 668, startPoint y: 245, endPoint x: 667, endPoint y: 251, distance: 5.8
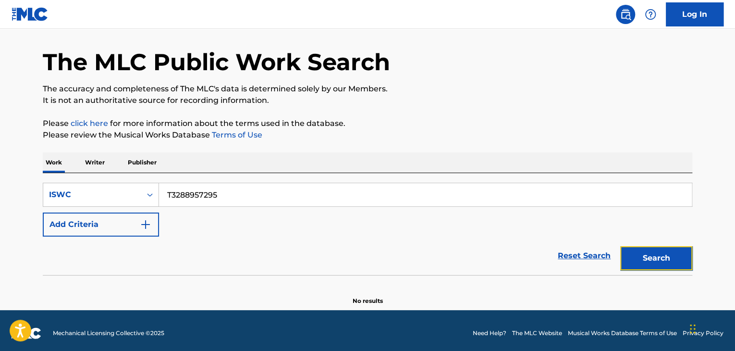
click at [668, 246] on button "Search" at bounding box center [656, 258] width 72 height 24
drag, startPoint x: 209, startPoint y: 194, endPoint x: 99, endPoint y: 173, distance: 111.4
click at [101, 175] on div "SearchWithCriteria06e25952-0eee-4a92-9319-d423f6001cd7 ISWC T3288957295 Add Cri…" at bounding box center [367, 224] width 649 height 102
click at [661, 244] on div "Search" at bounding box center [653, 255] width 77 height 38
click at [663, 254] on button "Search" at bounding box center [656, 258] width 72 height 24
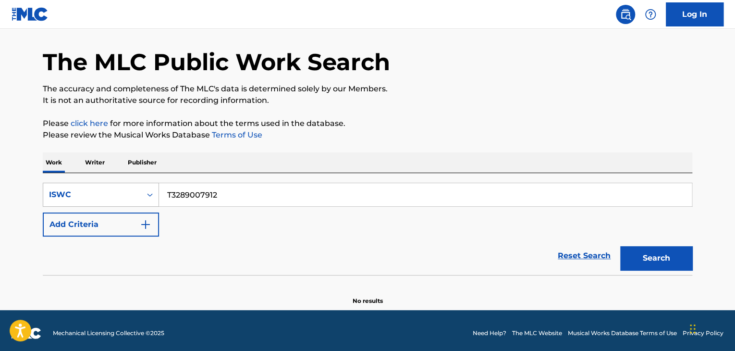
drag, startPoint x: 174, startPoint y: 190, endPoint x: 71, endPoint y: 182, distance: 103.6
click at [76, 183] on div "SearchWithCriteria06e25952-0eee-4a92-9319-d423f6001cd7 ISWC T3289007912" at bounding box center [367, 195] width 649 height 24
click at [673, 251] on button "Search" at bounding box center [656, 258] width 72 height 24
drag, startPoint x: 237, startPoint y: 192, endPoint x: 79, endPoint y: 186, distance: 158.1
click at [81, 184] on div "SearchWithCriteria06e25952-0eee-4a92-9319-d423f6001cd7 ISWC T3288957217" at bounding box center [367, 195] width 649 height 24
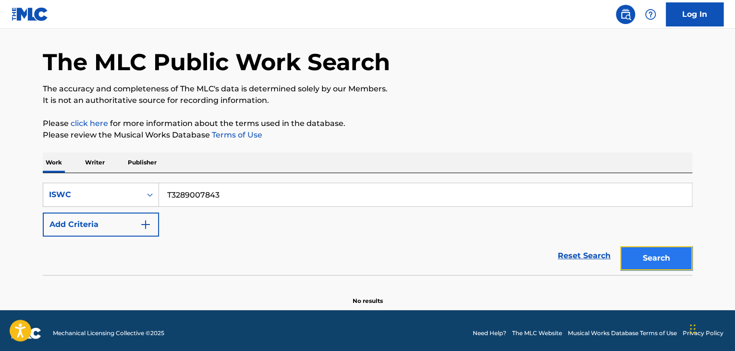
click at [678, 250] on button "Search" at bounding box center [656, 258] width 72 height 24
drag, startPoint x: 225, startPoint y: 194, endPoint x: 28, endPoint y: 155, distance: 200.7
click at [28, 155] on main "The MLC Public Work Search The accuracy and completeness of The MLC's data is d…" at bounding box center [367, 154] width 735 height 312
click at [669, 258] on button "Search" at bounding box center [656, 258] width 72 height 24
drag, startPoint x: 245, startPoint y: 185, endPoint x: 0, endPoint y: 113, distance: 255.2
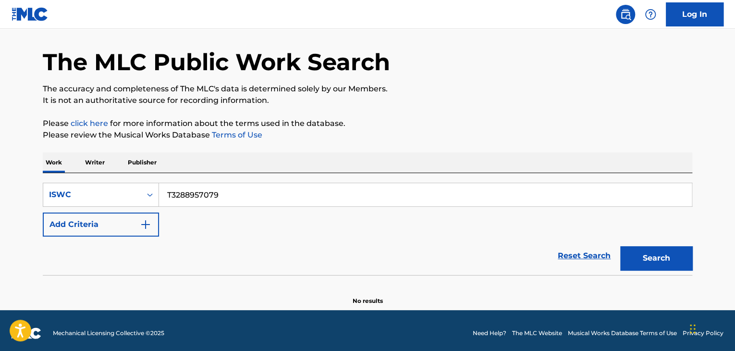
click at [0, 116] on main "The MLC Public Work Search The accuracy and completeness of The MLC's data is d…" at bounding box center [367, 154] width 735 height 312
click at [671, 262] on button "Search" at bounding box center [656, 258] width 72 height 24
drag, startPoint x: 231, startPoint y: 185, endPoint x: 61, endPoint y: 147, distance: 173.3
click at [94, 153] on div "Work Writer Publisher SearchWithCriteria06e25952-0eee-4a92-9319-d423f6001cd7 IS…" at bounding box center [367, 228] width 649 height 153
click at [674, 262] on button "Search" at bounding box center [656, 258] width 72 height 24
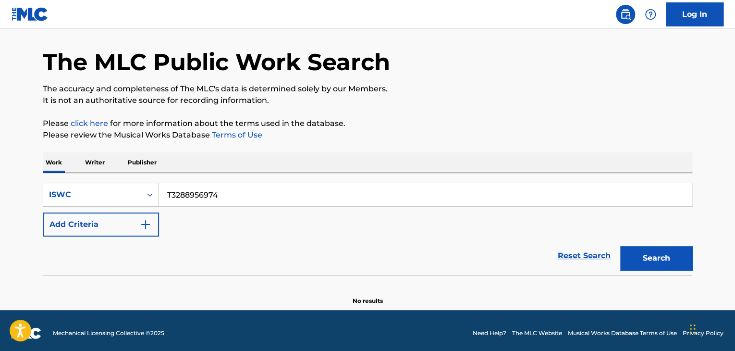
drag, startPoint x: 123, startPoint y: 182, endPoint x: 0, endPoint y: 151, distance: 127.3
click at [0, 154] on main "The MLC Public Work Search The accuracy and completeness of The MLC's data is d…" at bounding box center [367, 154] width 735 height 312
click at [645, 256] on button "Search" at bounding box center [656, 258] width 72 height 24
drag, startPoint x: 183, startPoint y: 170, endPoint x: 35, endPoint y: 106, distance: 161.1
click at [91, 131] on div "The MLC Public Work Search The accuracy and completeness of The MLC's data is d…" at bounding box center [367, 163] width 672 height 283
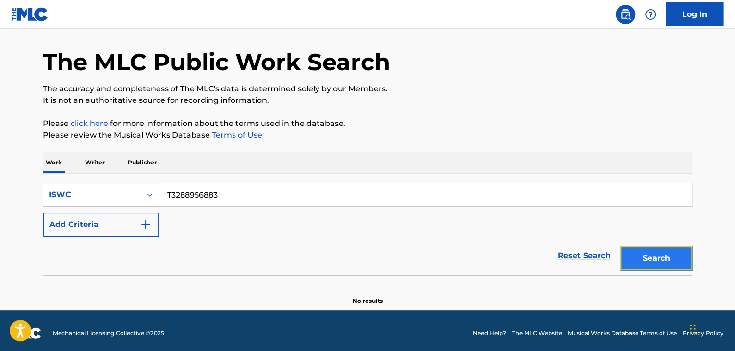
click at [659, 268] on button "Search" at bounding box center [656, 258] width 72 height 24
drag, startPoint x: 234, startPoint y: 200, endPoint x: 210, endPoint y: 195, distance: 24.7
click at [211, 195] on input "T3288956883" at bounding box center [425, 194] width 533 height 23
click at [266, 230] on div "SearchWithCriteria06e25952-0eee-4a92-9319-d423f6001cd7 ISWC T328895688T32890077…" at bounding box center [367, 210] width 649 height 54
drag, startPoint x: 102, startPoint y: 175, endPoint x: 65, endPoint y: 162, distance: 38.9
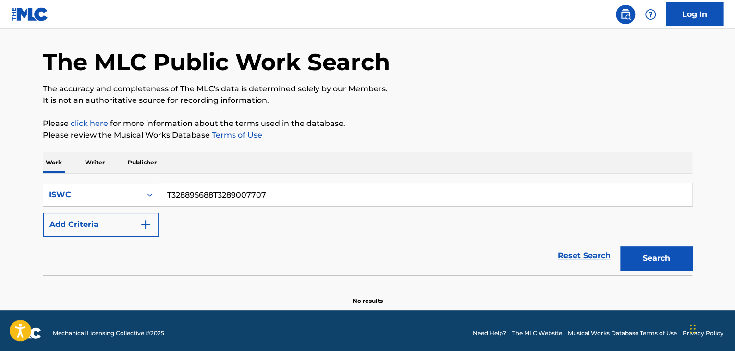
click at [58, 170] on div "Work Writer Publisher SearchWithCriteria06e25952-0eee-4a92-9319-d423f6001cd7 IS…" at bounding box center [367, 228] width 649 height 153
click at [644, 264] on button "Search" at bounding box center [656, 258] width 72 height 24
drag, startPoint x: 251, startPoint y: 188, endPoint x: 71, endPoint y: 172, distance: 180.3
click at [23, 164] on main "The MLC Public Work Search The accuracy and completeness of The MLC's data is d…" at bounding box center [367, 154] width 735 height 312
click at [672, 254] on button "Search" at bounding box center [656, 258] width 72 height 24
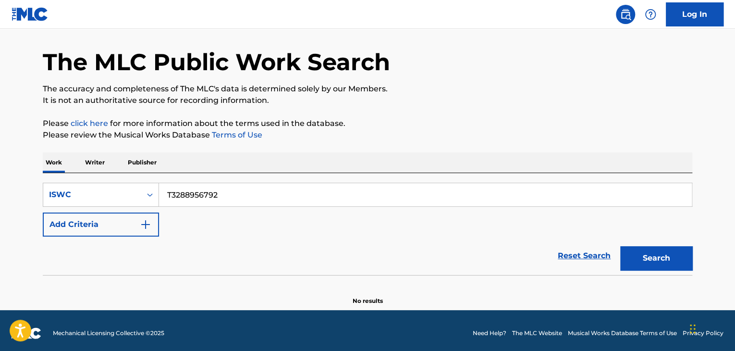
drag, startPoint x: 262, startPoint y: 196, endPoint x: 62, endPoint y: 170, distance: 201.5
click at [63, 170] on div "Work Writer Publisher SearchWithCriteria06e25952-0eee-4a92-9319-d423f6001cd7 IS…" at bounding box center [367, 228] width 649 height 153
click at [633, 251] on button "Search" at bounding box center [656, 258] width 72 height 24
drag, startPoint x: 294, startPoint y: 182, endPoint x: 81, endPoint y: 161, distance: 213.7
click at [111, 170] on div "Work Writer Publisher SearchWithCriteria06e25952-0eee-4a92-9319-d423f6001cd7 IS…" at bounding box center [367, 228] width 649 height 153
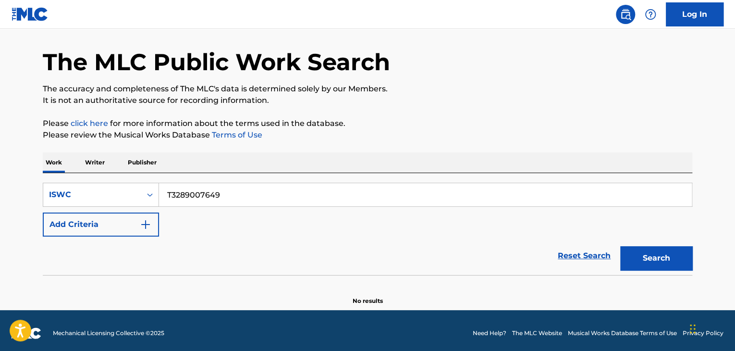
click at [249, 214] on div "SearchWithCriteria06e25952-0eee-4a92-9319-d423f6001cd7 ISWC T3289007649 Add Cri…" at bounding box center [367, 210] width 649 height 54
drag, startPoint x: 211, startPoint y: 189, endPoint x: 33, endPoint y: 155, distance: 181.9
click at [34, 156] on div "The MLC Public Work Search The accuracy and completeness of The MLC's data is d…" at bounding box center [367, 163] width 672 height 283
click at [644, 254] on button "Search" at bounding box center [656, 258] width 72 height 24
click at [131, 175] on div "SearchWithCriteria06e25952-0eee-4a92-9319-d423f6001cd7 ISWC T3289007570 Add Cri…" at bounding box center [367, 224] width 649 height 102
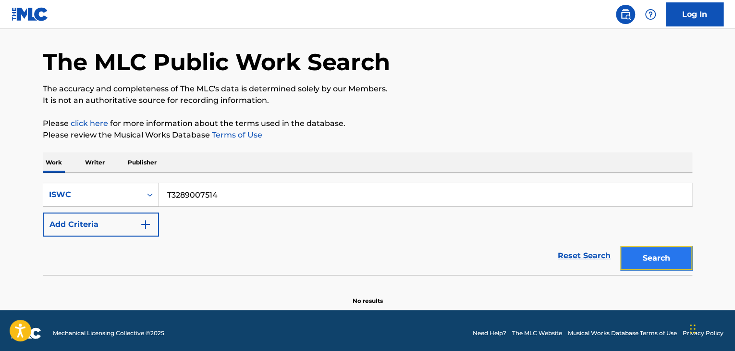
click at [642, 262] on button "Search" at bounding box center [656, 258] width 72 height 24
drag, startPoint x: 179, startPoint y: 183, endPoint x: 115, endPoint y: 170, distance: 65.2
click at [114, 170] on div "Work Writer Publisher SearchWithCriteria06e25952-0eee-4a92-9319-d423f6001cd7 IS…" at bounding box center [367, 228] width 649 height 153
click at [654, 265] on button "Search" at bounding box center [656, 258] width 72 height 24
click at [85, 171] on div "Work Writer Publisher SearchWithCriteria06e25952-0eee-4a92-9319-d423f6001cd7 IS…" at bounding box center [367, 228] width 649 height 153
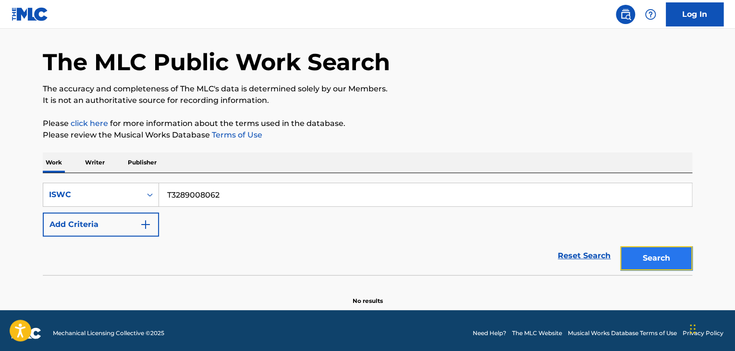
click at [680, 251] on button "Search" at bounding box center [656, 258] width 72 height 24
drag, startPoint x: 237, startPoint y: 198, endPoint x: 95, endPoint y: 176, distance: 143.5
click at [110, 179] on div "SearchWithCriteria06e25952-0eee-4a92-9319-d423f6001cd7 ISWC T3289008062 Add Cri…" at bounding box center [367, 224] width 649 height 102
drag, startPoint x: 653, startPoint y: 257, endPoint x: 626, endPoint y: 267, distance: 28.6
click at [653, 257] on button "Search" at bounding box center [656, 258] width 72 height 24
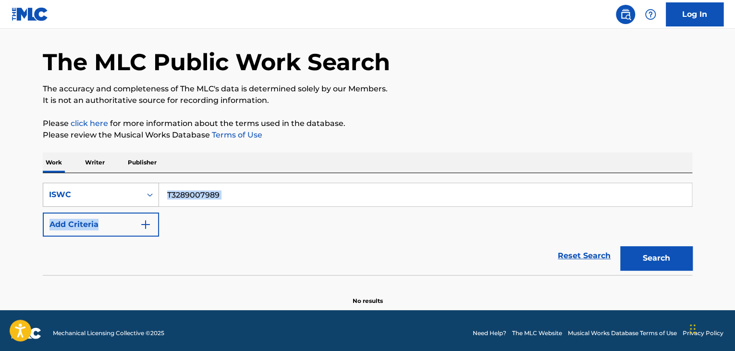
drag, startPoint x: 247, startPoint y: 202, endPoint x: 136, endPoint y: 194, distance: 111.3
click at [141, 194] on div "SearchWithCriteria06e25952-0eee-4a92-9319-d423f6001cd7 ISWC T3289007989 Add Cri…" at bounding box center [367, 210] width 649 height 54
click at [248, 216] on div "SearchWithCriteria06e25952-0eee-4a92-9319-d423f6001cd7 ISWC T3289007989 Add Cri…" at bounding box center [367, 210] width 649 height 54
drag, startPoint x: 231, startPoint y: 191, endPoint x: 111, endPoint y: 178, distance: 120.3
click at [119, 179] on div "SearchWithCriteria06e25952-0eee-4a92-9319-d423f6001cd7 ISWC T3289007989 Add Cri…" at bounding box center [367, 224] width 649 height 102
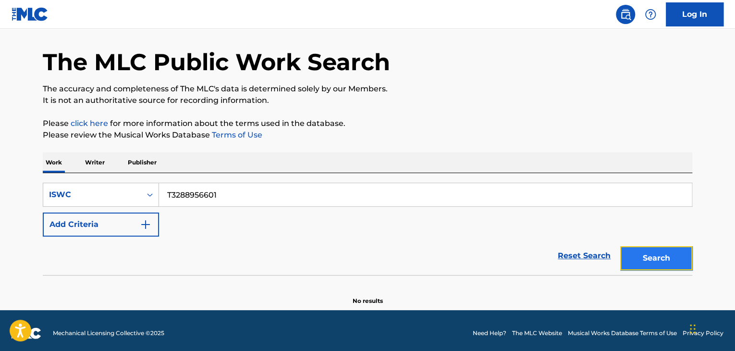
click at [640, 255] on button "Search" at bounding box center [656, 258] width 72 height 24
drag, startPoint x: 219, startPoint y: 188, endPoint x: 92, endPoint y: 175, distance: 127.0
click at [111, 180] on div "SearchWithCriteria06e25952-0eee-4a92-9319-d423f6001cd7 ISWC T3288956601 Add Cri…" at bounding box center [367, 224] width 649 height 102
click at [646, 257] on button "Search" at bounding box center [656, 258] width 72 height 24
drag, startPoint x: 262, startPoint y: 195, endPoint x: 0, endPoint y: 148, distance: 265.8
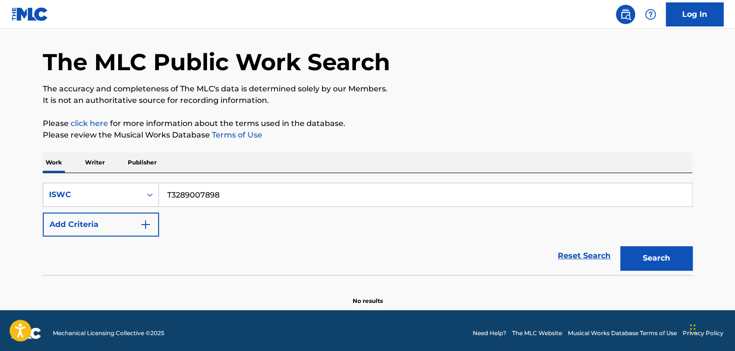
click at [0, 157] on main "The MLC Public Work Search The accuracy and completeness of The MLC's data is d…" at bounding box center [367, 154] width 735 height 312
click at [688, 248] on button "Search" at bounding box center [656, 258] width 72 height 24
drag, startPoint x: 274, startPoint y: 177, endPoint x: 93, endPoint y: 152, distance: 183.3
click at [140, 161] on div "Work Writer Publisher SearchWithCriteria06e25952-0eee-4a92-9319-d423f6001cd7 IS…" at bounding box center [367, 228] width 649 height 153
click at [270, 185] on input "T3288960630" at bounding box center [425, 194] width 533 height 23
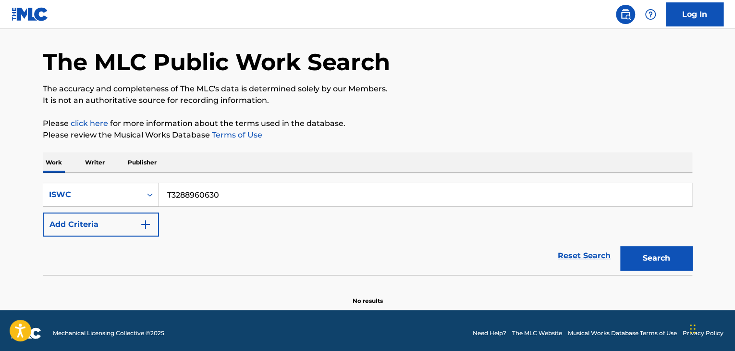
drag, startPoint x: 264, startPoint y: 191, endPoint x: 99, endPoint y: 176, distance: 164.9
click at [122, 181] on div "SearchWithCriteria06e25952-0eee-4a92-9319-d423f6001cd7 ISWC T3288960630 Add Cri…" at bounding box center [367, 224] width 649 height 102
click at [660, 258] on button "Search" at bounding box center [656, 258] width 72 height 24
drag, startPoint x: 190, startPoint y: 189, endPoint x: 94, endPoint y: 168, distance: 98.5
click at [89, 167] on div "Work Writer Publisher SearchWithCriteria06e25952-0eee-4a92-9319-d423f6001cd7 IS…" at bounding box center [367, 228] width 649 height 153
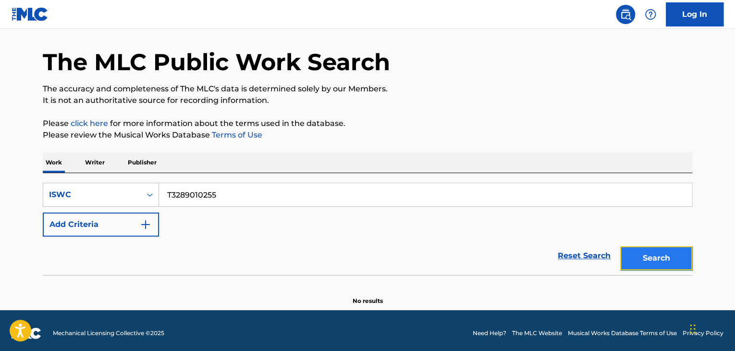
click at [636, 256] on button "Search" at bounding box center [656, 258] width 72 height 24
drag, startPoint x: 261, startPoint y: 195, endPoint x: 35, endPoint y: 175, distance: 227.1
click at [41, 176] on div "The MLC Public Work Search The accuracy and completeness of The MLC's data is d…" at bounding box center [367, 163] width 672 height 283
click at [675, 254] on button "Search" at bounding box center [656, 258] width 72 height 24
drag, startPoint x: 341, startPoint y: 193, endPoint x: 50, endPoint y: 170, distance: 291.9
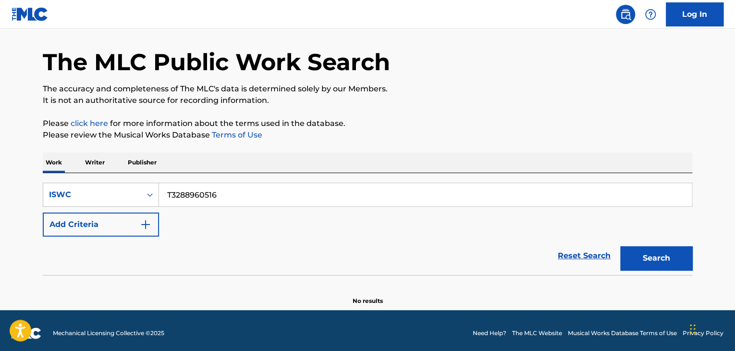
click at [77, 173] on div "SearchWithCriteria06e25952-0eee-4a92-9319-d423f6001cd7 ISWC T3288960516 Add Cri…" at bounding box center [367, 224] width 649 height 102
click at [642, 259] on button "Search" at bounding box center [656, 258] width 72 height 24
drag, startPoint x: 225, startPoint y: 194, endPoint x: 84, endPoint y: 180, distance: 141.9
click at [94, 183] on div "SearchWithCriteria06e25952-0eee-4a92-9319-d423f6001cd7 ISWC T3289010186" at bounding box center [367, 195] width 649 height 24
click at [665, 262] on button "Search" at bounding box center [656, 258] width 72 height 24
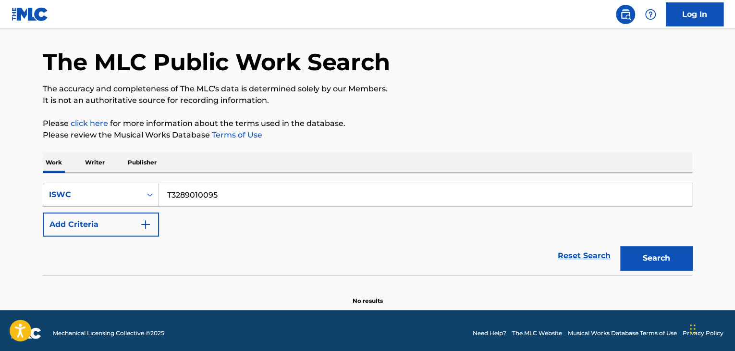
drag, startPoint x: 222, startPoint y: 189, endPoint x: 30, endPoint y: 171, distance: 192.9
click at [86, 176] on div "SearchWithCriteria06e25952-0eee-4a92-9319-d423f6001cd7 ISWC T3289010095 Add Cri…" at bounding box center [367, 224] width 649 height 102
click at [656, 264] on button "Search" at bounding box center [656, 258] width 72 height 24
drag, startPoint x: 236, startPoint y: 192, endPoint x: 40, endPoint y: 171, distance: 197.0
click at [100, 183] on div "SearchWithCriteria06e25952-0eee-4a92-9319-d423f6001cd7 ISWC T3289010028" at bounding box center [367, 195] width 649 height 24
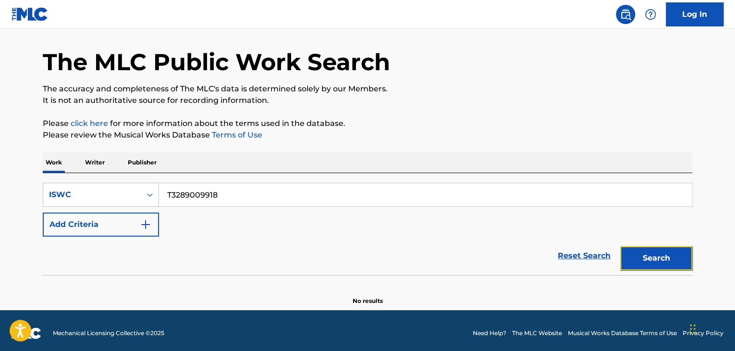
click at [659, 253] on button "Search" at bounding box center [656, 258] width 72 height 24
drag, startPoint x: 236, startPoint y: 193, endPoint x: 31, endPoint y: 177, distance: 206.2
click at [119, 183] on div "SearchWithCriteria06e25952-0eee-4a92-9319-d423f6001cd7 ISWC T3289009918" at bounding box center [367, 195] width 649 height 24
click at [675, 260] on button "Search" at bounding box center [656, 258] width 72 height 24
drag, startPoint x: 238, startPoint y: 185, endPoint x: 4, endPoint y: 166, distance: 235.1
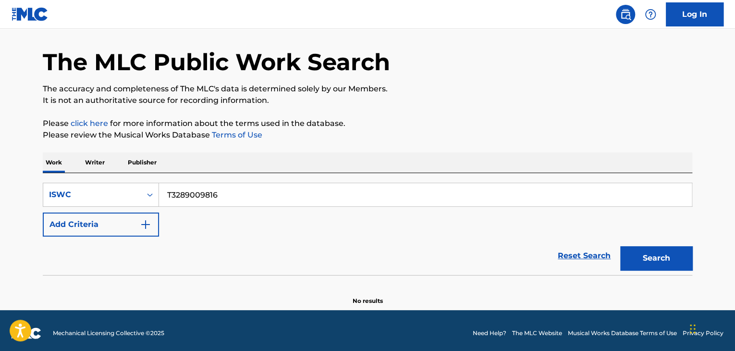
click at [44, 169] on div "Work Writer Publisher SearchWithCriteria06e25952-0eee-4a92-9319-d423f6001cd7 IS…" at bounding box center [367, 228] width 649 height 153
click at [684, 264] on button "Search" at bounding box center [656, 258] width 72 height 24
drag, startPoint x: 260, startPoint y: 198, endPoint x: 63, endPoint y: 185, distance: 197.3
click at [83, 190] on div "SearchWithCriteria06e25952-0eee-4a92-9319-d423f6001cd7 ISWC T3289009781" at bounding box center [367, 195] width 649 height 24
click at [661, 252] on button "Search" at bounding box center [656, 258] width 72 height 24
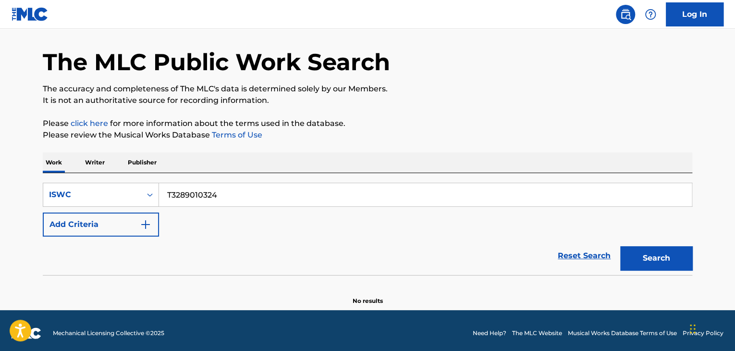
drag, startPoint x: 192, startPoint y: 181, endPoint x: 0, endPoint y: 166, distance: 192.2
click at [4, 170] on main "The MLC Public Work Search The accuracy and completeness of The MLC's data is d…" at bounding box center [367, 154] width 735 height 312
click at [663, 265] on button "Search" at bounding box center [656, 258] width 72 height 24
drag, startPoint x: 272, startPoint y: 193, endPoint x: 46, endPoint y: 173, distance: 227.5
click at [46, 173] on div "SearchWithCriteria06e25952-0eee-4a92-9319-d423f6001cd7 ISWC T3289010277 Add Cri…" at bounding box center [367, 224] width 649 height 102
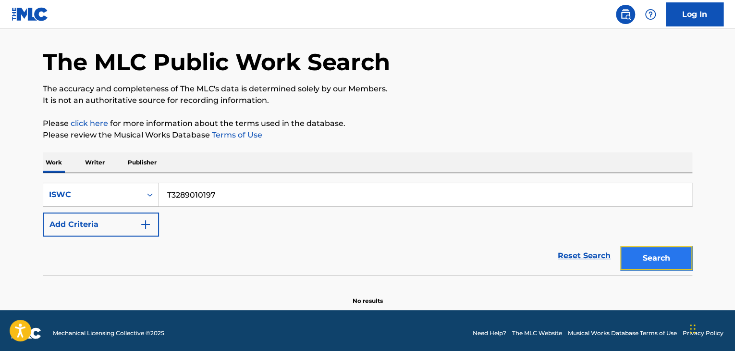
click at [661, 262] on button "Search" at bounding box center [656, 258] width 72 height 24
drag, startPoint x: 247, startPoint y: 190, endPoint x: 98, endPoint y: 180, distance: 149.2
click at [98, 180] on div "SearchWithCriteria06e25952-0eee-4a92-9319-d423f6001cd7 ISWC T3289010197 Add Cri…" at bounding box center [367, 224] width 649 height 102
click at [663, 256] on button "Search" at bounding box center [656, 258] width 72 height 24
drag, startPoint x: 115, startPoint y: 179, endPoint x: 75, endPoint y: 176, distance: 40.4
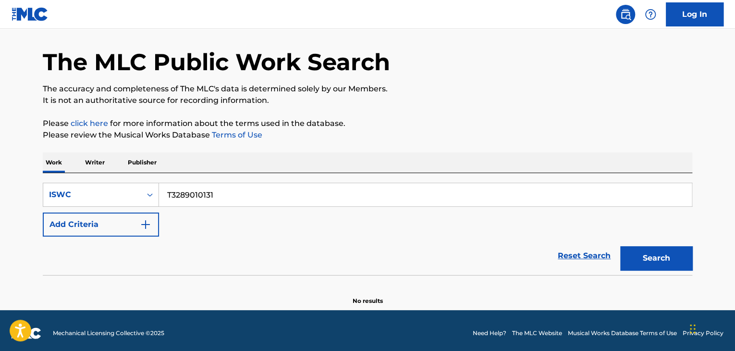
click at [69, 177] on div "SearchWithCriteria06e25952-0eee-4a92-9319-d423f6001cd7 ISWC T3289010131 Add Cri…" at bounding box center [367, 224] width 649 height 102
click at [670, 266] on button "Search" at bounding box center [656, 258] width 72 height 24
drag, startPoint x: 195, startPoint y: 192, endPoint x: 0, endPoint y: 173, distance: 196.3
click at [0, 176] on main "The MLC Public Work Search The accuracy and completeness of The MLC's data is d…" at bounding box center [367, 154] width 735 height 312
click at [648, 258] on button "Search" at bounding box center [656, 258] width 72 height 24
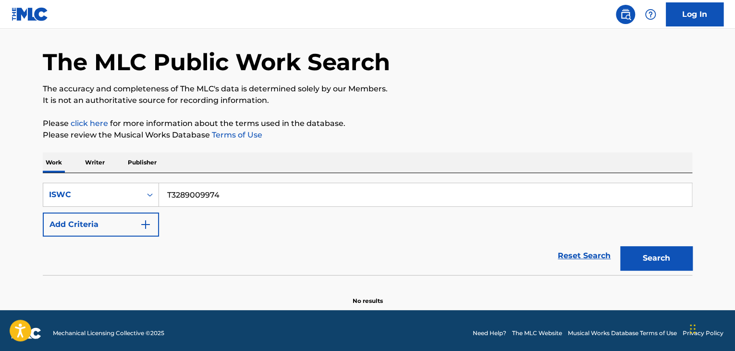
drag, startPoint x: 78, startPoint y: 171, endPoint x: 25, endPoint y: 168, distance: 52.5
click at [27, 168] on main "The MLC Public Work Search The accuracy and completeness of The MLC's data is d…" at bounding box center [367, 154] width 735 height 312
click at [662, 254] on button "Search" at bounding box center [656, 258] width 72 height 24
drag, startPoint x: 256, startPoint y: 206, endPoint x: 72, endPoint y: 179, distance: 186.0
click at [82, 180] on div "SearchWithCriteria06e25952-0eee-4a92-9319-d423f6001cd7 ISWC T3289009861 Add Cri…" at bounding box center [367, 224] width 649 height 102
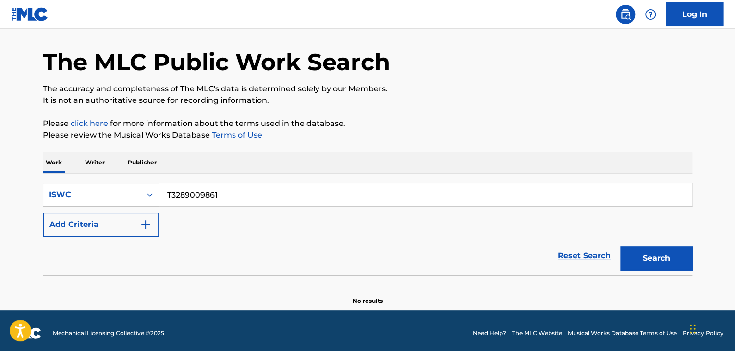
drag, startPoint x: 231, startPoint y: 196, endPoint x: 2, endPoint y: 149, distance: 234.0
click at [2, 149] on main "The MLC Public Work Search The accuracy and completeness of The MLC's data is d…" at bounding box center [367, 154] width 735 height 312
click at [670, 264] on button "Search" at bounding box center [656, 258] width 72 height 24
drag, startPoint x: 238, startPoint y: 198, endPoint x: 54, endPoint y: 175, distance: 185.9
click at [56, 175] on div "SearchWithCriteria06e25952-0eee-4a92-9319-d423f6001cd7 ISWC T3289009849 Add Cri…" at bounding box center [367, 224] width 649 height 102
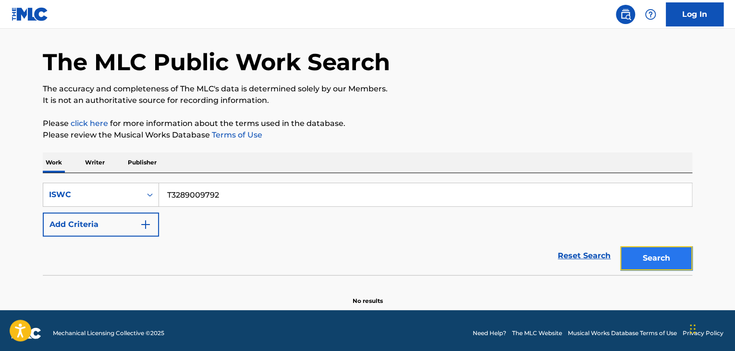
click at [662, 259] on button "Search" at bounding box center [656, 258] width 72 height 24
drag, startPoint x: 246, startPoint y: 191, endPoint x: 0, endPoint y: 162, distance: 247.6
click at [0, 162] on main "The MLC Public Work Search The accuracy and completeness of The MLC's data is d…" at bounding box center [367, 154] width 735 height 312
click at [652, 251] on button "Search" at bounding box center [656, 258] width 72 height 24
drag, startPoint x: 263, startPoint y: 198, endPoint x: 100, endPoint y: 194, distance: 162.4
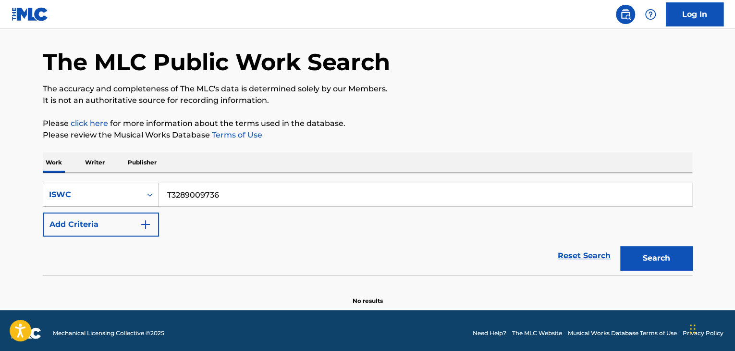
click at [100, 194] on div "SearchWithCriteria06e25952-0eee-4a92-9319-d423f6001cd7 ISWC T3289009736" at bounding box center [367, 195] width 649 height 24
click at [671, 257] on button "Search" at bounding box center [656, 258] width 72 height 24
drag, startPoint x: 69, startPoint y: 170, endPoint x: 41, endPoint y: 165, distance: 28.8
click at [41, 165] on div "The MLC Public Work Search The accuracy and completeness of The MLC's data is d…" at bounding box center [367, 163] width 672 height 283
click at [666, 250] on button "Search" at bounding box center [656, 258] width 72 height 24
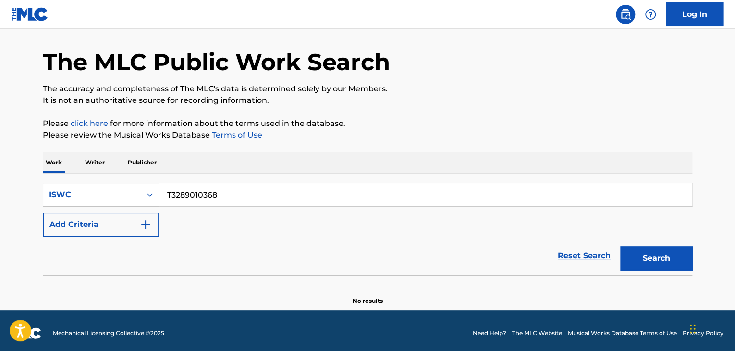
drag, startPoint x: 139, startPoint y: 169, endPoint x: 115, endPoint y: 168, distance: 24.0
click at [115, 168] on div "Work Writer Publisher SearchWithCriteria06e25952-0eee-4a92-9319-d423f6001cd7 IS…" at bounding box center [367, 228] width 649 height 153
click at [656, 257] on button "Search" at bounding box center [656, 258] width 72 height 24
drag, startPoint x: 167, startPoint y: 192, endPoint x: 36, endPoint y: 177, distance: 132.0
click at [36, 177] on div "The MLC Public Work Search The accuracy and completeness of The MLC's data is d…" at bounding box center [367, 163] width 672 height 283
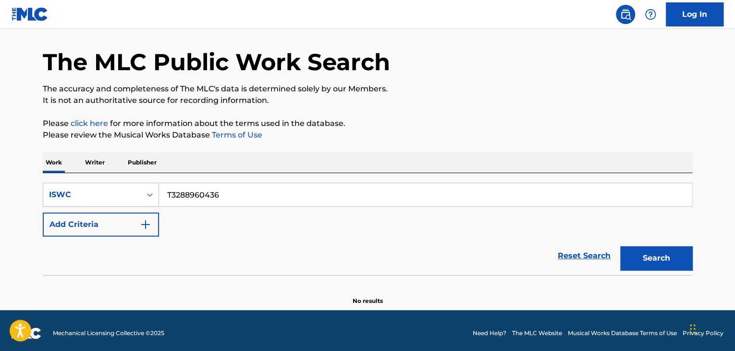
click at [663, 269] on div "Search" at bounding box center [653, 255] width 77 height 38
click at [666, 258] on button "Search" at bounding box center [656, 258] width 72 height 24
drag, startPoint x: 217, startPoint y: 187, endPoint x: 128, endPoint y: 184, distance: 89.4
click at [129, 184] on div "SearchWithCriteria06e25952-0eee-4a92-9319-d423f6001cd7 ISWC T3288960436" at bounding box center [367, 195] width 649 height 24
click at [667, 249] on button "Search" at bounding box center [656, 258] width 72 height 24
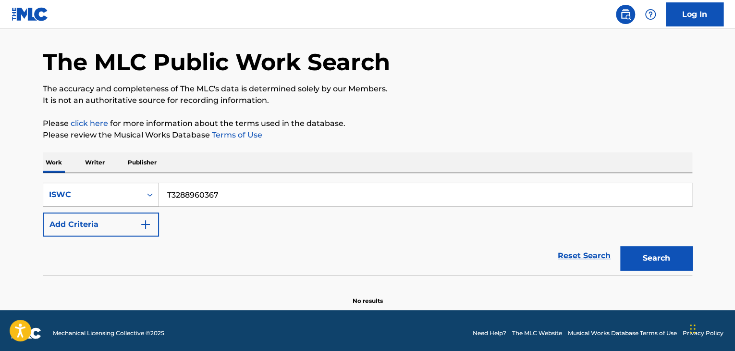
drag, startPoint x: 152, startPoint y: 194, endPoint x: 117, endPoint y: 191, distance: 35.7
click at [114, 194] on div "SearchWithCriteria06e25952-0eee-4a92-9319-d423f6001cd7 ISWC T3288960367" at bounding box center [367, 195] width 649 height 24
click at [669, 270] on div "Search" at bounding box center [653, 255] width 77 height 38
click at [669, 256] on button "Search" at bounding box center [656, 258] width 72 height 24
drag, startPoint x: 247, startPoint y: 192, endPoint x: 27, endPoint y: 179, distance: 220.8
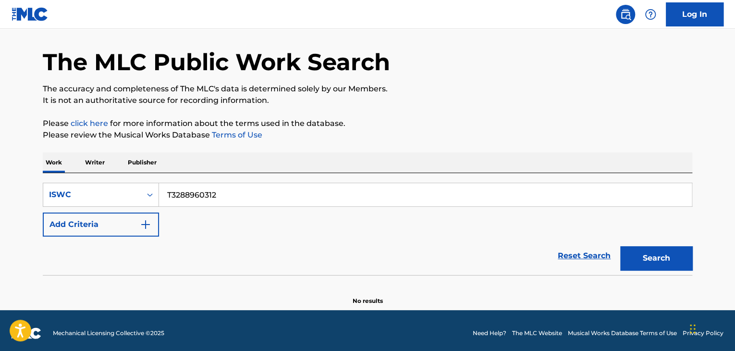
click at [27, 179] on main "The MLC Public Work Search The accuracy and completeness of The MLC's data is d…" at bounding box center [367, 154] width 735 height 312
click at [678, 258] on button "Search" at bounding box center [656, 258] width 72 height 24
drag, startPoint x: 145, startPoint y: 192, endPoint x: 64, endPoint y: 189, distance: 80.3
click at [65, 188] on div "SearchWithCriteria06e25952-0eee-4a92-9319-d423f6001cd7 ISWC T3288960152" at bounding box center [367, 195] width 649 height 24
click at [661, 251] on button "Search" at bounding box center [656, 258] width 72 height 24
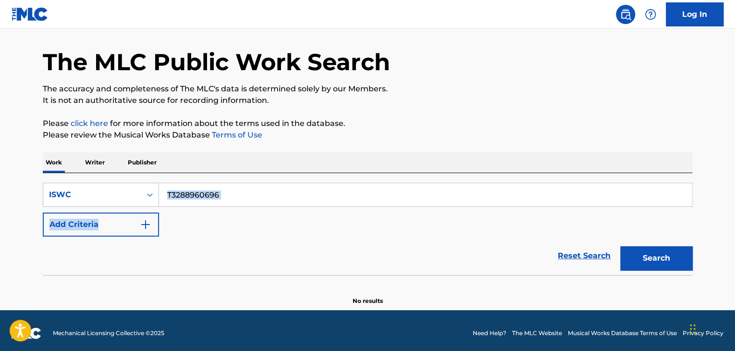
drag, startPoint x: 236, startPoint y: 214, endPoint x: 169, endPoint y: 194, distance: 70.1
click at [165, 195] on div "SearchWithCriteria06e25952-0eee-4a92-9319-d423f6001cd7 ISWC T3288960696 Add Cri…" at bounding box center [367, 210] width 649 height 54
drag, startPoint x: 201, startPoint y: 249, endPoint x: 227, endPoint y: 218, distance: 41.0
click at [202, 249] on div "Reset Search Search" at bounding box center [367, 255] width 649 height 38
drag, startPoint x: 90, startPoint y: 168, endPoint x: 81, endPoint y: 168, distance: 9.6
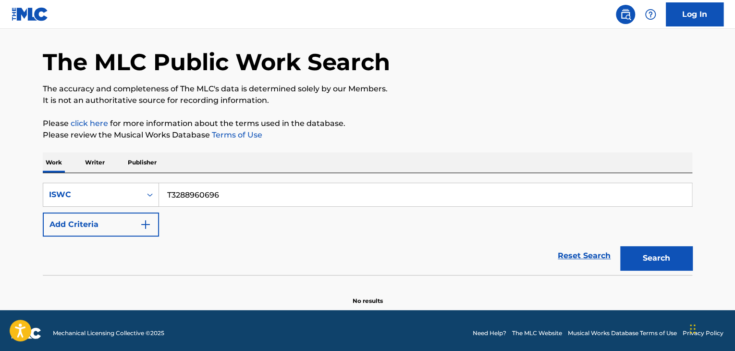
click at [81, 168] on div "Work Writer Publisher SearchWithCriteria06e25952-0eee-4a92-9319-d423f6001cd7 IS…" at bounding box center [367, 228] width 649 height 153
click at [680, 256] on button "Search" at bounding box center [656, 258] width 72 height 24
drag, startPoint x: 246, startPoint y: 195, endPoint x: 83, endPoint y: 181, distance: 164.4
click at [86, 181] on div "SearchWithCriteria06e25952-0eee-4a92-9319-d423f6001cd7 ISWC T3288960663 Add Cri…" at bounding box center [367, 224] width 649 height 102
click at [658, 257] on button "Search" at bounding box center [656, 258] width 72 height 24
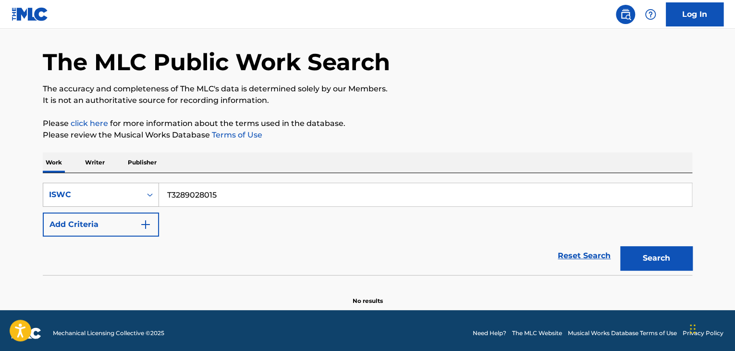
drag, startPoint x: 178, startPoint y: 186, endPoint x: 148, endPoint y: 191, distance: 30.1
click at [163, 186] on input "T3289028015" at bounding box center [425, 194] width 533 height 23
click at [654, 254] on button "Search" at bounding box center [656, 258] width 72 height 24
drag, startPoint x: 211, startPoint y: 181, endPoint x: 98, endPoint y: 175, distance: 113.5
click at [71, 170] on div "Work Writer Publisher SearchWithCriteria06e25952-0eee-4a92-9319-d423f6001cd7 IS…" at bounding box center [367, 228] width 649 height 153
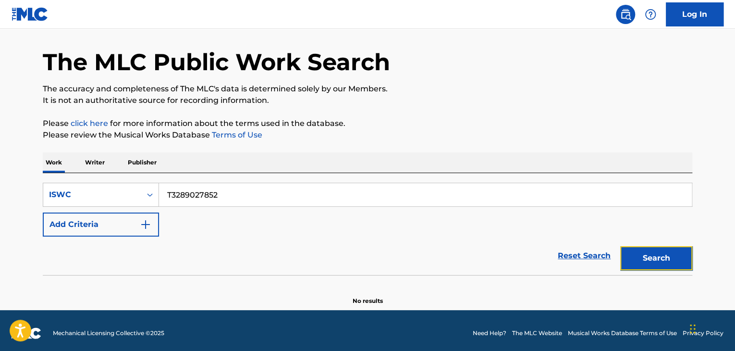
click at [682, 268] on button "Search" at bounding box center [656, 258] width 72 height 24
drag, startPoint x: 256, startPoint y: 179, endPoint x: 205, endPoint y: 189, distance: 52.3
click at [198, 183] on div "SearchWithCriteria06e25952-0eee-4a92-9319-d423f6001cd7 ISWC T3289027852 Add Cri…" at bounding box center [367, 224] width 649 height 102
drag, startPoint x: 267, startPoint y: 201, endPoint x: 34, endPoint y: 171, distance: 234.8
click at [65, 173] on div "SearchWithCriteria06e25952-0eee-4a92-9319-d423f6001cd7 ISWC T3289027852 Add Cri…" at bounding box center [367, 224] width 649 height 102
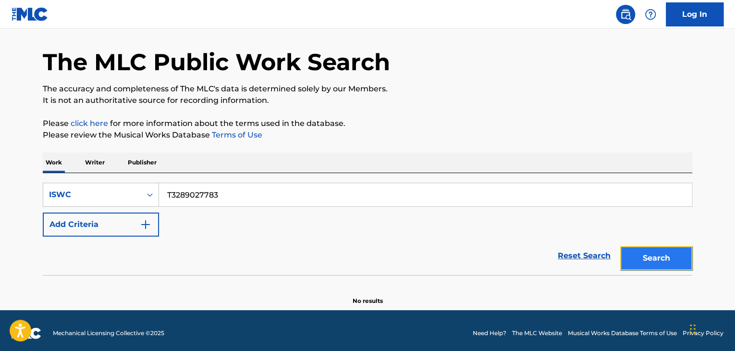
click at [667, 246] on button "Search" at bounding box center [656, 258] width 72 height 24
drag, startPoint x: 131, startPoint y: 186, endPoint x: 117, endPoint y: 182, distance: 14.1
click at [108, 183] on div "SearchWithCriteria06e25952-0eee-4a92-9319-d423f6001cd7 ISWC T3289027783" at bounding box center [367, 195] width 649 height 24
click at [651, 257] on button "Search" at bounding box center [656, 258] width 72 height 24
drag, startPoint x: 110, startPoint y: 175, endPoint x: 92, endPoint y: 169, distance: 18.2
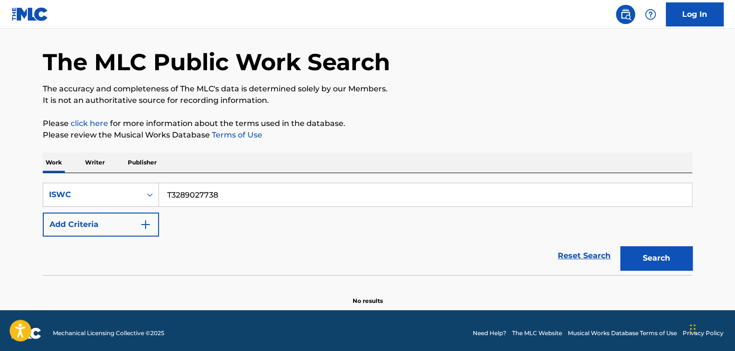
click at [88, 170] on div "Work Writer Publisher SearchWithCriteria06e25952-0eee-4a92-9319-d423f6001cd7 IS…" at bounding box center [367, 228] width 649 height 153
click at [683, 269] on button "Search" at bounding box center [656, 258] width 72 height 24
drag, startPoint x: 199, startPoint y: 188, endPoint x: 77, endPoint y: 178, distance: 122.4
click at [93, 183] on div "SearchWithCriteria06e25952-0eee-4a92-9319-d423f6001cd7 ISWC T3289027692" at bounding box center [367, 195] width 649 height 24
click at [667, 262] on button "Search" at bounding box center [656, 258] width 72 height 24
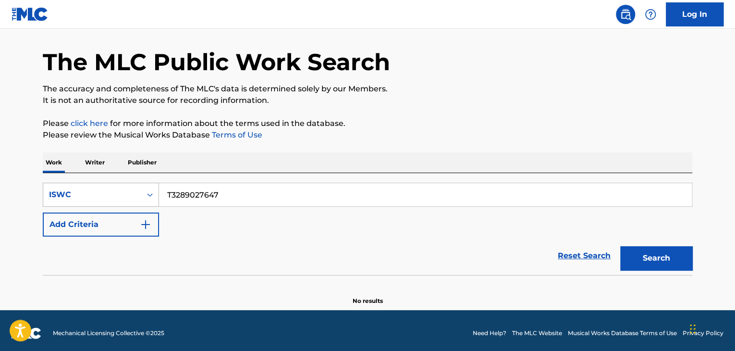
drag, startPoint x: 247, startPoint y: 182, endPoint x: 146, endPoint y: 183, distance: 100.4
click at [147, 183] on div "SearchWithCriteria06e25952-0eee-4a92-9319-d423f6001cd7 ISWC T3289027647" at bounding box center [367, 195] width 649 height 24
click at [656, 253] on button "Search" at bounding box center [656, 258] width 72 height 24
drag, startPoint x: 234, startPoint y: 185, endPoint x: 73, endPoint y: 173, distance: 161.8
click at [70, 173] on div "SearchWithCriteria06e25952-0eee-4a92-9319-d423f6001cd7 ISWC T3289027590 Add Cri…" at bounding box center [367, 224] width 649 height 102
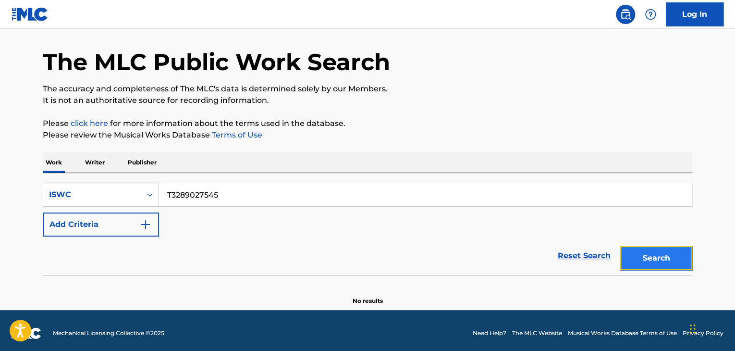
click at [647, 248] on button "Search" at bounding box center [656, 258] width 72 height 24
drag, startPoint x: 239, startPoint y: 196, endPoint x: 89, endPoint y: 189, distance: 150.5
click at [90, 189] on div "SearchWithCriteria06e25952-0eee-4a92-9319-d423f6001cd7 ISWC T3289027545" at bounding box center [367, 195] width 649 height 24
click at [665, 252] on button "Search" at bounding box center [656, 258] width 72 height 24
drag, startPoint x: 260, startPoint y: 190, endPoint x: 129, endPoint y: 187, distance: 131.6
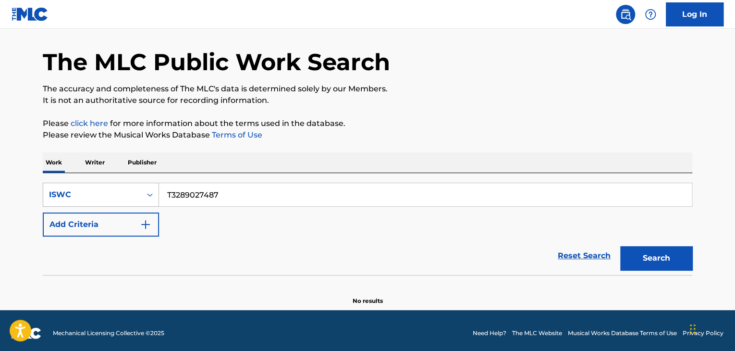
click at [129, 187] on div "SearchWithCriteria06e25952-0eee-4a92-9319-d423f6001cd7 ISWC T3289027487" at bounding box center [367, 195] width 649 height 24
click at [666, 258] on button "Search" at bounding box center [656, 258] width 72 height 24
drag, startPoint x: 228, startPoint y: 187, endPoint x: 80, endPoint y: 179, distance: 148.2
click at [84, 179] on div "SearchWithCriteria06e25952-0eee-4a92-9319-d423f6001cd7 ISWC T3288960629 Add Cri…" at bounding box center [367, 224] width 649 height 102
click at [673, 256] on button "Search" at bounding box center [656, 258] width 72 height 24
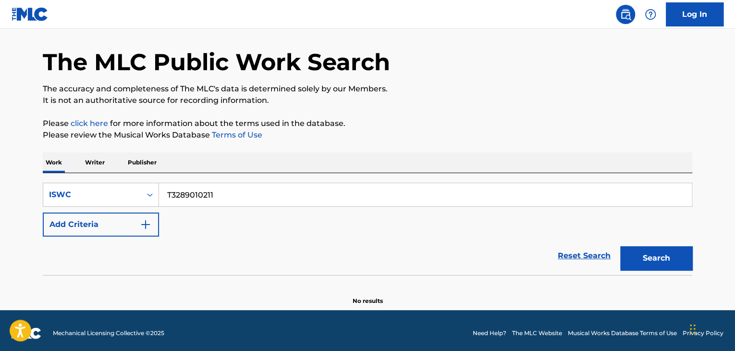
drag, startPoint x: 235, startPoint y: 194, endPoint x: 60, endPoint y: 173, distance: 176.5
click at [60, 173] on div "SearchWithCriteria06e25952-0eee-4a92-9319-d423f6001cd7 ISWC T3289010211 Add Cri…" at bounding box center [367, 224] width 649 height 102
click at [648, 258] on button "Search" at bounding box center [656, 258] width 72 height 24
drag, startPoint x: 244, startPoint y: 187, endPoint x: 57, endPoint y: 181, distance: 186.5
click at [61, 181] on div "SearchWithCriteria06e25952-0eee-4a92-9319-d423f6001cd7 ISWC T3288929948 Add Cri…" at bounding box center [367, 224] width 649 height 102
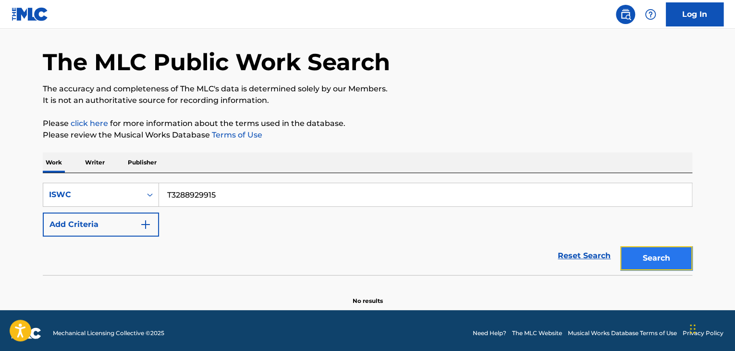
click at [630, 255] on button "Search" at bounding box center [656, 258] width 72 height 24
drag, startPoint x: 203, startPoint y: 193, endPoint x: 82, endPoint y: 189, distance: 120.6
click at [52, 181] on div "SearchWithCriteria06e25952-0eee-4a92-9319-d423f6001cd7 ISWC T3288929915 Add Cri…" at bounding box center [367, 224] width 649 height 102
click at [669, 264] on button "Search" at bounding box center [656, 258] width 72 height 24
drag, startPoint x: 334, startPoint y: 186, endPoint x: 95, endPoint y: 175, distance: 239.4
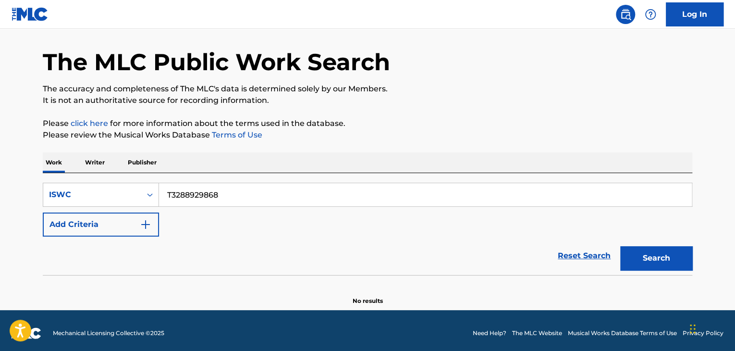
click at [134, 177] on div "SearchWithCriteria06e25952-0eee-4a92-9319-d423f6001cd7 ISWC T3288929868 Add Cri…" at bounding box center [367, 224] width 649 height 102
click at [650, 258] on button "Search" at bounding box center [656, 258] width 72 height 24
drag, startPoint x: 255, startPoint y: 191, endPoint x: 154, endPoint y: 183, distance: 101.7
click at [154, 183] on div "SearchWithCriteria06e25952-0eee-4a92-9319-d423f6001cd7 ISWC T3288930445" at bounding box center [367, 195] width 649 height 24
click at [671, 256] on button "Search" at bounding box center [656, 258] width 72 height 24
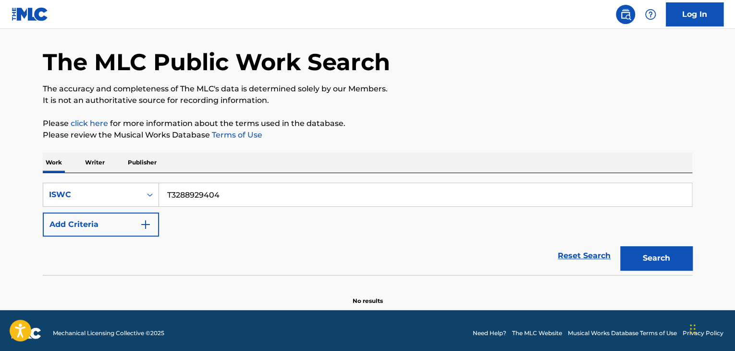
drag, startPoint x: 218, startPoint y: 183, endPoint x: 91, endPoint y: 174, distance: 127.6
click at [91, 174] on div "SearchWithCriteria06e25952-0eee-4a92-9319-d423f6001cd7 ISWC T3288929404 Add Cri…" at bounding box center [367, 224] width 649 height 102
drag, startPoint x: 649, startPoint y: 252, endPoint x: 638, endPoint y: 262, distance: 15.3
click at [649, 252] on button "Search" at bounding box center [656, 258] width 72 height 24
drag, startPoint x: 257, startPoint y: 198, endPoint x: 69, endPoint y: 168, distance: 190.8
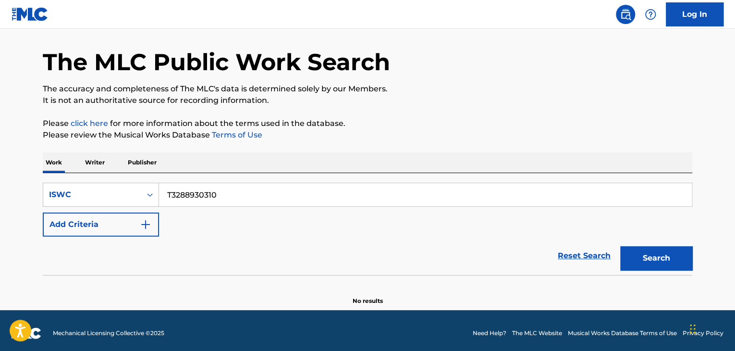
click at [69, 168] on div "Work Writer Publisher SearchWithCriteria06e25952-0eee-4a92-9319-d423f6001cd7 IS…" at bounding box center [367, 228] width 649 height 153
click at [644, 266] on button "Search" at bounding box center [656, 258] width 72 height 24
drag, startPoint x: 202, startPoint y: 188, endPoint x: 160, endPoint y: 185, distance: 41.9
click at [170, 185] on input "T3288930229" at bounding box center [425, 194] width 533 height 23
drag, startPoint x: 263, startPoint y: 189, endPoint x: 127, endPoint y: 171, distance: 137.0
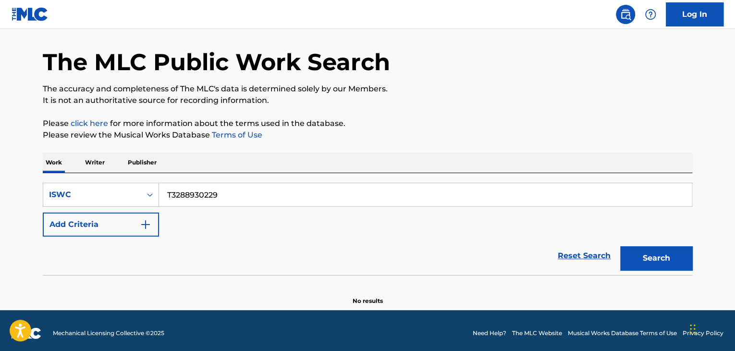
click at [129, 173] on div "SearchWithCriteria06e25952-0eee-4a92-9319-d423f6001cd7 ISWC T3288930229 Add Cri…" at bounding box center [367, 224] width 649 height 102
click at [665, 257] on button "Search" at bounding box center [656, 258] width 72 height 24
drag, startPoint x: 160, startPoint y: 191, endPoint x: 135, endPoint y: 191, distance: 25.5
click at [135, 191] on div "SearchWithCriteria06e25952-0eee-4a92-9319-d423f6001cd7 ISWC T3288930149" at bounding box center [367, 195] width 649 height 24
click at [632, 261] on button "Search" at bounding box center [656, 258] width 72 height 24
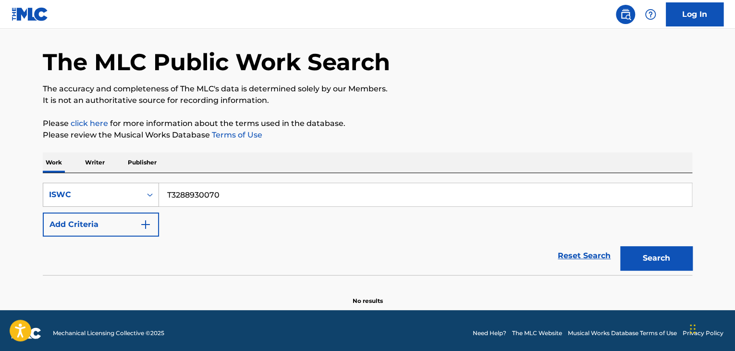
drag, startPoint x: 249, startPoint y: 194, endPoint x: 154, endPoint y: 188, distance: 95.7
click at [164, 187] on input "T3288930070" at bounding box center [425, 194] width 533 height 23
click at [647, 257] on button "Search" at bounding box center [656, 258] width 72 height 24
drag, startPoint x: 263, startPoint y: 189, endPoint x: 73, endPoint y: 176, distance: 190.1
click at [74, 176] on div "SearchWithCriteria06e25952-0eee-4a92-9319-d423f6001cd7 ISWC T3288929982 Add Cri…" at bounding box center [367, 224] width 649 height 102
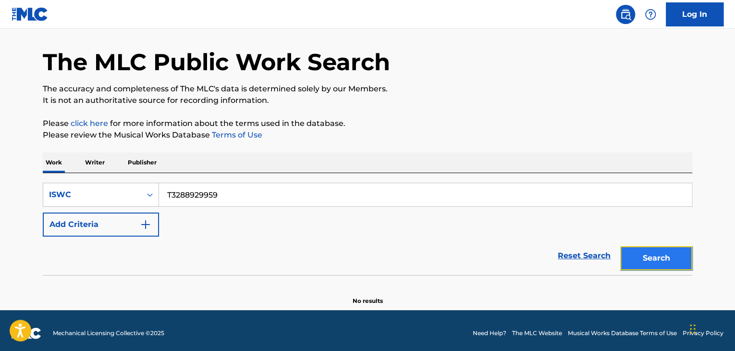
click at [650, 254] on button "Search" at bounding box center [656, 258] width 72 height 24
drag, startPoint x: 161, startPoint y: 178, endPoint x: 38, endPoint y: 174, distance: 123.0
click at [40, 174] on div "The MLC Public Work Search The accuracy and completeness of The MLC's data is d…" at bounding box center [367, 163] width 672 height 283
drag, startPoint x: 278, startPoint y: 192, endPoint x: 77, endPoint y: 178, distance: 201.2
click at [80, 178] on div "SearchWithCriteria06e25952-0eee-4a92-9319-d423f6001cd7 ISWC T3288929959 Add Cri…" at bounding box center [367, 224] width 649 height 102
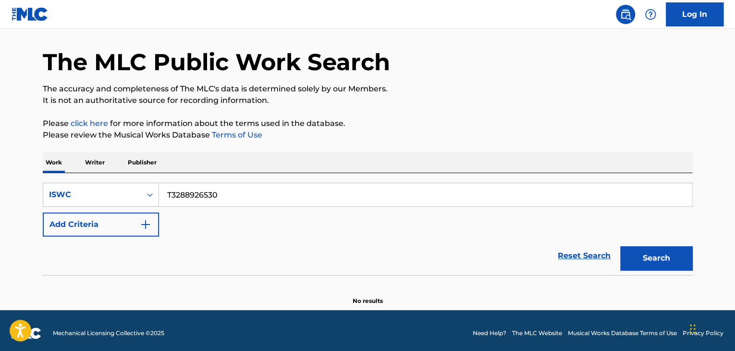
click at [506, 261] on div "Reset Search Search" at bounding box center [367, 255] width 649 height 38
click at [663, 264] on button "Search" at bounding box center [656, 258] width 72 height 24
drag, startPoint x: 229, startPoint y: 191, endPoint x: 42, endPoint y: 170, distance: 188.0
click at [56, 171] on div "Work Writer Publisher SearchWithCriteria06e25952-0eee-4a92-9319-d423f6001cd7 IS…" at bounding box center [367, 228] width 649 height 153
drag, startPoint x: 681, startPoint y: 266, endPoint x: 684, endPoint y: 273, distance: 8.6
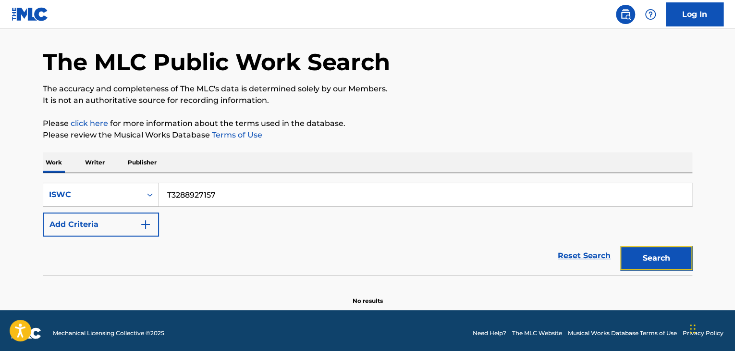
click at [680, 266] on button "Search" at bounding box center [656, 258] width 72 height 24
drag, startPoint x: 264, startPoint y: 186, endPoint x: 117, endPoint y: 176, distance: 147.8
click at [123, 176] on div "SearchWithCriteria06e25952-0eee-4a92-9319-d423f6001cd7 ISWC T3288927157 Add Cri…" at bounding box center [367, 224] width 649 height 102
click at [663, 256] on button "Search" at bounding box center [656, 258] width 72 height 24
drag, startPoint x: 226, startPoint y: 189, endPoint x: 100, endPoint y: 167, distance: 127.8
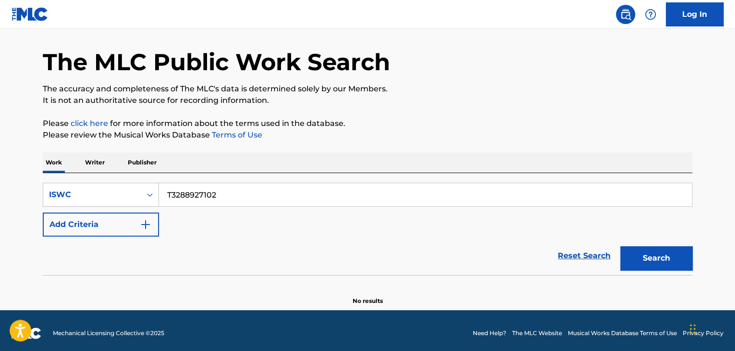
click at [102, 168] on div "Work Writer Publisher SearchWithCriteria06e25952-0eee-4a92-9319-d423f6001cd7 IS…" at bounding box center [367, 228] width 649 height 153
click at [636, 251] on button "Search" at bounding box center [656, 258] width 72 height 24
drag, startPoint x: 266, startPoint y: 195, endPoint x: 65, endPoint y: 176, distance: 201.7
click at [67, 176] on div "SearchWithCriteria06e25952-0eee-4a92-9319-d423f6001cd7 ISWC T3288927033 Add Cri…" at bounding box center [367, 224] width 649 height 102
click at [647, 256] on button "Search" at bounding box center [656, 258] width 72 height 24
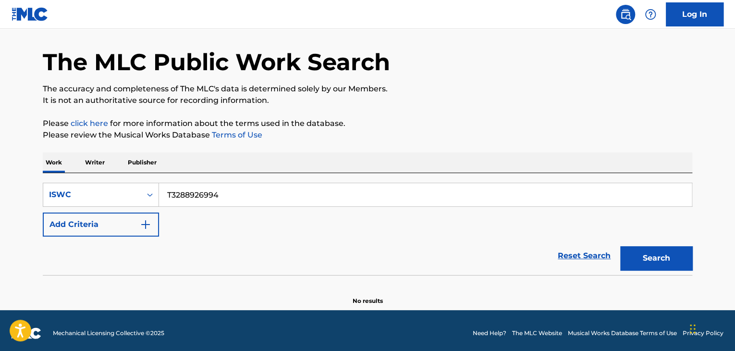
drag, startPoint x: 269, startPoint y: 197, endPoint x: 157, endPoint y: 157, distance: 118.8
click at [56, 157] on div "Work Writer Publisher SearchWithCriteria06e25952-0eee-4a92-9319-d423f6001cd7 IS…" at bounding box center [367, 228] width 649 height 153
click at [667, 260] on button "Search" at bounding box center [656, 258] width 72 height 24
drag, startPoint x: 276, startPoint y: 193, endPoint x: 25, endPoint y: 178, distance: 251.7
click at [61, 179] on div "SearchWithCriteria06e25952-0eee-4a92-9319-d423f6001cd7 ISWC T3288926927 Add Cri…" at bounding box center [367, 224] width 649 height 102
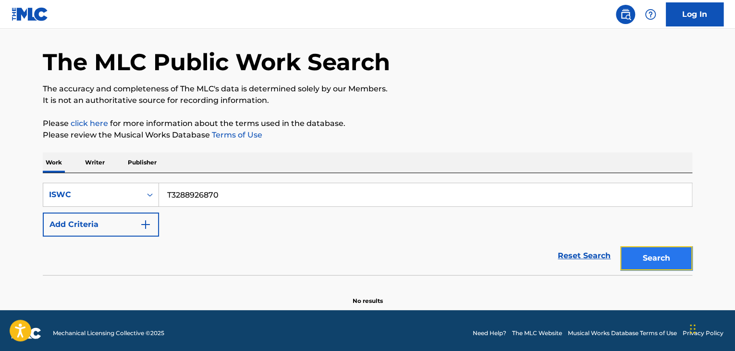
click at [646, 258] on button "Search" at bounding box center [656, 258] width 72 height 24
drag, startPoint x: 215, startPoint y: 187, endPoint x: 206, endPoint y: 184, distance: 9.1
click at [129, 183] on div "SearchWithCriteria06e25952-0eee-4a92-9319-d423f6001cd7 ISWC T3288926870" at bounding box center [367, 195] width 649 height 24
click at [647, 251] on button "Search" at bounding box center [656, 258] width 72 height 24
drag, startPoint x: 271, startPoint y: 195, endPoint x: 38, endPoint y: 173, distance: 233.4
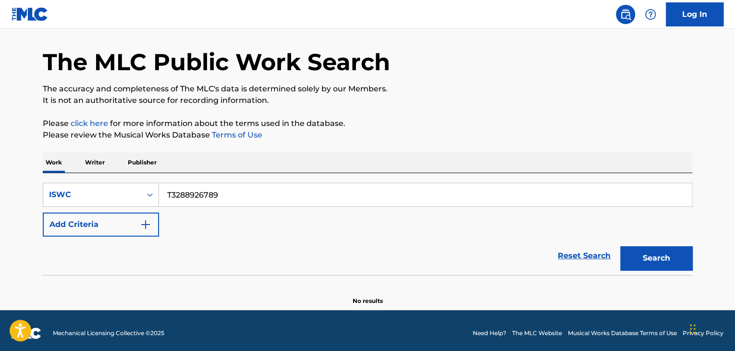
click at [39, 173] on div "The MLC Public Work Search The accuracy and completeness of The MLC's data is d…" at bounding box center [367, 163] width 672 height 283
click at [671, 264] on button "Search" at bounding box center [656, 258] width 72 height 24
drag, startPoint x: 75, startPoint y: 163, endPoint x: 0, endPoint y: 145, distance: 77.0
click at [5, 147] on main "The MLC Public Work Search The accuracy and completeness of The MLC's data is d…" at bounding box center [367, 154] width 735 height 312
click at [650, 256] on button "Search" at bounding box center [656, 258] width 72 height 24
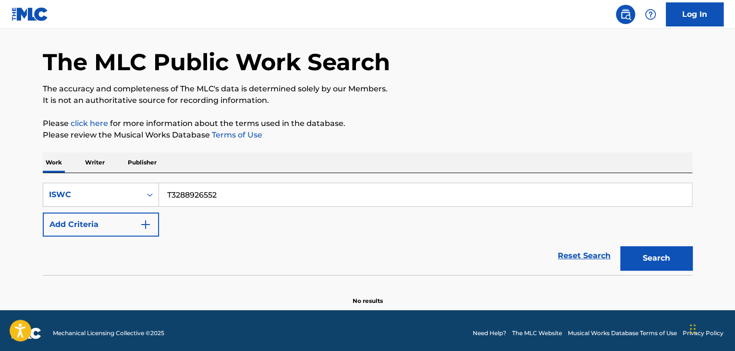
drag, startPoint x: 247, startPoint y: 183, endPoint x: 70, endPoint y: 172, distance: 178.0
click at [74, 173] on div "SearchWithCriteria06e25952-0eee-4a92-9319-d423f6001cd7 ISWC T3288926552 Add Cri…" at bounding box center [367, 224] width 649 height 102
click at [657, 256] on button "Search" at bounding box center [656, 258] width 72 height 24
drag, startPoint x: 257, startPoint y: 194, endPoint x: 69, endPoint y: 153, distance: 192.3
click at [72, 154] on div "Work Writer Publisher SearchWithCriteria06e25952-0eee-4a92-9319-d423f6001cd7 IS…" at bounding box center [367, 228] width 649 height 153
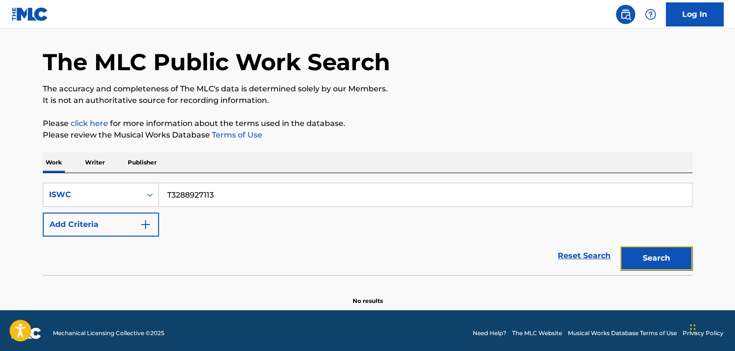
drag, startPoint x: 674, startPoint y: 263, endPoint x: 670, endPoint y: 264, distance: 4.8
click at [674, 263] on button "Search" at bounding box center [656, 258] width 72 height 24
drag, startPoint x: 151, startPoint y: 171, endPoint x: 99, endPoint y: 166, distance: 52.7
click at [86, 160] on div "Work Writer Publisher SearchWithCriteria06e25952-0eee-4a92-9319-d423f6001cd7 IS…" at bounding box center [367, 228] width 649 height 153
click at [637, 254] on button "Search" at bounding box center [656, 258] width 72 height 24
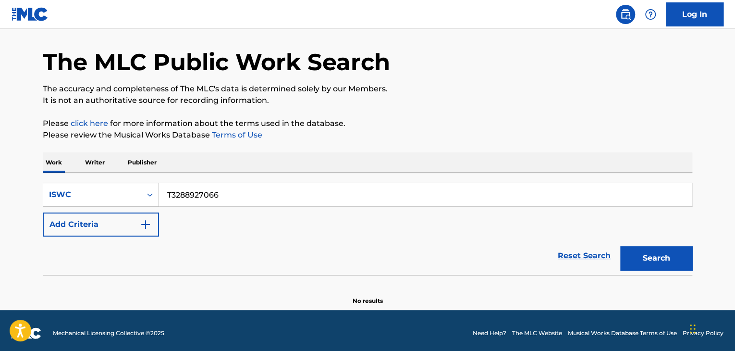
drag, startPoint x: 184, startPoint y: 180, endPoint x: 66, endPoint y: 152, distance: 120.9
click at [56, 151] on div "The MLC Public Work Search The accuracy and completeness of The MLC's data is d…" at bounding box center [367, 163] width 672 height 283
click at [657, 258] on button "Search" at bounding box center [656, 258] width 72 height 24
drag, startPoint x: 282, startPoint y: 193, endPoint x: 102, endPoint y: 176, distance: 181.4
click at [105, 177] on div "SearchWithCriteria06e25952-0eee-4a92-9319-d423f6001cd7 ISWC T3288926972 Add Cri…" at bounding box center [367, 224] width 649 height 102
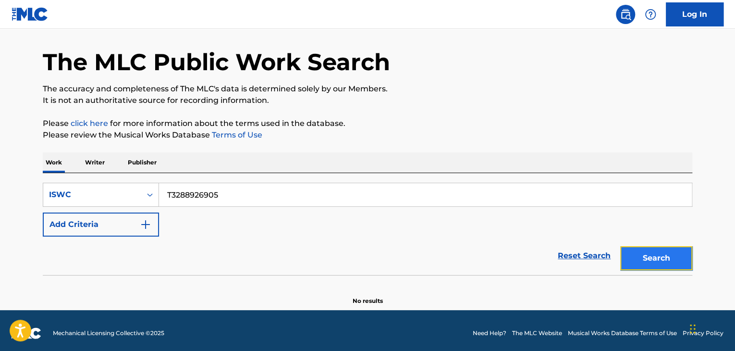
click at [669, 258] on button "Search" at bounding box center [656, 258] width 72 height 24
drag, startPoint x: 141, startPoint y: 163, endPoint x: 107, endPoint y: 156, distance: 34.9
click at [108, 157] on div "Work Writer Publisher SearchWithCriteria06e25952-0eee-4a92-9319-d423f6001cd7 IS…" at bounding box center [367, 228] width 649 height 153
click at [662, 260] on button "Search" at bounding box center [656, 258] width 72 height 24
drag, startPoint x: 129, startPoint y: 183, endPoint x: 105, endPoint y: 181, distance: 24.1
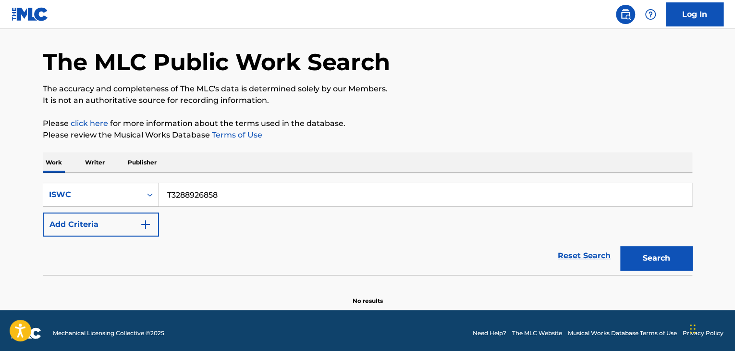
click at [102, 181] on div "SearchWithCriteria06e25952-0eee-4a92-9319-d423f6001cd7 ISWC T3288926858 Add Cri…" at bounding box center [367, 224] width 649 height 102
drag, startPoint x: 230, startPoint y: 195, endPoint x: 121, endPoint y: 179, distance: 109.7
click at [121, 179] on div "SearchWithCriteria06e25952-0eee-4a92-9319-d423f6001cd7 ISWC T3288926858 Add Cri…" at bounding box center [367, 224] width 649 height 102
click at [635, 268] on button "Search" at bounding box center [656, 258] width 72 height 24
drag, startPoint x: 96, startPoint y: 166, endPoint x: 75, endPoint y: 163, distance: 20.9
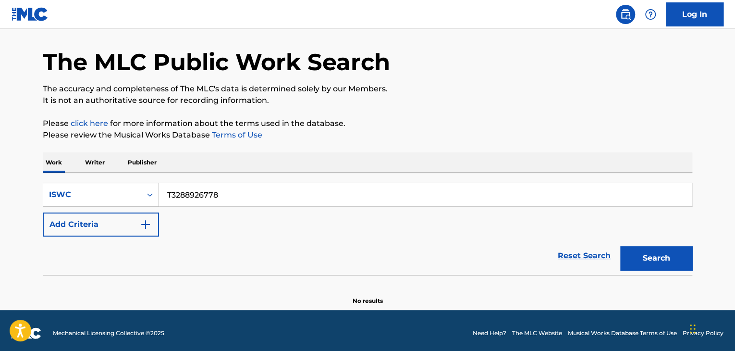
click at [75, 163] on div "Work Writer Publisher SearchWithCriteria06e25952-0eee-4a92-9319-d423f6001cd7 IS…" at bounding box center [367, 228] width 649 height 153
click at [649, 256] on button "Search" at bounding box center [656, 258] width 72 height 24
drag, startPoint x: 225, startPoint y: 193, endPoint x: 116, endPoint y: 179, distance: 109.4
click at [103, 179] on div "SearchWithCriteria06e25952-0eee-4a92-9319-d423f6001cd7 ISWC T3288926665 Add Cri…" at bounding box center [367, 224] width 649 height 102
click at [660, 260] on button "Search" at bounding box center [656, 258] width 72 height 24
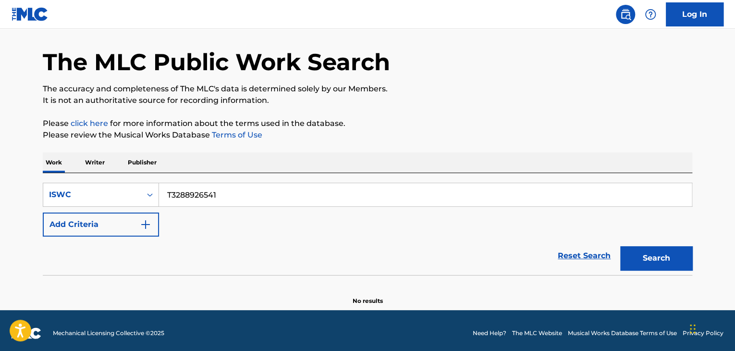
drag, startPoint x: 150, startPoint y: 181, endPoint x: 111, endPoint y: 173, distance: 39.7
click at [111, 173] on div "SearchWithCriteria06e25952-0eee-4a92-9319-d423f6001cd7 ISWC T3288926541 Add Cri…" at bounding box center [367, 224] width 649 height 102
drag, startPoint x: 661, startPoint y: 266, endPoint x: 670, endPoint y: 270, distance: 9.9
click at [661, 265] on button "Search" at bounding box center [656, 258] width 72 height 24
drag, startPoint x: 244, startPoint y: 197, endPoint x: 35, endPoint y: 152, distance: 213.7
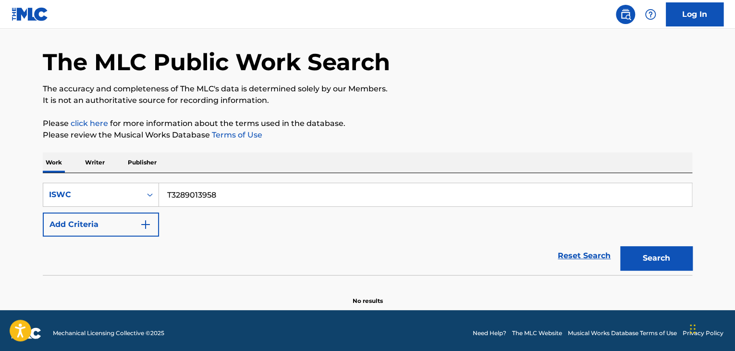
click at [39, 153] on div "The MLC Public Work Search The accuracy and completeness of The MLC's data is d…" at bounding box center [367, 163] width 672 height 283
click at [644, 263] on button "Search" at bounding box center [656, 258] width 72 height 24
drag, startPoint x: 165, startPoint y: 173, endPoint x: 46, endPoint y: 140, distance: 123.6
click at [38, 141] on div "The MLC Public Work Search The accuracy and completeness of The MLC's data is d…" at bounding box center [367, 163] width 672 height 283
click at [617, 262] on div "Search" at bounding box center [653, 255] width 77 height 38
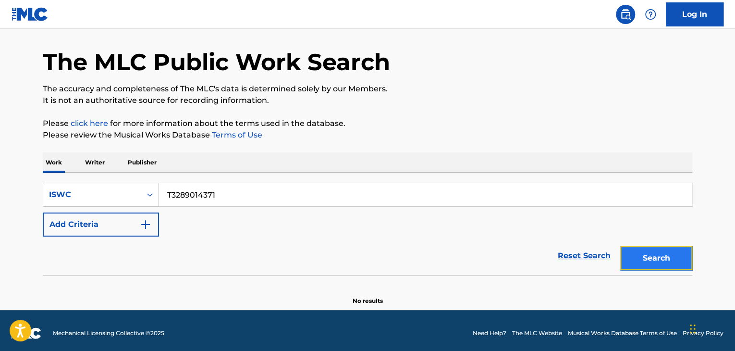
click at [641, 266] on button "Search" at bounding box center [656, 258] width 72 height 24
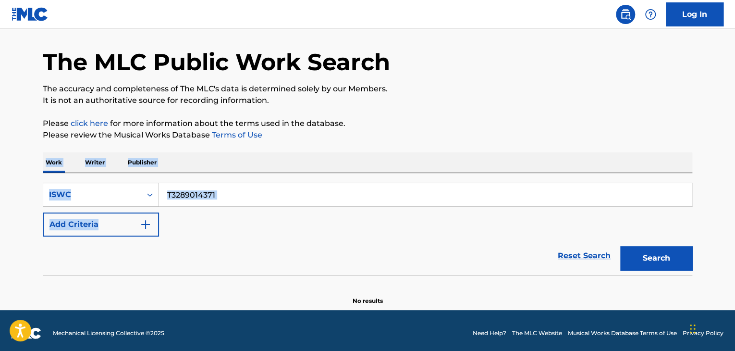
drag, startPoint x: 25, startPoint y: 151, endPoint x: 15, endPoint y: 148, distance: 10.4
click at [16, 148] on main "The MLC Public Work Search The accuracy and completeness of The MLC's data is d…" at bounding box center [367, 154] width 735 height 312
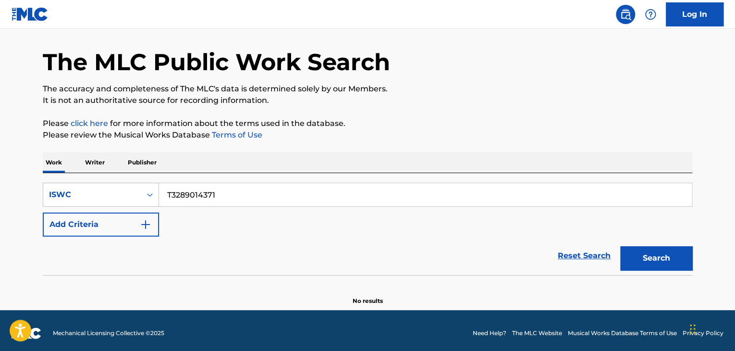
click at [305, 245] on div "Reset Search Search" at bounding box center [367, 255] width 649 height 38
drag, startPoint x: 217, startPoint y: 185, endPoint x: 104, endPoint y: 179, distance: 113.5
click at [104, 179] on div "SearchWithCriteria06e25952-0eee-4a92-9319-d423f6001cd7 ISWC T3289014371 Add Cri…" at bounding box center [367, 224] width 649 height 102
drag, startPoint x: 626, startPoint y: 254, endPoint x: 646, endPoint y: 262, distance: 21.8
click at [626, 254] on button "Search" at bounding box center [656, 258] width 72 height 24
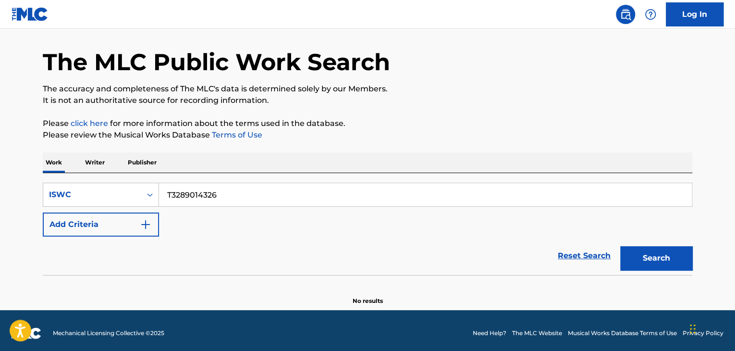
drag, startPoint x: 252, startPoint y: 183, endPoint x: 79, endPoint y: 164, distance: 174.4
click at [80, 164] on div "Work Writer Publisher SearchWithCriteria06e25952-0eee-4a92-9319-d423f6001cd7 IS…" at bounding box center [367, 228] width 649 height 153
click at [675, 249] on button "Search" at bounding box center [656, 258] width 72 height 24
drag, startPoint x: 250, startPoint y: 192, endPoint x: 105, endPoint y: 180, distance: 145.6
click at [105, 180] on div "SearchWithCriteria06e25952-0eee-4a92-9319-d423f6001cd7 ISWC T3289014268 Add Cri…" at bounding box center [367, 224] width 649 height 102
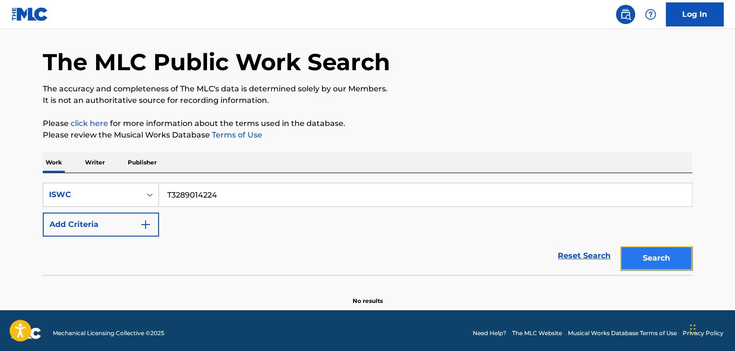
click at [654, 252] on button "Search" at bounding box center [656, 258] width 72 height 24
drag, startPoint x: 235, startPoint y: 197, endPoint x: 111, endPoint y: 183, distance: 124.2
click at [111, 183] on div "SearchWithCriteria06e25952-0eee-4a92-9319-d423f6001cd7 ISWC T3289014224" at bounding box center [367, 195] width 649 height 24
click at [680, 268] on button "Search" at bounding box center [656, 258] width 72 height 24
drag, startPoint x: 259, startPoint y: 188, endPoint x: 67, endPoint y: 159, distance: 193.8
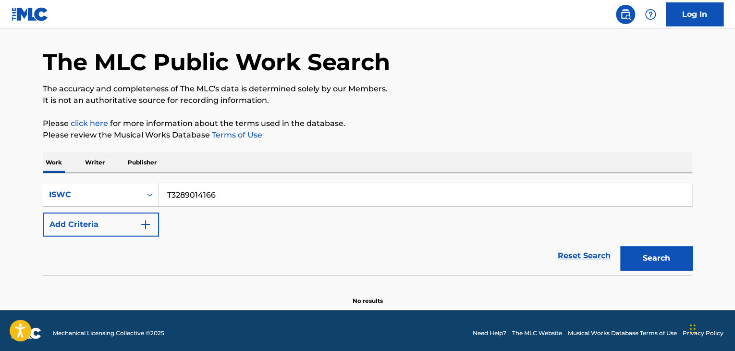
click at [73, 159] on div "Work Writer Publisher SearchWithCriteria06e25952-0eee-4a92-9319-d423f6001cd7 IS…" at bounding box center [367, 228] width 649 height 153
click at [644, 252] on button "Search" at bounding box center [656, 258] width 72 height 24
drag, startPoint x: 294, startPoint y: 203, endPoint x: 60, endPoint y: 184, distance: 234.6
click at [64, 185] on div "SearchWithCriteria06e25952-0eee-4a92-9319-d423f6001cd7 ISWC T3289014064" at bounding box center [367, 195] width 649 height 24
click at [650, 257] on button "Search" at bounding box center [656, 258] width 72 height 24
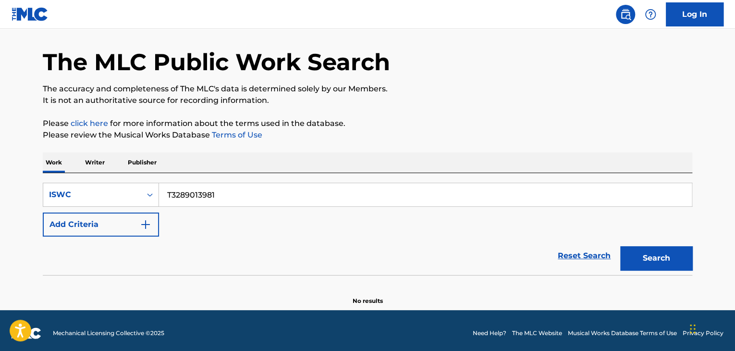
drag, startPoint x: 285, startPoint y: 198, endPoint x: 0, endPoint y: 121, distance: 295.6
click at [0, 122] on main "The MLC Public Work Search The accuracy and completeness of The MLC's data is d…" at bounding box center [367, 154] width 735 height 312
drag, startPoint x: 245, startPoint y: 189, endPoint x: 72, endPoint y: 153, distance: 176.6
click at [94, 158] on div "Work Writer Publisher SearchWithCriteria06e25952-0eee-4a92-9319-d423f6001cd7 IS…" at bounding box center [367, 228] width 649 height 153
click at [645, 251] on button "Search" at bounding box center [656, 258] width 72 height 24
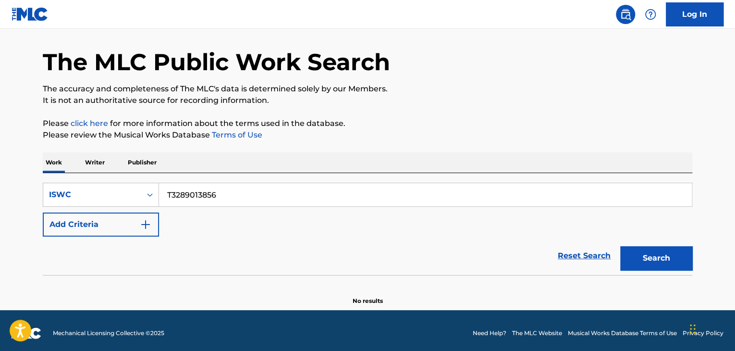
drag, startPoint x: 257, startPoint y: 200, endPoint x: 0, endPoint y: 147, distance: 262.3
click at [7, 152] on main "The MLC Public Work Search The accuracy and completeness of The MLC's data is d…" at bounding box center [367, 154] width 735 height 312
click at [672, 256] on button "Search" at bounding box center [656, 258] width 72 height 24
drag, startPoint x: 160, startPoint y: 192, endPoint x: 37, endPoint y: 166, distance: 126.1
click at [37, 166] on div "The MLC Public Work Search The accuracy and completeness of The MLC's data is d…" at bounding box center [367, 163] width 672 height 283
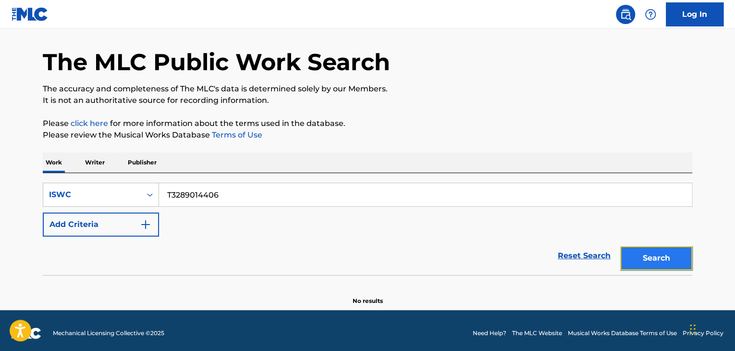
click at [645, 259] on button "Search" at bounding box center [656, 258] width 72 height 24
drag, startPoint x: 246, startPoint y: 190, endPoint x: 90, endPoint y: 184, distance: 155.7
click at [89, 183] on div "SearchWithCriteria06e25952-0eee-4a92-9319-d423f6001cd7 ISWC T3289014406" at bounding box center [367, 195] width 649 height 24
click at [661, 256] on button "Search" at bounding box center [656, 258] width 72 height 24
drag, startPoint x: 104, startPoint y: 190, endPoint x: 58, endPoint y: 186, distance: 46.2
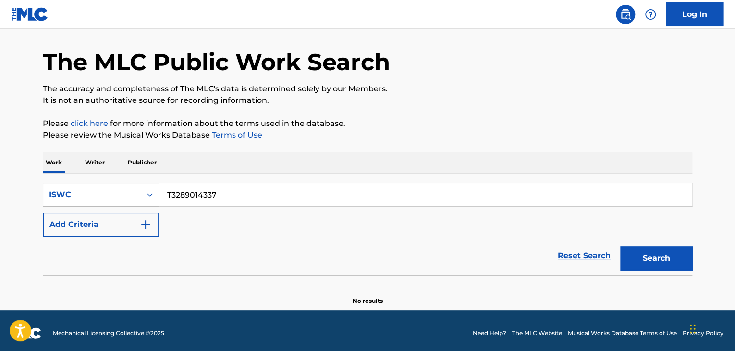
click at [61, 186] on div "SearchWithCriteria06e25952-0eee-4a92-9319-d423f6001cd7 ISWC T3289014337" at bounding box center [367, 195] width 649 height 24
click at [657, 260] on button "Search" at bounding box center [656, 258] width 72 height 24
drag, startPoint x: 279, startPoint y: 196, endPoint x: 117, endPoint y: 179, distance: 162.8
click at [117, 179] on div "SearchWithCriteria06e25952-0eee-4a92-9319-d423f6001cd7 ISWC T3289014235 Add Cri…" at bounding box center [367, 224] width 649 height 102
click at [681, 263] on button "Search" at bounding box center [656, 258] width 72 height 24
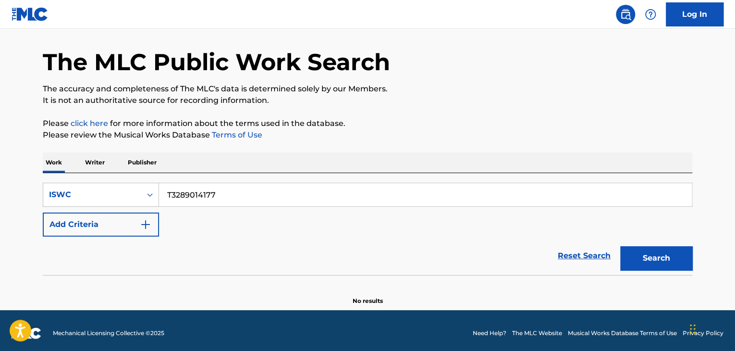
drag, startPoint x: 118, startPoint y: 174, endPoint x: 97, endPoint y: 168, distance: 22.4
click at [105, 171] on div "Work Writer Publisher SearchWithCriteria06e25952-0eee-4a92-9319-d423f6001cd7 IS…" at bounding box center [367, 228] width 649 height 153
click at [668, 256] on button "Search" at bounding box center [656, 258] width 72 height 24
drag, startPoint x: 134, startPoint y: 178, endPoint x: 11, endPoint y: 177, distance: 123.4
click at [42, 177] on div "The MLC Public Work Search The accuracy and completeness of The MLC's data is d…" at bounding box center [367, 163] width 672 height 283
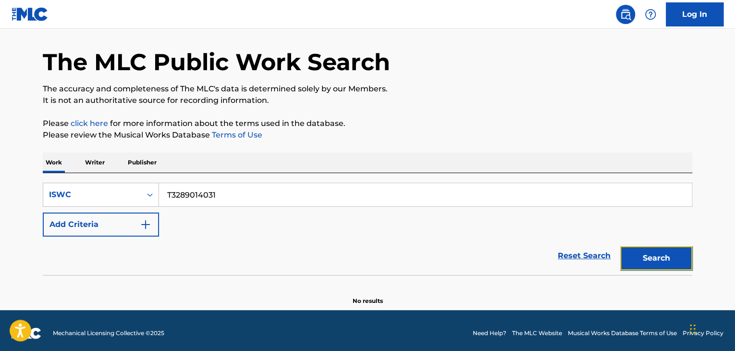
click at [690, 258] on button "Search" at bounding box center [656, 258] width 72 height 24
drag, startPoint x: 204, startPoint y: 193, endPoint x: 48, endPoint y: 155, distance: 160.6
click at [48, 156] on div "Work Writer Publisher SearchWithCriteria06e25952-0eee-4a92-9319-d423f6001cd7 IS…" at bounding box center [367, 228] width 649 height 153
click at [655, 255] on button "Search" at bounding box center [656, 258] width 72 height 24
drag, startPoint x: 270, startPoint y: 192, endPoint x: 0, endPoint y: 169, distance: 271.4
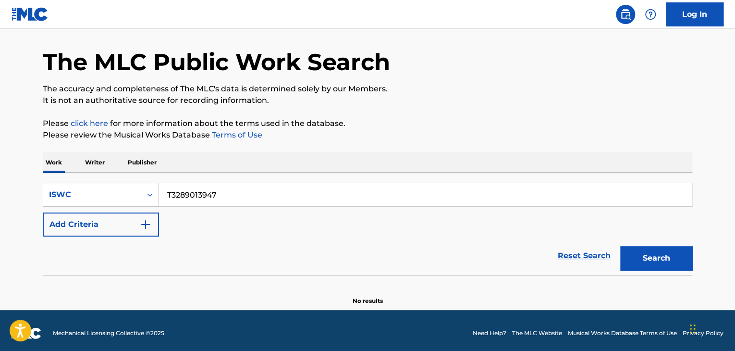
click at [0, 169] on main "The MLC Public Work Search The accuracy and completeness of The MLC's data is d…" at bounding box center [367, 154] width 735 height 312
click at [679, 262] on button "Search" at bounding box center [656, 258] width 72 height 24
drag, startPoint x: 256, startPoint y: 195, endPoint x: 9, endPoint y: 173, distance: 247.9
click at [19, 175] on main "The MLC Public Work Search The accuracy and completeness of The MLC's data is d…" at bounding box center [367, 154] width 735 height 312
click at [681, 260] on button "Search" at bounding box center [656, 258] width 72 height 24
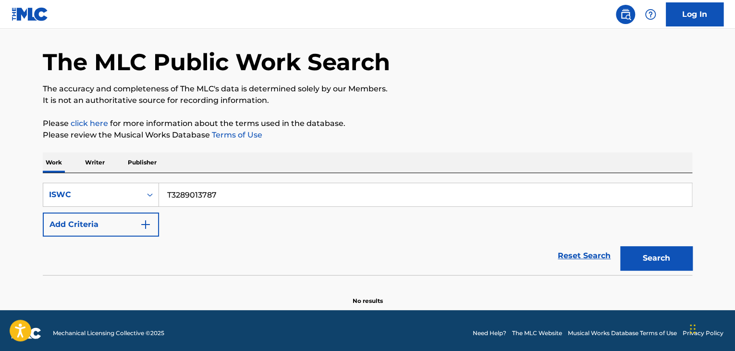
drag, startPoint x: 232, startPoint y: 195, endPoint x: 69, endPoint y: 163, distance: 167.0
click at [69, 163] on div "Work Writer Publisher SearchWithCriteria06e25952-0eee-4a92-9319-d423f6001cd7 IS…" at bounding box center [367, 228] width 649 height 153
click at [642, 262] on button "Search" at bounding box center [656, 258] width 72 height 24
drag, startPoint x: 257, startPoint y: 198, endPoint x: 50, endPoint y: 158, distance: 210.2
click at [52, 159] on div "Work Writer Publisher SearchWithCriteria06e25952-0eee-4a92-9319-d423f6001cd7 IS…" at bounding box center [367, 228] width 649 height 153
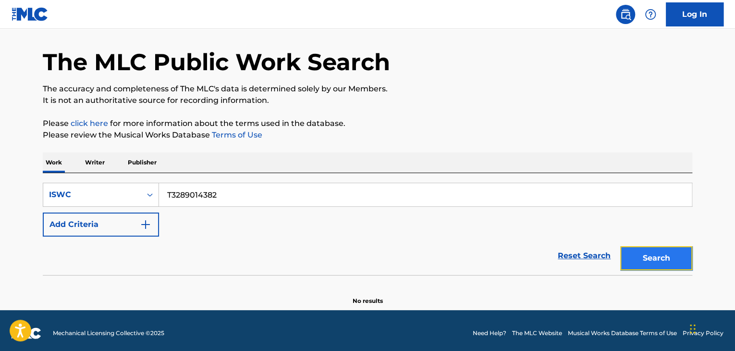
click at [680, 264] on button "Search" at bounding box center [656, 258] width 72 height 24
drag, startPoint x: 246, startPoint y: 184, endPoint x: 40, endPoint y: 163, distance: 206.7
click at [40, 163] on div "The MLC Public Work Search The accuracy and completeness of The MLC's data is d…" at bounding box center [367, 163] width 672 height 283
click at [632, 264] on button "Search" at bounding box center [656, 258] width 72 height 24
drag, startPoint x: 257, startPoint y: 200, endPoint x: 60, endPoint y: 170, distance: 199.6
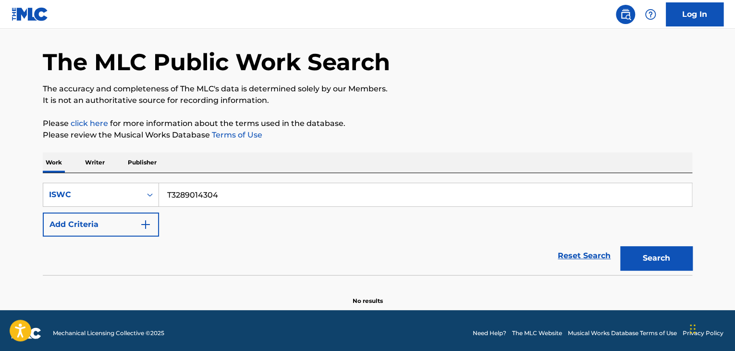
click at [60, 170] on div "Work Writer Publisher SearchWithCriteria06e25952-0eee-4a92-9319-d423f6001cd7 IS…" at bounding box center [367, 228] width 649 height 153
click at [649, 258] on button "Search" at bounding box center [656, 258] width 72 height 24
drag, startPoint x: 93, startPoint y: 160, endPoint x: 24, endPoint y: 145, distance: 70.8
click at [35, 146] on div "The MLC Public Work Search The accuracy and completeness of The MLC's data is d…" at bounding box center [367, 163] width 672 height 283
click at [638, 262] on button "Search" at bounding box center [656, 258] width 72 height 24
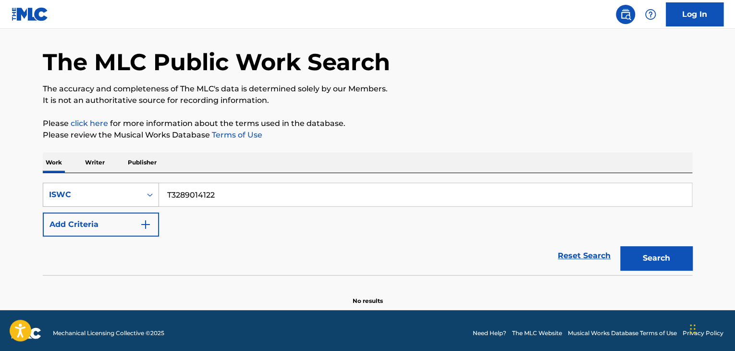
drag, startPoint x: 230, startPoint y: 194, endPoint x: 140, endPoint y: 182, distance: 90.7
click at [141, 183] on div "SearchWithCriteria06e25952-0eee-4a92-9319-d423f6001cd7 ISWC T3289014122" at bounding box center [367, 195] width 649 height 24
click at [691, 258] on button "Search" at bounding box center [656, 258] width 72 height 24
click at [677, 246] on button "Search" at bounding box center [656, 258] width 72 height 24
drag, startPoint x: 253, startPoint y: 187, endPoint x: 60, endPoint y: 157, distance: 195.0
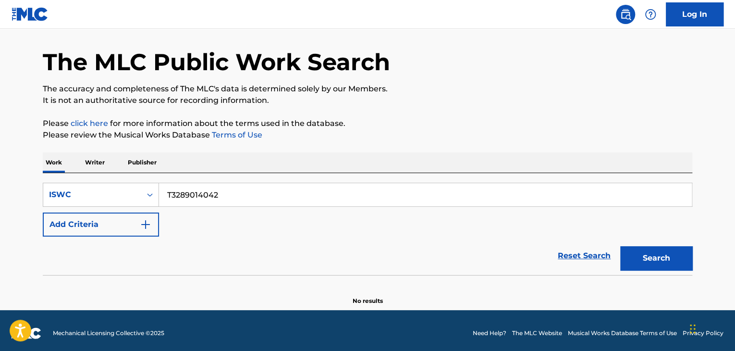
click at [69, 160] on div "Work Writer Publisher SearchWithCriteria06e25952-0eee-4a92-9319-d423f6001cd7 IS…" at bounding box center [367, 228] width 649 height 153
click at [643, 260] on button "Search" at bounding box center [656, 258] width 72 height 24
click at [657, 284] on section "No results" at bounding box center [367, 292] width 649 height 25
drag, startPoint x: 252, startPoint y: 204, endPoint x: 63, endPoint y: 172, distance: 191.0
click at [65, 173] on div "SearchWithCriteria06e25952-0eee-4a92-9319-d423f6001cd7 ISWC T3289013992 Add Cri…" at bounding box center [367, 224] width 649 height 102
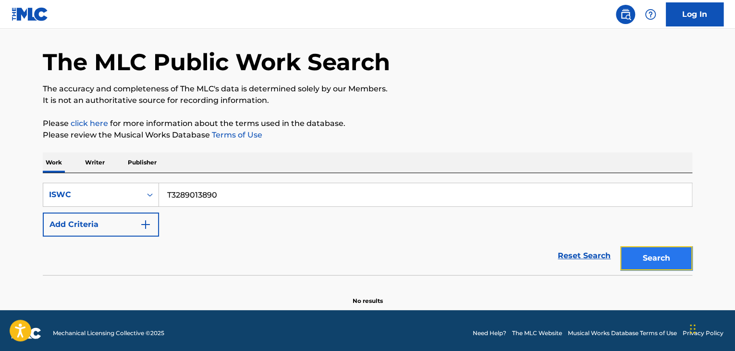
click at [651, 262] on button "Search" at bounding box center [656, 258] width 72 height 24
drag, startPoint x: 178, startPoint y: 191, endPoint x: 56, endPoint y: 146, distance: 130.4
click at [129, 175] on div "SearchWithCriteria06e25952-0eee-4a92-9319-d423f6001cd7 ISWC T3289013890 Add Cri…" at bounding box center [367, 224] width 649 height 102
click at [671, 261] on button "Search" at bounding box center [656, 258] width 72 height 24
drag, startPoint x: 140, startPoint y: 182, endPoint x: 0, endPoint y: 163, distance: 141.6
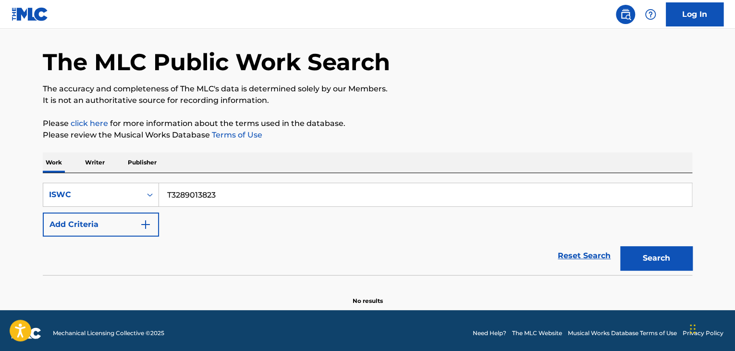
click at [0, 163] on main "The MLC Public Work Search The accuracy and completeness of The MLC's data is d…" at bounding box center [367, 154] width 735 height 312
click at [662, 248] on button "Search" at bounding box center [656, 258] width 72 height 24
drag, startPoint x: 240, startPoint y: 199, endPoint x: 65, endPoint y: 176, distance: 176.3
click at [86, 180] on div "SearchWithCriteria06e25952-0eee-4a92-9319-d423f6001cd7 ISWC T3289013765 Add Cri…" at bounding box center [367, 224] width 649 height 102
drag, startPoint x: 669, startPoint y: 255, endPoint x: 656, endPoint y: 257, distance: 13.3
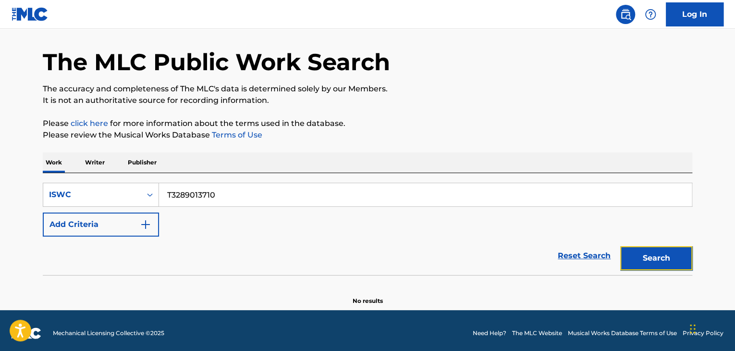
click at [669, 255] on button "Search" at bounding box center [656, 258] width 72 height 24
drag, startPoint x: 239, startPoint y: 200, endPoint x: 73, endPoint y: 188, distance: 166.6
click at [73, 188] on div "SearchWithCriteria06e25952-0eee-4a92-9319-d423f6001cd7 ISWC T3289013710" at bounding box center [367, 195] width 649 height 24
click at [688, 253] on button "Search" at bounding box center [656, 258] width 72 height 24
drag, startPoint x: 141, startPoint y: 182, endPoint x: 26, endPoint y: 166, distance: 116.4
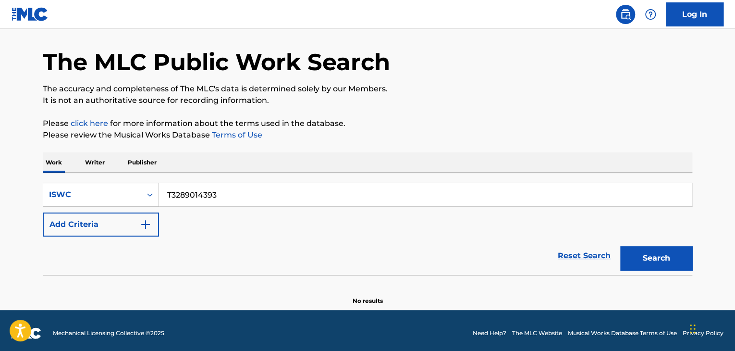
click at [34, 169] on div "The MLC Public Work Search The accuracy and completeness of The MLC's data is d…" at bounding box center [367, 163] width 672 height 283
drag, startPoint x: 644, startPoint y: 254, endPoint x: 646, endPoint y: 260, distance: 6.4
click at [644, 255] on button "Search" at bounding box center [656, 258] width 72 height 24
drag, startPoint x: 246, startPoint y: 189, endPoint x: 0, endPoint y: 168, distance: 246.8
click at [6, 170] on main "The MLC Public Work Search The accuracy and completeness of The MLC's data is d…" at bounding box center [367, 154] width 735 height 312
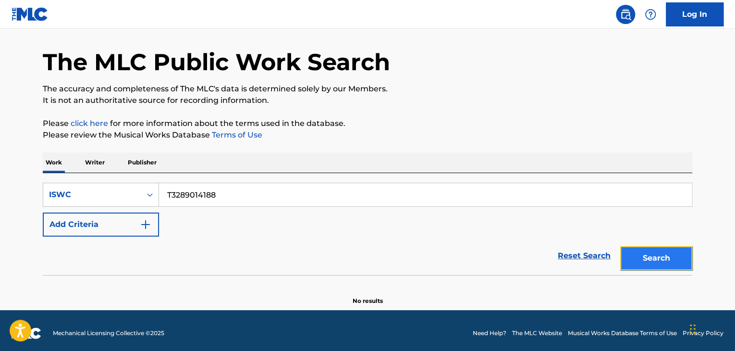
click at [647, 261] on button "Search" at bounding box center [656, 258] width 72 height 24
drag, startPoint x: 263, startPoint y: 189, endPoint x: 77, endPoint y: 176, distance: 186.3
click at [11, 171] on main "The MLC Public Work Search The accuracy and completeness of The MLC's data is d…" at bounding box center [367, 154] width 735 height 312
click at [663, 265] on button "Search" at bounding box center [656, 258] width 72 height 24
drag, startPoint x: 219, startPoint y: 187, endPoint x: 87, endPoint y: 167, distance: 133.5
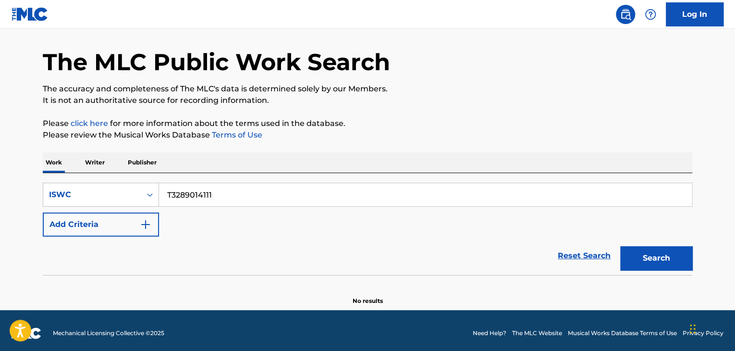
click at [101, 173] on div "SearchWithCriteria06e25952-0eee-4a92-9319-d423f6001cd7 ISWC T3289014111 Add Cri…" at bounding box center [367, 224] width 649 height 102
click at [678, 257] on button "Search" at bounding box center [656, 258] width 72 height 24
drag, startPoint x: 245, startPoint y: 189, endPoint x: 2, endPoint y: 160, distance: 244.7
click at [0, 160] on main "The MLC Public Work Search The accuracy and completeness of The MLC's data is d…" at bounding box center [367, 154] width 735 height 312
click at [667, 253] on button "Search" at bounding box center [656, 258] width 72 height 24
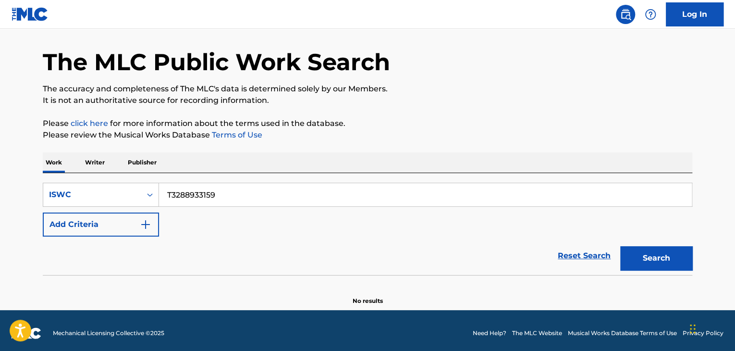
drag, startPoint x: 204, startPoint y: 192, endPoint x: 81, endPoint y: 177, distance: 124.4
click at [69, 177] on div "SearchWithCriteria06e25952-0eee-4a92-9319-d423f6001cd7 ISWC T3288933159 Add Cri…" at bounding box center [367, 224] width 649 height 102
click at [676, 257] on button "Search" at bounding box center [656, 258] width 72 height 24
drag, startPoint x: 171, startPoint y: 185, endPoint x: 86, endPoint y: 169, distance: 86.7
click at [88, 168] on div "Work Writer Publisher SearchWithCriteria06e25952-0eee-4a92-9319-d423f6001cd7 IS…" at bounding box center [367, 228] width 649 height 153
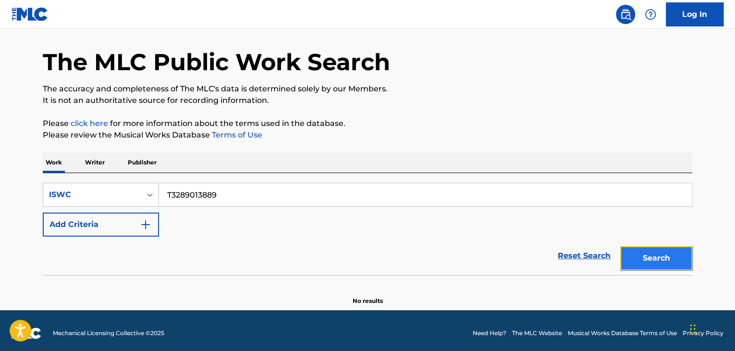
click at [647, 250] on button "Search" at bounding box center [656, 258] width 72 height 24
drag, startPoint x: 103, startPoint y: 167, endPoint x: 20, endPoint y: 161, distance: 83.3
click at [23, 161] on main "The MLC Public Work Search The accuracy and completeness of The MLC's data is d…" at bounding box center [367, 154] width 735 height 312
click at [680, 266] on button "Search" at bounding box center [656, 258] width 72 height 24
drag, startPoint x: 222, startPoint y: 193, endPoint x: 50, endPoint y: 180, distance: 172.4
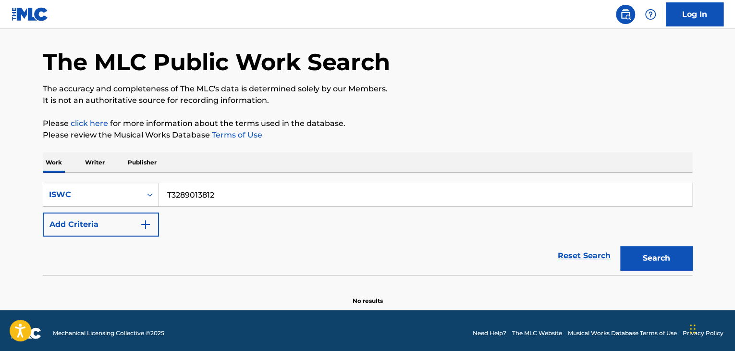
click at [52, 180] on div "SearchWithCriteria06e25952-0eee-4a92-9319-d423f6001cd7 ISWC T3289013812 Add Cri…" at bounding box center [367, 224] width 649 height 102
click at [655, 249] on button "Search" at bounding box center [656, 258] width 72 height 24
drag, startPoint x: 270, startPoint y: 181, endPoint x: 40, endPoint y: 167, distance: 230.0
click at [47, 169] on div "Work Writer Publisher SearchWithCriteria06e25952-0eee-4a92-9319-d423f6001cd7 IS…" at bounding box center [367, 228] width 649 height 153
click at [255, 195] on input "T3289013754" at bounding box center [425, 194] width 533 height 23
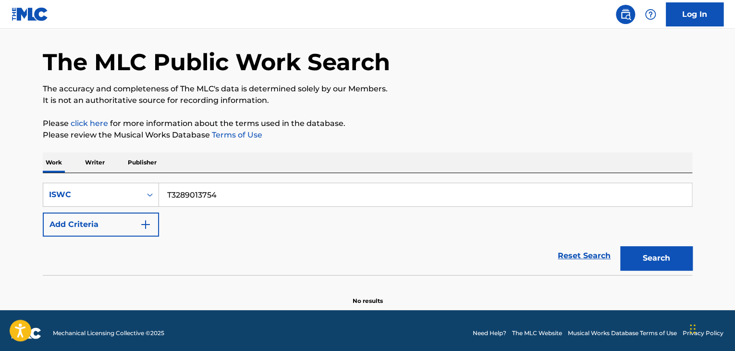
click at [0, 165] on main "The MLC Public Work Search The accuracy and completeness of The MLC's data is d…" at bounding box center [367, 154] width 735 height 312
click at [645, 261] on button "Search" at bounding box center [656, 258] width 72 height 24
drag, startPoint x: 215, startPoint y: 195, endPoint x: 47, endPoint y: 181, distance: 169.2
click at [46, 181] on div "SearchWithCriteria06e25952-0eee-4a92-9319-d423f6001cd7 ISWC T3289013685 Add Cri…" at bounding box center [367, 224] width 649 height 102
click at [672, 260] on button "Search" at bounding box center [656, 258] width 72 height 24
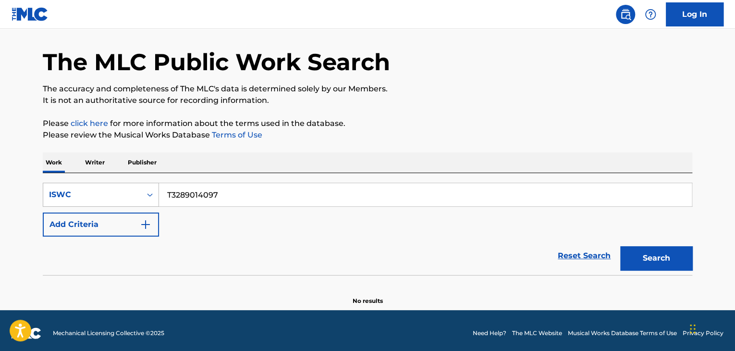
drag, startPoint x: 209, startPoint y: 194, endPoint x: 115, endPoint y: 187, distance: 93.9
click at [121, 187] on div "SearchWithCriteria06e25952-0eee-4a92-9319-d423f6001cd7 ISWC T3289014097" at bounding box center [367, 195] width 649 height 24
click at [668, 254] on button "Search" at bounding box center [656, 258] width 72 height 24
drag, startPoint x: 194, startPoint y: 195, endPoint x: 94, endPoint y: 179, distance: 101.1
click at [95, 180] on div "SearchWithCriteria06e25952-0eee-4a92-9319-d423f6001cd7 ISWC T3289014019 Add Cri…" at bounding box center [367, 224] width 649 height 102
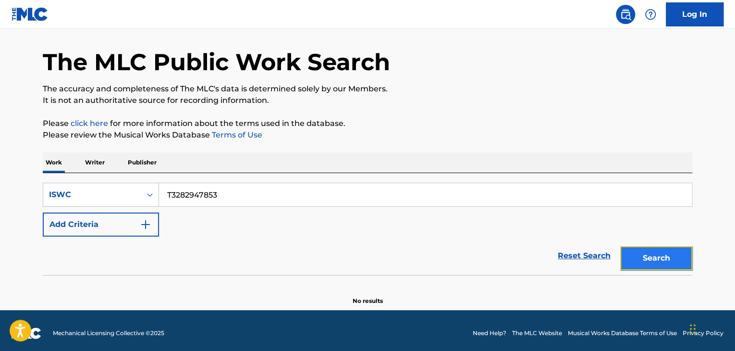
click at [691, 261] on button "Search" at bounding box center [656, 258] width 72 height 24
drag, startPoint x: 249, startPoint y: 205, endPoint x: 117, endPoint y: 168, distance: 137.2
click at [118, 168] on div "Work Writer Publisher SearchWithCriteria06e25952-0eee-4a92-9319-d423f6001cd7 IS…" at bounding box center [367, 228] width 649 height 153
click at [674, 261] on button "Search" at bounding box center [656, 258] width 72 height 24
drag, startPoint x: 233, startPoint y: 189, endPoint x: 64, endPoint y: 174, distance: 169.3
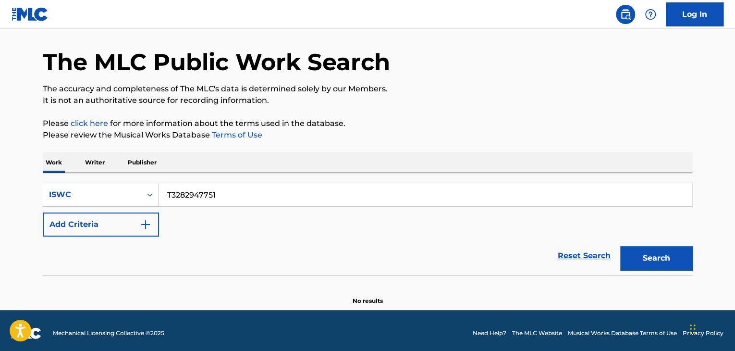
click at [68, 175] on div "SearchWithCriteria06e25952-0eee-4a92-9319-d423f6001cd7 ISWC T3282947751 Add Cri…" at bounding box center [367, 224] width 649 height 102
click at [652, 253] on button "Search" at bounding box center [656, 258] width 72 height 24
drag, startPoint x: 255, startPoint y: 196, endPoint x: 28, endPoint y: 178, distance: 226.9
click at [30, 178] on main "The MLC Public Work Search The accuracy and completeness of The MLC's data is d…" at bounding box center [367, 154] width 735 height 312
click at [640, 250] on button "Search" at bounding box center [656, 258] width 72 height 24
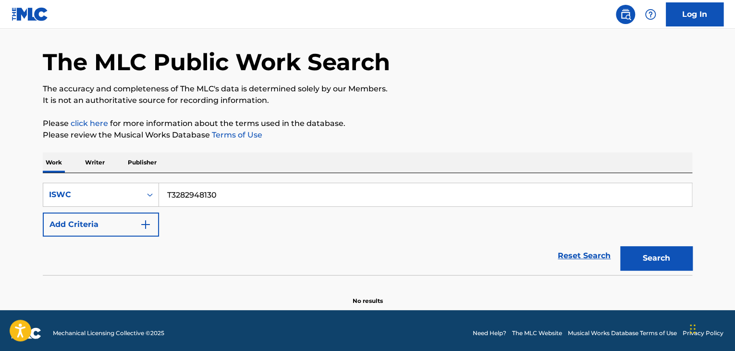
drag, startPoint x: 164, startPoint y: 187, endPoint x: 256, endPoint y: 206, distance: 94.1
click at [85, 183] on div "SearchWithCriteria06e25952-0eee-4a92-9319-d423f6001cd7 ISWC T3282948130" at bounding box center [367, 195] width 649 height 24
drag, startPoint x: 686, startPoint y: 261, endPoint x: 679, endPoint y: 270, distance: 11.3
click at [685, 261] on button "Search" at bounding box center [656, 258] width 72 height 24
drag, startPoint x: 245, startPoint y: 185, endPoint x: 46, endPoint y: 168, distance: 199.5
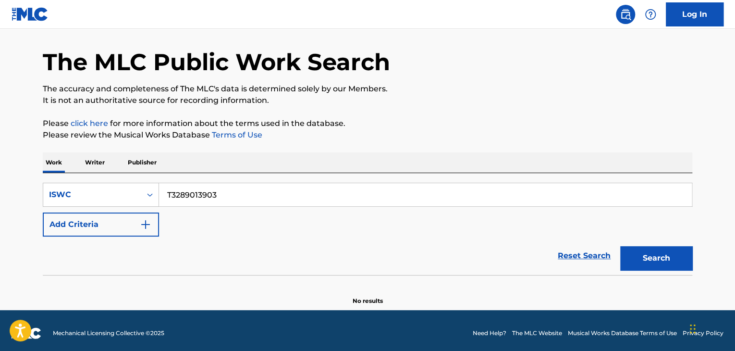
click at [47, 169] on div "Work Writer Publisher SearchWithCriteria06e25952-0eee-4a92-9319-d423f6001cd7 IS…" at bounding box center [367, 228] width 649 height 153
drag, startPoint x: 663, startPoint y: 250, endPoint x: 646, endPoint y: 251, distance: 16.4
click at [662, 250] on button "Search" at bounding box center [656, 258] width 72 height 24
drag, startPoint x: 139, startPoint y: 176, endPoint x: 99, endPoint y: 173, distance: 39.9
click at [99, 173] on div "SearchWithCriteria06e25952-0eee-4a92-9319-d423f6001cd7 ISWC T3289013834 Add Cri…" at bounding box center [367, 224] width 649 height 102
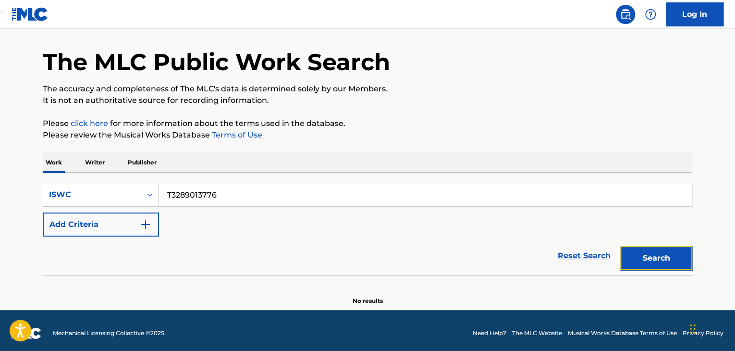
click at [666, 259] on button "Search" at bounding box center [656, 258] width 72 height 24
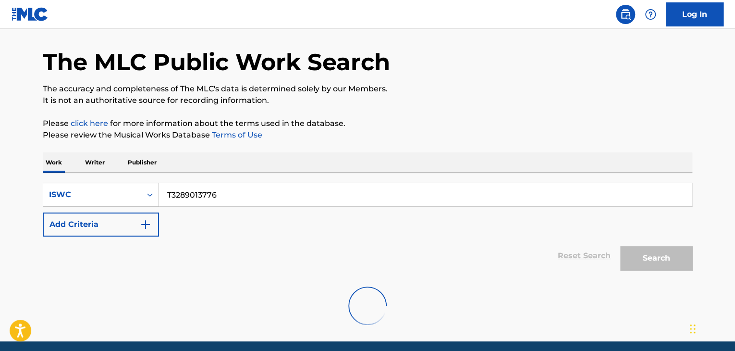
click at [659, 250] on div "Search" at bounding box center [653, 255] width 77 height 38
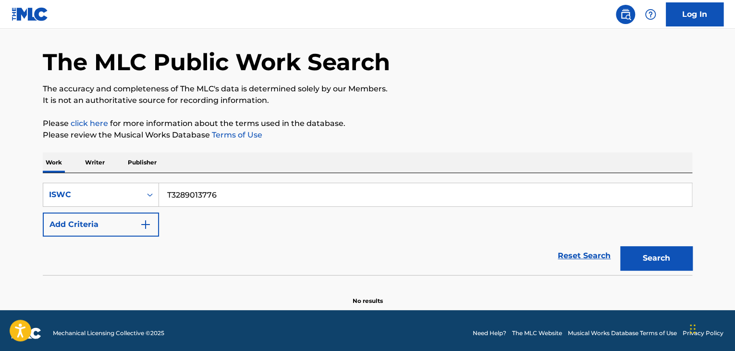
drag, startPoint x: 248, startPoint y: 190, endPoint x: 40, endPoint y: 166, distance: 208.9
click at [79, 169] on div "Work Writer Publisher SearchWithCriteria06e25952-0eee-4a92-9319-d423f6001cd7 IS…" at bounding box center [367, 228] width 649 height 153
click at [643, 253] on button "Search" at bounding box center [656, 258] width 72 height 24
drag, startPoint x: 114, startPoint y: 188, endPoint x: 103, endPoint y: 185, distance: 10.8
click at [103, 185] on div "SearchWithCriteria06e25952-0eee-4a92-9319-d423f6001cd7 ISWC T3282948016" at bounding box center [367, 195] width 649 height 24
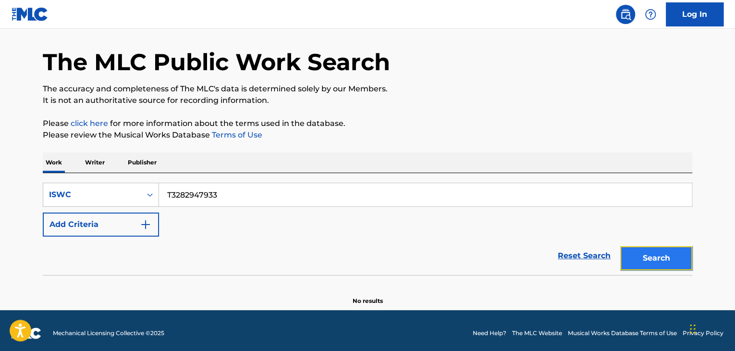
click at [649, 249] on button "Search" at bounding box center [656, 258] width 72 height 24
drag, startPoint x: 240, startPoint y: 195, endPoint x: 97, endPoint y: 176, distance: 143.9
click at [98, 177] on div "SearchWithCriteria06e25952-0eee-4a92-9319-d423f6001cd7 ISWC T3282947933 Add Cri…" at bounding box center [367, 224] width 649 height 102
drag, startPoint x: 661, startPoint y: 264, endPoint x: 597, endPoint y: 233, distance: 70.7
click at [661, 264] on button "Search" at bounding box center [656, 258] width 72 height 24
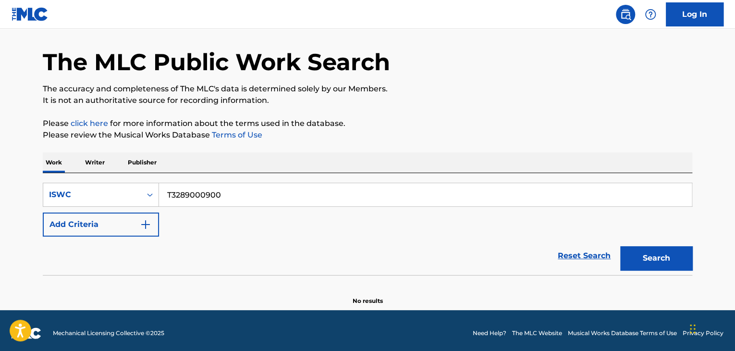
drag, startPoint x: 236, startPoint y: 187, endPoint x: 0, endPoint y: 154, distance: 238.5
click at [0, 155] on main "The MLC Public Work Search The accuracy and completeness of The MLC's data is d…" at bounding box center [367, 154] width 735 height 312
click at [684, 250] on button "Search" at bounding box center [656, 258] width 72 height 24
drag, startPoint x: 215, startPoint y: 189, endPoint x: 101, endPoint y: 174, distance: 114.8
click at [101, 174] on div "SearchWithCriteria06e25952-0eee-4a92-9319-d423f6001cd7 ISWC T3289013732 Add Cri…" at bounding box center [367, 224] width 649 height 102
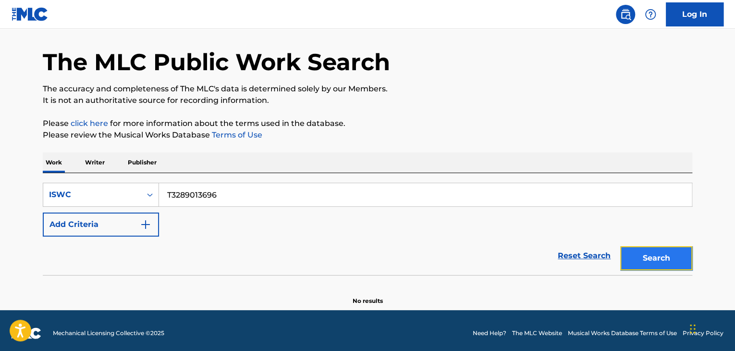
click at [642, 259] on button "Search" at bounding box center [656, 258] width 72 height 24
drag, startPoint x: 242, startPoint y: 192, endPoint x: 155, endPoint y: 185, distance: 87.7
click at [155, 185] on div "SearchWithCriteria06e25952-0eee-4a92-9319-d423f6001cd7 ISWC T3289013696" at bounding box center [367, 195] width 649 height 24
drag, startPoint x: 654, startPoint y: 255, endPoint x: 662, endPoint y: 258, distance: 8.4
click at [654, 255] on button "Search" at bounding box center [656, 258] width 72 height 24
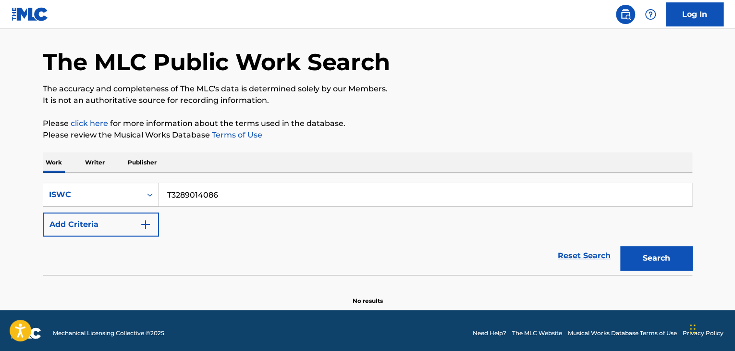
drag, startPoint x: 247, startPoint y: 190, endPoint x: 26, endPoint y: 170, distance: 221.8
click at [31, 170] on div "The MLC Public Work Search The accuracy and completeness of The MLC's data is d…" at bounding box center [367, 163] width 672 height 283
drag, startPoint x: 671, startPoint y: 255, endPoint x: 668, endPoint y: 262, distance: 7.3
click at [671, 256] on button "Search" at bounding box center [656, 258] width 72 height 24
drag, startPoint x: 253, startPoint y: 195, endPoint x: 106, endPoint y: 164, distance: 150.2
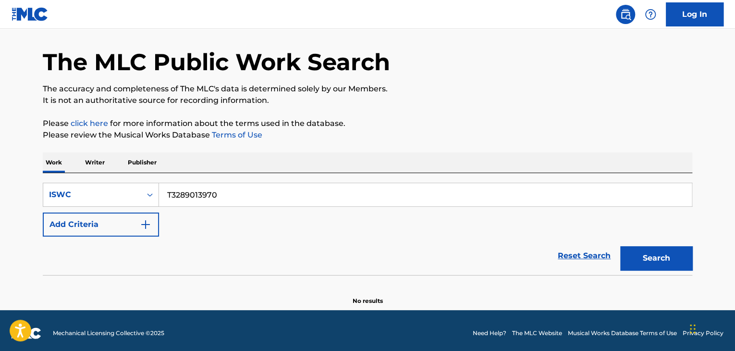
click at [111, 164] on div "Work Writer Publisher SearchWithCriteria06e25952-0eee-4a92-9319-d423f6001cd7 IS…" at bounding box center [367, 228] width 649 height 153
click at [674, 252] on button "Search" at bounding box center [656, 258] width 72 height 24
drag, startPoint x: 229, startPoint y: 192, endPoint x: 50, endPoint y: 176, distance: 179.4
click at [46, 175] on div "SearchWithCriteria06e25952-0eee-4a92-9319-d423f6001cd7 ISWC T3289013878 Add Cri…" at bounding box center [367, 224] width 649 height 102
click at [633, 258] on button "Search" at bounding box center [656, 258] width 72 height 24
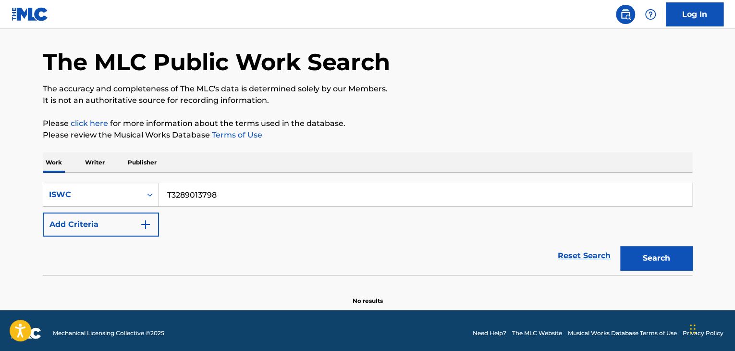
drag, startPoint x: 225, startPoint y: 193, endPoint x: 63, endPoint y: 157, distance: 165.7
click at [70, 158] on div "Work Writer Publisher SearchWithCriteria06e25952-0eee-4a92-9319-d423f6001cd7 IS…" at bounding box center [367, 228] width 649 height 153
click at [634, 261] on button "Search" at bounding box center [656, 258] width 72 height 24
drag, startPoint x: 258, startPoint y: 199, endPoint x: 29, endPoint y: 162, distance: 232.1
click at [34, 162] on div "The MLC Public Work Search The accuracy and completeness of The MLC's data is d…" at bounding box center [367, 163] width 672 height 283
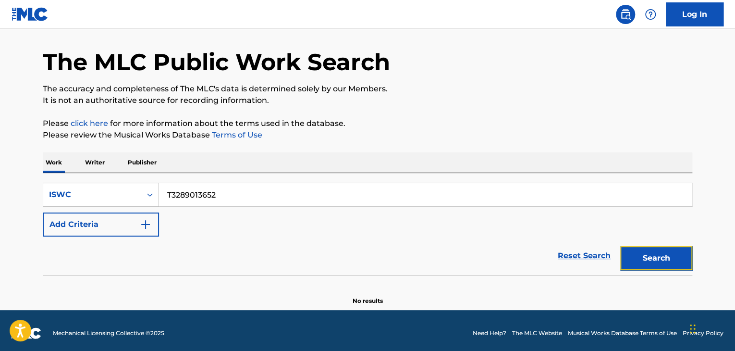
click at [655, 260] on button "Search" at bounding box center [656, 258] width 72 height 24
drag, startPoint x: 259, startPoint y: 191, endPoint x: 50, endPoint y: 158, distance: 211.9
click at [59, 161] on div "Work Writer Publisher SearchWithCriteria06e25952-0eee-4a92-9319-d423f6001cd7 IS…" at bounding box center [367, 228] width 649 height 153
click at [670, 260] on button "Search" at bounding box center [656, 258] width 72 height 24
drag, startPoint x: 231, startPoint y: 196, endPoint x: 96, endPoint y: 179, distance: 136.5
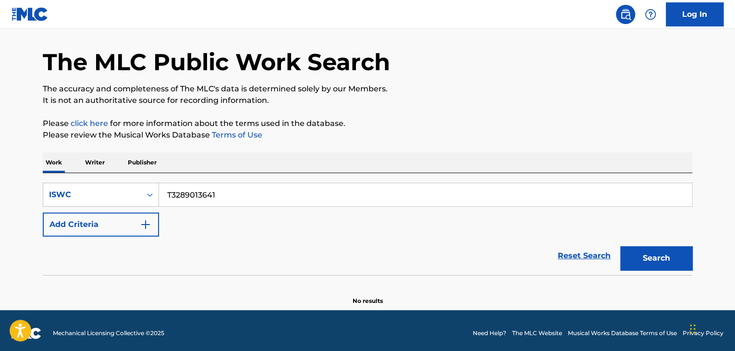
click at [100, 179] on div "SearchWithCriteria06e25952-0eee-4a92-9319-d423f6001cd7 ISWC T3289013641 Add Cri…" at bounding box center [367, 224] width 649 height 102
click at [662, 269] on button "Search" at bounding box center [656, 258] width 72 height 24
drag, startPoint x: 96, startPoint y: 192, endPoint x: 1, endPoint y: 190, distance: 94.6
click at [0, 191] on main "The MLC Public Work Search The accuracy and completeness of The MLC's data is d…" at bounding box center [367, 154] width 735 height 312
drag, startPoint x: 674, startPoint y: 253, endPoint x: 640, endPoint y: 244, distance: 35.8
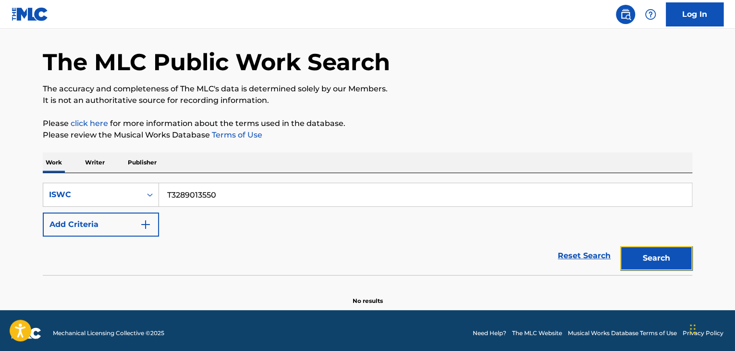
click at [674, 253] on button "Search" at bounding box center [656, 258] width 72 height 24
drag, startPoint x: 234, startPoint y: 203, endPoint x: 14, endPoint y: 176, distance: 222.0
click at [14, 176] on main "The MLC Public Work Search The accuracy and completeness of The MLC's data is d…" at bounding box center [367, 154] width 735 height 312
click at [652, 265] on button "Search" at bounding box center [656, 258] width 72 height 24
drag, startPoint x: 248, startPoint y: 202, endPoint x: 70, endPoint y: 188, distance: 178.7
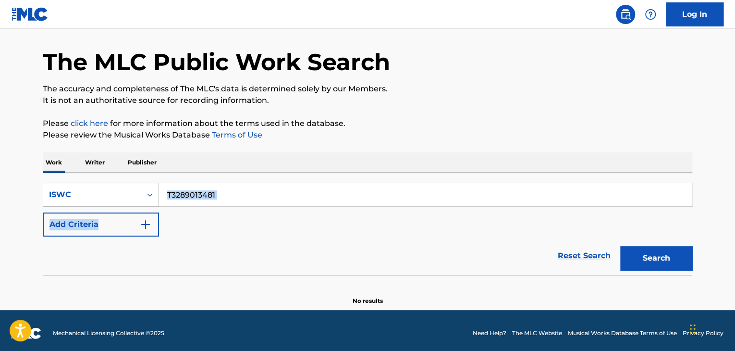
click at [75, 189] on div "SearchWithCriteria06e25952-0eee-4a92-9319-d423f6001cd7 ISWC T3289013481 Add Cri…" at bounding box center [367, 210] width 649 height 54
drag, startPoint x: 208, startPoint y: 243, endPoint x: 224, endPoint y: 206, distance: 40.2
click at [208, 242] on div "Reset Search Search" at bounding box center [367, 255] width 649 height 38
drag, startPoint x: 237, startPoint y: 193, endPoint x: 97, endPoint y: 180, distance: 139.9
click at [98, 180] on div "SearchWithCriteria06e25952-0eee-4a92-9319-d423f6001cd7 ISWC T3289013481 Add Cri…" at bounding box center [367, 224] width 649 height 102
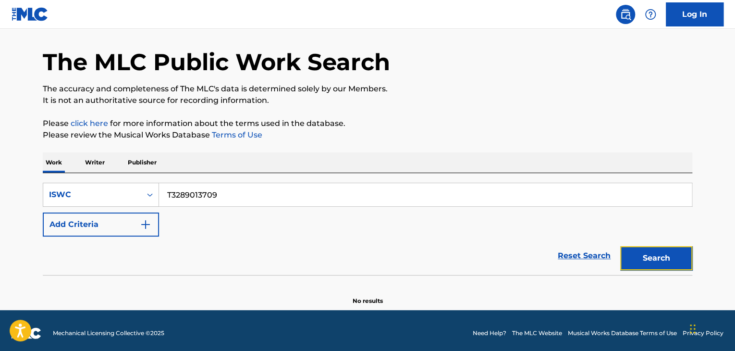
click at [674, 256] on button "Search" at bounding box center [656, 258] width 72 height 24
drag, startPoint x: 229, startPoint y: 192, endPoint x: 78, endPoint y: 181, distance: 151.7
click at [79, 181] on div "SearchWithCriteria06e25952-0eee-4a92-9319-d423f6001cd7 ISWC T3289013709 Add Cri…" at bounding box center [367, 224] width 649 height 102
click at [653, 258] on button "Search" at bounding box center [656, 258] width 72 height 24
drag, startPoint x: 171, startPoint y: 189, endPoint x: 50, endPoint y: 181, distance: 121.8
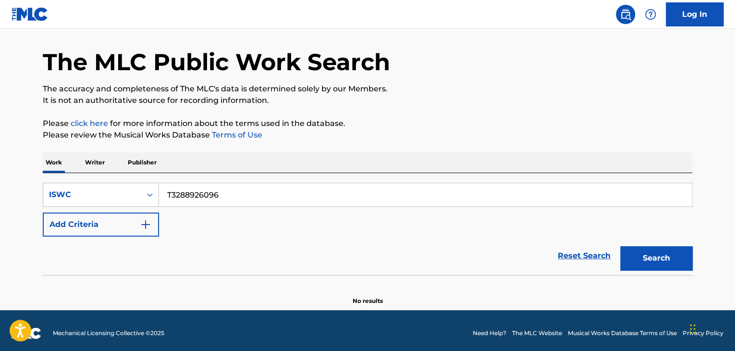
click at [52, 181] on div "SearchWithCriteria06e25952-0eee-4a92-9319-d423f6001cd7 ISWC T3288926096 Add Cri…" at bounding box center [367, 224] width 649 height 102
click at [652, 261] on button "Search" at bounding box center [656, 258] width 72 height 24
drag, startPoint x: 294, startPoint y: 199, endPoint x: 79, endPoint y: 172, distance: 216.8
click at [80, 173] on div "SearchWithCriteria06e25952-0eee-4a92-9319-d423f6001cd7 ISWC T3289013663 Add Cri…" at bounding box center [367, 224] width 649 height 102
click at [675, 256] on button "Search" at bounding box center [656, 258] width 72 height 24
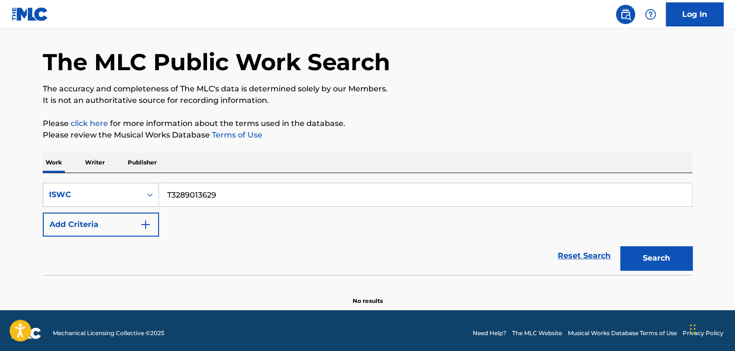
drag, startPoint x: 249, startPoint y: 202, endPoint x: 98, endPoint y: 171, distance: 153.8
click at [98, 171] on div "Work Writer Publisher SearchWithCriteria06e25952-0eee-4a92-9319-d423f6001cd7 IS…" at bounding box center [367, 228] width 649 height 153
click at [654, 254] on button "Search" at bounding box center [656, 258] width 72 height 24
drag, startPoint x: 246, startPoint y: 189, endPoint x: 121, endPoint y: 184, distance: 125.0
click at [124, 184] on div "SearchWithCriteria06e25952-0eee-4a92-9319-d423f6001cd7 ISWC T3289013572" at bounding box center [367, 195] width 649 height 24
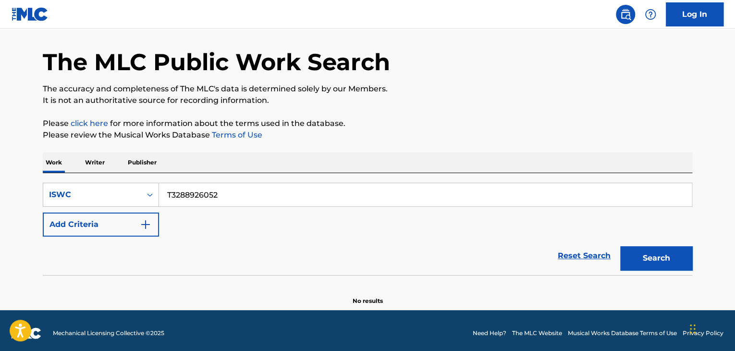
drag, startPoint x: 401, startPoint y: 238, endPoint x: 609, endPoint y: 242, distance: 208.0
click at [412, 239] on div "Reset Search Search" at bounding box center [367, 255] width 649 height 38
drag, startPoint x: 675, startPoint y: 243, endPoint x: 675, endPoint y: 249, distance: 6.7
click at [675, 244] on div "Search" at bounding box center [653, 255] width 77 height 38
click at [675, 253] on button "Search" at bounding box center [656, 258] width 72 height 24
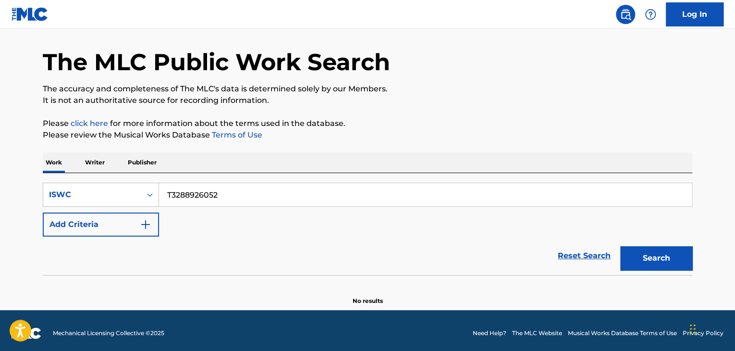
drag, startPoint x: 114, startPoint y: 177, endPoint x: 53, endPoint y: 175, distance: 61.0
click at [60, 173] on div "SearchWithCriteria06e25952-0eee-4a92-9319-d423f6001cd7 ISWC T3288926052 Add Cri…" at bounding box center [367, 224] width 649 height 102
drag, startPoint x: 669, startPoint y: 260, endPoint x: 662, endPoint y: 262, distance: 7.0
click at [669, 260] on button "Search" at bounding box center [656, 258] width 72 height 24
drag, startPoint x: 158, startPoint y: 183, endPoint x: 27, endPoint y: 177, distance: 130.3
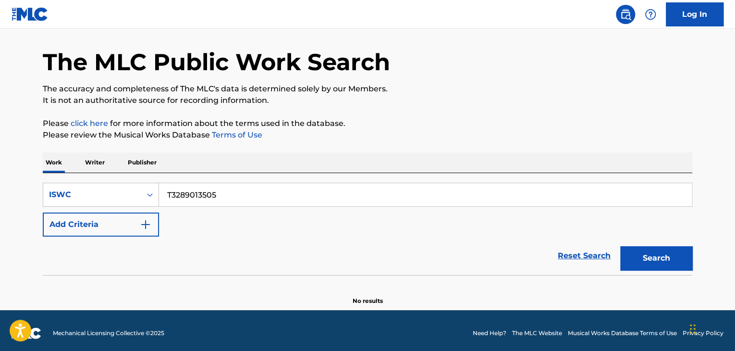
click at [26, 175] on main "The MLC Public Work Search The accuracy and completeness of The MLC's data is d…" at bounding box center [367, 154] width 735 height 312
click at [673, 260] on button "Search" at bounding box center [656, 258] width 72 height 24
drag, startPoint x: 236, startPoint y: 196, endPoint x: 85, endPoint y: 181, distance: 151.6
click at [86, 181] on div "SearchWithCriteria06e25952-0eee-4a92-9319-d423f6001cd7 ISWC T3289010017 Add Cri…" at bounding box center [367, 224] width 649 height 102
click at [684, 261] on button "Search" at bounding box center [656, 258] width 72 height 24
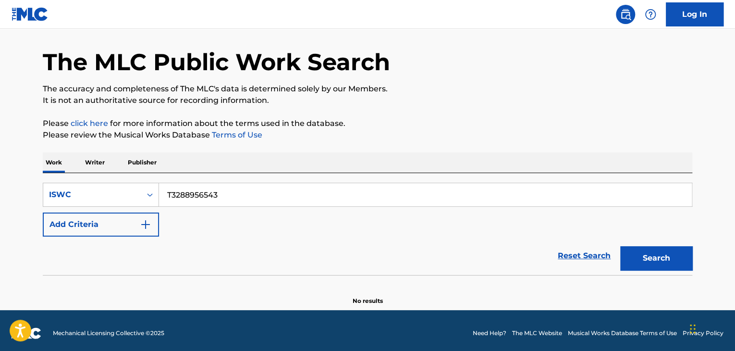
drag, startPoint x: 256, startPoint y: 193, endPoint x: 15, endPoint y: 174, distance: 241.8
click at [24, 175] on main "The MLC Public Work Search The accuracy and completeness of The MLC's data is d…" at bounding box center [367, 154] width 735 height 312
click at [672, 258] on button "Search" at bounding box center [656, 258] width 72 height 24
drag, startPoint x: 224, startPoint y: 193, endPoint x: 60, endPoint y: 192, distance: 164.3
click at [60, 192] on div "SearchWithCriteria06e25952-0eee-4a92-9319-d423f6001cd7 ISWC T3282943475" at bounding box center [367, 195] width 649 height 24
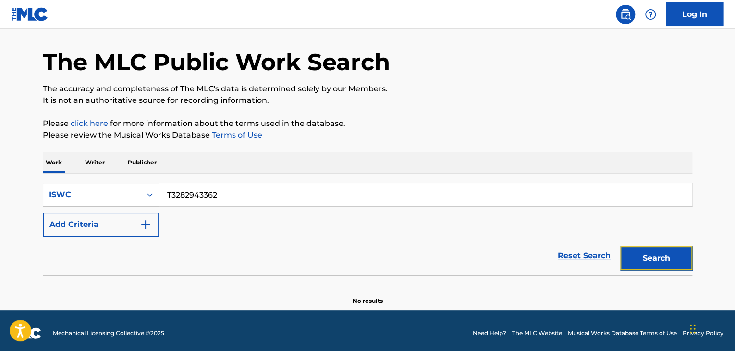
click at [667, 258] on button "Search" at bounding box center [656, 258] width 72 height 24
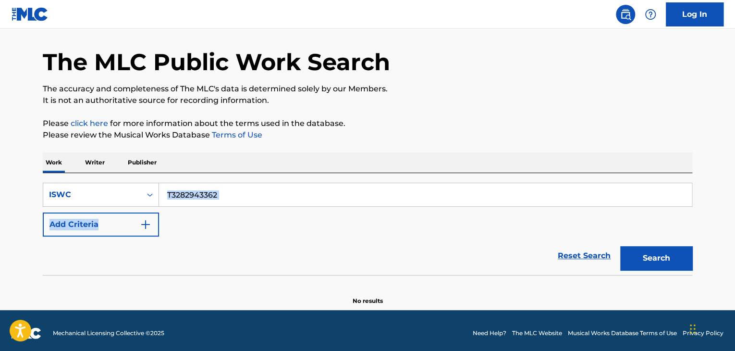
drag, startPoint x: 227, startPoint y: 197, endPoint x: 181, endPoint y: 190, distance: 46.7
click at [183, 190] on div "SearchWithCriteria06e25952-0eee-4a92-9319-d423f6001cd7 ISWC T3282943362 Add Cri…" at bounding box center [367, 210] width 649 height 54
click at [256, 202] on input "T3282943362" at bounding box center [425, 194] width 533 height 23
drag, startPoint x: 104, startPoint y: 173, endPoint x: 90, endPoint y: 170, distance: 14.0
click at [90, 170] on div "Work Writer Publisher SearchWithCriteria06e25952-0eee-4a92-9319-d423f6001cd7 IS…" at bounding box center [367, 228] width 649 height 153
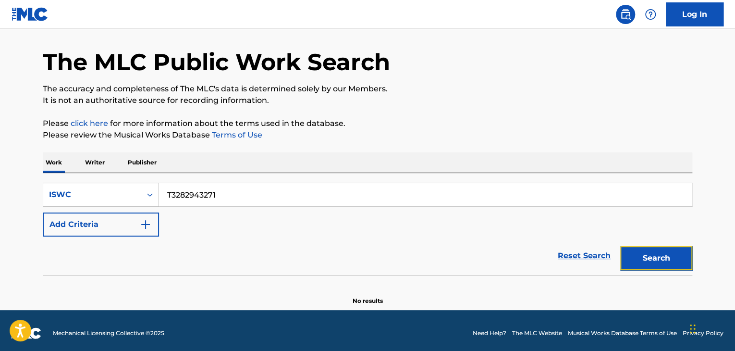
drag, startPoint x: 682, startPoint y: 261, endPoint x: 677, endPoint y: 258, distance: 6.0
click at [681, 260] on button "Search" at bounding box center [656, 258] width 72 height 24
drag, startPoint x: 259, startPoint y: 187, endPoint x: 28, endPoint y: 165, distance: 232.1
click at [34, 165] on div "The MLC Public Work Search The accuracy and completeness of The MLC's data is d…" at bounding box center [367, 163] width 672 height 283
click at [675, 275] on section at bounding box center [367, 277] width 649 height 5
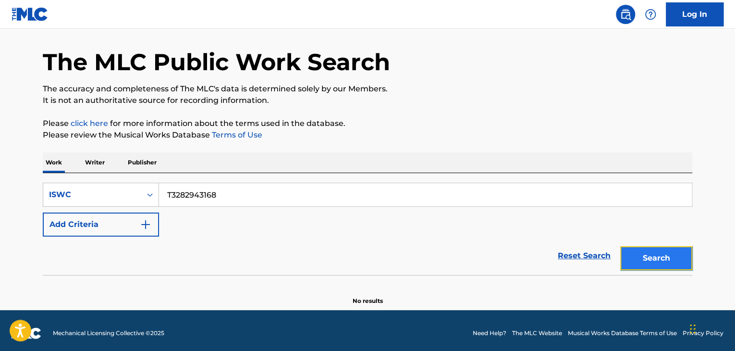
click at [665, 257] on button "Search" at bounding box center [656, 258] width 72 height 24
drag, startPoint x: 249, startPoint y: 181, endPoint x: 27, endPoint y: 165, distance: 222.5
click at [44, 166] on div "Work Writer Publisher SearchWithCriteria06e25952-0eee-4a92-9319-d423f6001cd7 IS…" at bounding box center [367, 228] width 649 height 153
click at [683, 263] on button "Search" at bounding box center [656, 258] width 72 height 24
drag, startPoint x: 246, startPoint y: 192, endPoint x: 117, endPoint y: 162, distance: 132.6
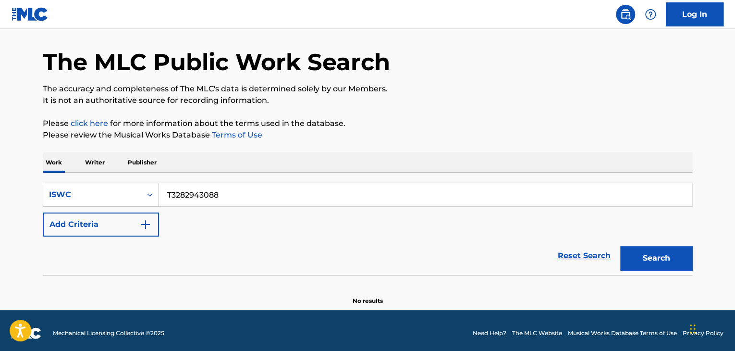
click at [118, 162] on div "Work Writer Publisher SearchWithCriteria06e25952-0eee-4a92-9319-d423f6001cd7 IS…" at bounding box center [367, 228] width 649 height 153
click at [648, 250] on button "Search" at bounding box center [656, 258] width 72 height 24
drag, startPoint x: 255, startPoint y: 192, endPoint x: 73, endPoint y: 170, distance: 182.4
click at [79, 171] on div "Work Writer Publisher SearchWithCriteria06e25952-0eee-4a92-9319-d423f6001cd7 IS…" at bounding box center [367, 228] width 649 height 153
click at [651, 259] on button "Search" at bounding box center [656, 258] width 72 height 24
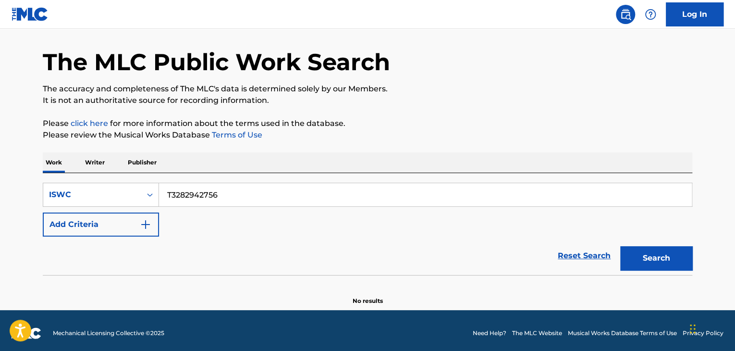
drag, startPoint x: 264, startPoint y: 191, endPoint x: 102, endPoint y: 179, distance: 162.3
click at [115, 181] on div "SearchWithCriteria06e25952-0eee-4a92-9319-d423f6001cd7 ISWC T3282942756 Add Cri…" at bounding box center [367, 224] width 649 height 102
click at [647, 261] on button "Search" at bounding box center [656, 258] width 72 height 24
drag, startPoint x: 247, startPoint y: 190, endPoint x: 84, endPoint y: 179, distance: 163.7
click at [84, 179] on div "SearchWithCriteria06e25952-0eee-4a92-9319-d423f6001cd7 ISWC T3282942687 Add Cri…" at bounding box center [367, 224] width 649 height 102
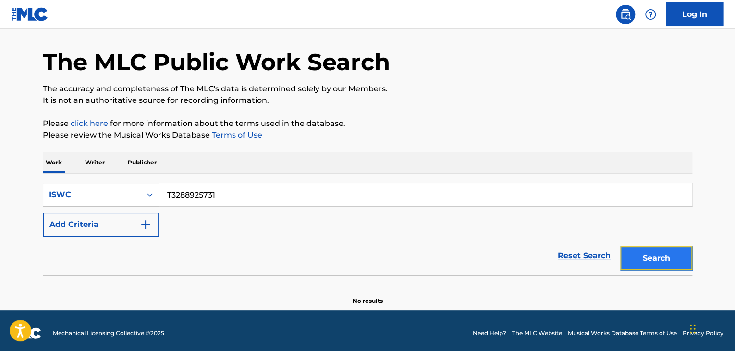
click at [651, 261] on button "Search" at bounding box center [656, 258] width 72 height 24
click at [660, 265] on button "Search" at bounding box center [656, 258] width 72 height 24
drag, startPoint x: 244, startPoint y: 194, endPoint x: 19, endPoint y: 166, distance: 227.0
click at [18, 166] on main "The MLC Public Work Search The accuracy and completeness of The MLC's data is d…" at bounding box center [367, 154] width 735 height 312
click at [649, 254] on button "Search" at bounding box center [656, 258] width 72 height 24
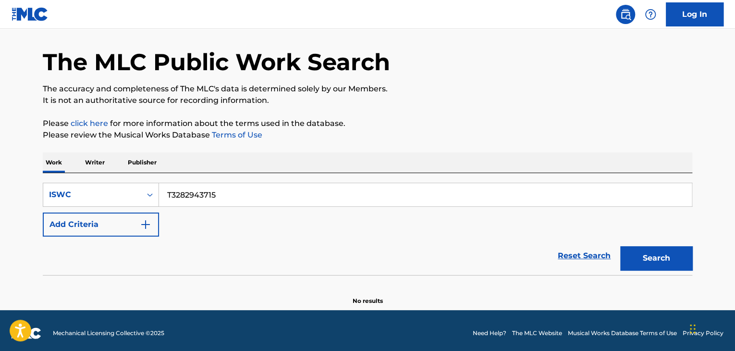
drag, startPoint x: 254, startPoint y: 193, endPoint x: 47, endPoint y: 170, distance: 208.3
click at [47, 170] on div "Work Writer Publisher SearchWithCriteria06e25952-0eee-4a92-9319-d423f6001cd7 IS…" at bounding box center [367, 228] width 649 height 153
click at [645, 262] on button "Search" at bounding box center [656, 258] width 72 height 24
drag, startPoint x: 249, startPoint y: 196, endPoint x: 137, endPoint y: 176, distance: 114.1
click at [141, 177] on div "SearchWithCriteria06e25952-0eee-4a92-9319-d423f6001cd7 ISWC T3289007854 Add Cri…" at bounding box center [367, 224] width 649 height 102
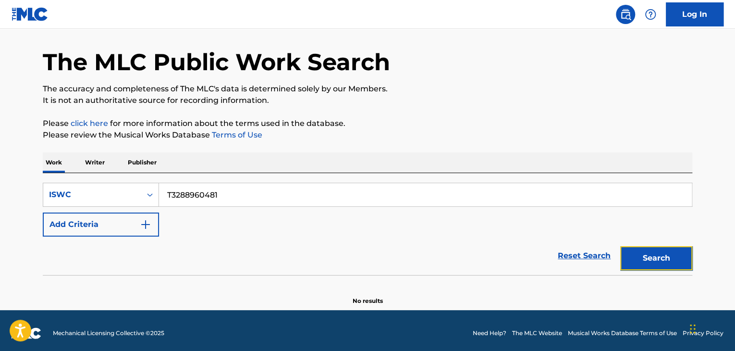
click at [662, 257] on button "Search" at bounding box center [656, 258] width 72 height 24
drag, startPoint x: 268, startPoint y: 196, endPoint x: 31, endPoint y: 158, distance: 240.4
click at [31, 158] on div "The MLC Public Work Search The accuracy and completeness of The MLC's data is d…" at bounding box center [367, 163] width 672 height 283
click at [663, 266] on button "Search" at bounding box center [656, 258] width 72 height 24
drag, startPoint x: 234, startPoint y: 187, endPoint x: 91, endPoint y: 172, distance: 144.4
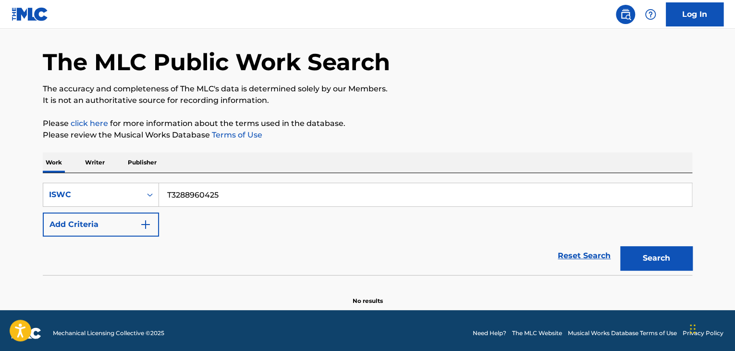
click at [91, 173] on div "SearchWithCriteria06e25952-0eee-4a92-9319-d423f6001cd7 ISWC T3288960425 Add Cri…" at bounding box center [367, 224] width 649 height 102
click at [640, 248] on button "Search" at bounding box center [656, 258] width 72 height 24
drag, startPoint x: 247, startPoint y: 182, endPoint x: 99, endPoint y: 172, distance: 148.3
click at [122, 173] on div "SearchWithCriteria06e25952-0eee-4a92-9319-d423f6001cd7 ISWC T3288960345 Add Cri…" at bounding box center [367, 224] width 649 height 102
click at [661, 254] on button "Search" at bounding box center [656, 258] width 72 height 24
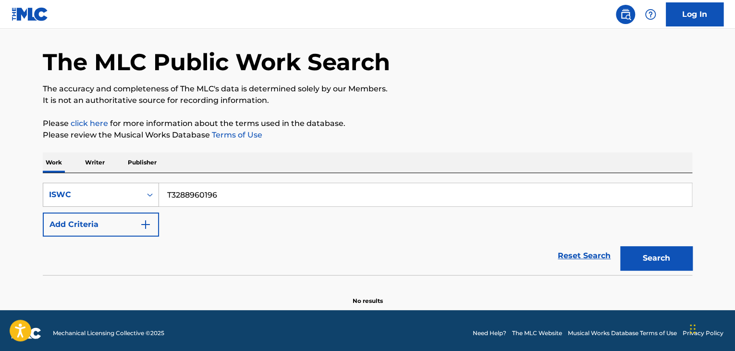
drag, startPoint x: 182, startPoint y: 191, endPoint x: 113, endPoint y: 183, distance: 69.1
click at [113, 183] on div "SearchWithCriteria06e25952-0eee-4a92-9319-d423f6001cd7 ISWC T3288960196" at bounding box center [367, 195] width 649 height 24
click at [671, 249] on button "Search" at bounding box center [656, 258] width 72 height 24
drag, startPoint x: 146, startPoint y: 183, endPoint x: 0, endPoint y: 157, distance: 148.8
click at [2, 158] on main "The MLC Public Work Search The accuracy and completeness of The MLC's data is d…" at bounding box center [367, 154] width 735 height 312
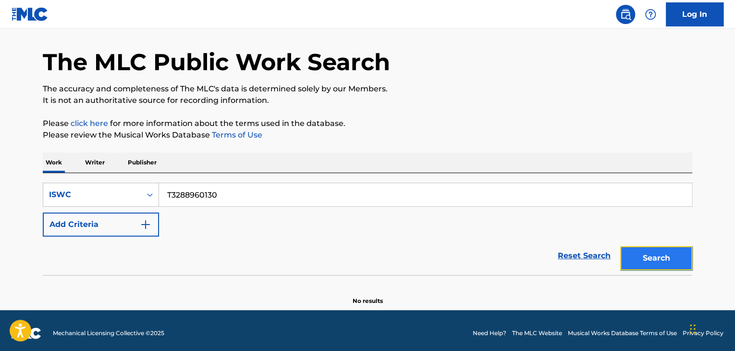
click at [654, 255] on button "Search" at bounding box center [656, 258] width 72 height 24
drag, startPoint x: 254, startPoint y: 195, endPoint x: 24, endPoint y: 172, distance: 231.1
click at [25, 172] on main "The MLC Public Work Search The accuracy and completeness of The MLC's data is d…" at bounding box center [367, 154] width 735 height 312
click at [675, 253] on button "Search" at bounding box center [656, 258] width 72 height 24
drag, startPoint x: 239, startPoint y: 195, endPoint x: 58, endPoint y: 181, distance: 182.1
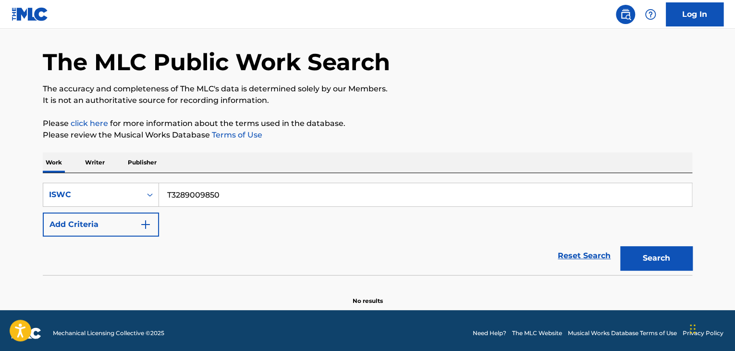
click at [58, 181] on div "SearchWithCriteria06e25952-0eee-4a92-9319-d423f6001cd7 ISWC T3289009850 Add Cri…" at bounding box center [367, 224] width 649 height 102
click at [673, 262] on button "Search" at bounding box center [656, 258] width 72 height 24
drag, startPoint x: 251, startPoint y: 195, endPoint x: 92, endPoint y: 185, distance: 158.8
click at [93, 185] on div "SearchWithCriteria06e25952-0eee-4a92-9319-d423f6001cd7 ISWC T3288960572" at bounding box center [367, 195] width 649 height 24
click at [640, 252] on button "Search" at bounding box center [656, 258] width 72 height 24
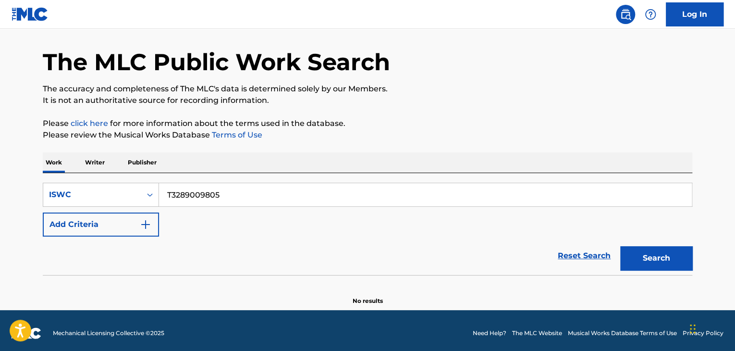
drag, startPoint x: 167, startPoint y: 180, endPoint x: 122, endPoint y: 171, distance: 45.4
click at [76, 171] on div "Work Writer Publisher SearchWithCriteria06e25952-0eee-4a92-9319-d423f6001cd7 IS…" at bounding box center [367, 228] width 649 height 153
click at [667, 254] on button "Search" at bounding box center [656, 258] width 72 height 24
drag, startPoint x: 227, startPoint y: 196, endPoint x: 90, endPoint y: 179, distance: 137.6
click at [93, 179] on div "SearchWithCriteria06e25952-0eee-4a92-9319-d423f6001cd7 ISWC T3288960527 Add Cri…" at bounding box center [367, 224] width 649 height 102
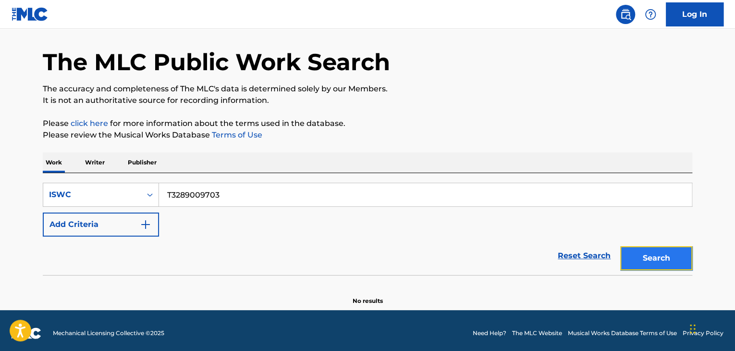
click at [654, 260] on button "Search" at bounding box center [656, 258] width 72 height 24
drag, startPoint x: 188, startPoint y: 190, endPoint x: 38, endPoint y: 173, distance: 150.8
click at [38, 174] on div "The MLC Public Work Search The accuracy and completeness of The MLC's data is d…" at bounding box center [367, 163] width 672 height 283
click at [633, 254] on button "Search" at bounding box center [656, 258] width 72 height 24
drag, startPoint x: 214, startPoint y: 189, endPoint x: 80, endPoint y: 171, distance: 135.6
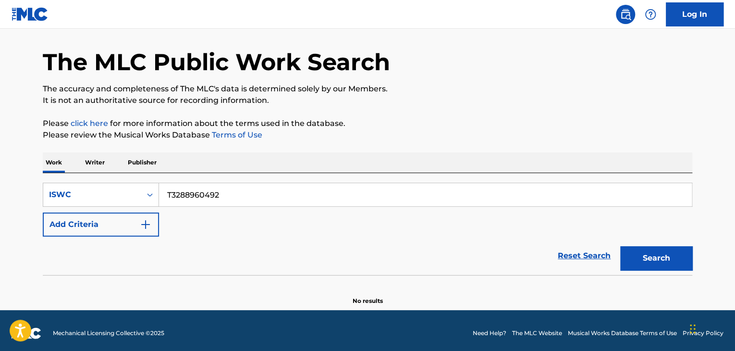
click at [86, 177] on div "SearchWithCriteria06e25952-0eee-4a92-9319-d423f6001cd7 ISWC T3288960492 Add Cri…" at bounding box center [367, 224] width 649 height 102
click at [666, 261] on button "Search" at bounding box center [656, 258] width 72 height 24
drag, startPoint x: 232, startPoint y: 191, endPoint x: 182, endPoint y: 201, distance: 51.5
click at [111, 187] on div "SearchWithCriteria06e25952-0eee-4a92-9319-d423f6001cd7 ISWC T3289010288" at bounding box center [367, 195] width 649 height 24
click at [682, 256] on button "Search" at bounding box center [656, 258] width 72 height 24
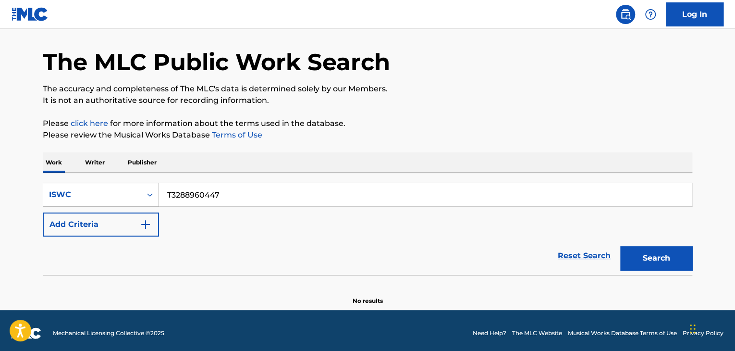
drag, startPoint x: 238, startPoint y: 191, endPoint x: 102, endPoint y: 183, distance: 136.1
click at [102, 183] on div "SearchWithCriteria06e25952-0eee-4a92-9319-d423f6001cd7 ISWC T3288960447" at bounding box center [367, 195] width 649 height 24
click at [663, 253] on button "Search" at bounding box center [656, 258] width 72 height 24
drag, startPoint x: 91, startPoint y: 183, endPoint x: 82, endPoint y: 184, distance: 8.7
click at [85, 184] on div "SearchWithCriteria06e25952-0eee-4a92-9319-d423f6001cd7 ISWC T3288960390" at bounding box center [367, 195] width 649 height 24
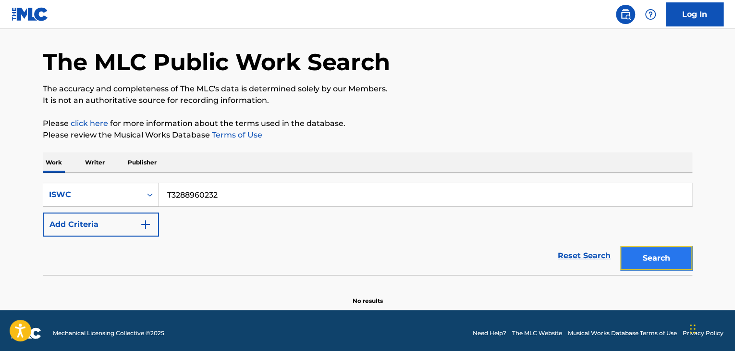
click at [669, 254] on button "Search" at bounding box center [656, 258] width 72 height 24
drag, startPoint x: 93, startPoint y: 181, endPoint x: 74, endPoint y: 179, distance: 18.8
click at [88, 181] on div "SearchWithCriteria06e25952-0eee-4a92-9319-d423f6001cd7 ISWC T3288960232 Add Cri…" at bounding box center [367, 224] width 649 height 102
click at [666, 254] on button "Search" at bounding box center [656, 258] width 72 height 24
drag, startPoint x: 167, startPoint y: 193, endPoint x: 73, endPoint y: 185, distance: 94.9
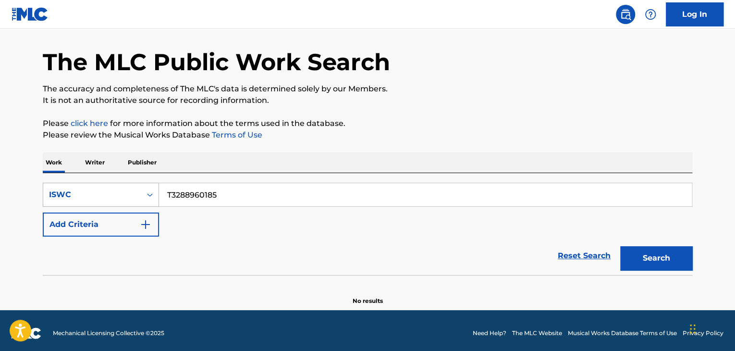
click at [73, 185] on div "SearchWithCriteria06e25952-0eee-4a92-9319-d423f6001cd7 ISWC T3288960185" at bounding box center [367, 195] width 649 height 24
click at [641, 262] on button "Search" at bounding box center [656, 258] width 72 height 24
drag, startPoint x: 170, startPoint y: 187, endPoint x: 35, endPoint y: 168, distance: 137.2
click at [48, 173] on div "SearchWithCriteria06e25952-0eee-4a92-9319-d423f6001cd7 ISWC T3288960129 Add Cri…" at bounding box center [367, 224] width 649 height 102
click at [665, 264] on button "Search" at bounding box center [656, 258] width 72 height 24
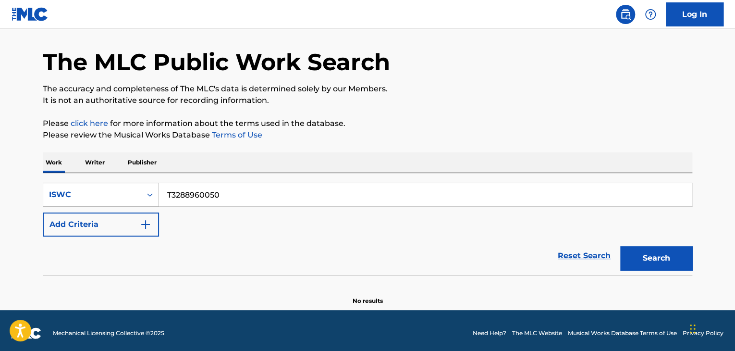
drag, startPoint x: 76, startPoint y: 186, endPoint x: 71, endPoint y: 184, distance: 5.6
click at [70, 184] on div "SearchWithCriteria06e25952-0eee-4a92-9319-d423f6001cd7 ISWC T3288960050" at bounding box center [367, 195] width 649 height 24
click at [664, 249] on button "Search" at bounding box center [656, 258] width 72 height 24
drag, startPoint x: 178, startPoint y: 197, endPoint x: 163, endPoint y: 193, distance: 15.5
click at [164, 194] on div "SearchWithCriteria06e25952-0eee-4a92-9319-d423f6001cd7 ISWC T3288960038 Add Cri…" at bounding box center [367, 210] width 649 height 54
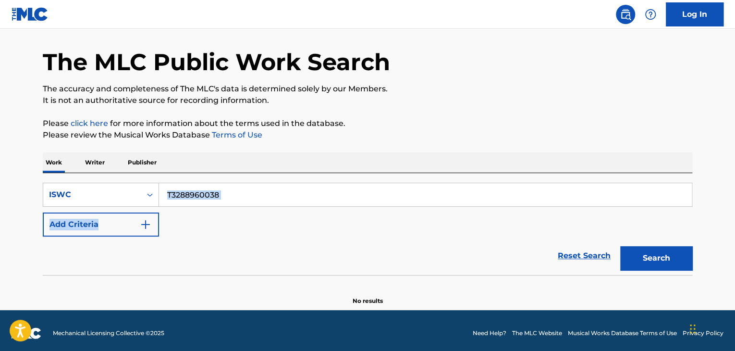
click at [256, 231] on div "SearchWithCriteria06e25952-0eee-4a92-9319-d423f6001cd7 ISWC T3288960038 Add Cri…" at bounding box center [367, 210] width 649 height 54
drag, startPoint x: 183, startPoint y: 191, endPoint x: 75, endPoint y: 169, distance: 109.7
click at [76, 169] on div "Work Writer Publisher SearchWithCriteria06e25952-0eee-4a92-9319-d423f6001cd7 IS…" at bounding box center [367, 228] width 649 height 153
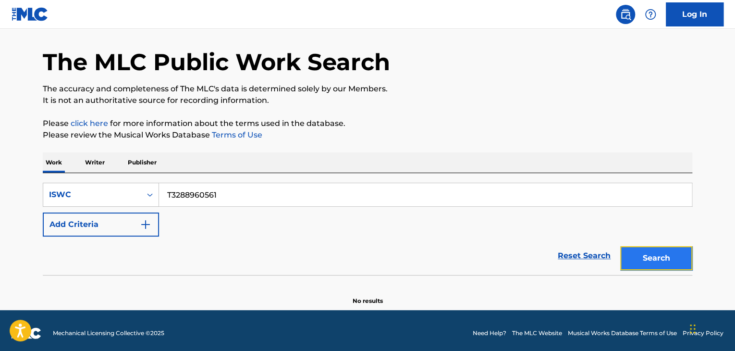
click at [629, 258] on button "Search" at bounding box center [656, 258] width 72 height 24
drag, startPoint x: 254, startPoint y: 199, endPoint x: 78, endPoint y: 173, distance: 178.2
click at [86, 173] on div "SearchWithCriteria06e25952-0eee-4a92-9319-d423f6001cd7 ISWC T3288960561 Add Cri…" at bounding box center [367, 224] width 649 height 102
click at [630, 259] on button "Search" at bounding box center [656, 258] width 72 height 24
drag, startPoint x: 302, startPoint y: 189, endPoint x: 70, endPoint y: 173, distance: 232.5
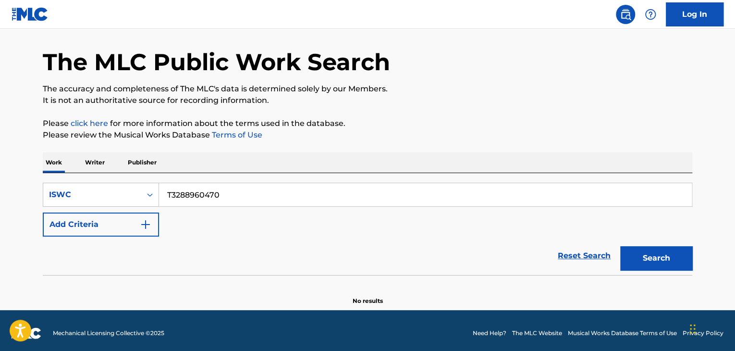
click at [73, 173] on div "SearchWithCriteria06e25952-0eee-4a92-9319-d423f6001cd7 ISWC T3288960470 Add Cri…" at bounding box center [367, 224] width 649 height 102
click at [670, 256] on button "Search" at bounding box center [656, 258] width 72 height 24
click at [50, 183] on div "SearchWithCriteria06e25952-0eee-4a92-9319-d423f6001cd7 ISWC T3288960403" at bounding box center [367, 195] width 649 height 24
drag, startPoint x: 655, startPoint y: 255, endPoint x: 648, endPoint y: 257, distance: 7.6
click at [655, 254] on button "Search" at bounding box center [656, 258] width 72 height 24
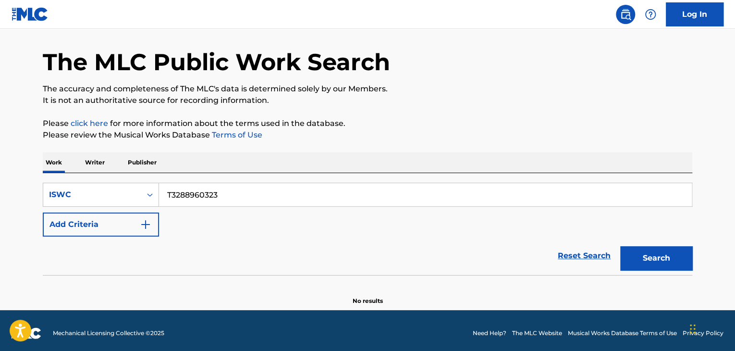
drag, startPoint x: 157, startPoint y: 181, endPoint x: 65, endPoint y: 175, distance: 92.4
click at [85, 177] on div "SearchWithCriteria06e25952-0eee-4a92-9319-d423f6001cd7 ISWC T3288960323 Add Cri…" at bounding box center [367, 224] width 649 height 102
drag, startPoint x: 659, startPoint y: 262, endPoint x: 653, endPoint y: 273, distance: 13.3
click at [659, 263] on button "Search" at bounding box center [656, 258] width 72 height 24
click at [405, 181] on div "SearchWithCriteria06e25952-0eee-4a92-9319-d423f6001cd7 ISWC T3288960276 Add Cri…" at bounding box center [367, 224] width 649 height 102
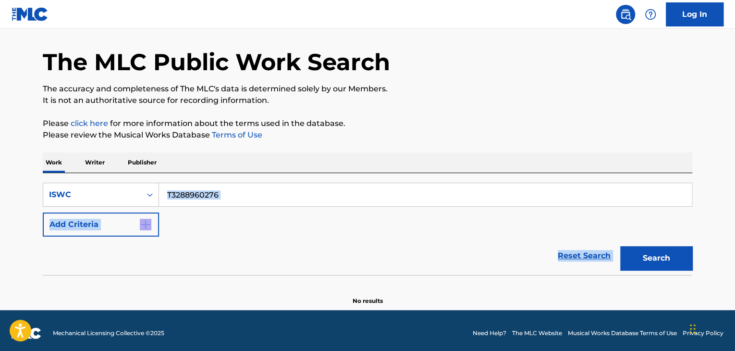
click at [311, 251] on div "Reset Search Search" at bounding box center [367, 255] width 649 height 38
drag, startPoint x: 277, startPoint y: 212, endPoint x: 83, endPoint y: 193, distance: 195.5
click at [86, 194] on div "SearchWithCriteria06e25952-0eee-4a92-9319-d423f6001cd7 ISWC T3288960276 Add Cri…" at bounding box center [367, 210] width 649 height 54
click at [217, 215] on div "SearchWithCriteria06e25952-0eee-4a92-9319-d423f6001cd7 ISWC T3288960276 Add Cri…" at bounding box center [367, 210] width 649 height 54
click at [239, 198] on input "T3288960276" at bounding box center [425, 194] width 533 height 23
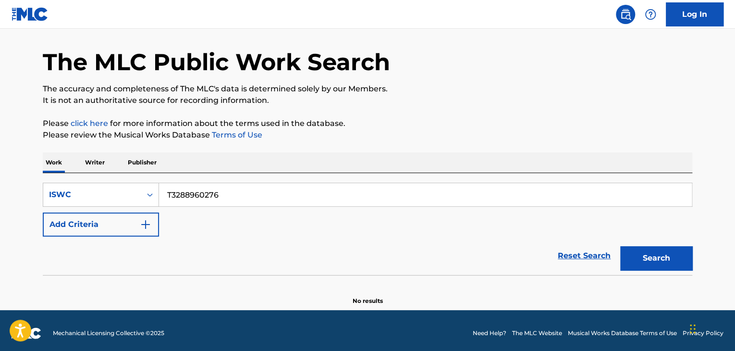
drag, startPoint x: 246, startPoint y: 193, endPoint x: 38, endPoint y: 179, distance: 208.9
click at [40, 179] on div "The MLC Public Work Search The accuracy and completeness of The MLC's data is d…" at bounding box center [367, 163] width 672 height 283
click at [667, 251] on button "Search" at bounding box center [656, 258] width 72 height 24
drag, startPoint x: 166, startPoint y: 189, endPoint x: 74, endPoint y: 171, distance: 93.4
click at [78, 171] on div "Work Writer Publisher SearchWithCriteria06e25952-0eee-4a92-9319-d423f6001cd7 IS…" at bounding box center [367, 228] width 649 height 153
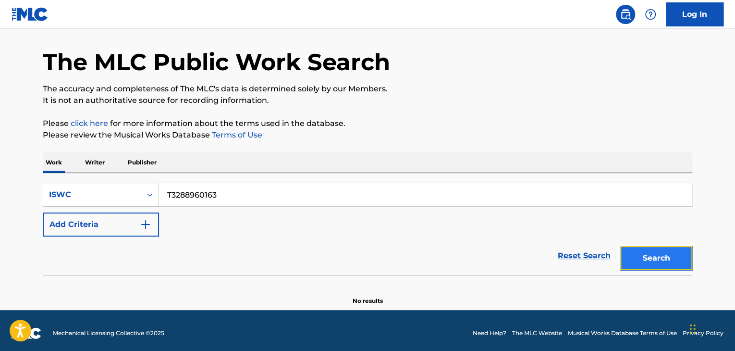
click at [658, 257] on button "Search" at bounding box center [656, 258] width 72 height 24
drag, startPoint x: 254, startPoint y: 188, endPoint x: 0, endPoint y: 152, distance: 256.6
click at [2, 155] on main "The MLC Public Work Search The accuracy and completeness of The MLC's data is d…" at bounding box center [367, 154] width 735 height 312
click at [653, 261] on button "Search" at bounding box center [656, 258] width 72 height 24
drag, startPoint x: 70, startPoint y: 179, endPoint x: 0, endPoint y: 164, distance: 71.8
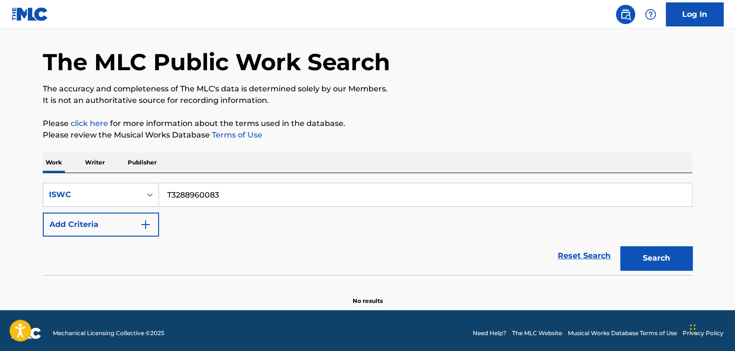
click at [11, 170] on main "The MLC Public Work Search The accuracy and completeness of The MLC's data is d…" at bounding box center [367, 154] width 735 height 312
click at [650, 247] on button "Search" at bounding box center [656, 258] width 72 height 24
drag, startPoint x: 220, startPoint y: 192, endPoint x: 5, endPoint y: 160, distance: 218.0
click at [5, 160] on main "The MLC Public Work Search The accuracy and completeness of The MLC's data is d…" at bounding box center [367, 154] width 735 height 312
click at [642, 256] on button "Search" at bounding box center [656, 258] width 72 height 24
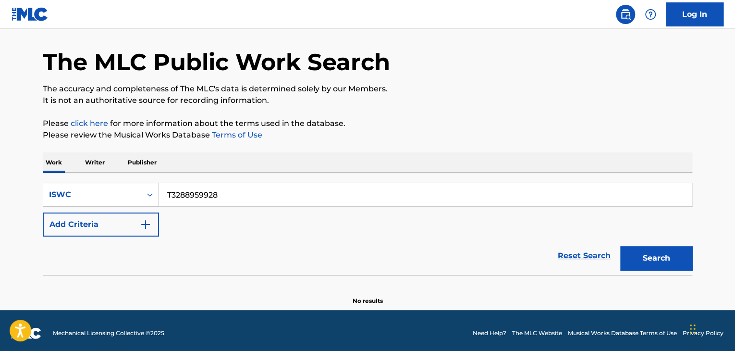
drag, startPoint x: 292, startPoint y: 198, endPoint x: 33, endPoint y: 167, distance: 261.2
click at [37, 168] on div "The MLC Public Work Search The accuracy and completeness of The MLC's data is d…" at bounding box center [367, 163] width 672 height 283
click at [663, 260] on button "Search" at bounding box center [656, 258] width 72 height 24
drag, startPoint x: 233, startPoint y: 198, endPoint x: 52, endPoint y: 160, distance: 184.5
click at [52, 160] on div "Work Writer Publisher SearchWithCriteria06e25952-0eee-4a92-9319-d423f6001cd7 IS…" at bounding box center [367, 228] width 649 height 153
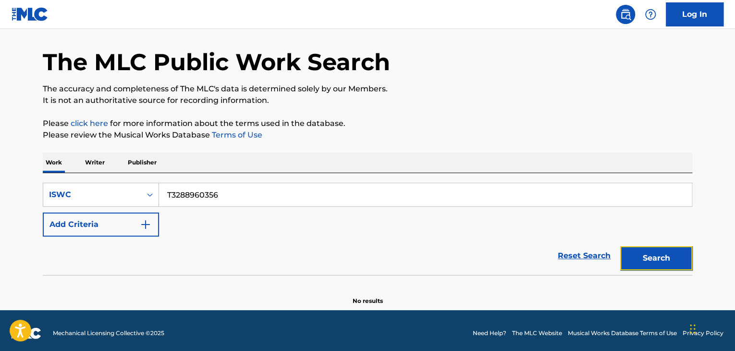
drag, startPoint x: 649, startPoint y: 260, endPoint x: 658, endPoint y: 263, distance: 9.3
click at [649, 259] on button "Search" at bounding box center [656, 258] width 72 height 24
drag, startPoint x: 195, startPoint y: 188, endPoint x: 0, endPoint y: 116, distance: 207.6
click at [0, 124] on main "The MLC Public Work Search The accuracy and completeness of The MLC's data is d…" at bounding box center [367, 154] width 735 height 312
click at [653, 257] on button "Search" at bounding box center [656, 258] width 72 height 24
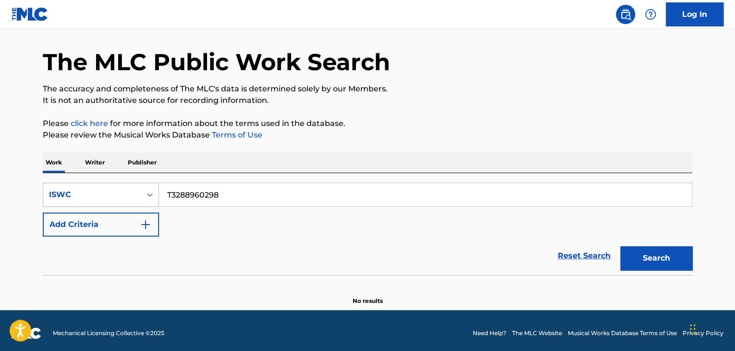
drag, startPoint x: 232, startPoint y: 196, endPoint x: 93, endPoint y: 185, distance: 139.7
click at [95, 185] on div "SearchWithCriteria06e25952-0eee-4a92-9319-d423f6001cd7 ISWC T3288960298" at bounding box center [367, 195] width 649 height 24
click at [671, 258] on button "Search" at bounding box center [656, 258] width 72 height 24
drag, startPoint x: 259, startPoint y: 193, endPoint x: 58, endPoint y: 168, distance: 203.3
click at [58, 168] on div "Work Writer Publisher SearchWithCriteria06e25952-0eee-4a92-9319-d423f6001cd7 IS…" at bounding box center [367, 228] width 649 height 153
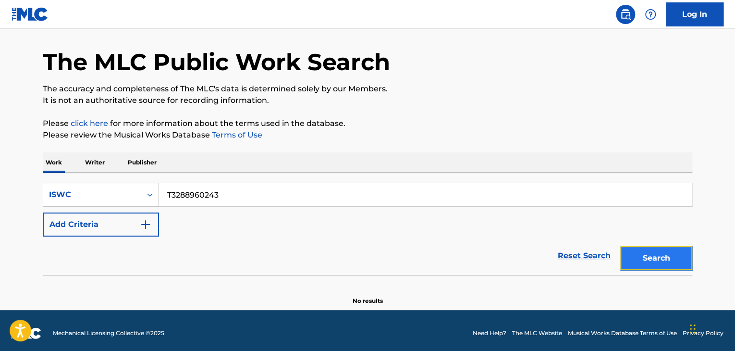
click at [683, 258] on button "Search" at bounding box center [656, 258] width 72 height 24
drag, startPoint x: 117, startPoint y: 181, endPoint x: 75, endPoint y: 181, distance: 41.3
click at [87, 179] on div "SearchWithCriteria06e25952-0eee-4a92-9319-d423f6001cd7 ISWC T3288960243 Add Cri…" at bounding box center [367, 224] width 649 height 102
click at [644, 260] on button "Search" at bounding box center [656, 258] width 72 height 24
drag, startPoint x: 223, startPoint y: 190, endPoint x: 3, endPoint y: 174, distance: 220.1
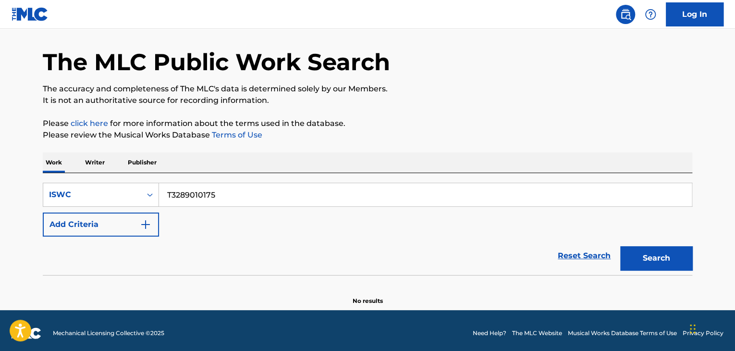
click at [9, 174] on main "The MLC Public Work Search The accuracy and completeness of The MLC's data is d…" at bounding box center [367, 154] width 735 height 312
click at [676, 263] on button "Search" at bounding box center [656, 258] width 72 height 24
drag, startPoint x: 268, startPoint y: 198, endPoint x: 82, endPoint y: 164, distance: 189.5
click at [85, 164] on div "Work Writer Publisher SearchWithCriteria06e25952-0eee-4a92-9319-d423f6001cd7 IS…" at bounding box center [367, 228] width 649 height 153
click at [657, 262] on button "Search" at bounding box center [656, 258] width 72 height 24
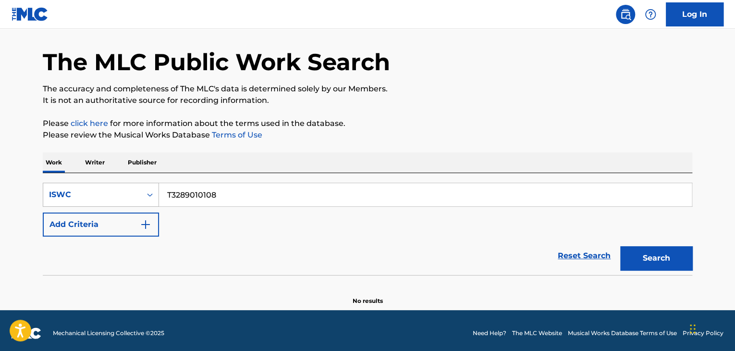
drag, startPoint x: 195, startPoint y: 193, endPoint x: 115, endPoint y: 187, distance: 80.4
click at [122, 187] on div "SearchWithCriteria06e25952-0eee-4a92-9319-d423f6001cd7 ISWC T3289010108" at bounding box center [367, 195] width 649 height 24
drag, startPoint x: 699, startPoint y: 264, endPoint x: 686, endPoint y: 269, distance: 14.2
click at [699, 264] on div "The MLC Public Work Search The accuracy and completeness of The MLC's data is d…" at bounding box center [367, 163] width 672 height 283
click at [670, 261] on button "Search" at bounding box center [656, 258] width 72 height 24
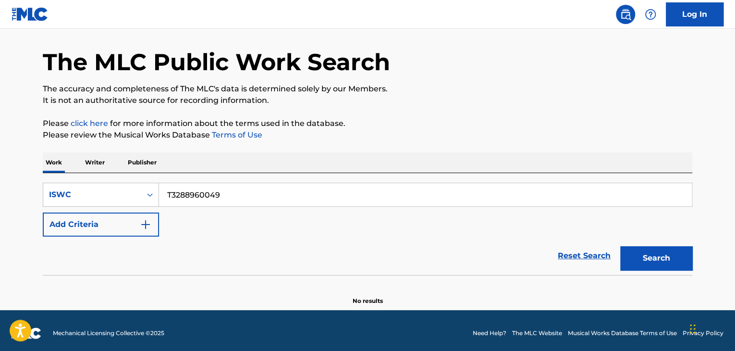
drag, startPoint x: 276, startPoint y: 193, endPoint x: 187, endPoint y: 195, distance: 88.4
click at [158, 183] on div "SearchWithCriteria06e25952-0eee-4a92-9319-d423f6001cd7 ISWC T3288960049" at bounding box center [367, 195] width 649 height 24
click at [639, 256] on button "Search" at bounding box center [656, 258] width 72 height 24
drag, startPoint x: 81, startPoint y: 181, endPoint x: 97, endPoint y: 186, distance: 16.6
click at [69, 180] on div "SearchWithCriteria06e25952-0eee-4a92-9319-d423f6001cd7 ISWC T3289010039 Add Cri…" at bounding box center [367, 224] width 649 height 102
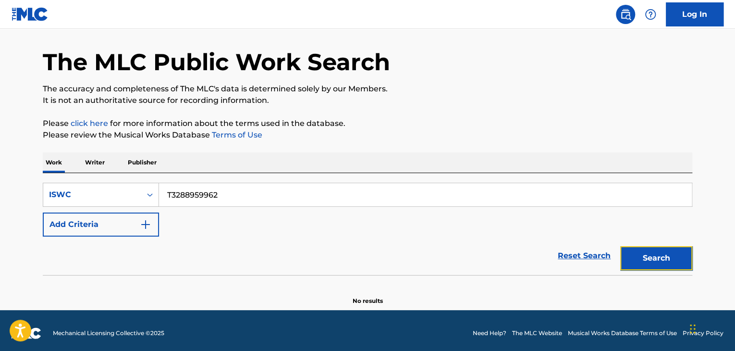
click at [659, 257] on button "Search" at bounding box center [656, 258] width 72 height 24
drag, startPoint x: 211, startPoint y: 190, endPoint x: 129, endPoint y: 189, distance: 82.6
click at [131, 189] on div "SearchWithCriteria06e25952-0eee-4a92-9319-d423f6001cd7 ISWC T3288959962" at bounding box center [367, 195] width 649 height 24
click at [676, 255] on button "Search" at bounding box center [656, 258] width 72 height 24
drag, startPoint x: 163, startPoint y: 183, endPoint x: 100, endPoint y: 175, distance: 62.9
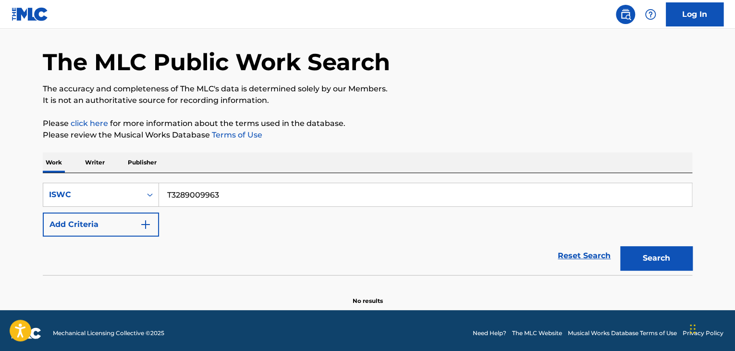
click at [116, 177] on div "SearchWithCriteria06e25952-0eee-4a92-9319-d423f6001cd7 ISWC T3289009963 Add Cri…" at bounding box center [367, 224] width 649 height 102
click at [670, 266] on button "Search" at bounding box center [656, 258] width 72 height 24
drag, startPoint x: 144, startPoint y: 180, endPoint x: 32, endPoint y: 173, distance: 112.1
click at [33, 173] on div "The MLC Public Work Search The accuracy and completeness of The MLC's data is d…" at bounding box center [367, 163] width 672 height 283
click at [664, 256] on button "Search" at bounding box center [656, 258] width 72 height 24
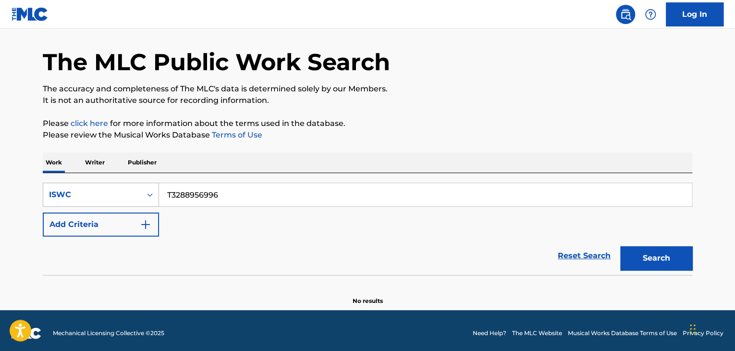
drag, startPoint x: 142, startPoint y: 195, endPoint x: 129, endPoint y: 193, distance: 13.0
click at [132, 194] on div "SearchWithCriteria06e25952-0eee-4a92-9319-d423f6001cd7 ISWC T3288956996" at bounding box center [367, 195] width 649 height 24
click at [685, 256] on button "Search" at bounding box center [656, 258] width 72 height 24
drag, startPoint x: 183, startPoint y: 183, endPoint x: 38, endPoint y: 170, distance: 145.1
click at [49, 171] on div "Work Writer Publisher SearchWithCriteria06e25952-0eee-4a92-9319-d423f6001cd7 IS…" at bounding box center [367, 228] width 649 height 153
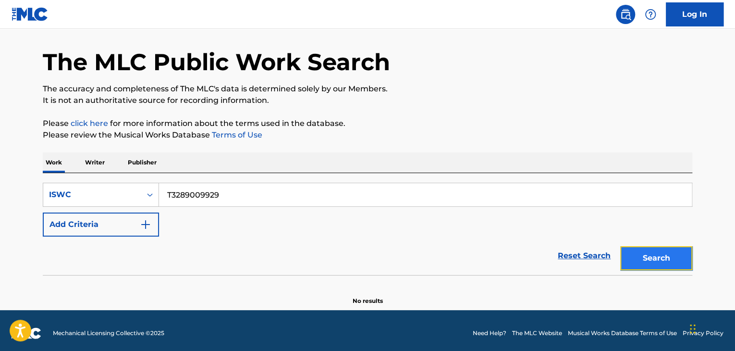
click at [632, 263] on button "Search" at bounding box center [656, 258] width 72 height 24
drag, startPoint x: 133, startPoint y: 171, endPoint x: 142, endPoint y: 180, distance: 12.2
click at [96, 170] on div "Work Writer Publisher SearchWithCriteria06e25952-0eee-4a92-9319-d423f6001cd7 IS…" at bounding box center [367, 228] width 649 height 153
click at [647, 256] on button "Search" at bounding box center [656, 258] width 72 height 24
drag, startPoint x: 261, startPoint y: 197, endPoint x: 97, endPoint y: 183, distance: 164.4
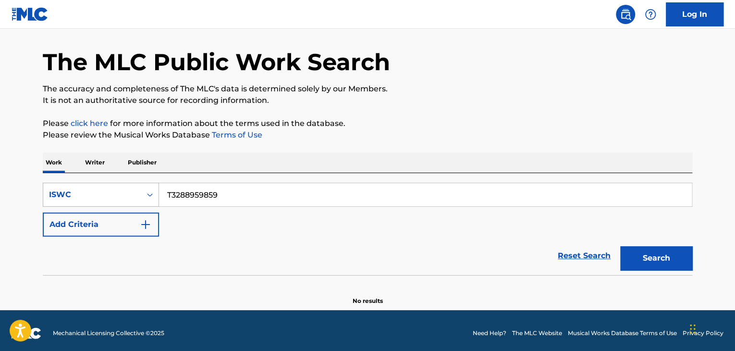
click at [97, 183] on div "SearchWithCriteria06e25952-0eee-4a92-9319-d423f6001cd7 ISWC T3288959859" at bounding box center [367, 195] width 649 height 24
click at [651, 262] on button "Search" at bounding box center [656, 258] width 72 height 24
drag, startPoint x: 232, startPoint y: 181, endPoint x: 56, endPoint y: 161, distance: 177.8
click at [56, 161] on div "Work Writer Publisher SearchWithCriteria06e25952-0eee-4a92-9319-d423f6001cd7 IS…" at bounding box center [367, 228] width 649 height 153
click at [656, 256] on button "Search" at bounding box center [656, 258] width 72 height 24
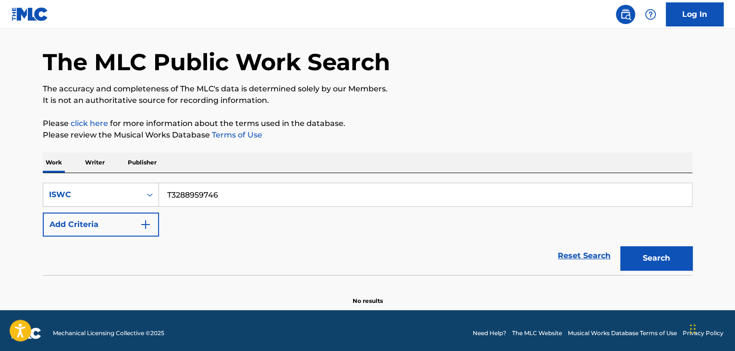
drag, startPoint x: 264, startPoint y: 201, endPoint x: 108, endPoint y: 179, distance: 157.2
click at [104, 175] on div "SearchWithCriteria06e25952-0eee-4a92-9319-d423f6001cd7 ISWC T3288959746 Add Cri…" at bounding box center [367, 224] width 649 height 102
click at [662, 257] on button "Search" at bounding box center [656, 258] width 72 height 24
drag, startPoint x: 231, startPoint y: 195, endPoint x: 55, endPoint y: 183, distance: 175.7
click at [55, 183] on div "SearchWithCriteria06e25952-0eee-4a92-9319-d423f6001cd7 ISWC T3289009747" at bounding box center [367, 195] width 649 height 24
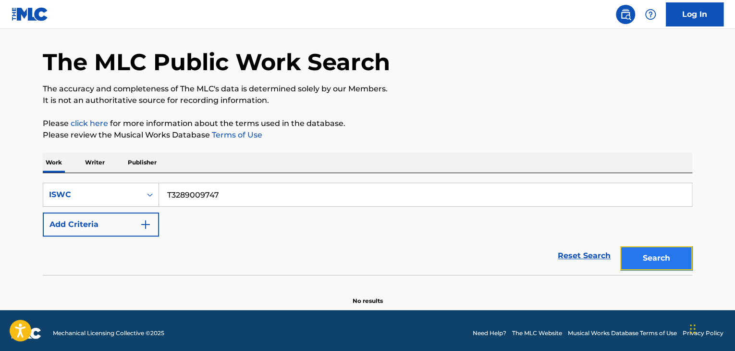
click at [661, 256] on button "Search" at bounding box center [656, 258] width 72 height 24
drag, startPoint x: 253, startPoint y: 191, endPoint x: 107, endPoint y: 184, distance: 146.2
click at [95, 181] on div "SearchWithCriteria06e25952-0eee-4a92-9319-d423f6001cd7 ISWC T3289009747 Add Cri…" at bounding box center [367, 224] width 649 height 102
click at [681, 257] on button "Search" at bounding box center [656, 258] width 72 height 24
drag, startPoint x: 240, startPoint y: 192, endPoint x: 86, endPoint y: 182, distance: 154.5
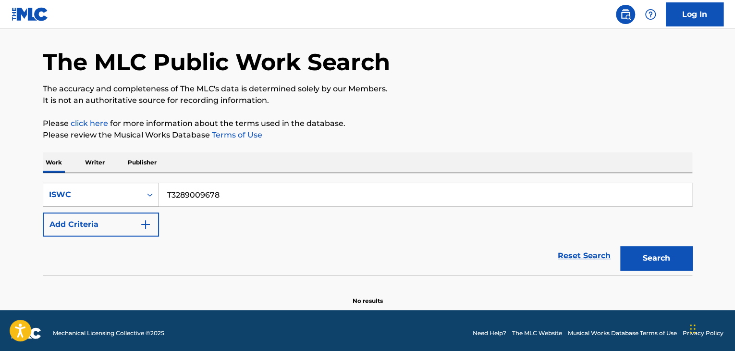
click at [89, 184] on div "SearchWithCriteria06e25952-0eee-4a92-9319-d423f6001cd7 ISWC T3289009678" at bounding box center [367, 195] width 649 height 24
click at [666, 257] on button "Search" at bounding box center [656, 258] width 72 height 24
drag, startPoint x: 276, startPoint y: 191, endPoint x: 19, endPoint y: 171, distance: 258.1
click at [38, 173] on div "The MLC Public Work Search The accuracy and completeness of The MLC's data is d…" at bounding box center [367, 163] width 672 height 283
click at [645, 256] on button "Search" at bounding box center [656, 258] width 72 height 24
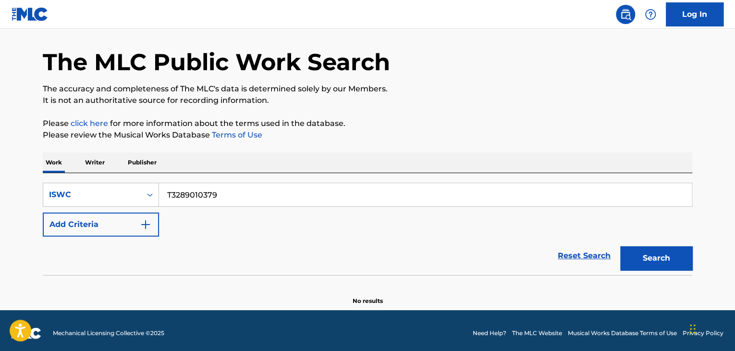
drag, startPoint x: 194, startPoint y: 181, endPoint x: 49, endPoint y: 158, distance: 146.3
click at [44, 158] on div "Work Writer Publisher SearchWithCriteria06e25952-0eee-4a92-9319-d423f6001cd7 IS…" at bounding box center [367, 228] width 649 height 153
click at [651, 253] on button "Search" at bounding box center [656, 258] width 72 height 24
click at [80, 179] on div "SearchWithCriteria06e25952-0eee-4a92-9319-d423f6001cd7 ISWC T3288947677 Add Cri…" at bounding box center [367, 224] width 649 height 102
click at [670, 260] on button "Search" at bounding box center [656, 258] width 72 height 24
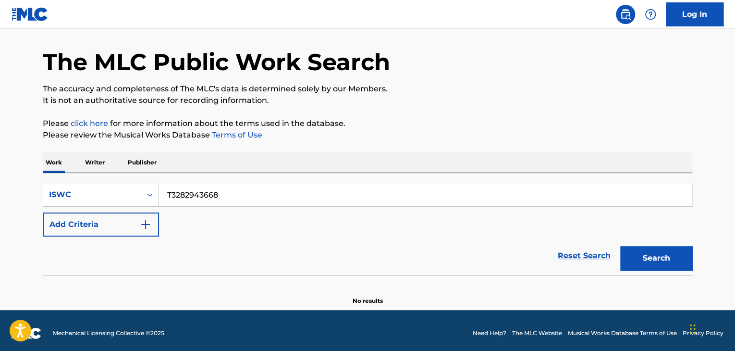
drag, startPoint x: 77, startPoint y: 170, endPoint x: 38, endPoint y: 168, distance: 38.5
click at [41, 168] on div "The MLC Public Work Search The accuracy and completeness of The MLC's data is d…" at bounding box center [367, 163] width 672 height 283
click at [615, 252] on div "Search" at bounding box center [653, 255] width 77 height 38
click at [684, 246] on button "Search" at bounding box center [656, 258] width 72 height 24
drag, startPoint x: 97, startPoint y: 175, endPoint x: 86, endPoint y: 175, distance: 11.5
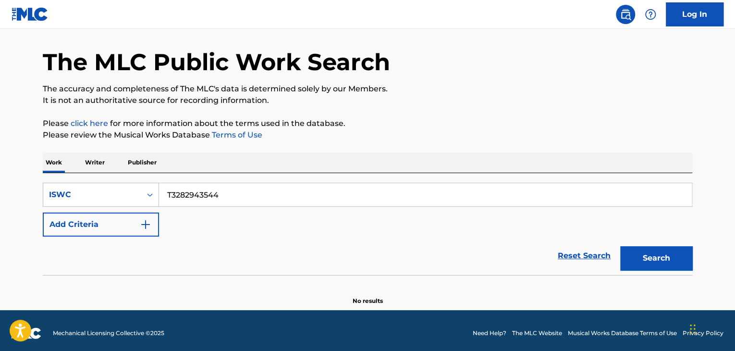
click at [86, 175] on div "SearchWithCriteria06e25952-0eee-4a92-9319-d423f6001cd7 ISWC T3282943544 Add Cri…" at bounding box center [367, 224] width 649 height 102
click at [655, 254] on button "Search" at bounding box center [656, 258] width 72 height 24
drag, startPoint x: 235, startPoint y: 207, endPoint x: 113, endPoint y: 182, distance: 124.4
click at [114, 183] on div "SearchWithCriteria06e25952-0eee-4a92-9319-d423f6001cd7 ISWC T3282943395 Add Cri…" at bounding box center [367, 210] width 649 height 54
click at [249, 234] on div "SearchWithCriteria06e25952-0eee-4a92-9319-d423f6001cd7 ISWC T3282943395 Add Cri…" at bounding box center [367, 210] width 649 height 54
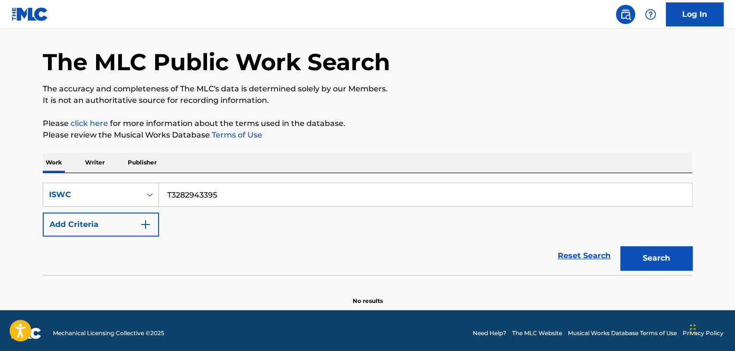
drag, startPoint x: 245, startPoint y: 196, endPoint x: 116, endPoint y: 181, distance: 130.1
click at [117, 181] on div "SearchWithCriteria06e25952-0eee-4a92-9319-d423f6001cd7 ISWC T3282943395 Add Cri…" at bounding box center [367, 224] width 649 height 102
click at [651, 257] on button "Search" at bounding box center [656, 258] width 72 height 24
drag, startPoint x: 147, startPoint y: 193, endPoint x: 121, endPoint y: 192, distance: 26.5
click at [122, 192] on div "SearchWithCriteria06e25952-0eee-4a92-9319-d423f6001cd7 ISWC T3288960334" at bounding box center [367, 195] width 649 height 24
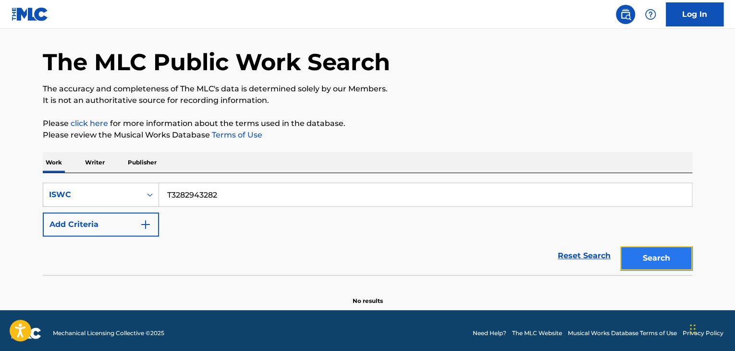
click at [645, 254] on button "Search" at bounding box center [656, 258] width 72 height 24
drag, startPoint x: 145, startPoint y: 182, endPoint x: 86, endPoint y: 170, distance: 59.8
click at [107, 173] on div "SearchWithCriteria06e25952-0eee-4a92-9319-d423f6001cd7 ISWC T3282943282 Add Cri…" at bounding box center [367, 224] width 649 height 102
drag, startPoint x: 652, startPoint y: 251, endPoint x: 646, endPoint y: 250, distance: 5.3
click at [651, 251] on button "Search" at bounding box center [656, 258] width 72 height 24
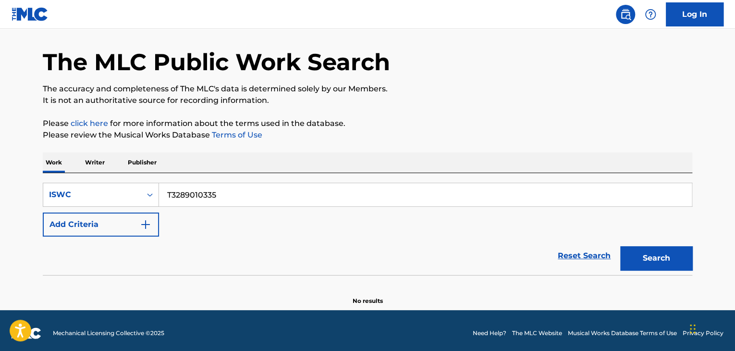
drag, startPoint x: 128, startPoint y: 183, endPoint x: 65, endPoint y: 175, distance: 63.4
click at [71, 177] on div "SearchWithCriteria06e25952-0eee-4a92-9319-d423f6001cd7 ISWC T3289010335 Add Cri…" at bounding box center [367, 224] width 649 height 102
click at [649, 258] on button "Search" at bounding box center [656, 258] width 72 height 24
drag, startPoint x: 88, startPoint y: 188, endPoint x: 96, endPoint y: 187, distance: 7.7
click at [87, 188] on div "SearchWithCriteria06e25952-0eee-4a92-9319-d423f6001cd7 ISWC T3288960254" at bounding box center [367, 195] width 649 height 24
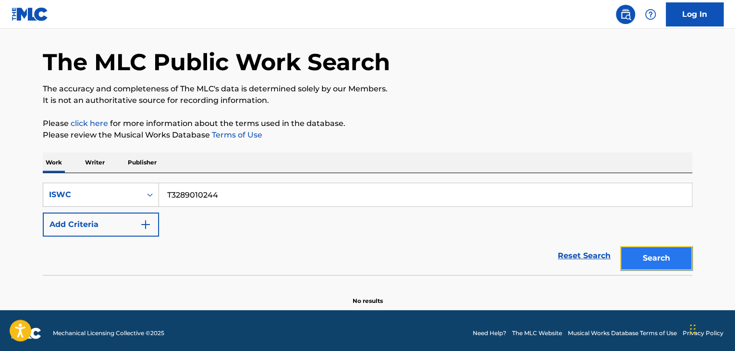
click at [664, 250] on button "Search" at bounding box center [656, 258] width 72 height 24
drag, startPoint x: 181, startPoint y: 186, endPoint x: 105, endPoint y: 165, distance: 78.8
click at [141, 180] on div "SearchWithCriteria06e25952-0eee-4a92-9319-d423f6001cd7 ISWC T3289010244 Add Cri…" at bounding box center [367, 224] width 649 height 102
click at [653, 264] on button "Search" at bounding box center [656, 258] width 72 height 24
drag, startPoint x: 251, startPoint y: 201, endPoint x: 45, endPoint y: 173, distance: 207.8
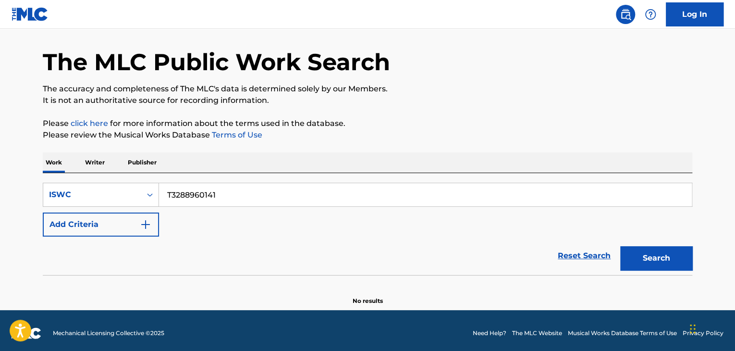
click at [55, 175] on div "SearchWithCriteria06e25952-0eee-4a92-9319-d423f6001cd7 ISWC T3288960141 Add Cri…" at bounding box center [367, 224] width 649 height 102
click at [655, 256] on button "Search" at bounding box center [656, 258] width 72 height 24
drag, startPoint x: 191, startPoint y: 189, endPoint x: 87, endPoint y: 177, distance: 104.4
click at [92, 178] on div "SearchWithCriteria06e25952-0eee-4a92-9319-d423f6001cd7 ISWC T3289010200 Add Cri…" at bounding box center [367, 224] width 649 height 102
click at [674, 252] on button "Search" at bounding box center [656, 258] width 72 height 24
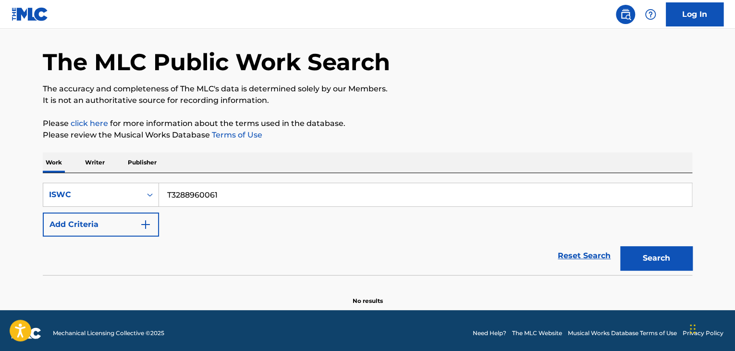
drag, startPoint x: 226, startPoint y: 196, endPoint x: 0, endPoint y: 146, distance: 231.2
click at [0, 148] on main "The MLC Public Work Search The accuracy and completeness of The MLC's data is d…" at bounding box center [367, 154] width 735 height 312
click at [668, 260] on button "Search" at bounding box center [656, 258] width 72 height 24
drag, startPoint x: 43, startPoint y: 183, endPoint x: 25, endPoint y: 181, distance: 18.3
click at [28, 182] on main "The MLC Public Work Search The accuracy and completeness of The MLC's data is d…" at bounding box center [367, 154] width 735 height 312
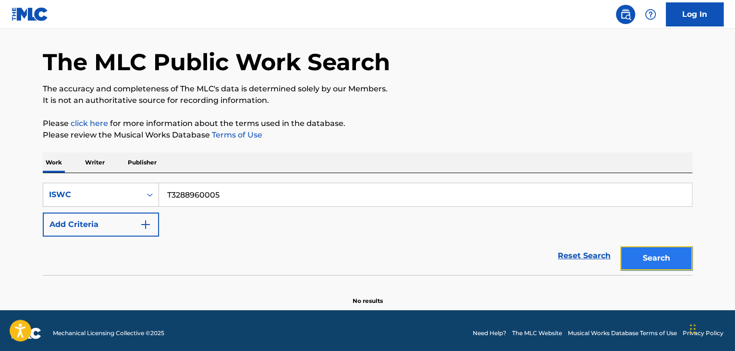
click at [663, 257] on button "Search" at bounding box center [656, 258] width 72 height 24
click at [77, 173] on div "SearchWithCriteria06e25952-0eee-4a92-9319-d423f6001cd7 ISWC T3288960005 Add Cri…" at bounding box center [367, 224] width 649 height 102
type input "T3288925026"
click at [670, 261] on button "Search" at bounding box center [656, 258] width 72 height 24
